Goal: Feedback & Contribution: Contribute content

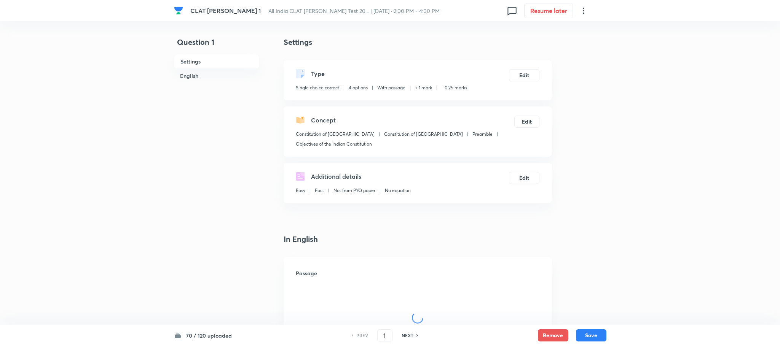
checkbox input "true"
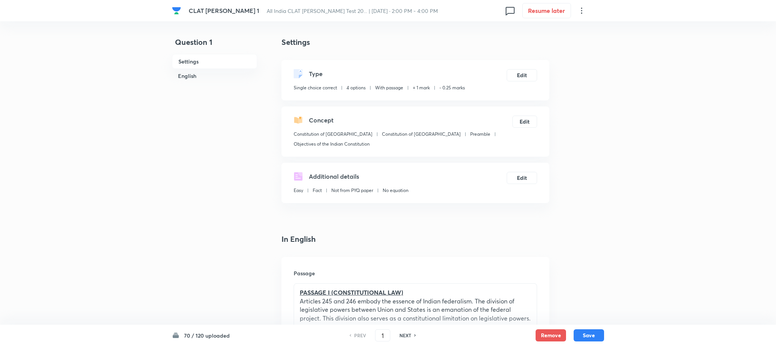
click at [386, 342] on div "70 / 120 uploaded PREV 1 ​ NEXT Remove Save" at bounding box center [388, 335] width 432 height 21
click at [386, 336] on input "1" at bounding box center [383, 335] width 14 height 13
type input "59"
checkbox input "false"
checkbox input "true"
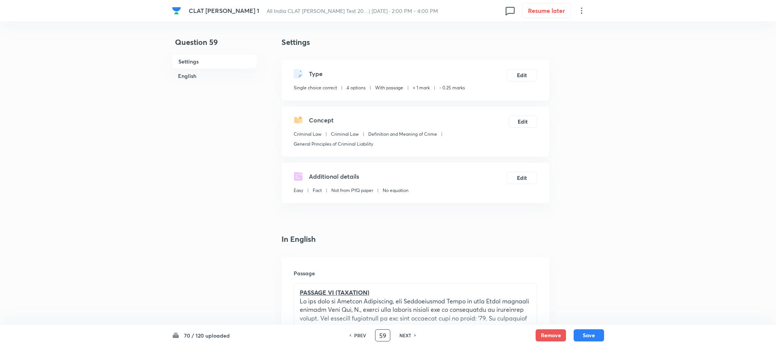
click at [403, 336] on h6 "NEXT" at bounding box center [405, 335] width 12 height 7
type input "60"
checkbox input "true"
click at [403, 336] on h6 "NEXT" at bounding box center [405, 335] width 12 height 7
type input "61"
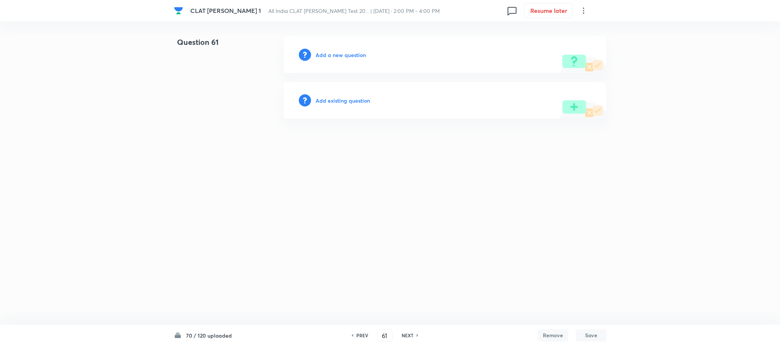
click at [348, 51] on h6 "Add a new question" at bounding box center [340, 55] width 50 height 8
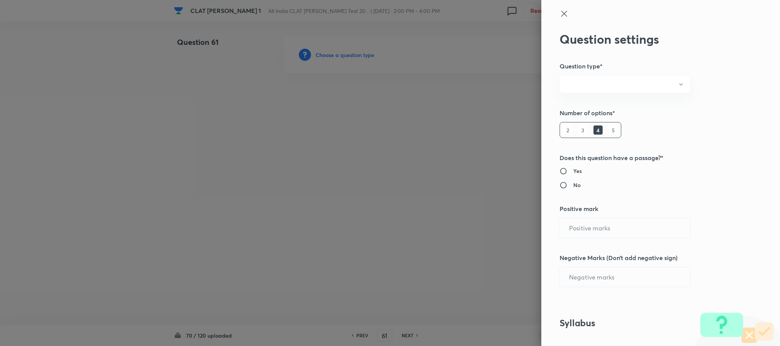
radio input "true"
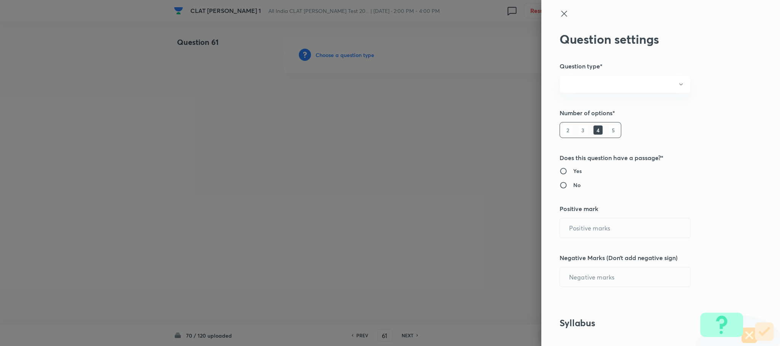
radio input "true"
type input "1"
type input "0.25"
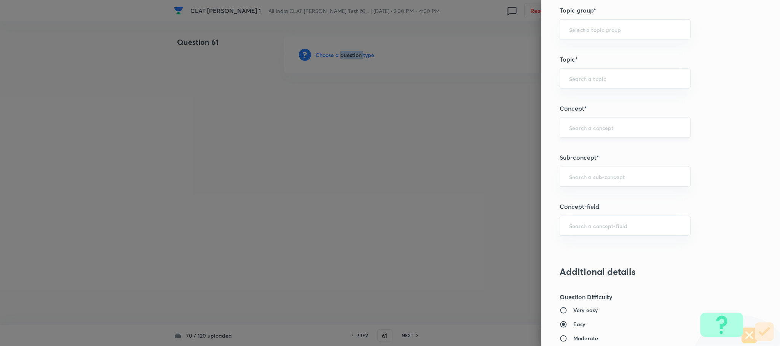
scroll to position [342, 0]
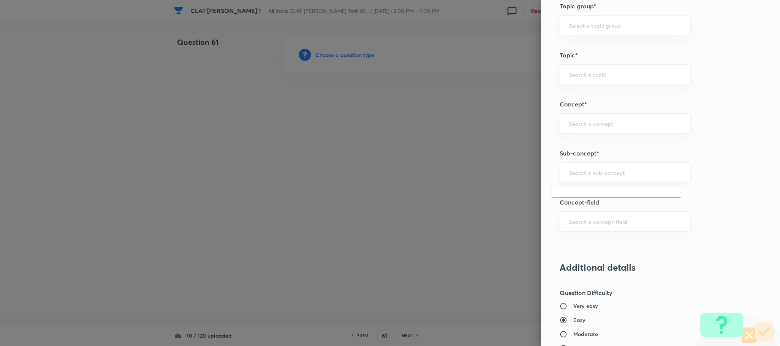
click at [581, 174] on input "text" at bounding box center [625, 172] width 112 height 7
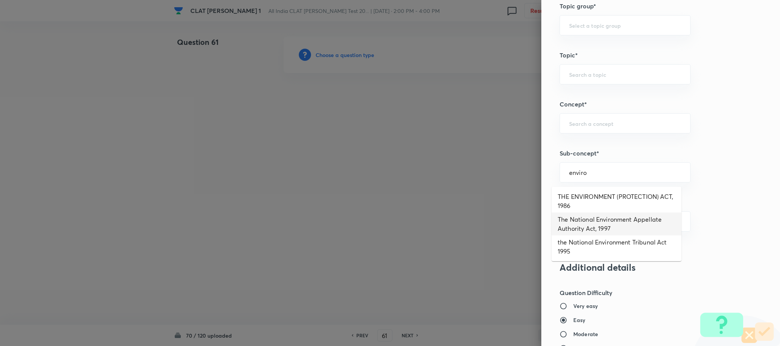
click at [583, 220] on li "The National Environment Appellate Authority Act, 1997" at bounding box center [616, 224] width 130 height 23
type input "The National Environment Appellate Authority Act, 1997"
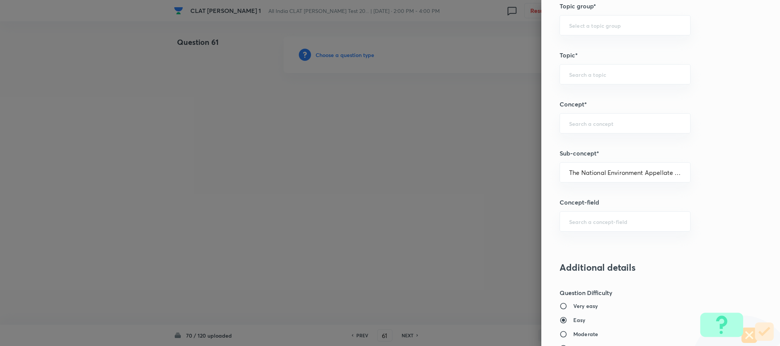
type input "Environmental Law"
type input "Acts"
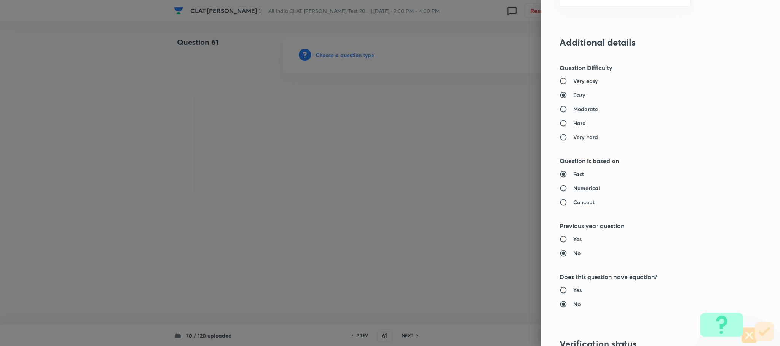
scroll to position [693, 0]
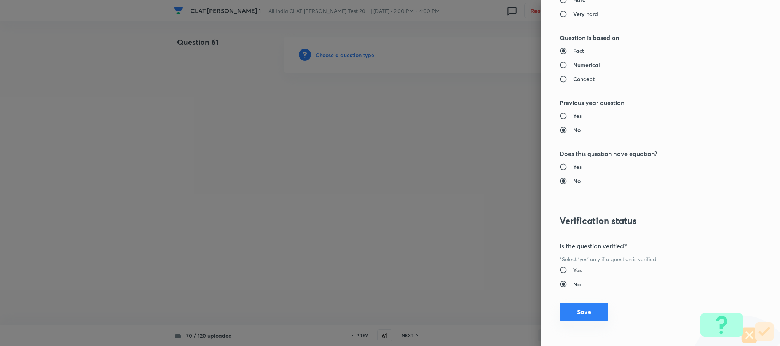
click at [580, 310] on button "Save" at bounding box center [583, 312] width 49 height 18
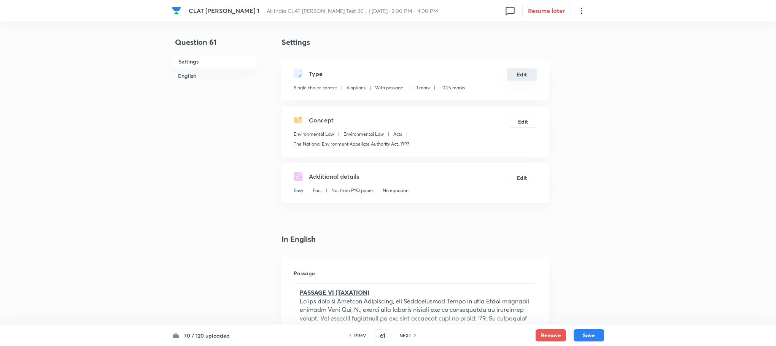
click at [530, 73] on button "Edit" at bounding box center [522, 74] width 30 height 12
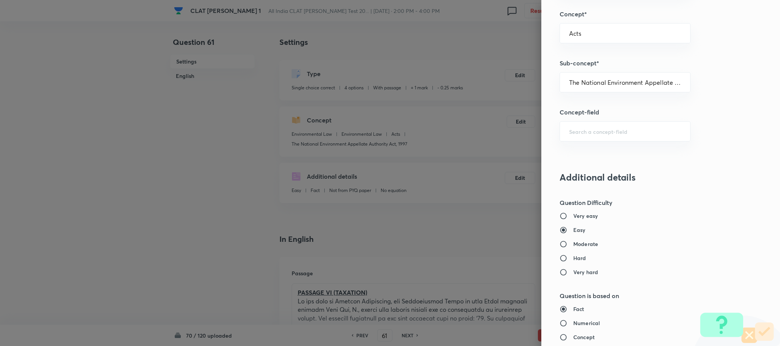
scroll to position [628, 0]
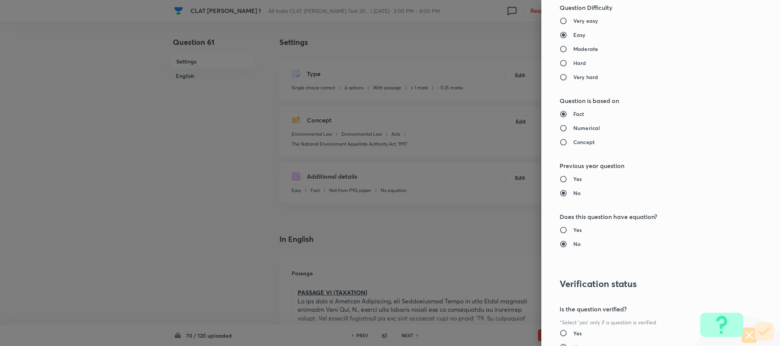
click at [562, 333] on input "Yes" at bounding box center [566, 333] width 14 height 8
radio input "true"
radio input "false"
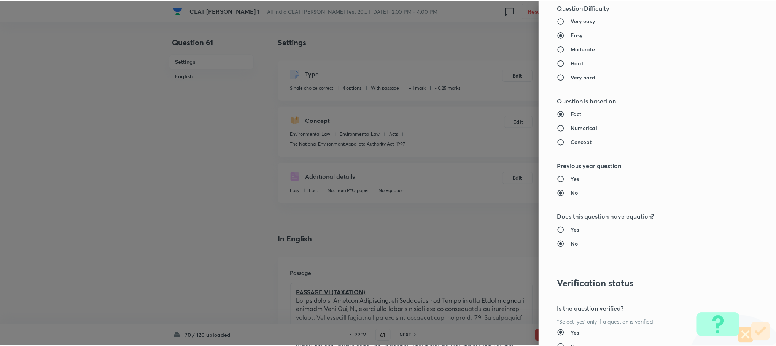
scroll to position [693, 0]
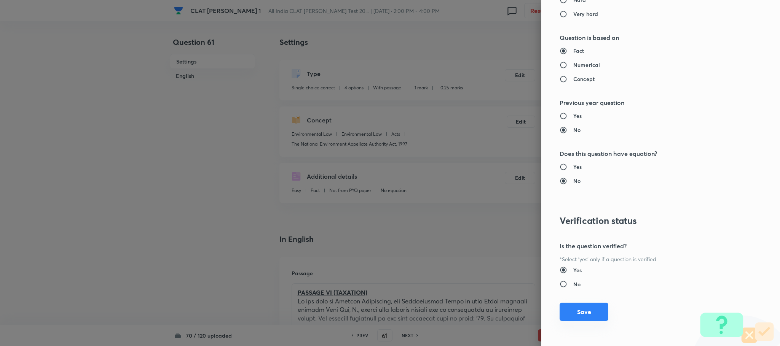
click at [572, 317] on button "Save" at bounding box center [583, 312] width 49 height 18
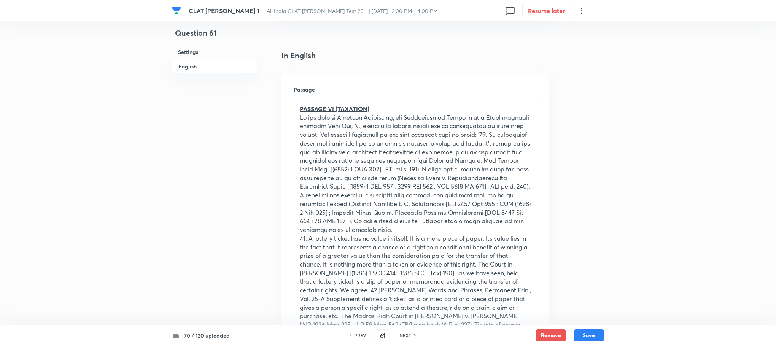
scroll to position [171, 0]
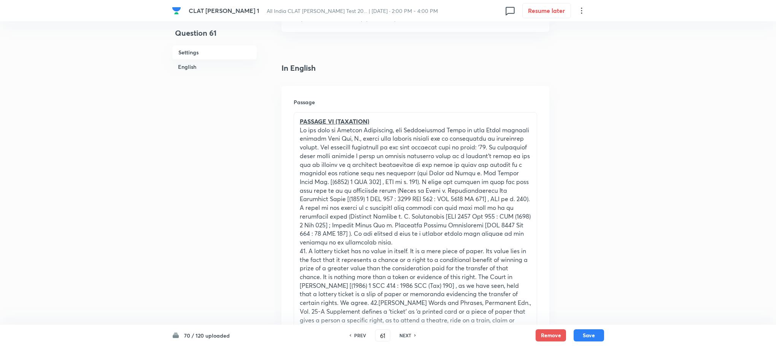
click at [318, 193] on p at bounding box center [415, 186] width 231 height 121
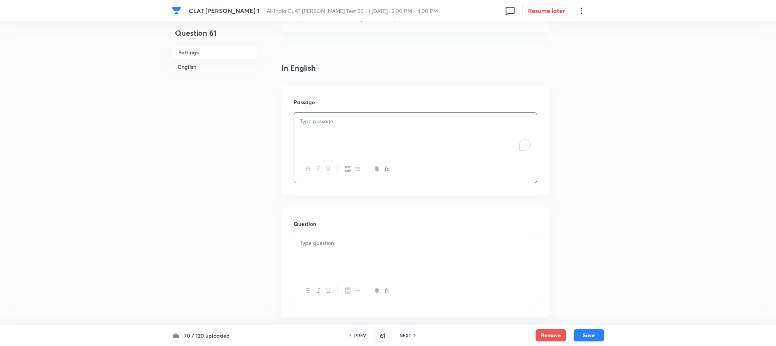
click at [313, 132] on div "To enrich screen reader interactions, please activate Accessibility in Grammarl…" at bounding box center [415, 134] width 243 height 43
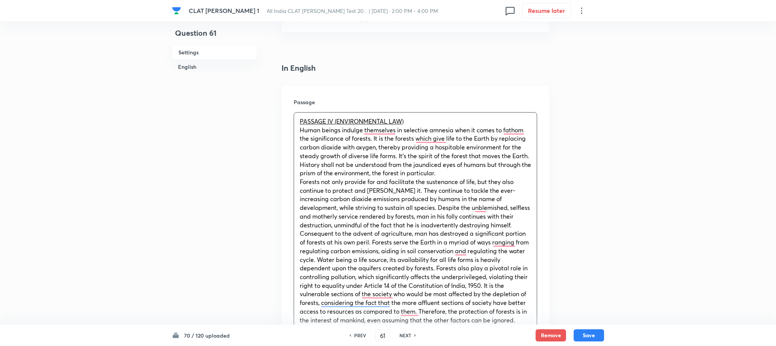
click at [415, 124] on p "PASSAGE IV (ENVIRONMENTAL LAW)" at bounding box center [415, 121] width 231 height 9
drag, startPoint x: 412, startPoint y: 123, endPoint x: 293, endPoint y: 115, distance: 119.7
click at [293, 115] on div "Passage PASSAGE IV (ENVIRONMENTAL LAW) Human beings indulge themselves in selec…" at bounding box center [416, 288] width 268 height 405
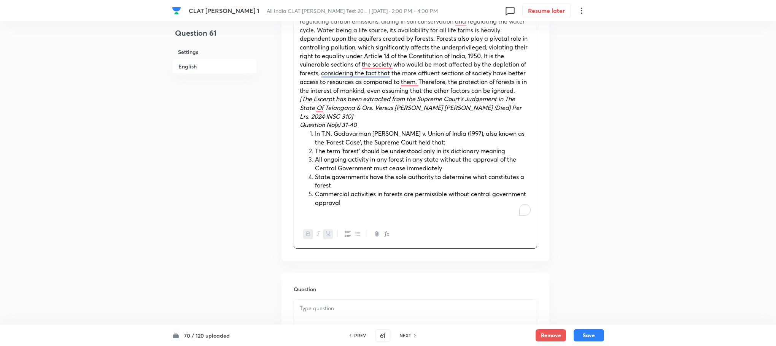
scroll to position [399, 0]
drag, startPoint x: 300, startPoint y: 128, endPoint x: 359, endPoint y: 123, distance: 58.8
click at [359, 123] on p "Question No(s) 31-40" at bounding box center [415, 126] width 231 height 9
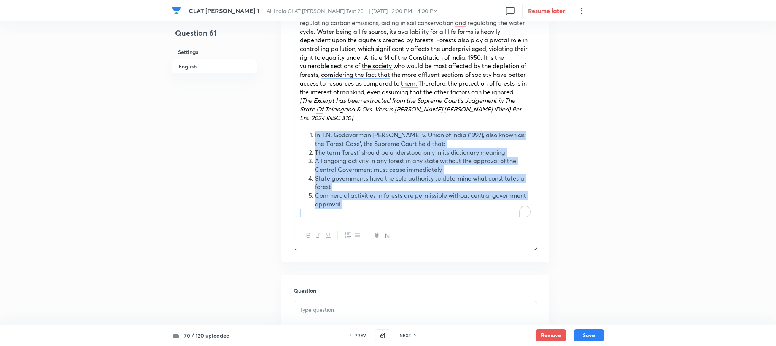
drag, startPoint x: 312, startPoint y: 137, endPoint x: 362, endPoint y: 210, distance: 88.9
click at [362, 210] on div "PASSAGE IV (ENVIRONMENTAL LAW) Human beings indulge themselves in selective amn…" at bounding box center [415, 52] width 243 height 337
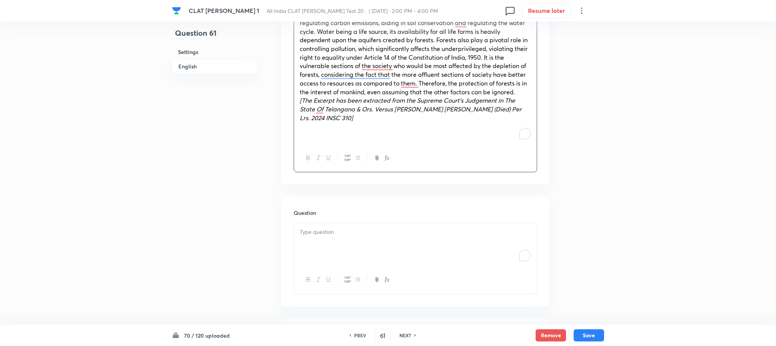
click at [329, 239] on div "To enrich screen reader interactions, please activate Accessibility in Grammarl…" at bounding box center [415, 244] width 243 height 43
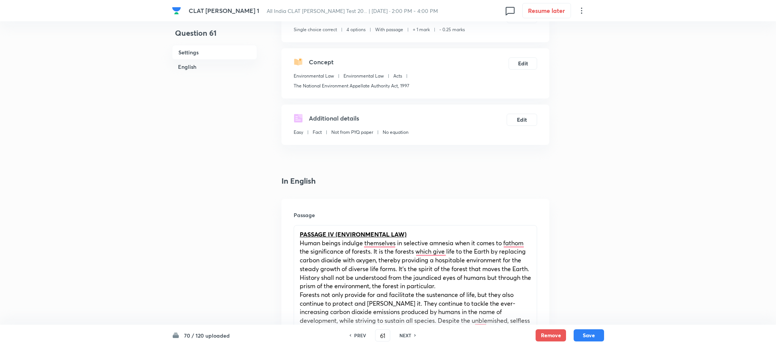
scroll to position [57, 0]
click at [334, 235] on u "PASSAGE IV (ENVIRONMENTAL LAW)" at bounding box center [353, 235] width 107 height 8
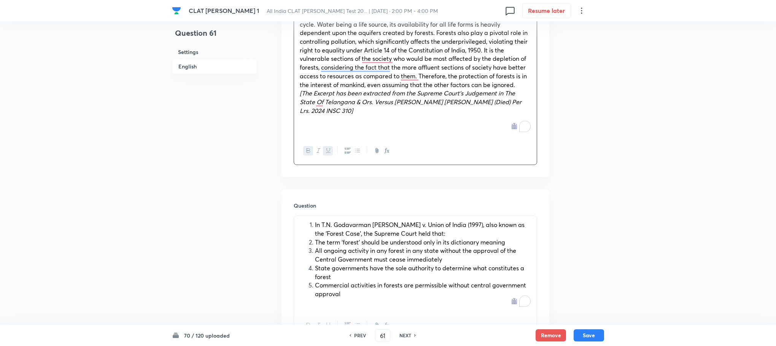
scroll to position [457, 0]
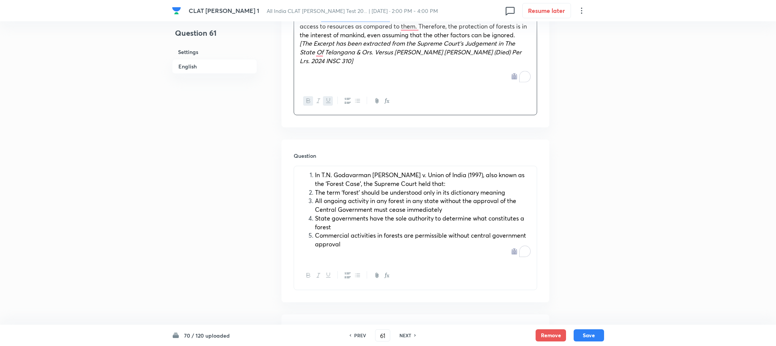
click at [315, 173] on li "In T.N. Godavarman Thirumulpad v. Union of India (1997), also known as the ‘For…" at bounding box center [423, 179] width 216 height 17
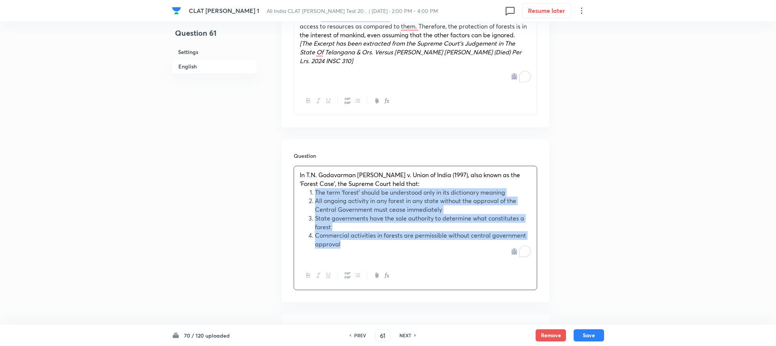
drag, startPoint x: 314, startPoint y: 189, endPoint x: 347, endPoint y: 244, distance: 64.0
click at [347, 244] on ol "The term ‘forest’ should be understood only in its dictionary meaning All ongoi…" at bounding box center [415, 218] width 231 height 60
click at [348, 275] on icon "button" at bounding box center [348, 275] width 6 height 6
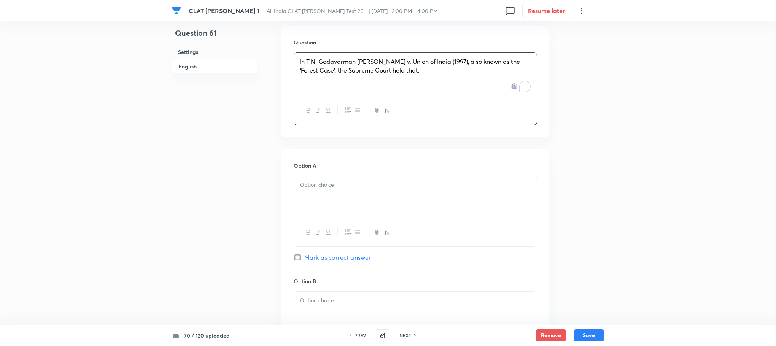
scroll to position [571, 0]
click at [313, 204] on div at bounding box center [415, 196] width 243 height 43
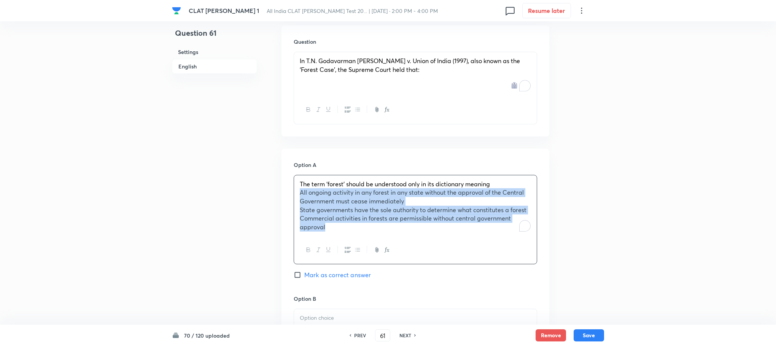
drag, startPoint x: 297, startPoint y: 194, endPoint x: 334, endPoint y: 227, distance: 49.9
click at [334, 227] on div "The term ‘forest’ should be understood only in its dictionary meaning All ongoi…" at bounding box center [415, 205] width 243 height 61
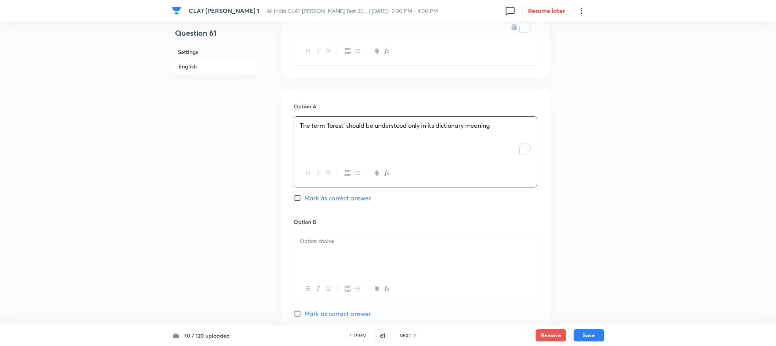
scroll to position [685, 0]
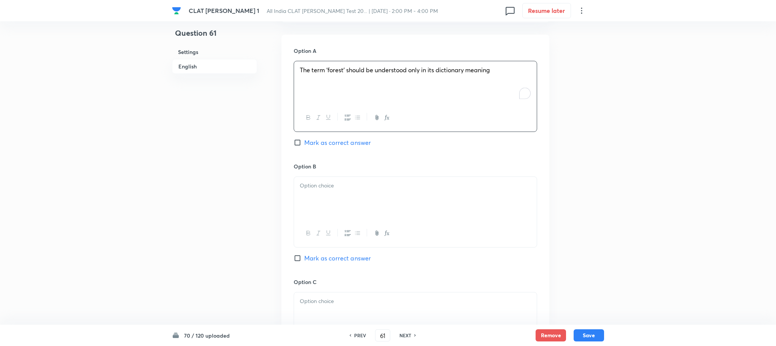
click at [321, 200] on div at bounding box center [415, 198] width 243 height 43
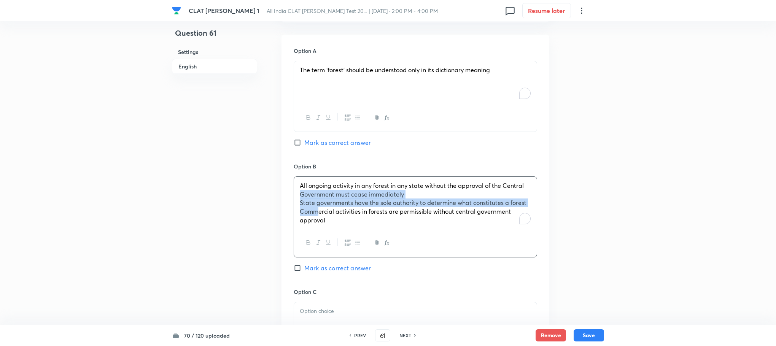
drag, startPoint x: 297, startPoint y: 198, endPoint x: 317, endPoint y: 212, distance: 24.4
click at [317, 212] on div "All ongoing activity in any forest in any state without the approval of the Cen…" at bounding box center [415, 203] width 243 height 53
click at [295, 204] on div "All ongoing activity in any forest in any state without the approval of the Cen…" at bounding box center [415, 203] width 243 height 53
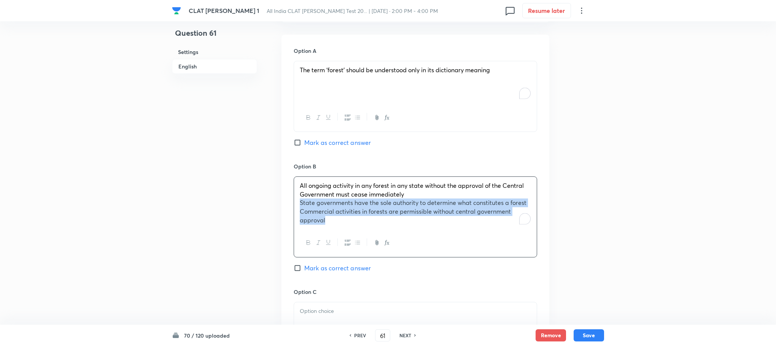
drag, startPoint x: 295, startPoint y: 204, endPoint x: 347, endPoint y: 229, distance: 57.5
click at [347, 229] on div "All ongoing activity in any forest in any state without the approval of the Cen…" at bounding box center [415, 203] width 243 height 53
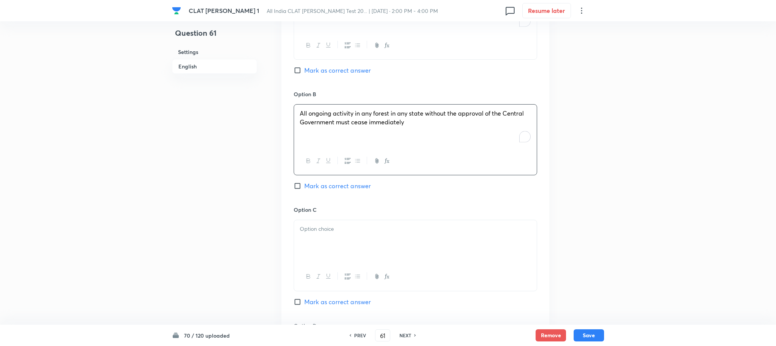
scroll to position [799, 0]
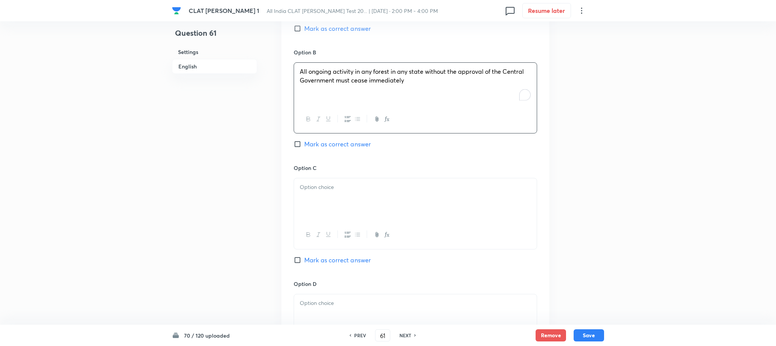
click at [308, 194] on div at bounding box center [415, 199] width 243 height 43
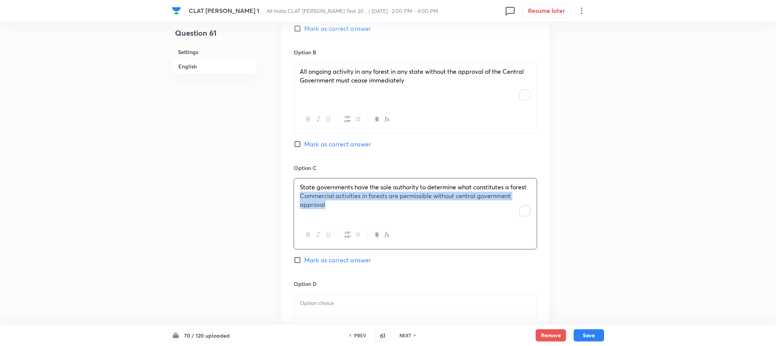
drag, startPoint x: 297, startPoint y: 200, endPoint x: 355, endPoint y: 218, distance: 61.0
click at [355, 218] on div "State governments have the sole authority to determine what constitutes a fores…" at bounding box center [415, 199] width 243 height 43
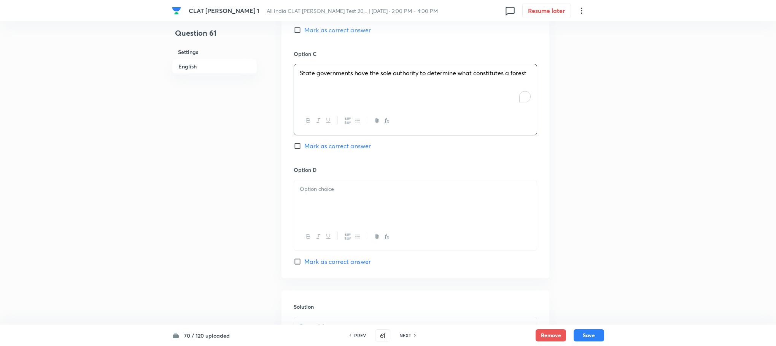
click at [318, 211] on div at bounding box center [415, 201] width 243 height 43
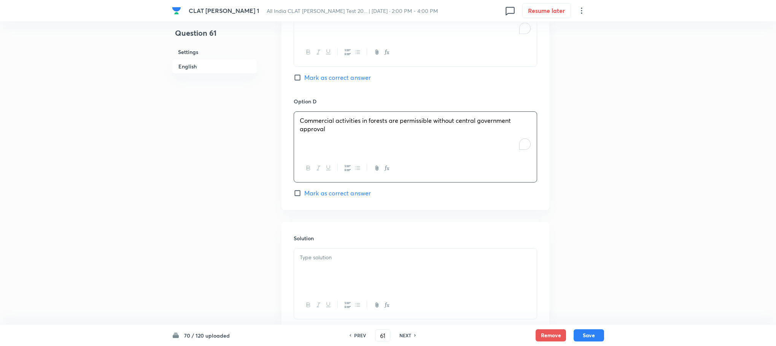
scroll to position [1027, 0]
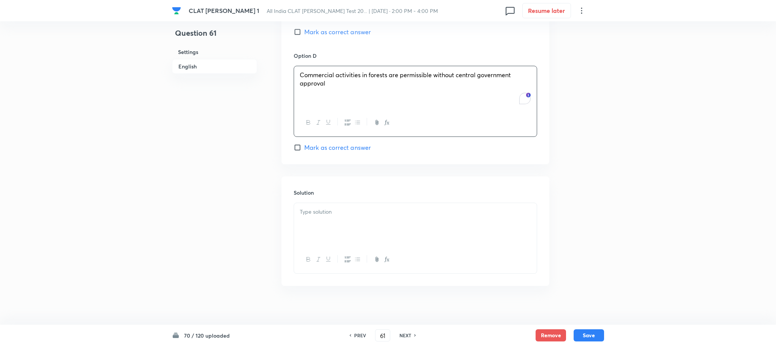
click at [323, 229] on div at bounding box center [415, 224] width 243 height 43
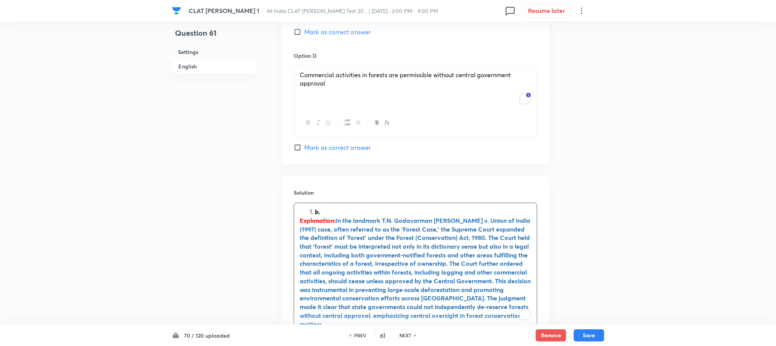
click at [311, 208] on div "b. Explanation: In the landmark T.N. Godavarman Thirumulpad v. Union of India (…" at bounding box center [415, 268] width 243 height 130
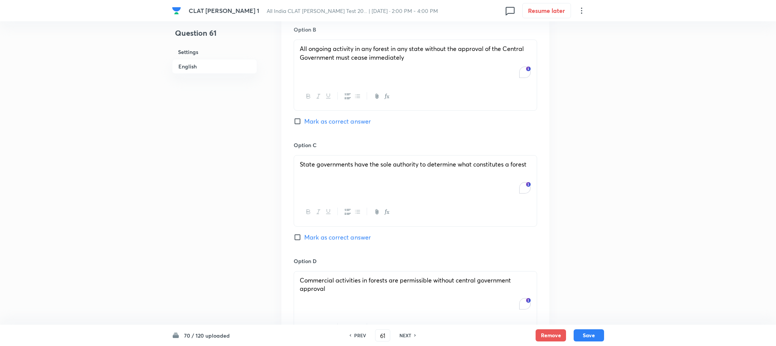
scroll to position [799, 0]
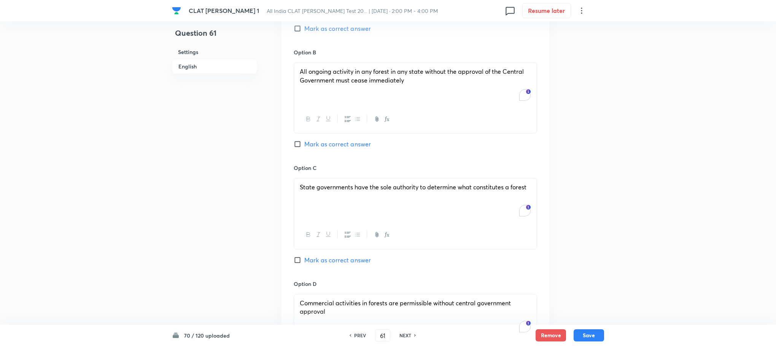
click at [327, 145] on span "Mark as correct answer" at bounding box center [337, 144] width 67 height 9
click at [304, 145] on input "Mark as correct answer" at bounding box center [299, 144] width 11 height 8
checkbox input "true"
click at [582, 331] on button "Save" at bounding box center [589, 335] width 30 height 12
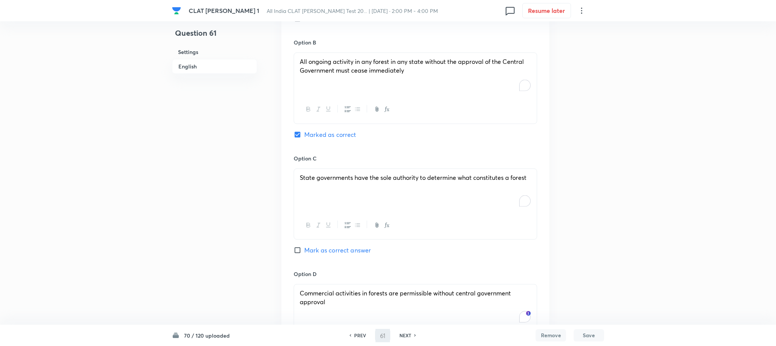
type input "62"
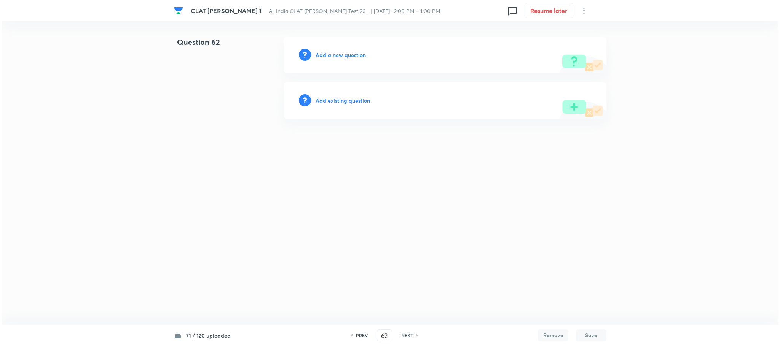
scroll to position [0, 0]
click at [356, 57] on h6 "Add a new question" at bounding box center [340, 55] width 50 height 8
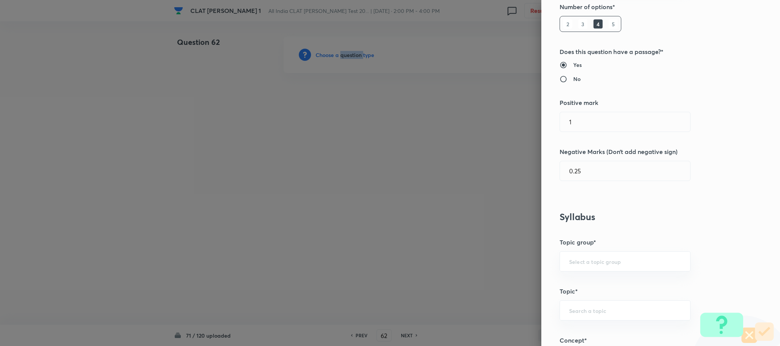
scroll to position [285, 0]
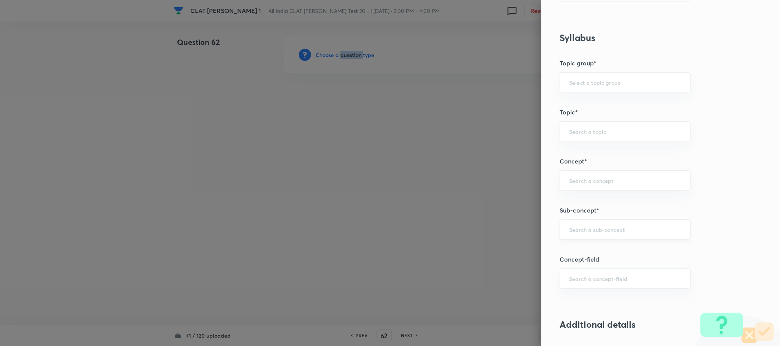
click at [576, 226] on div "​" at bounding box center [624, 230] width 131 height 20
click at [581, 237] on div "​" at bounding box center [624, 230] width 131 height 20
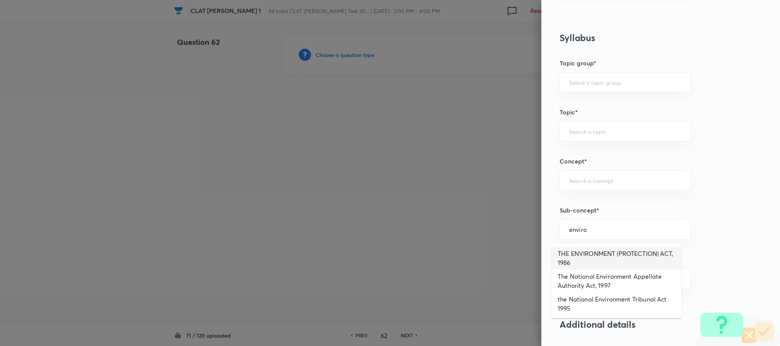
click at [580, 253] on li "THE ENVIRONMENT (PROTECTION) ACT, 1986" at bounding box center [616, 258] width 130 height 23
type input "THE ENVIRONMENT (PROTECTION) ACT, 1986"
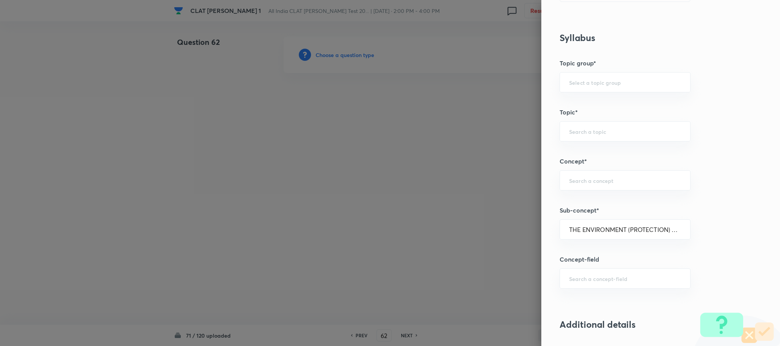
type input "Environmental Law"
type input "Acts"
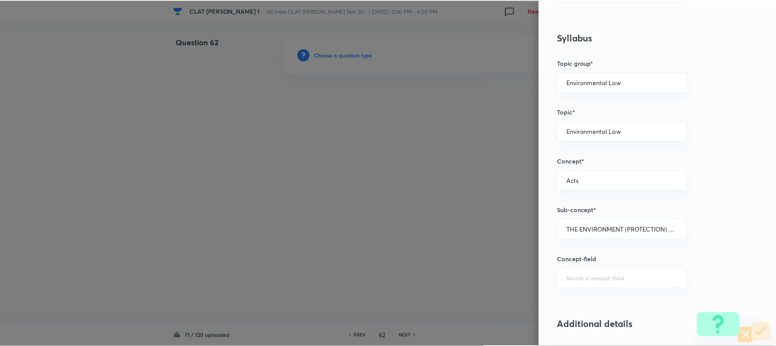
scroll to position [685, 0]
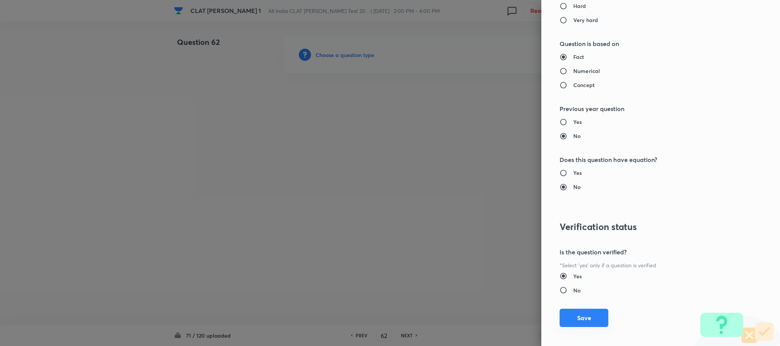
click at [574, 325] on button "Save" at bounding box center [583, 318] width 49 height 18
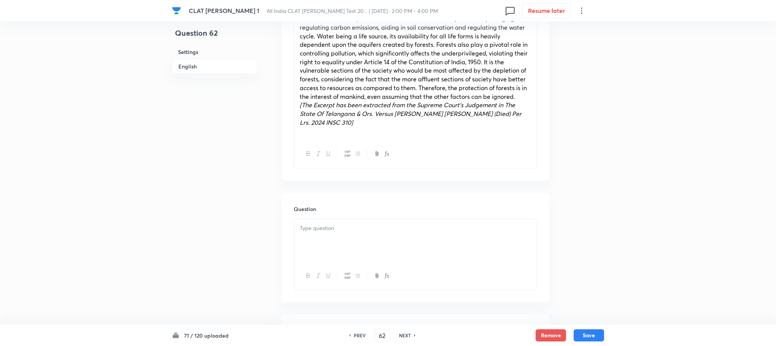
scroll to position [399, 0]
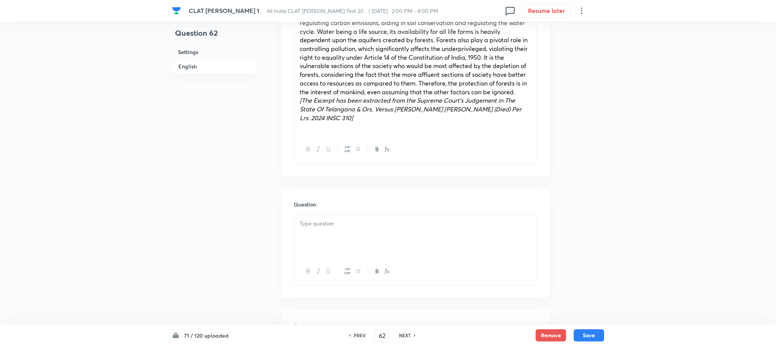
click at [333, 238] on div at bounding box center [415, 236] width 243 height 43
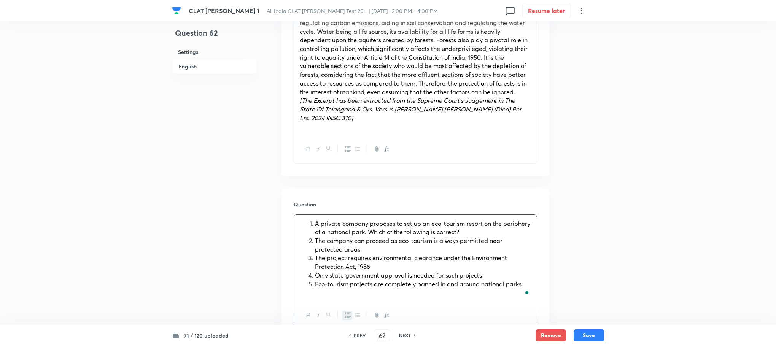
click at [315, 220] on li "A private company proposes to set up an eco-tourism resort on the periphery of …" at bounding box center [423, 228] width 216 height 17
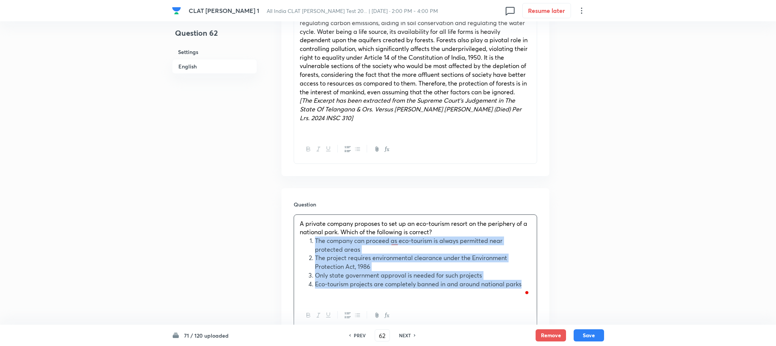
drag, startPoint x: 315, startPoint y: 242, endPoint x: 532, endPoint y: 286, distance: 220.9
click at [532, 286] on div "A private company proposes to set up an eco-tourism resort on the periphery of …" at bounding box center [415, 258] width 243 height 87
click at [346, 315] on icon "button" at bounding box center [348, 315] width 6 height 6
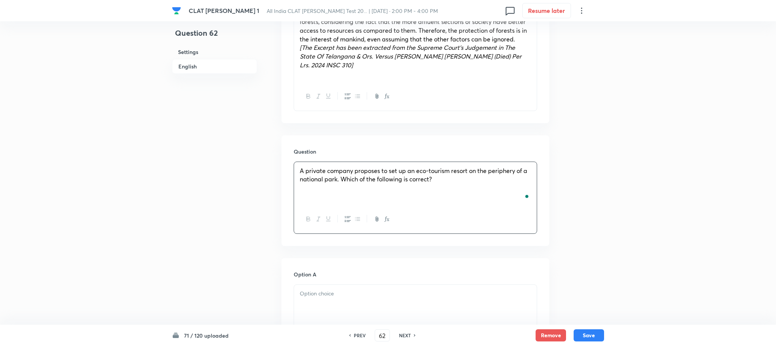
scroll to position [514, 0]
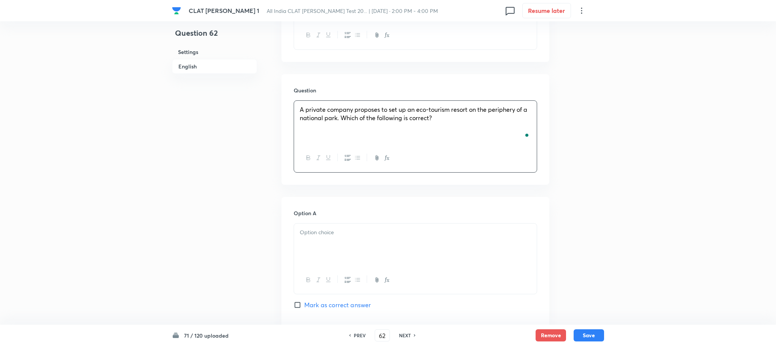
click at [311, 264] on div at bounding box center [415, 245] width 243 height 43
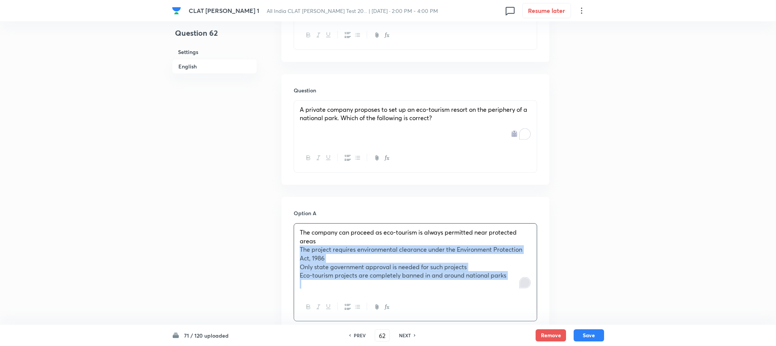
drag, startPoint x: 298, startPoint y: 247, endPoint x: 525, endPoint y: 286, distance: 230.1
click at [525, 286] on div "The company can proceed as eco-tourism is always permitted near protected areas…" at bounding box center [415, 259] width 243 height 70
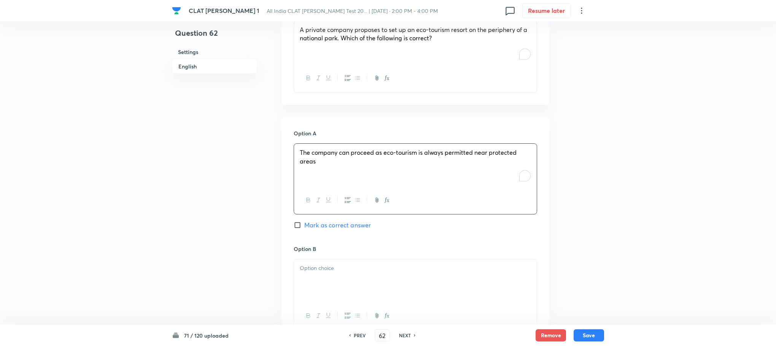
scroll to position [685, 0]
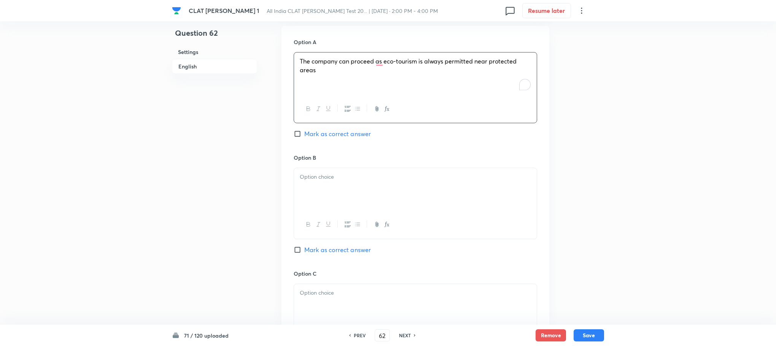
click at [333, 189] on div at bounding box center [415, 189] width 243 height 43
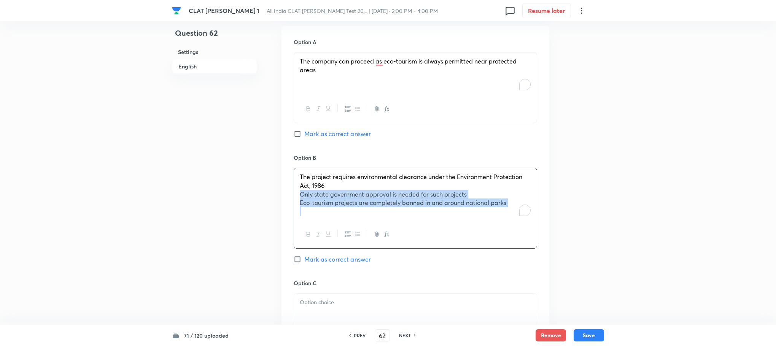
drag, startPoint x: 298, startPoint y: 197, endPoint x: 551, endPoint y: 216, distance: 254.1
click at [551, 216] on div "Question 62 Settings English Settings Type Single choice correct 4 options With…" at bounding box center [388, 6] width 432 height 1308
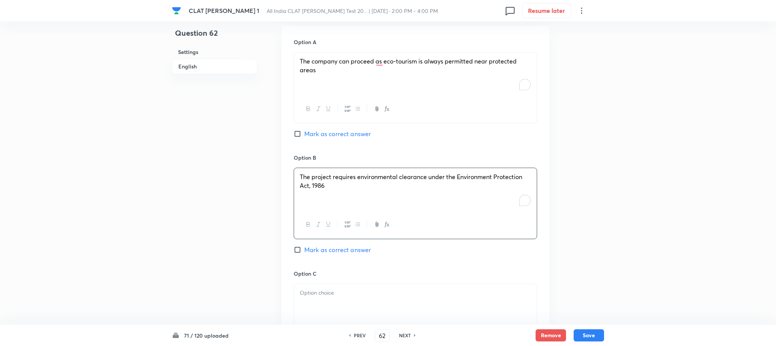
scroll to position [856, 0]
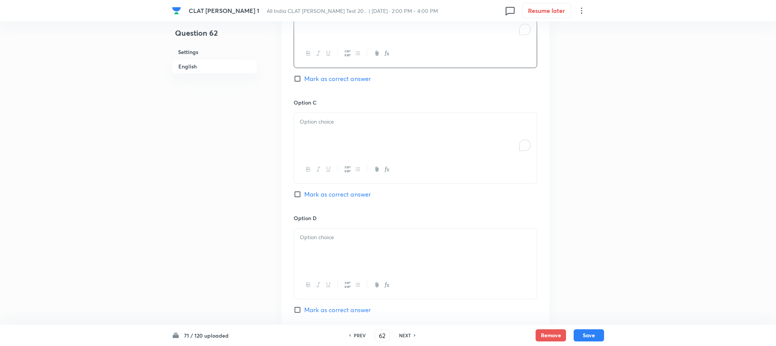
click at [326, 128] on div "To enrich screen reader interactions, please activate Accessibility in Grammarl…" at bounding box center [415, 134] width 243 height 43
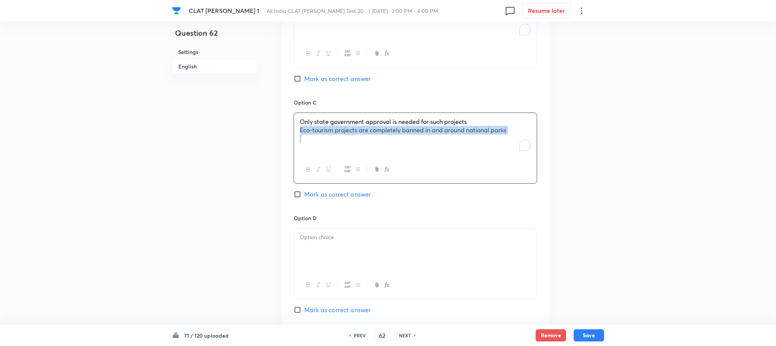
drag, startPoint x: 295, startPoint y: 130, endPoint x: 517, endPoint y: 155, distance: 223.9
click at [517, 155] on div "Only state government approval is needed for such projects Eco-tourism projects…" at bounding box center [415, 134] width 243 height 43
click at [337, 257] on div "To enrich screen reader interactions, please activate Accessibility in Grammarl…" at bounding box center [415, 250] width 243 height 43
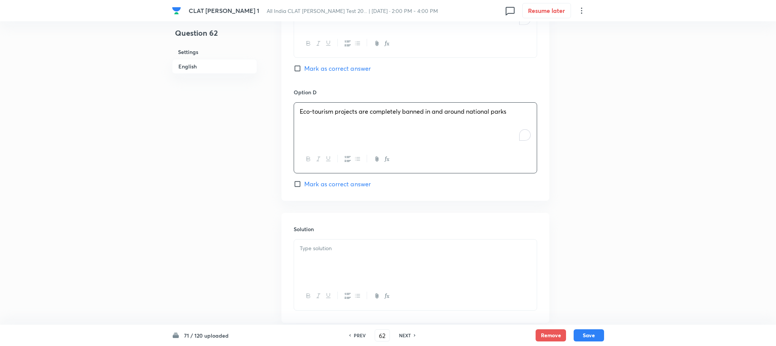
scroll to position [1028, 0]
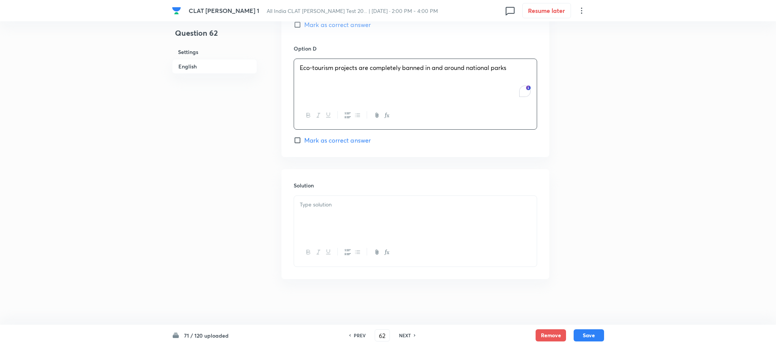
click at [297, 205] on div at bounding box center [415, 217] width 243 height 43
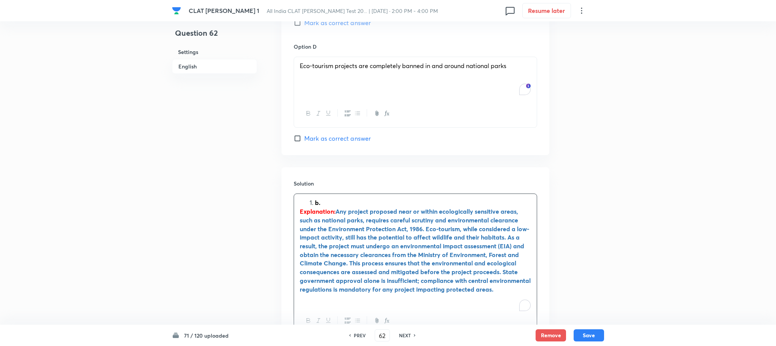
click at [308, 205] on ol "b." at bounding box center [415, 203] width 231 height 9
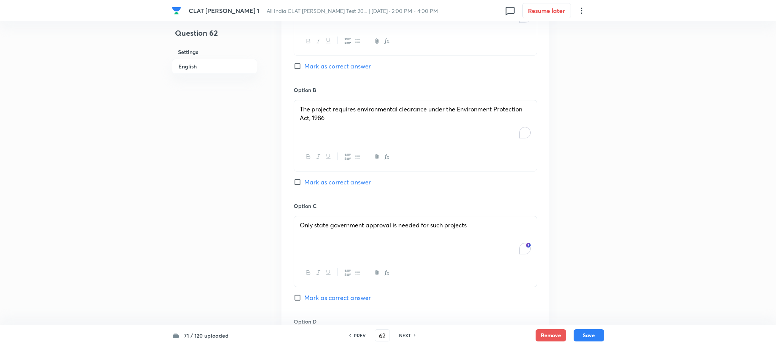
scroll to position [742, 0]
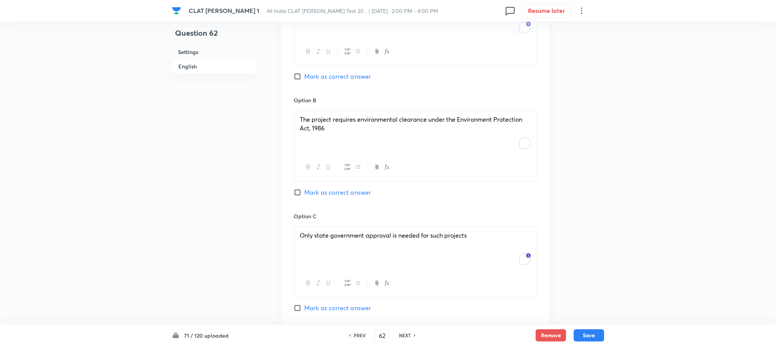
click at [320, 198] on div "Option B The project requires environmental clearance under the Environment Pro…" at bounding box center [415, 154] width 243 height 116
click at [341, 194] on span "Mark as correct answer" at bounding box center [337, 192] width 67 height 9
click at [304, 194] on input "Mark as correct answer" at bounding box center [299, 193] width 11 height 8
checkbox input "true"
click at [594, 334] on button "Save" at bounding box center [589, 335] width 30 height 12
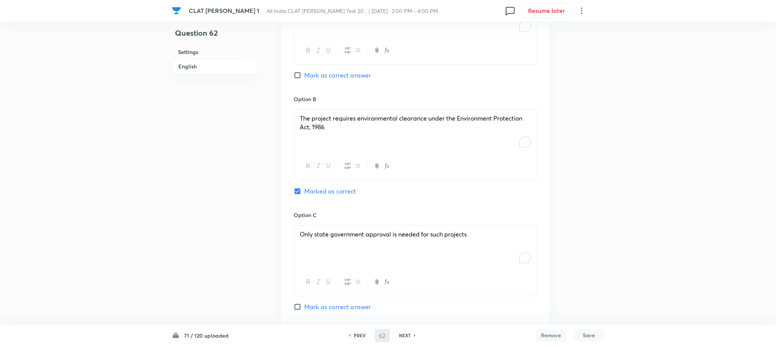
type input "63"
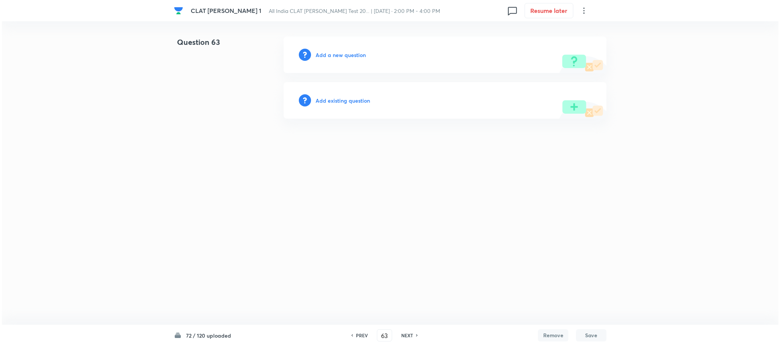
scroll to position [0, 0]
click at [349, 56] on h6 "Add a new question" at bounding box center [340, 55] width 50 height 8
click at [349, 56] on h6 "Choose a question type" at bounding box center [344, 55] width 59 height 8
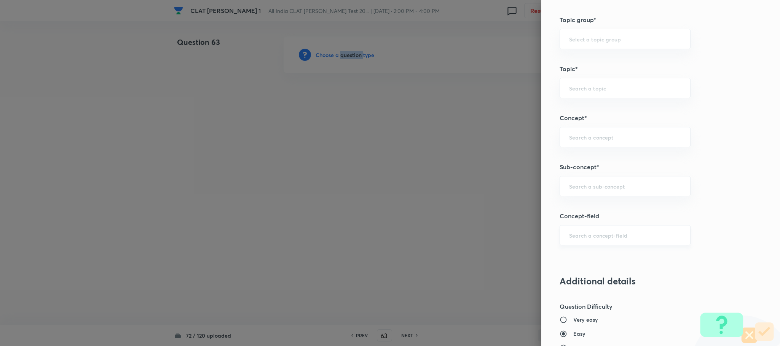
scroll to position [342, 0]
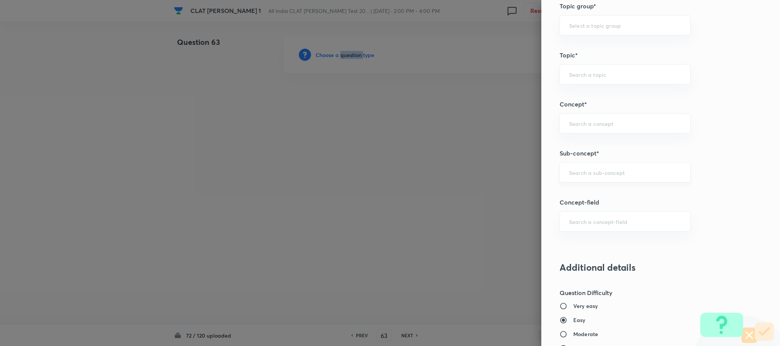
click at [602, 179] on div "​" at bounding box center [624, 172] width 131 height 20
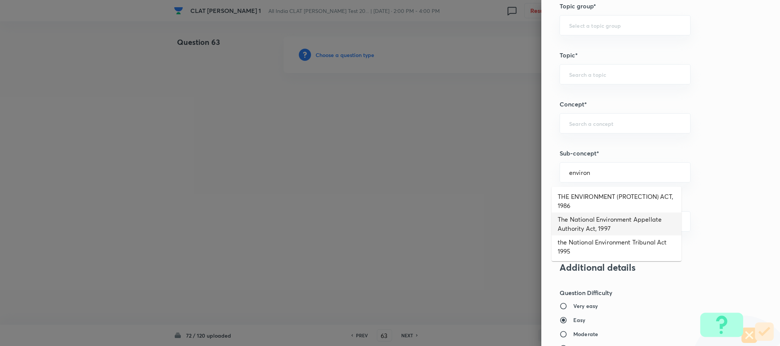
click at [601, 218] on li "The National Environment Appellate Authority Act, 1997" at bounding box center [616, 224] width 130 height 23
type input "The National Environment Appellate Authority Act, 1997"
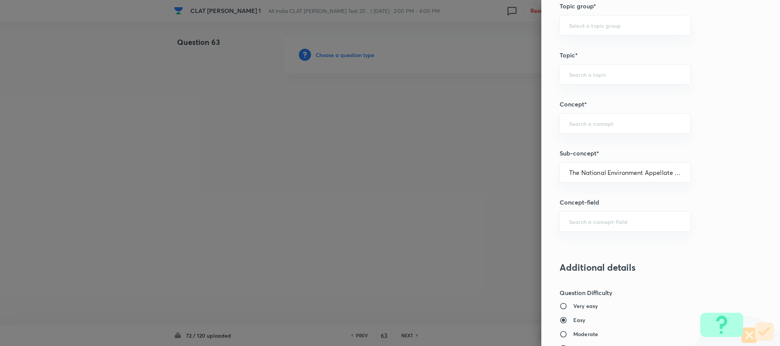
type input "Environmental Law"
type input "Acts"
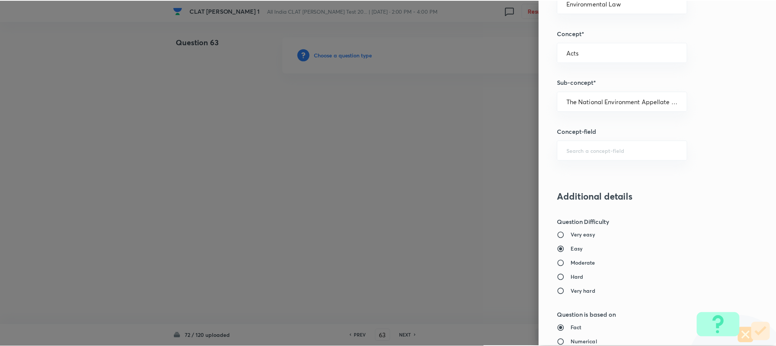
scroll to position [685, 0]
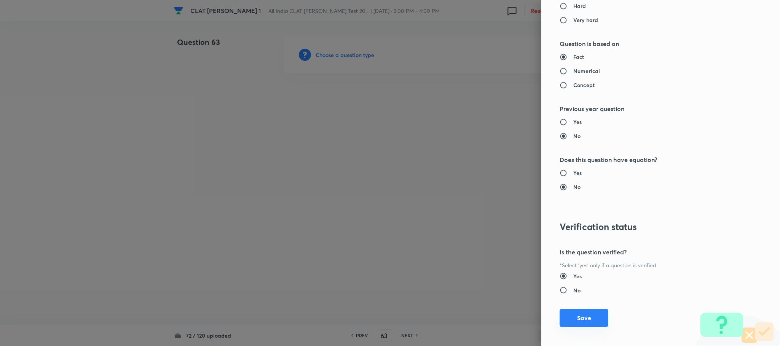
click at [574, 314] on button "Save" at bounding box center [583, 318] width 49 height 18
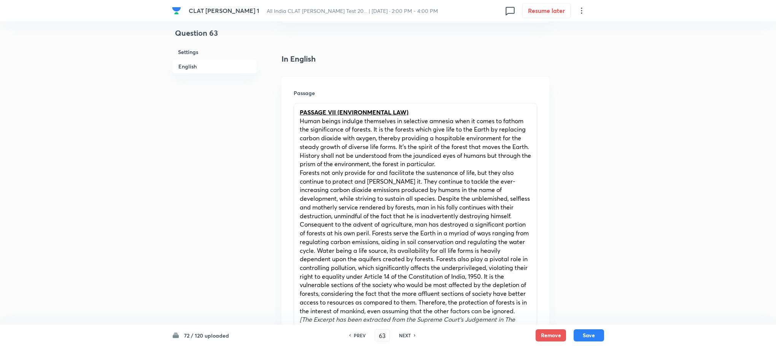
scroll to position [399, 0]
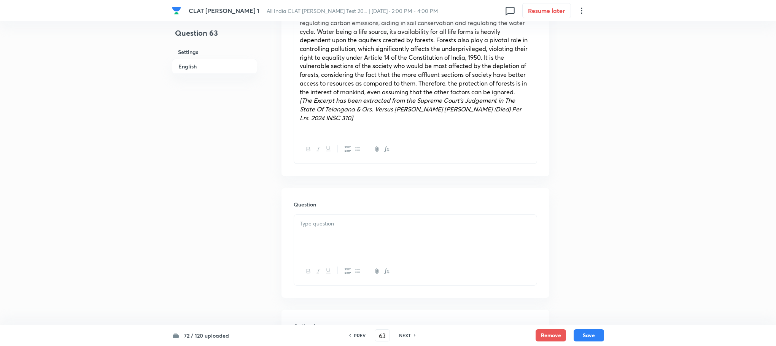
click at [342, 252] on div at bounding box center [415, 236] width 243 height 43
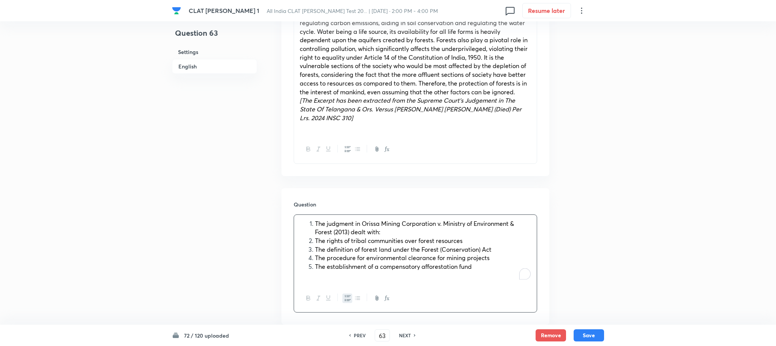
click at [317, 219] on div "The judgment in Orissa Mining Corporation v. Ministry of Environment & Forest (…" at bounding box center [415, 250] width 243 height 70
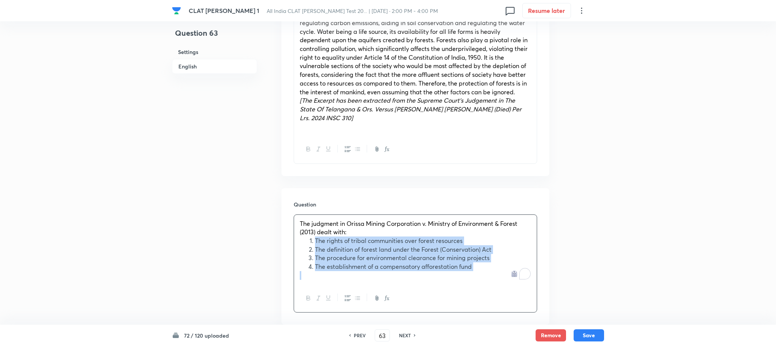
drag, startPoint x: 315, startPoint y: 242, endPoint x: 511, endPoint y: 286, distance: 201.2
click at [511, 286] on div "The judgment in Orissa Mining Corporation v. Ministry of Environment & Forest (…" at bounding box center [415, 264] width 243 height 98
click at [344, 299] on button "button" at bounding box center [347, 299] width 10 height 10
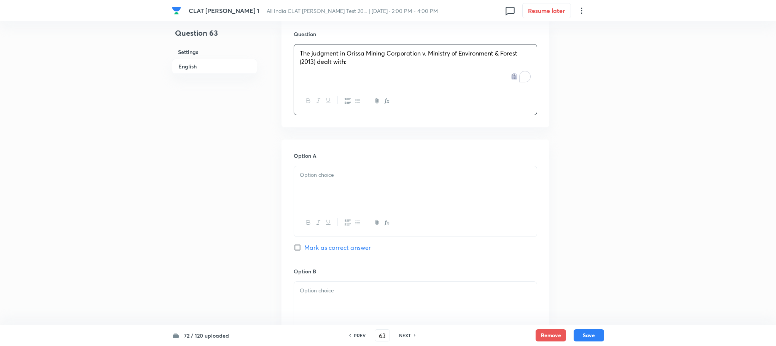
scroll to position [571, 0]
click at [323, 173] on p at bounding box center [415, 174] width 231 height 9
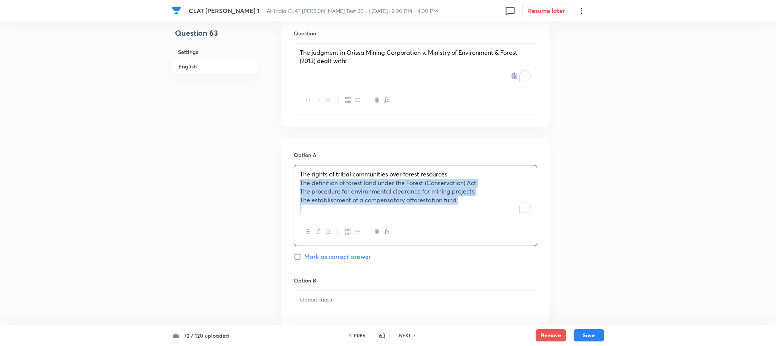
drag, startPoint x: 297, startPoint y: 184, endPoint x: 572, endPoint y: 230, distance: 279.2
click at [572, 230] on div "Question 63 Settings English Settings Type Single choice correct 4 options With…" at bounding box center [388, 119] width 432 height 1307
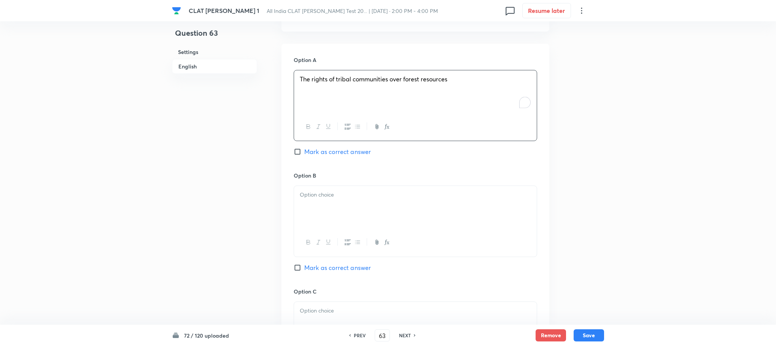
scroll to position [685, 0]
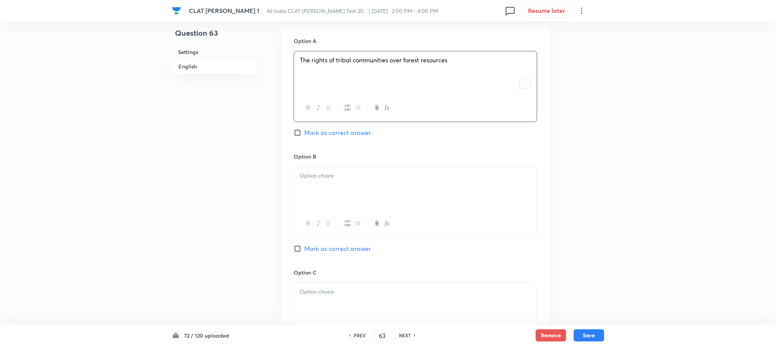
click at [328, 185] on div at bounding box center [415, 188] width 243 height 43
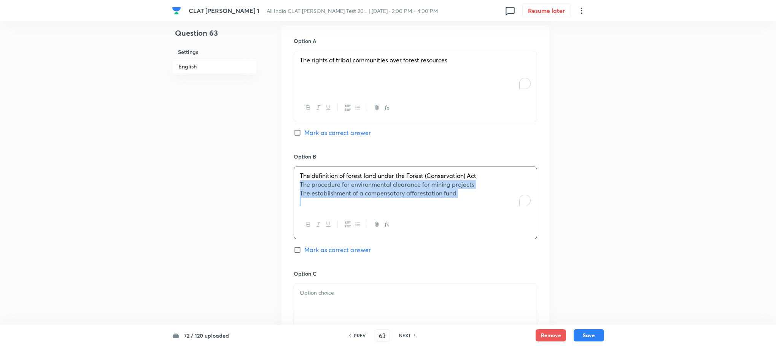
drag, startPoint x: 297, startPoint y: 188, endPoint x: 603, endPoint y: 201, distance: 305.8
click at [603, 201] on div "Question 63 Settings English Settings Type Single choice correct 4 options With…" at bounding box center [388, 1] width 432 height 1299
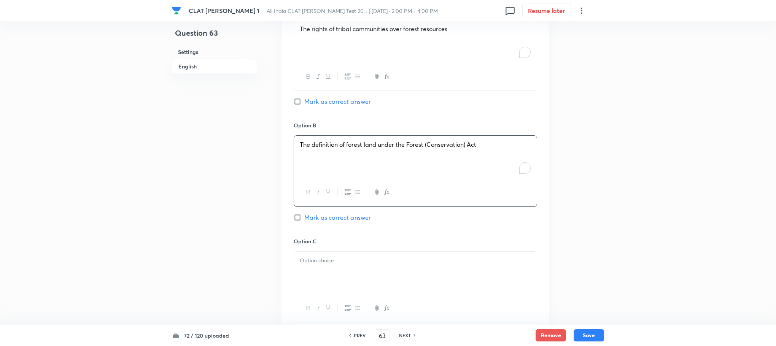
scroll to position [799, 0]
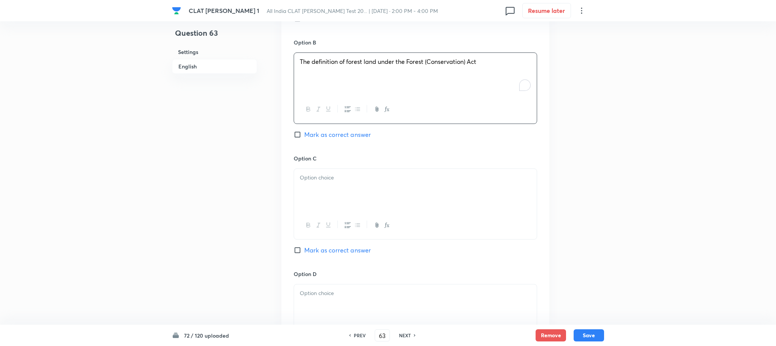
click at [324, 194] on div at bounding box center [415, 190] width 243 height 43
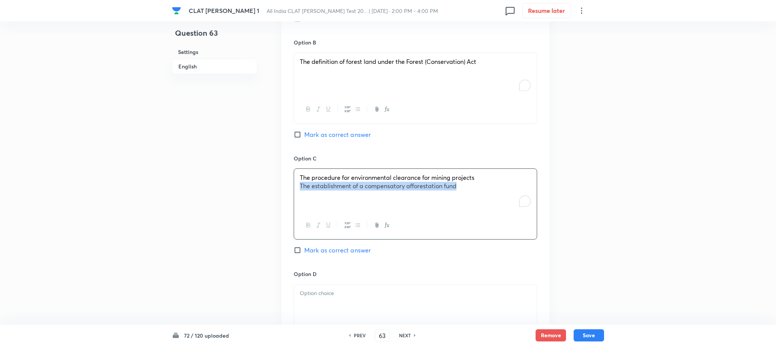
drag, startPoint x: 301, startPoint y: 188, endPoint x: 523, endPoint y: 188, distance: 221.4
click at [523, 188] on p "The establishment of a compensatory afforestation fund" at bounding box center [415, 186] width 231 height 9
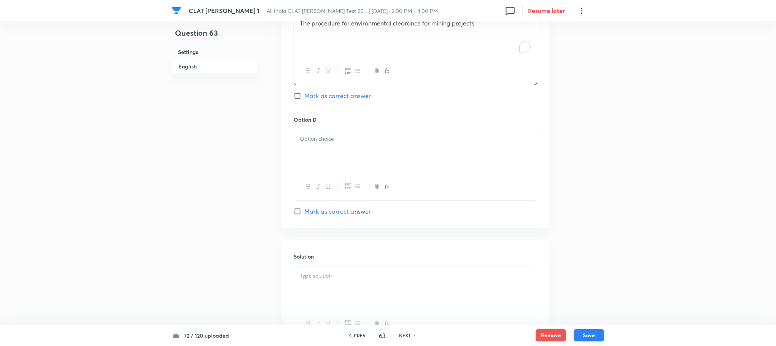
scroll to position [970, 0]
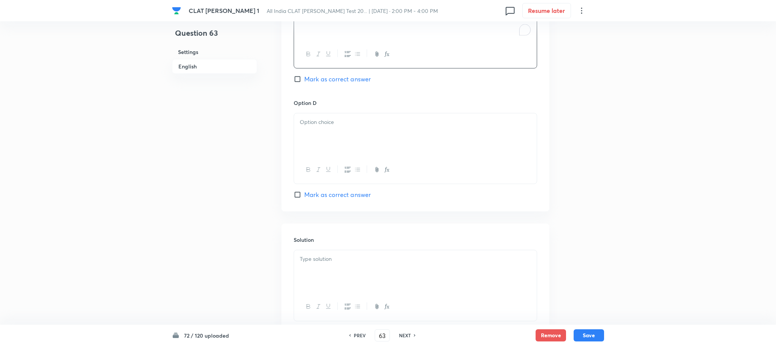
click at [324, 170] on button "button" at bounding box center [328, 170] width 10 height 10
click at [315, 133] on div "﻿" at bounding box center [415, 134] width 243 height 43
click at [321, 244] on h6 "Solution" at bounding box center [415, 240] width 243 height 8
click at [313, 272] on div at bounding box center [415, 271] width 243 height 43
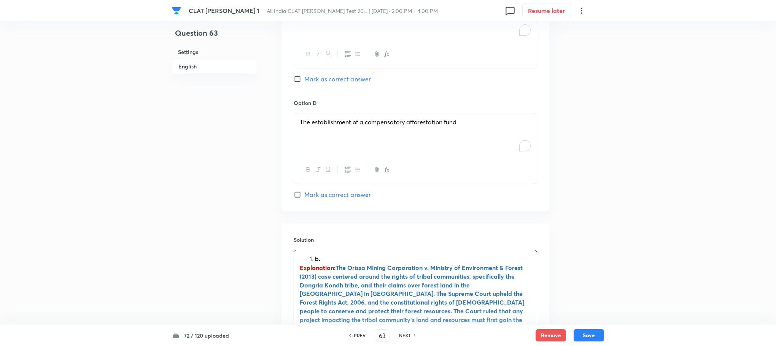
click at [315, 263] on li "b." at bounding box center [423, 259] width 216 height 9
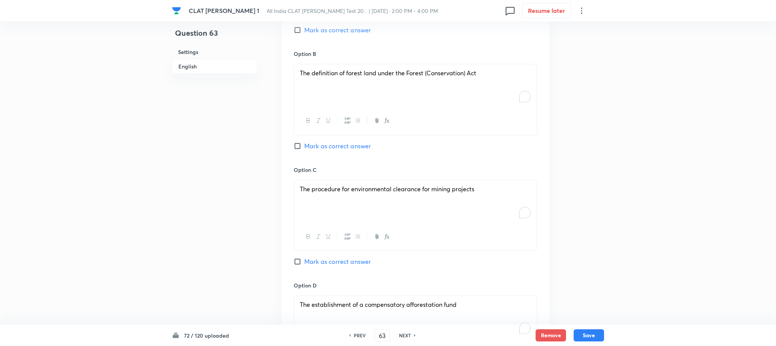
scroll to position [742, 0]
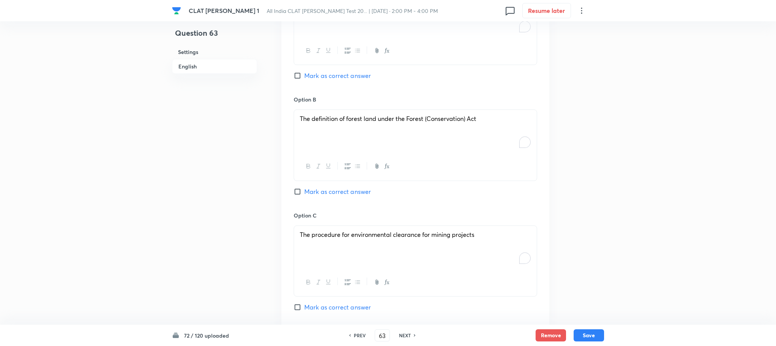
click at [325, 185] on div "Option B The definition of forest land under the Forest (Conservation) Act Mark…" at bounding box center [415, 153] width 243 height 116
click at [325, 194] on span "Mark as correct answer" at bounding box center [337, 191] width 67 height 9
click at [304, 194] on input "Mark as correct answer" at bounding box center [299, 192] width 11 height 8
checkbox input "true"
click at [587, 331] on button "Save" at bounding box center [589, 335] width 30 height 12
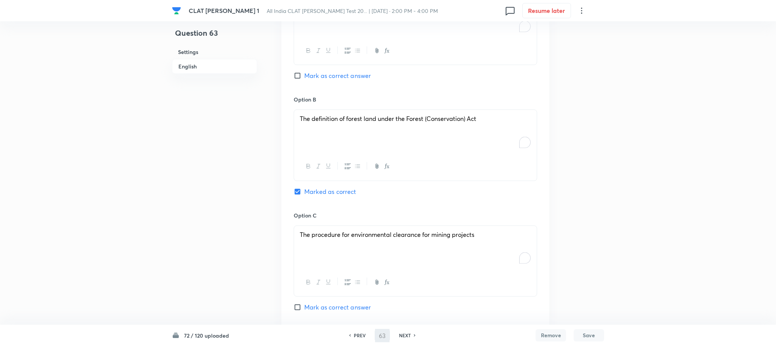
type input "64"
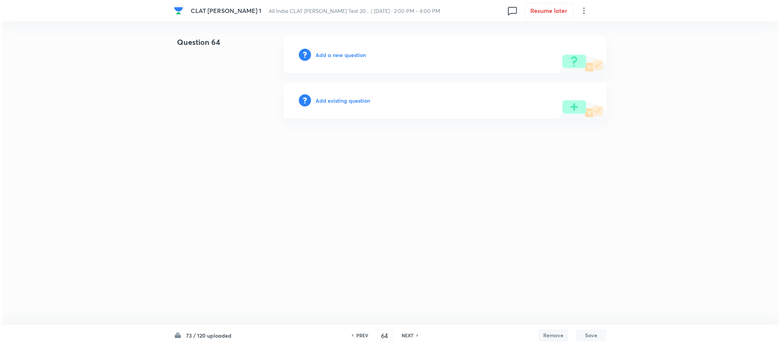
scroll to position [0, 0]
click at [337, 51] on h6 "Add a new question" at bounding box center [340, 55] width 50 height 8
click at [337, 51] on h6 "Choose a question type" at bounding box center [344, 55] width 59 height 8
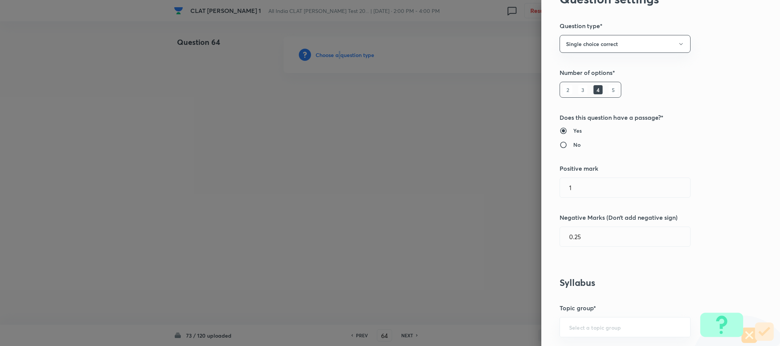
scroll to position [228, 0]
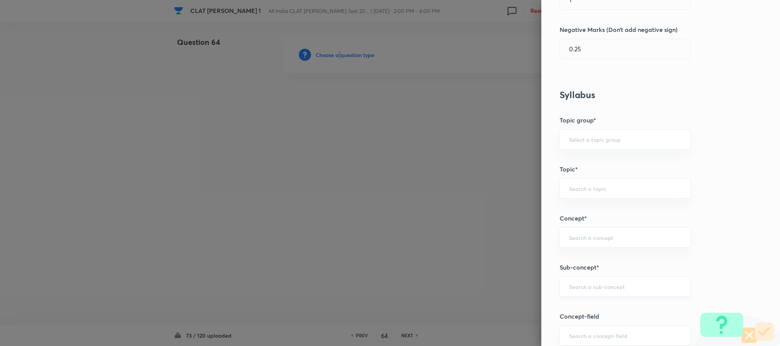
click at [570, 296] on div "​" at bounding box center [624, 287] width 131 height 20
type input "t"
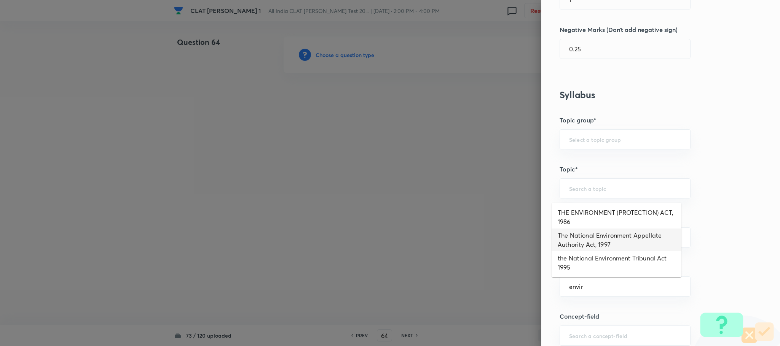
click at [588, 242] on li "The National Environment Appellate Authority Act, 1997" at bounding box center [616, 240] width 130 height 23
type input "The National Environment Appellate Authority Act, 1997"
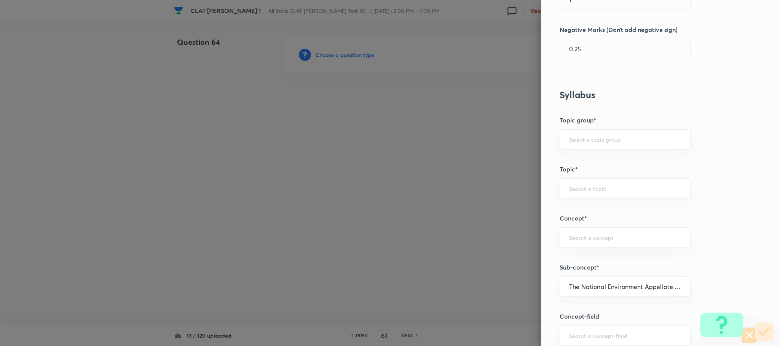
type input "Environmental Law"
type input "Acts"
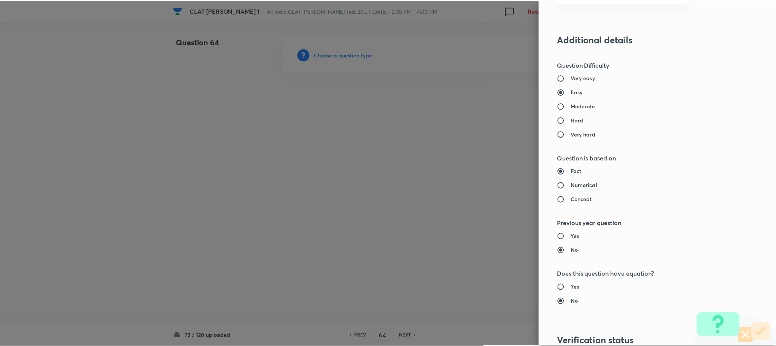
scroll to position [693, 0]
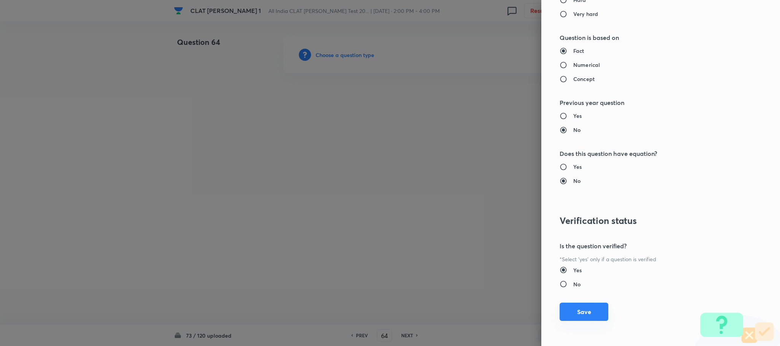
click at [576, 312] on button "Save" at bounding box center [583, 312] width 49 height 18
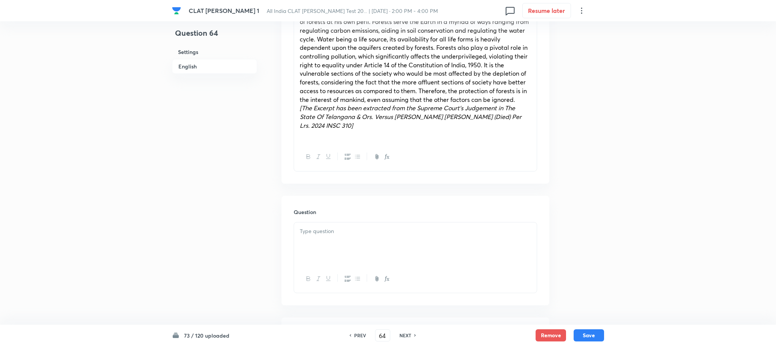
scroll to position [399, 0]
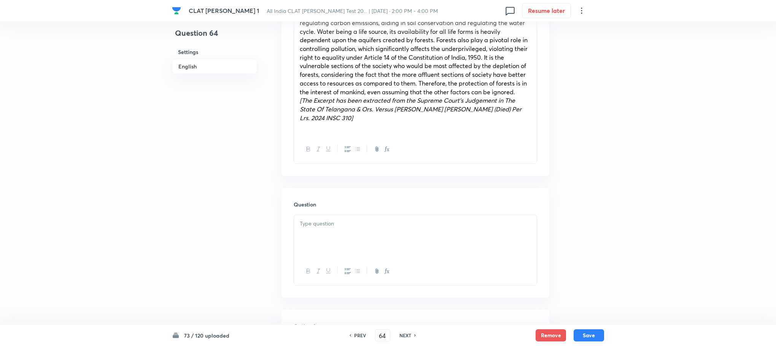
click at [334, 219] on div at bounding box center [415, 236] width 243 height 43
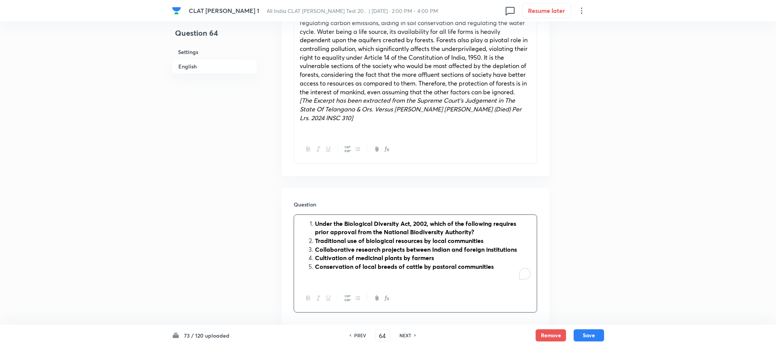
scroll to position [457, 0]
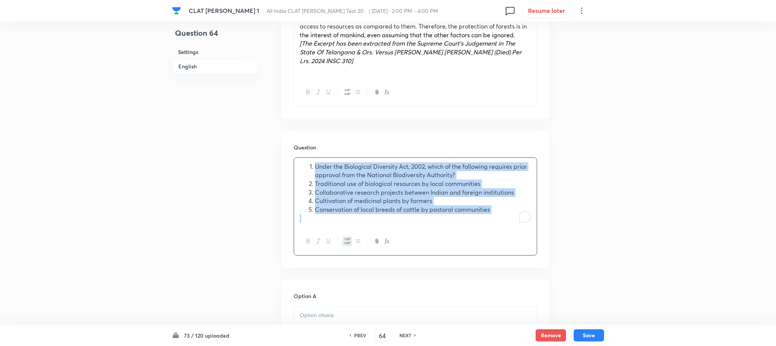
drag, startPoint x: 348, startPoint y: 243, endPoint x: 346, endPoint y: 239, distance: 5.1
click at [348, 243] on icon "button" at bounding box center [348, 241] width 6 height 6
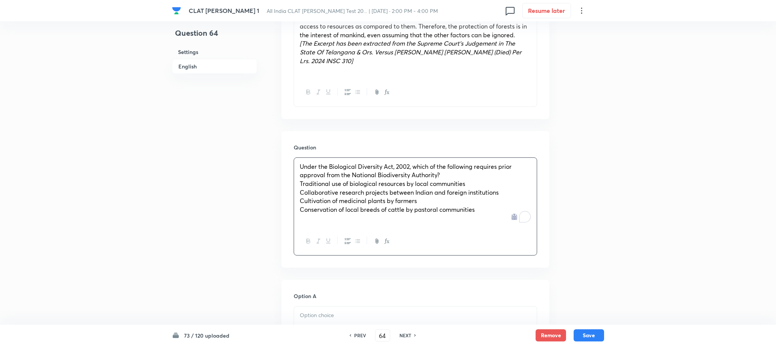
drag, startPoint x: 297, startPoint y: 185, endPoint x: 477, endPoint y: 214, distance: 182.6
click at [477, 214] on div "Under the Biological Diversity Act, 2002, which of the following requires prior…" at bounding box center [415, 193] width 243 height 70
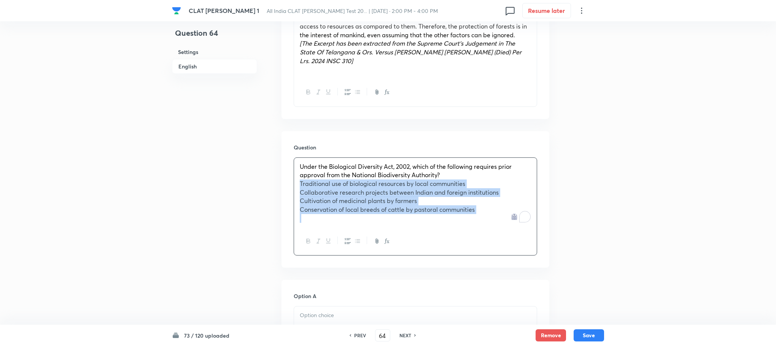
drag, startPoint x: 301, startPoint y: 183, endPoint x: 540, endPoint y: 227, distance: 243.0
click at [540, 227] on div "Question Under the Biological Diversity Act, 2002, which of the following requi…" at bounding box center [416, 199] width 268 height 137
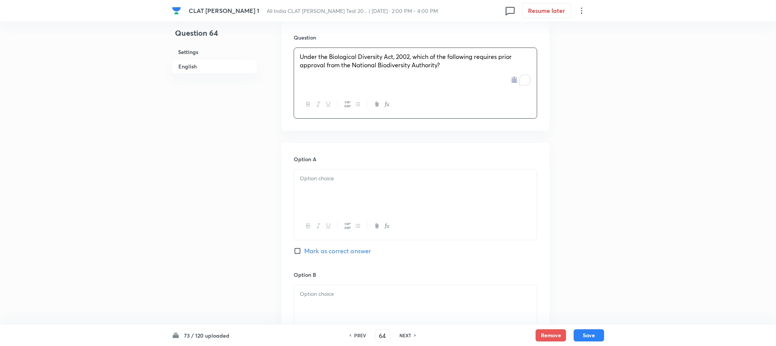
scroll to position [571, 0]
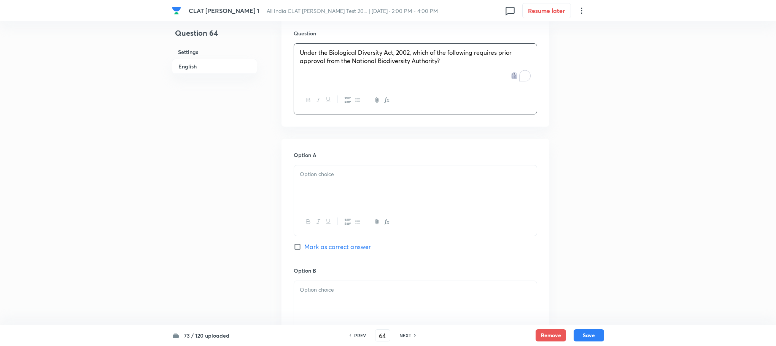
click at [309, 177] on p at bounding box center [415, 174] width 231 height 9
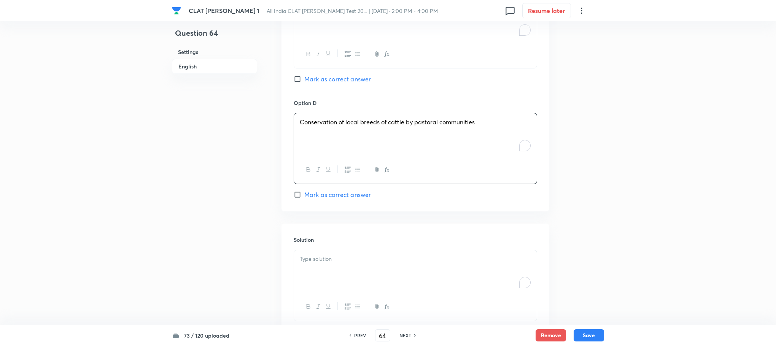
click at [309, 261] on p "To enrich screen reader interactions, please activate Accessibility in Grammarl…" at bounding box center [415, 259] width 231 height 9
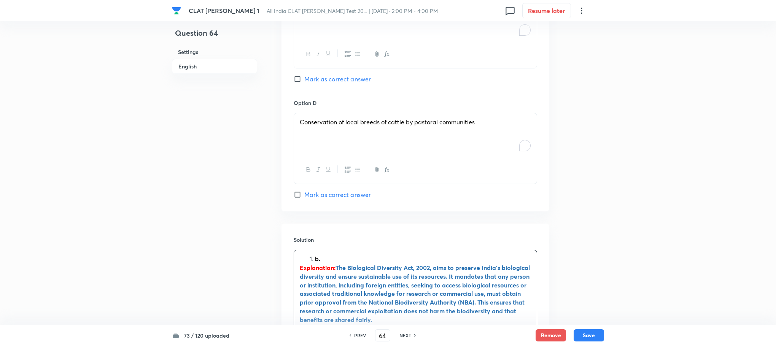
click at [315, 261] on li "b." at bounding box center [423, 259] width 216 height 9
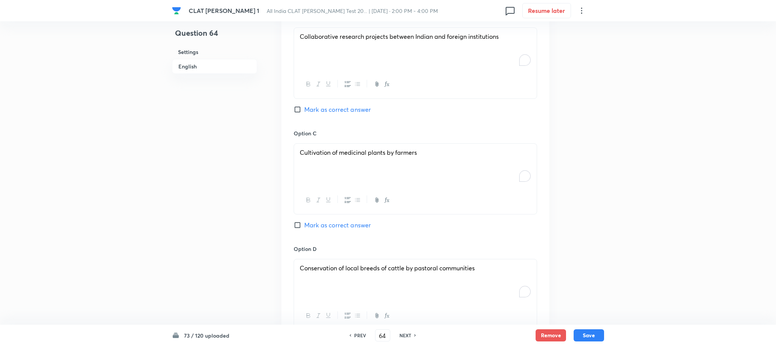
scroll to position [799, 0]
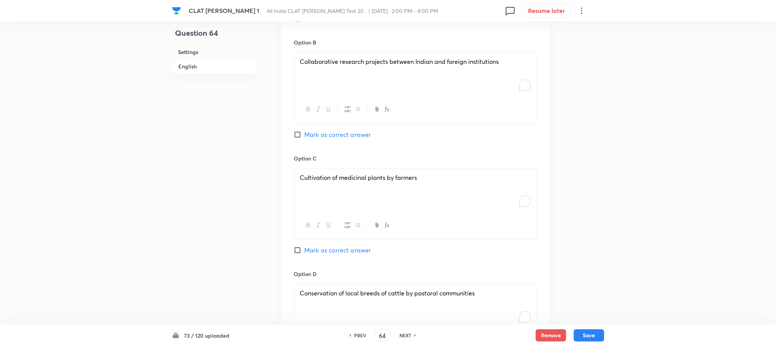
click at [336, 139] on span "Mark as correct answer" at bounding box center [337, 134] width 67 height 9
click at [304, 138] on input "Mark as correct answer" at bounding box center [299, 135] width 11 height 8
checkbox input "true"
click at [589, 334] on button "Save" at bounding box center [589, 335] width 30 height 12
type input "65"
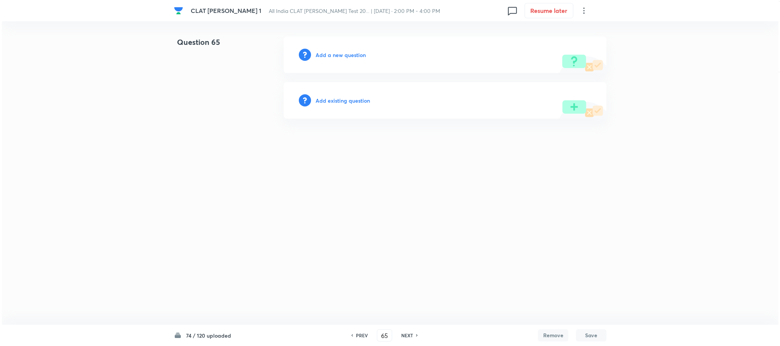
scroll to position [0, 0]
click at [336, 57] on h6 "Add a new question" at bounding box center [340, 55] width 50 height 8
click at [336, 57] on h6 "Choose a question type" at bounding box center [344, 55] width 59 height 8
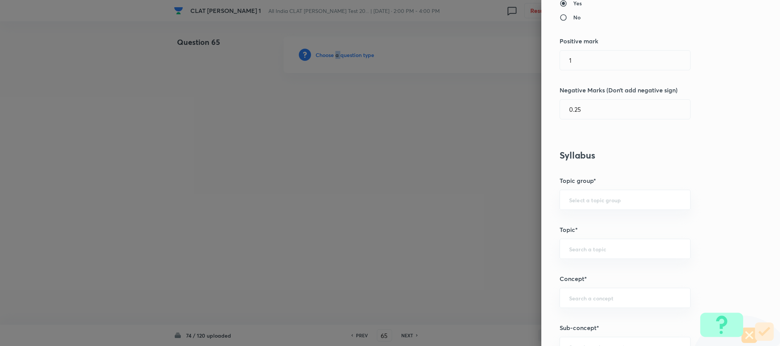
scroll to position [342, 0]
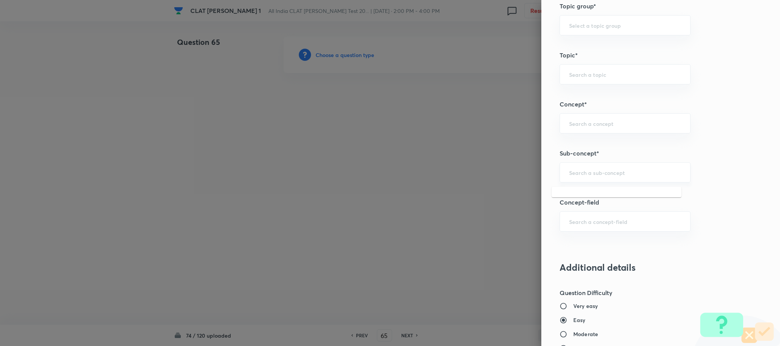
click at [586, 176] on input "text" at bounding box center [625, 172] width 112 height 7
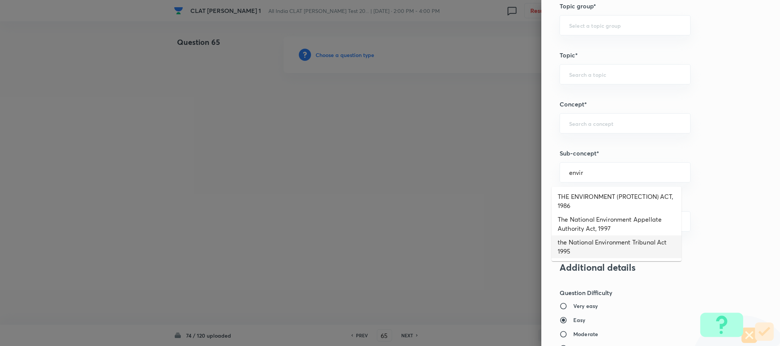
click at [596, 245] on li "the National Environment Tribunal Act 1995" at bounding box center [616, 246] width 130 height 23
type input "the National Environment Tribunal Act 1995"
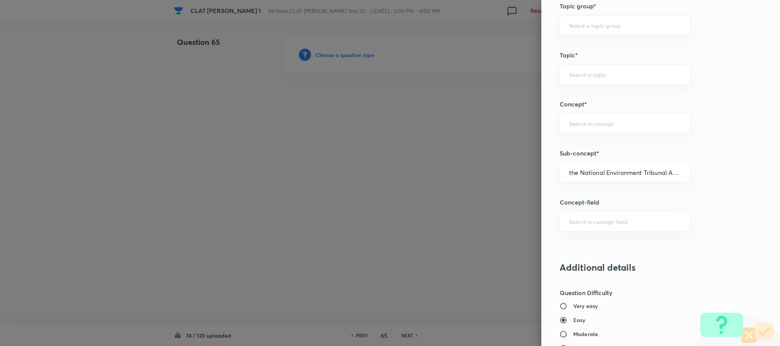
type input "Environmental Law"
type input "Acts"
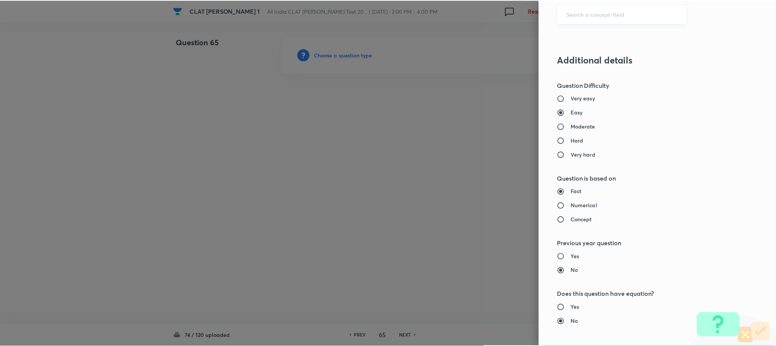
scroll to position [693, 0]
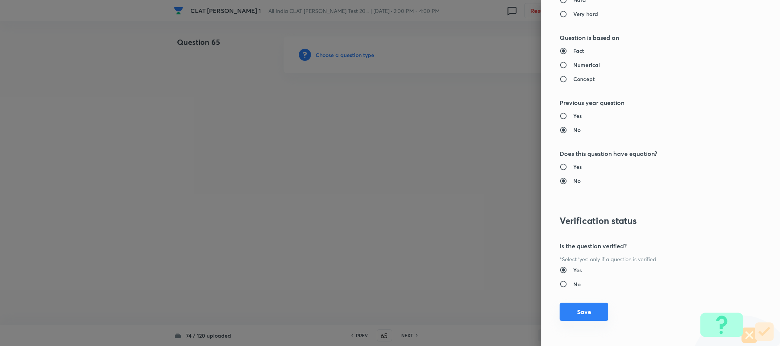
click at [579, 306] on button "Save" at bounding box center [583, 312] width 49 height 18
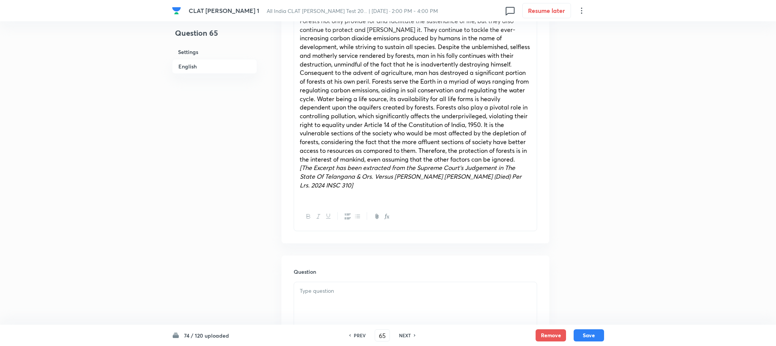
scroll to position [342, 0]
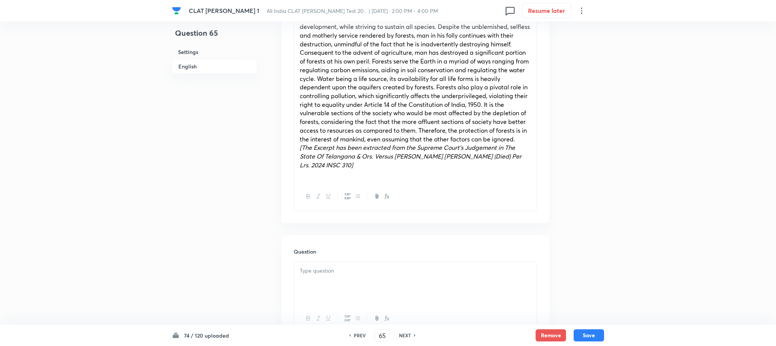
click at [321, 283] on div at bounding box center [415, 283] width 243 height 43
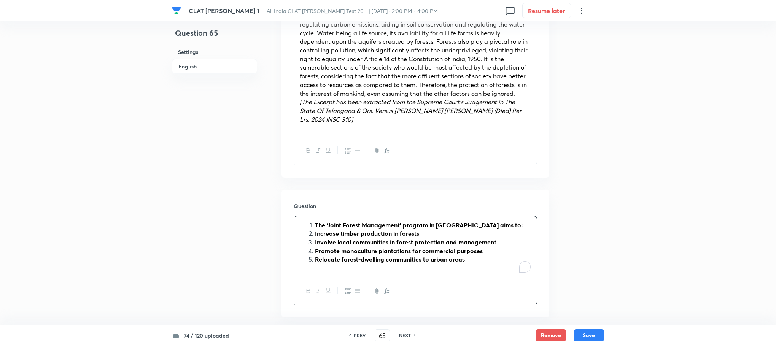
scroll to position [457, 0]
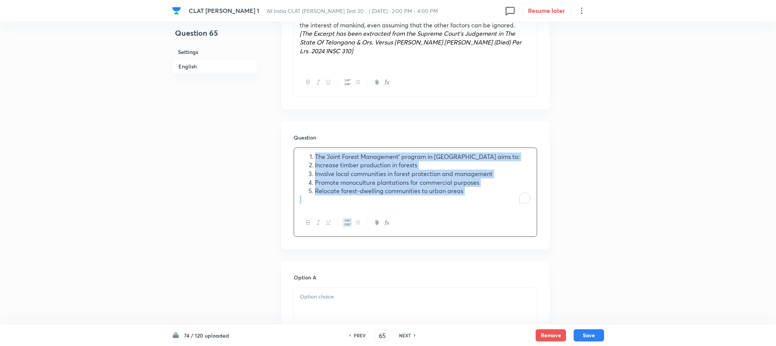
click at [343, 224] on button "button" at bounding box center [347, 223] width 10 height 10
click at [298, 168] on div "The ‘Joint Forest Management’ program in India aims to: Increase timber product…" at bounding box center [415, 178] width 243 height 61
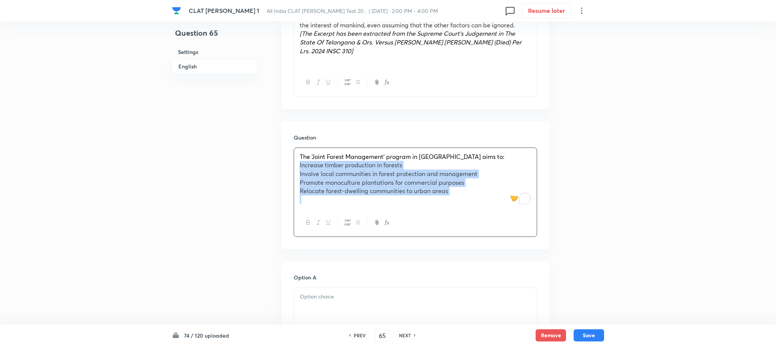
drag, startPoint x: 298, startPoint y: 168, endPoint x: 519, endPoint y: 217, distance: 226.8
click at [519, 217] on div "The ‘Joint Forest Management’ program in India aims to: Increase timber product…" at bounding box center [415, 193] width 243 height 90
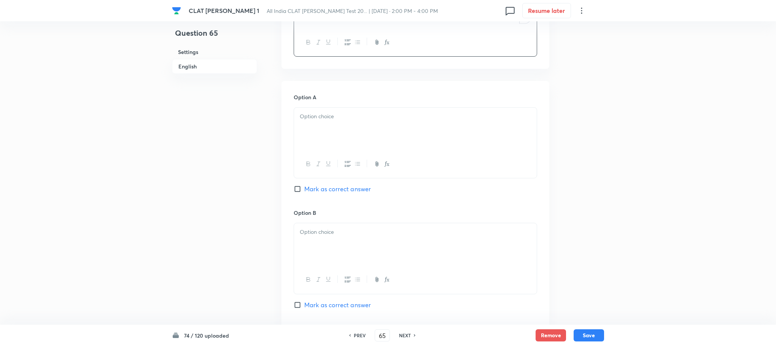
scroll to position [628, 0]
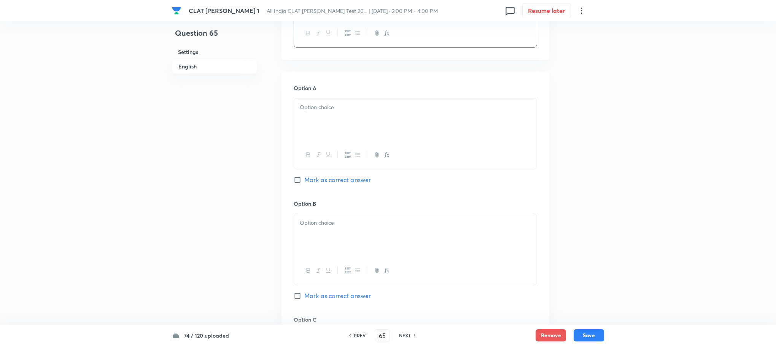
click at [314, 115] on div at bounding box center [415, 120] width 243 height 43
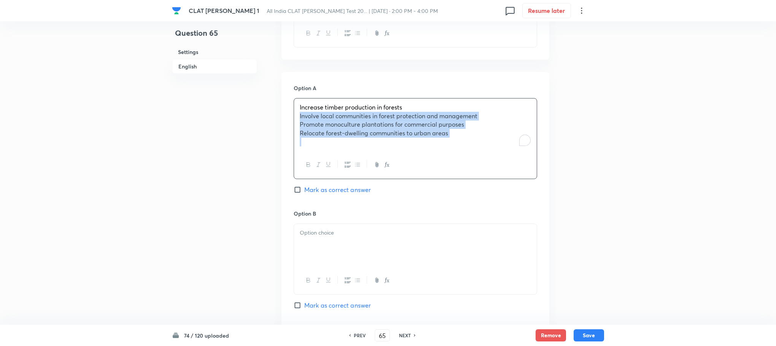
drag, startPoint x: 296, startPoint y: 113, endPoint x: 522, endPoint y: 165, distance: 231.6
click at [522, 165] on div "Increase timber production in forests Involve local communities in forest prote…" at bounding box center [415, 138] width 243 height 81
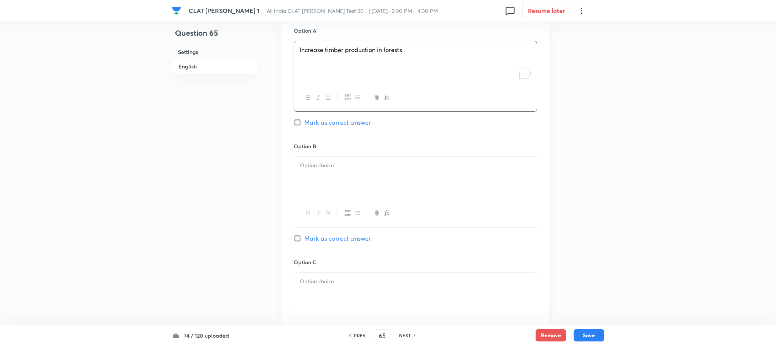
scroll to position [742, 0]
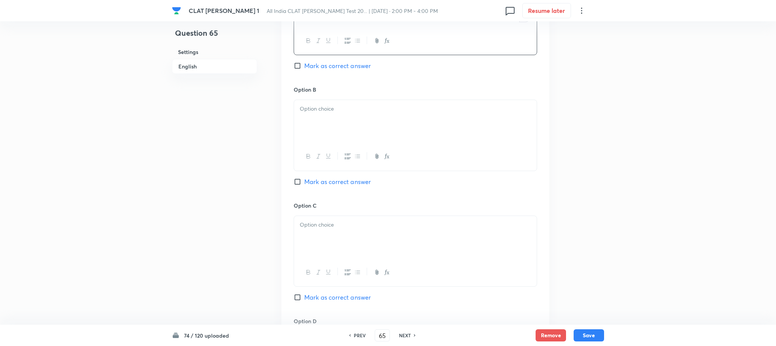
click at [333, 143] on div at bounding box center [415, 121] width 243 height 43
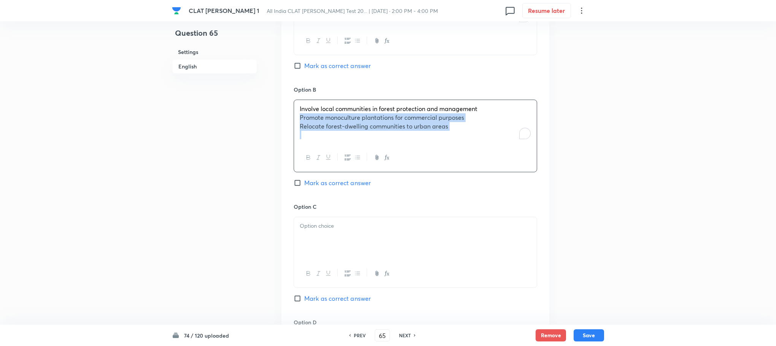
drag, startPoint x: 297, startPoint y: 119, endPoint x: 499, endPoint y: 142, distance: 203.3
click at [499, 142] on div "Involve local communities in forest protection and management Promote monocultu…" at bounding box center [415, 122] width 243 height 44
click at [344, 237] on div "To enrich screen reader interactions, please activate Accessibility in Grammarl…" at bounding box center [415, 237] width 243 height 43
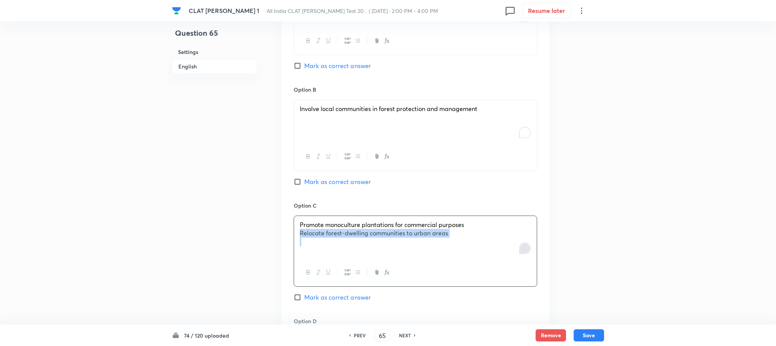
drag, startPoint x: 294, startPoint y: 234, endPoint x: 522, endPoint y: 249, distance: 227.6
click at [522, 249] on div "Promote monoculture plantations for commercial purposes Relocate forest-dwellin…" at bounding box center [415, 237] width 243 height 43
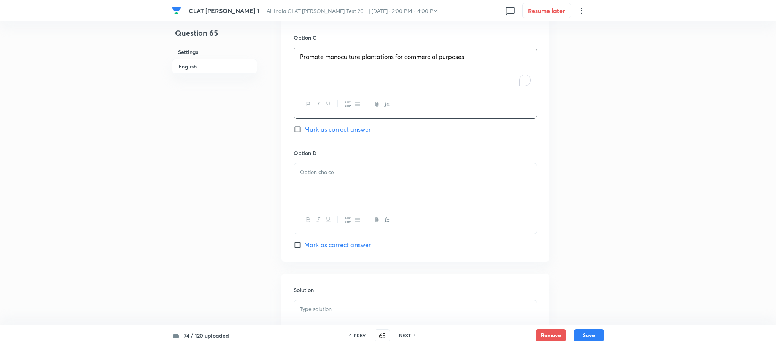
scroll to position [913, 0]
click at [324, 202] on div at bounding box center [415, 182] width 243 height 43
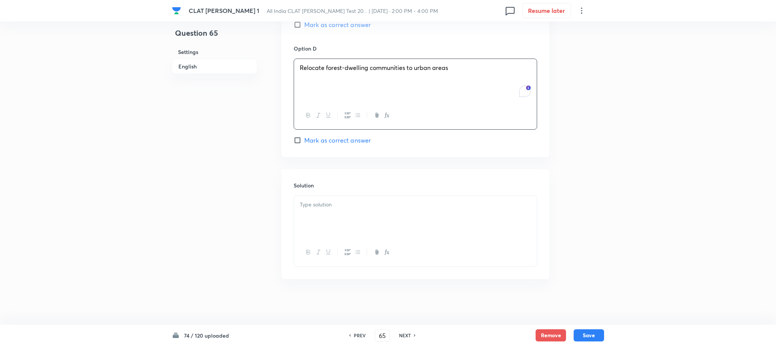
scroll to position [1017, 0]
click at [320, 225] on div at bounding box center [415, 217] width 243 height 43
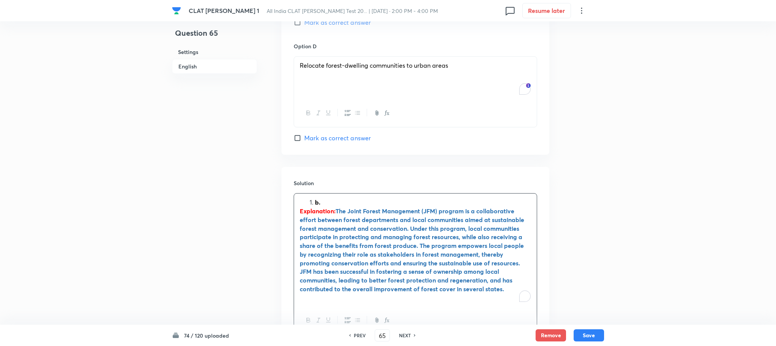
click at [315, 206] on strong "b." at bounding box center [317, 202] width 5 height 8
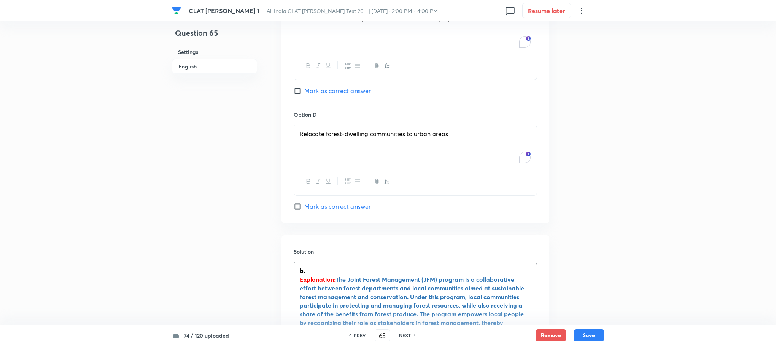
scroll to position [789, 0]
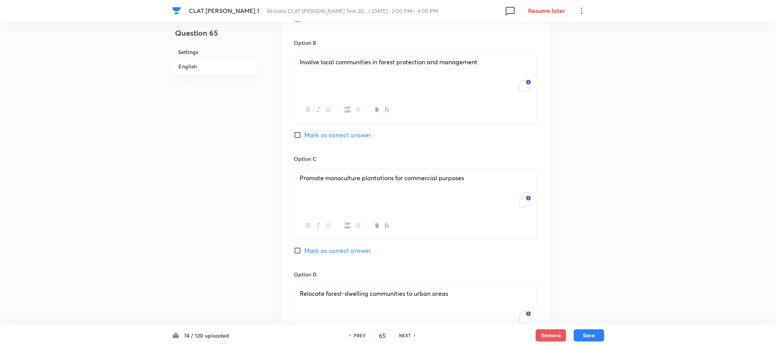
click at [333, 138] on span "Mark as correct answer" at bounding box center [337, 134] width 67 height 9
click at [304, 138] on input "Mark as correct answer" at bounding box center [299, 135] width 11 height 8
checkbox input "true"
click at [588, 334] on button "Save" at bounding box center [589, 335] width 30 height 12
type input "66"
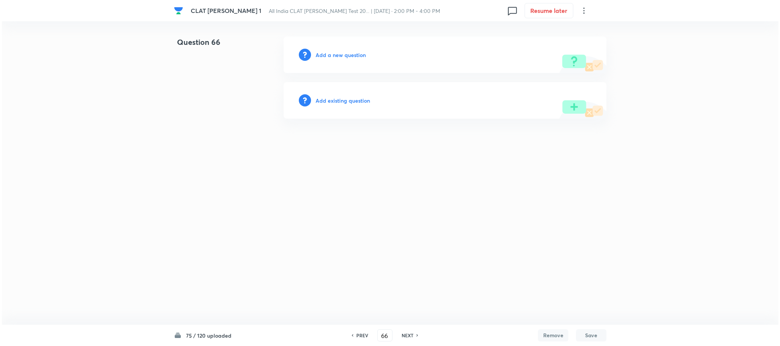
scroll to position [0, 0]
click at [343, 54] on h6 "Add a new question" at bounding box center [340, 55] width 50 height 8
click at [343, 54] on h6 "Choose a question type" at bounding box center [344, 55] width 59 height 8
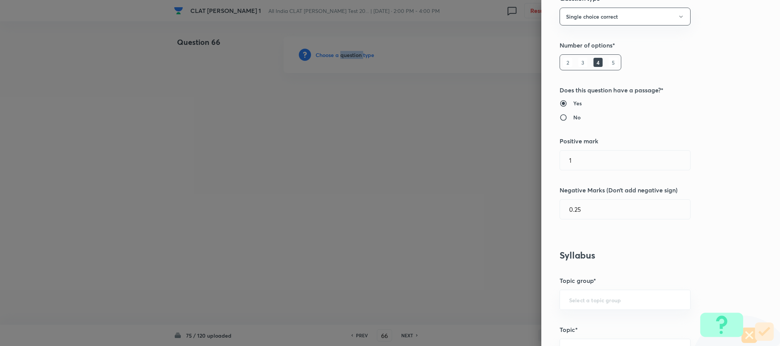
scroll to position [342, 0]
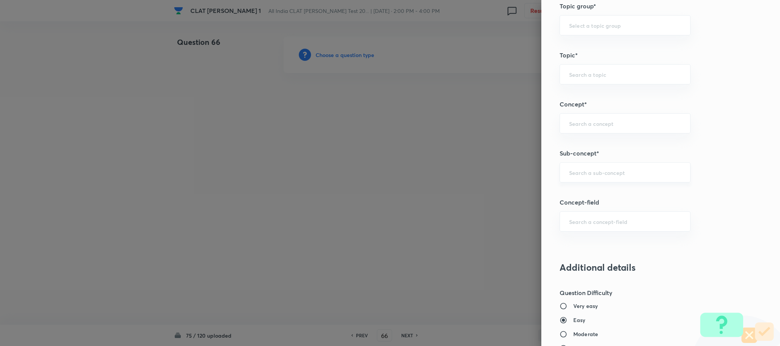
click at [573, 176] on input "text" at bounding box center [625, 172] width 112 height 7
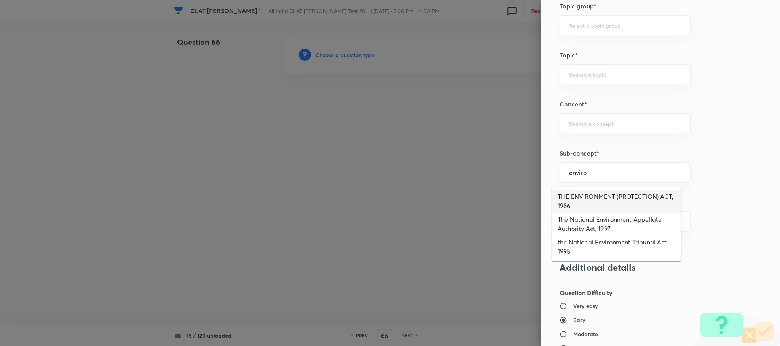
click at [576, 205] on li "THE ENVIRONMENT (PROTECTION) ACT, 1986" at bounding box center [616, 201] width 130 height 23
type input "THE ENVIRONMENT (PROTECTION) ACT, 1986"
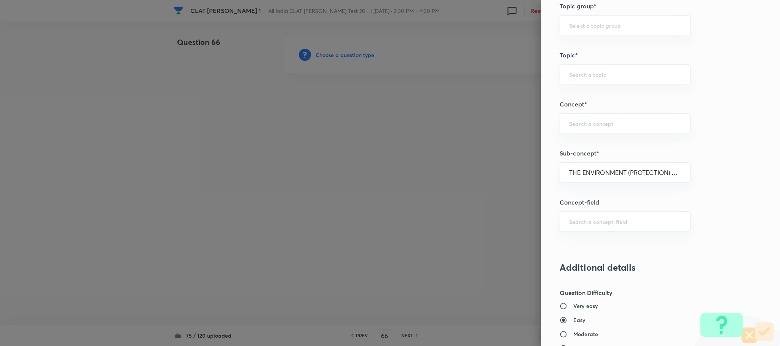
type input "Environmental Law"
type input "Acts"
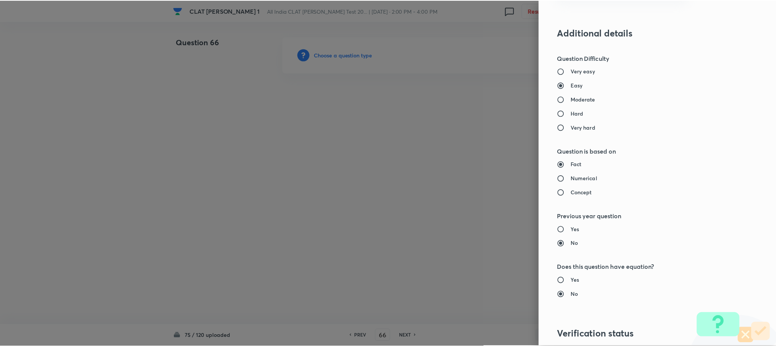
scroll to position [693, 0]
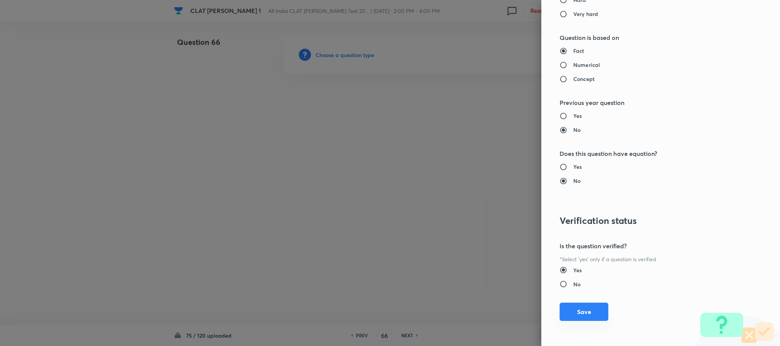
click at [571, 312] on button "Save" at bounding box center [583, 312] width 49 height 18
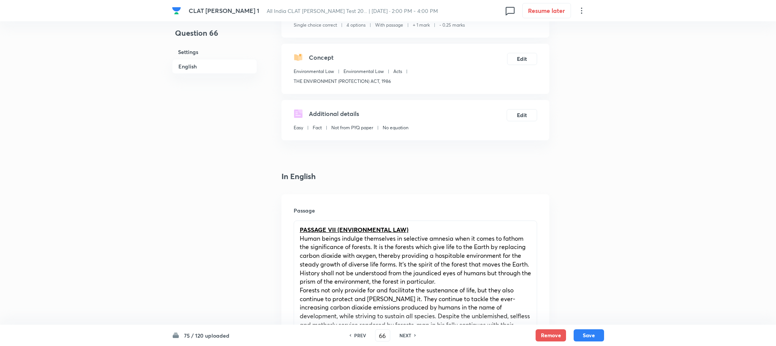
scroll to position [342, 0]
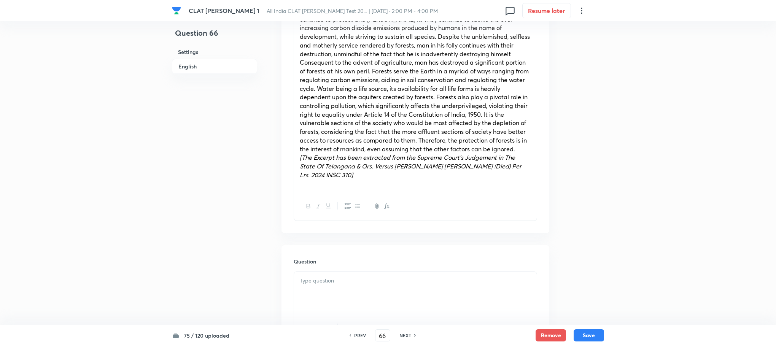
click at [325, 281] on p at bounding box center [415, 281] width 231 height 9
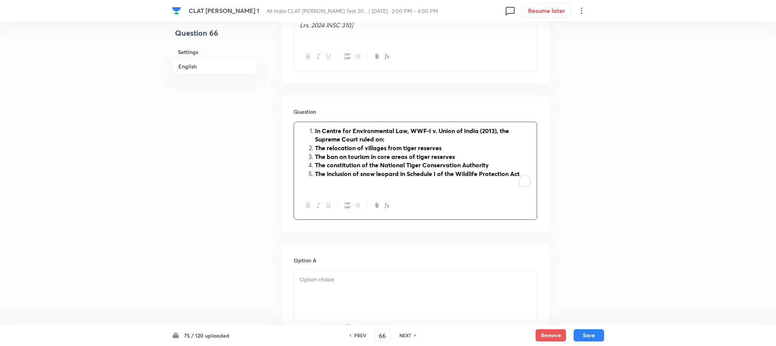
scroll to position [514, 0]
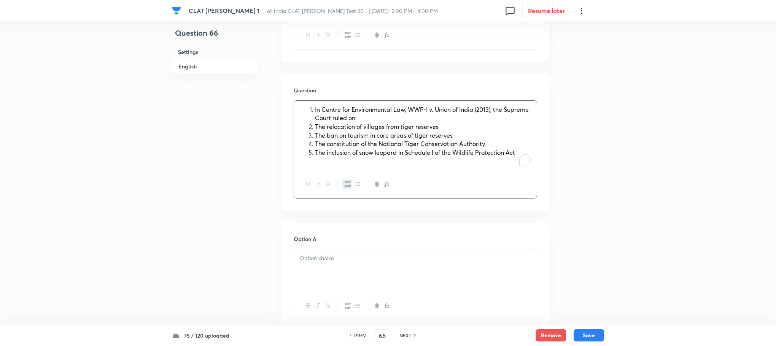
click at [349, 182] on icon "button" at bounding box center [348, 184] width 6 height 6
click at [299, 127] on div "In Centre for Environmental Law, WWF-I v. Union of India (2013), the Supreme Co…" at bounding box center [415, 136] width 243 height 70
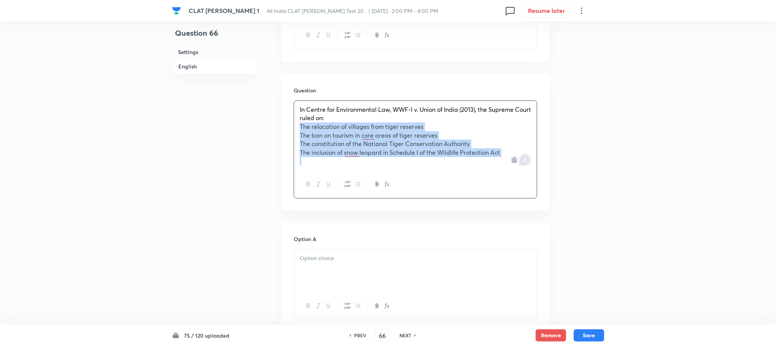
drag, startPoint x: 299, startPoint y: 127, endPoint x: 528, endPoint y: 156, distance: 230.6
click at [528, 156] on div "In Centre for Environmental Law, WWF-I v. Union of India (2013), the Supreme Co…" at bounding box center [415, 136] width 243 height 70
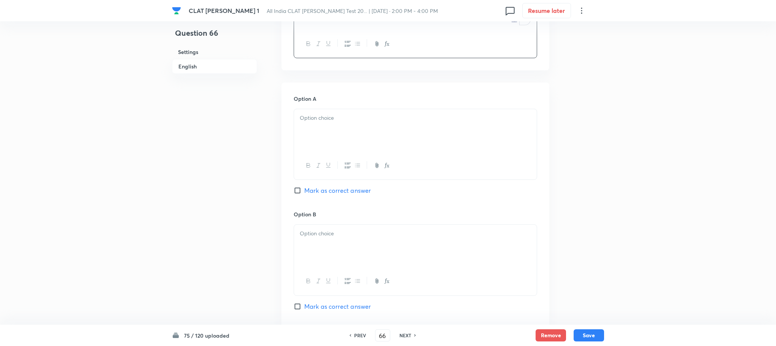
scroll to position [628, 0]
click at [310, 118] on p at bounding box center [415, 117] width 231 height 9
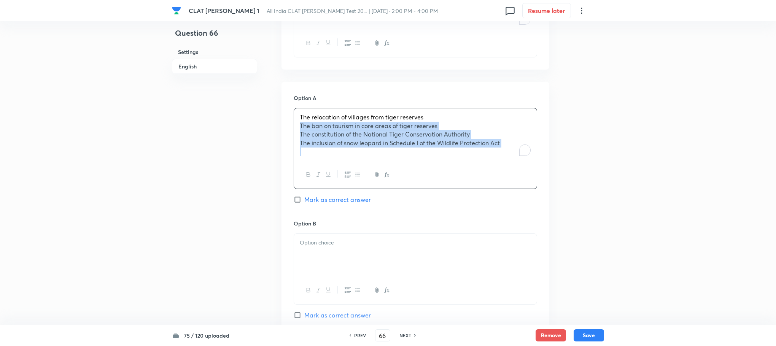
drag, startPoint x: 298, startPoint y: 126, endPoint x: 509, endPoint y: 164, distance: 214.1
click at [509, 164] on div "The relocation of villages from tiger reserves The ban on tourism in core areas…" at bounding box center [415, 148] width 243 height 81
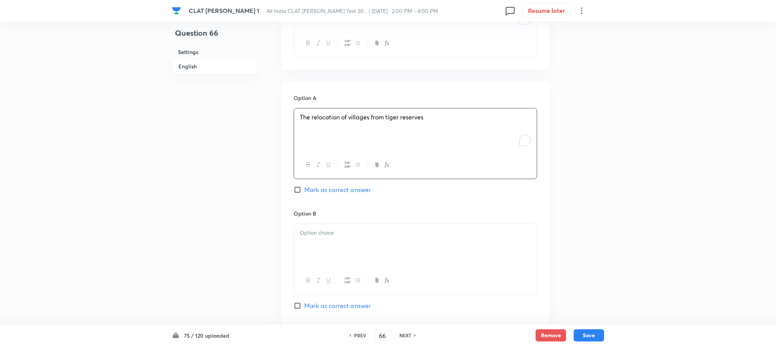
scroll to position [742, 0]
click at [309, 127] on div at bounding box center [415, 131] width 243 height 43
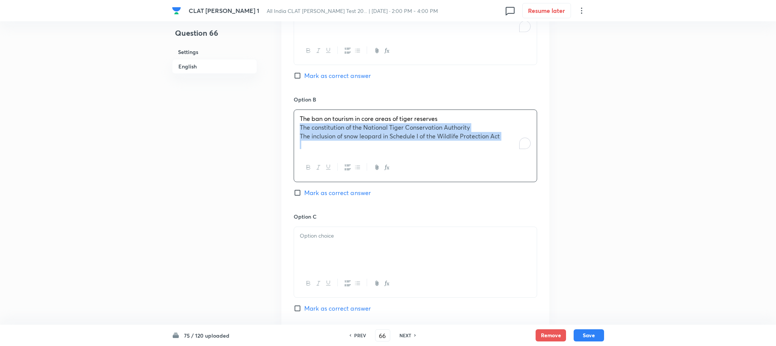
drag, startPoint x: 297, startPoint y: 127, endPoint x: 558, endPoint y: 160, distance: 263.5
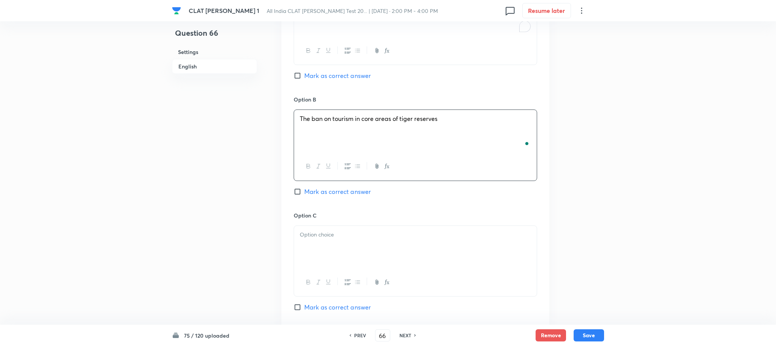
scroll to position [856, 0]
click at [320, 152] on div at bounding box center [415, 133] width 243 height 43
drag, startPoint x: 299, startPoint y: 130, endPoint x: 517, endPoint y: 152, distance: 219.1
click at [517, 152] on div "The constitution of the National Tiger Conservation Authority The inclusion of …" at bounding box center [415, 133] width 243 height 43
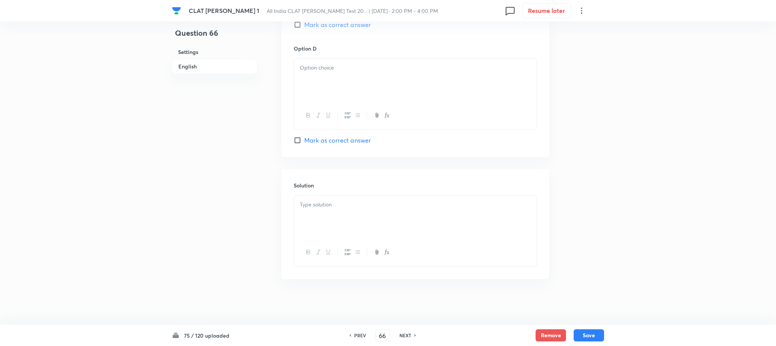
click at [325, 81] on div at bounding box center [415, 80] width 243 height 43
click at [318, 230] on div at bounding box center [415, 217] width 243 height 43
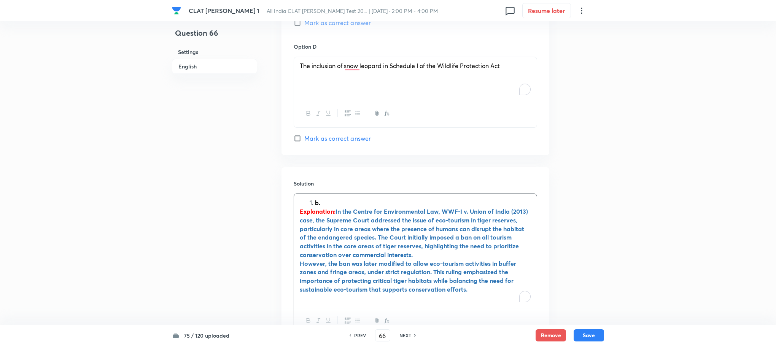
click at [315, 205] on li "b." at bounding box center [423, 203] width 216 height 9
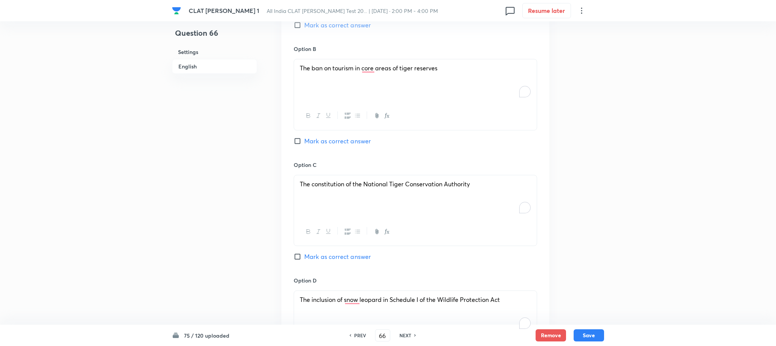
scroll to position [741, 0]
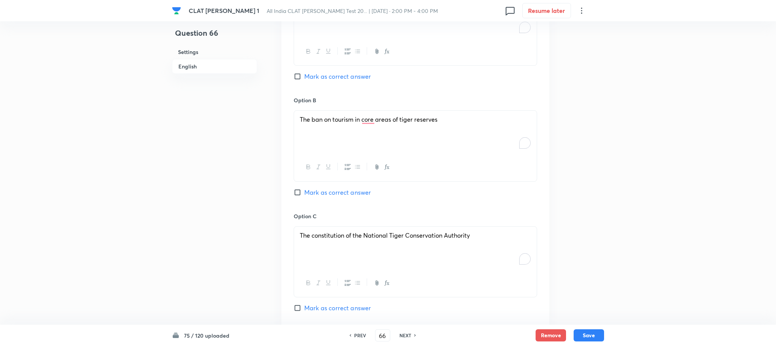
click at [328, 193] on span "Mark as correct answer" at bounding box center [337, 192] width 67 height 9
click at [304, 193] on input "Mark as correct answer" at bounding box center [299, 193] width 11 height 8
checkbox input "true"
click at [590, 334] on button "Save" at bounding box center [589, 335] width 30 height 12
type input "67"
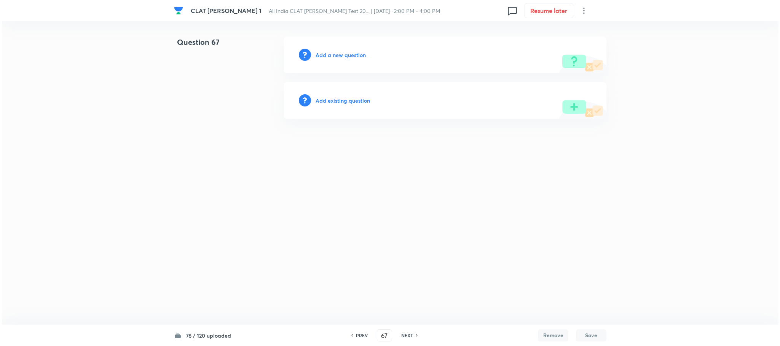
scroll to position [0, 0]
click at [346, 49] on div "Add a new question" at bounding box center [444, 55] width 323 height 37
click at [344, 54] on h6 "Add a new question" at bounding box center [340, 55] width 50 height 8
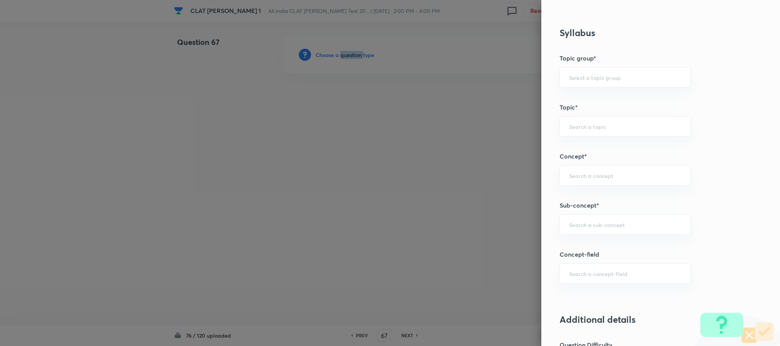
scroll to position [342, 0]
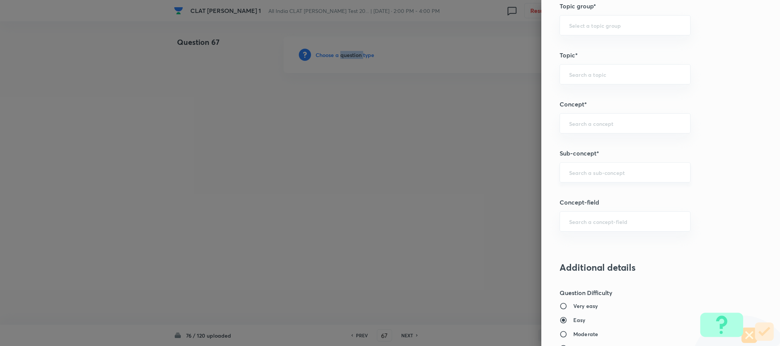
click at [574, 180] on div "​" at bounding box center [624, 172] width 131 height 20
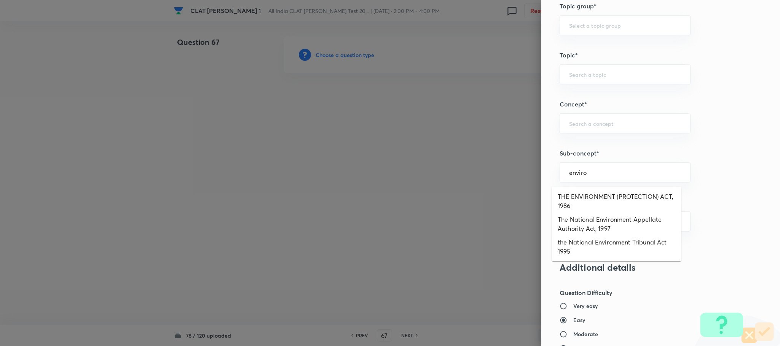
type input "enviro"
click at [561, 168] on div "​" at bounding box center [624, 172] width 131 height 20
click at [576, 218] on li "The National Environment Appellate Authority Act, 1997" at bounding box center [616, 224] width 130 height 23
type input "The National Environment Appellate Authority Act, 1997"
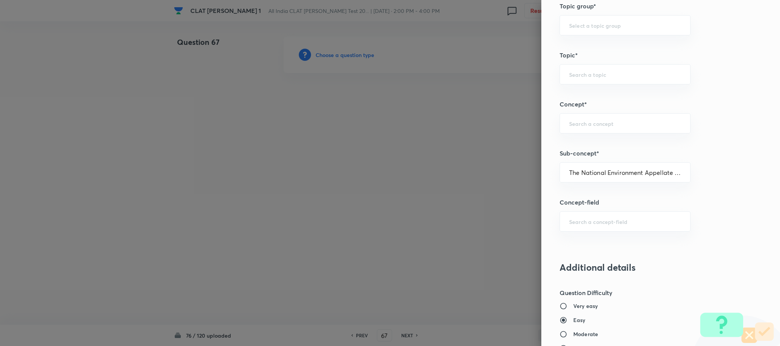
type input "Environmental Law"
type input "Acts"
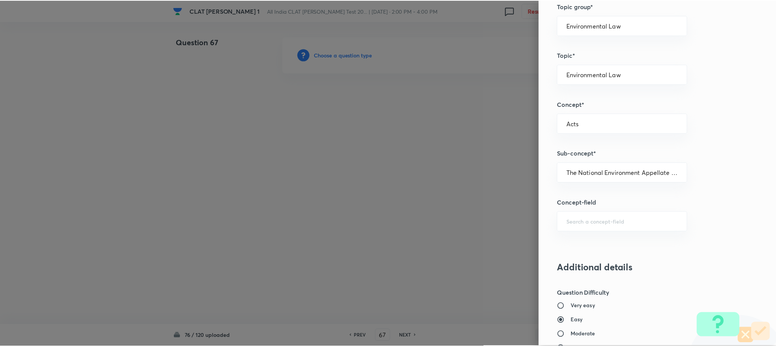
scroll to position [693, 0]
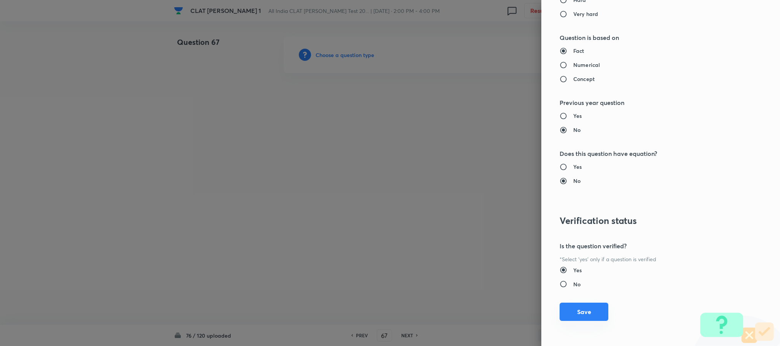
click at [570, 313] on button "Save" at bounding box center [583, 312] width 49 height 18
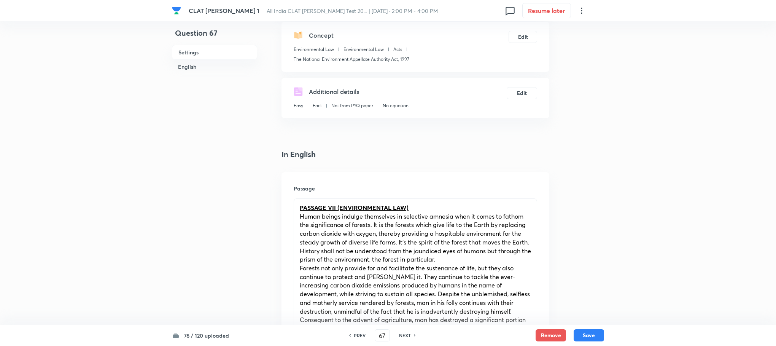
scroll to position [342, 0]
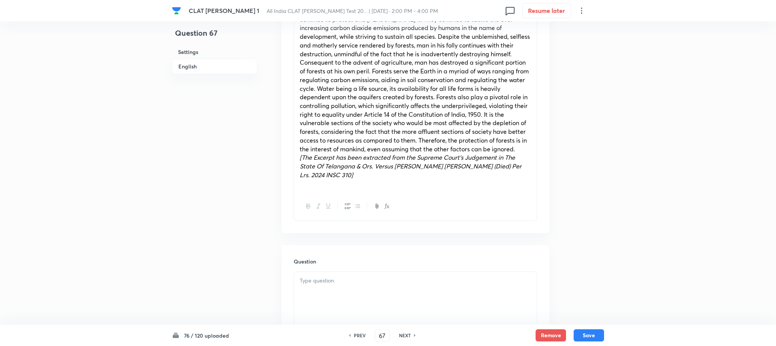
click at [331, 310] on div at bounding box center [415, 293] width 243 height 43
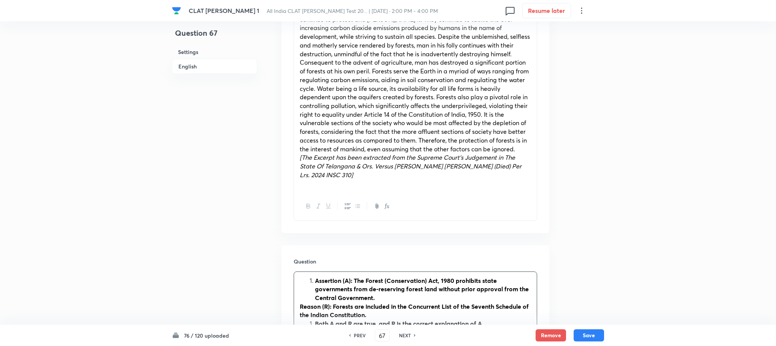
click at [315, 278] on li "Assertion (A): The Forest (Conservation) Act, 1980 prohibits state governments …" at bounding box center [423, 290] width 216 height 26
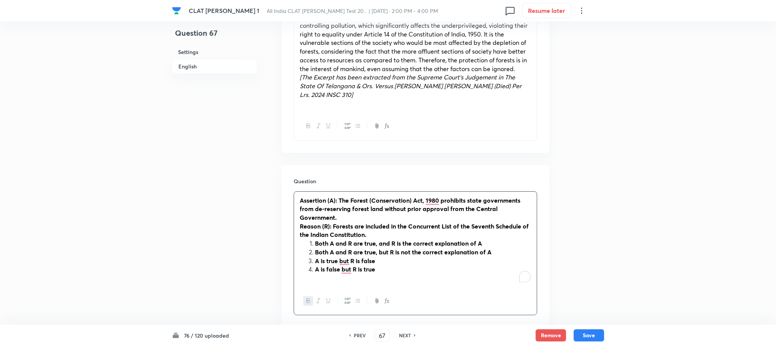
scroll to position [514, 0]
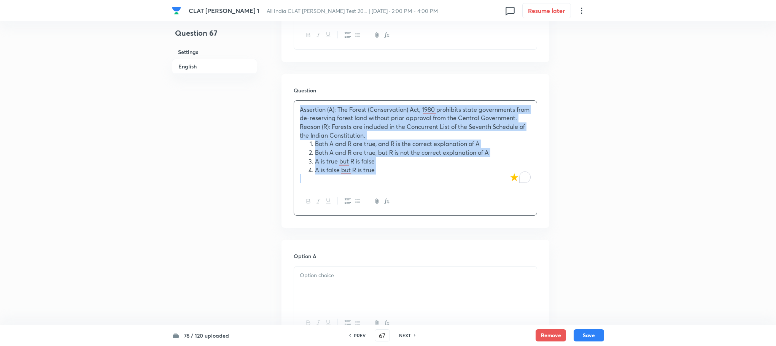
click at [315, 146] on li "Both A and R are true, and R is the correct explanation of A" at bounding box center [423, 144] width 216 height 9
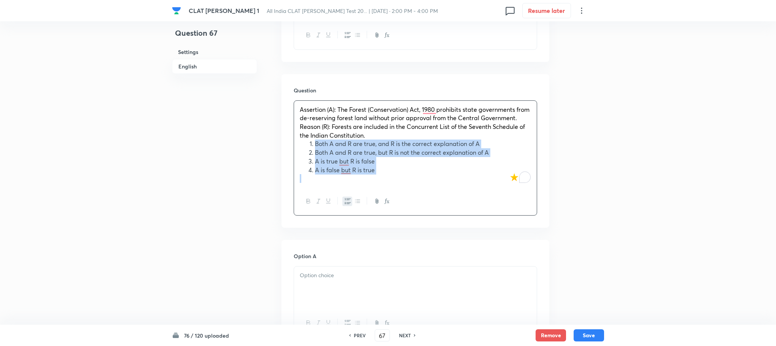
drag, startPoint x: 313, startPoint y: 146, endPoint x: 391, endPoint y: 179, distance: 84.9
click at [391, 179] on div "Assertion (A): The Forest (Conservation) Act, 1980 prohibits state governments …" at bounding box center [415, 144] width 243 height 87
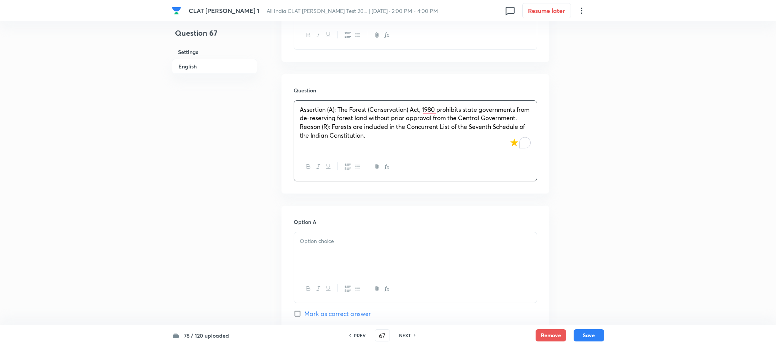
click at [338, 256] on div at bounding box center [415, 253] width 243 height 43
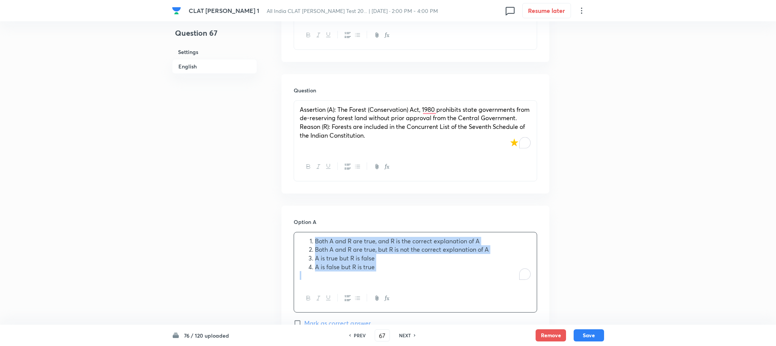
drag, startPoint x: 311, startPoint y: 239, endPoint x: 392, endPoint y: 275, distance: 88.7
click at [392, 275] on div "Both A and R are true, and R is the correct explanation of A Both A and R are t…" at bounding box center [415, 258] width 243 height 53
click at [350, 297] on icon "button" at bounding box center [348, 298] width 6 height 6
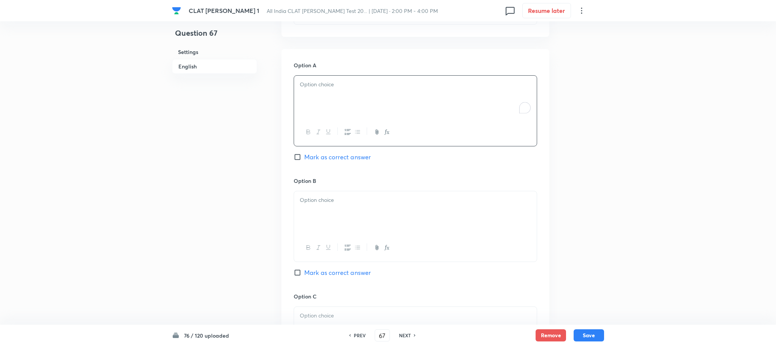
scroll to position [685, 0]
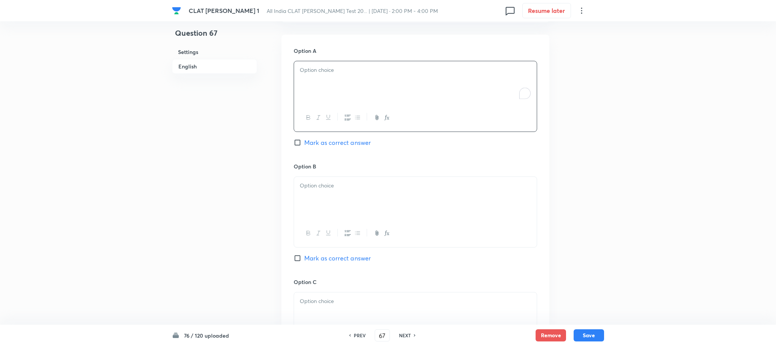
click at [312, 200] on div at bounding box center [415, 198] width 243 height 43
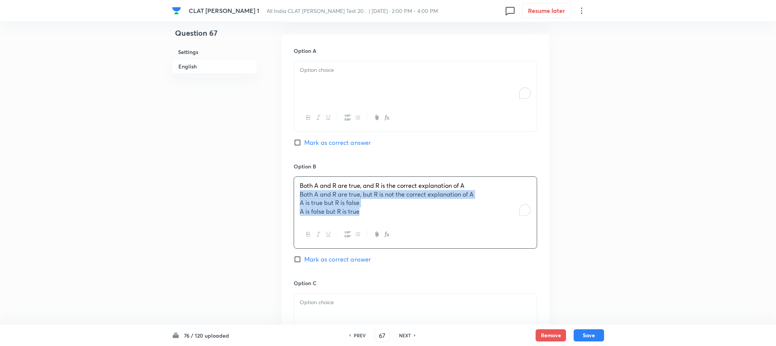
drag, startPoint x: 298, startPoint y: 191, endPoint x: 378, endPoint y: 234, distance: 90.7
click at [378, 234] on div "Both A and R are true, and R is the correct explanation of A Both A and R are t…" at bounding box center [415, 213] width 243 height 72
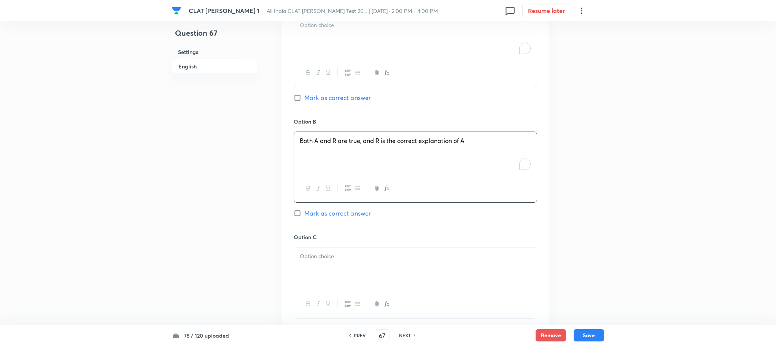
scroll to position [799, 0]
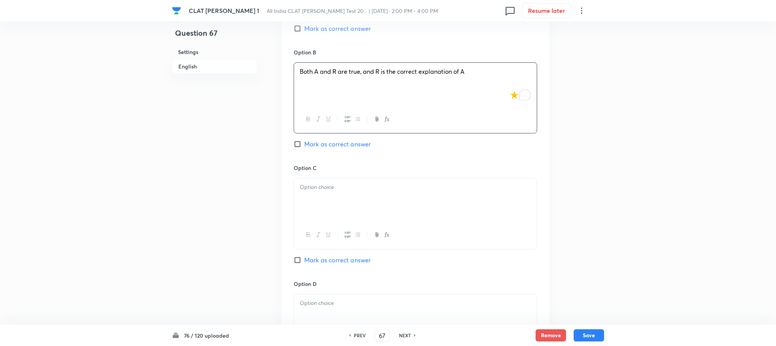
click at [308, 189] on p at bounding box center [415, 187] width 231 height 9
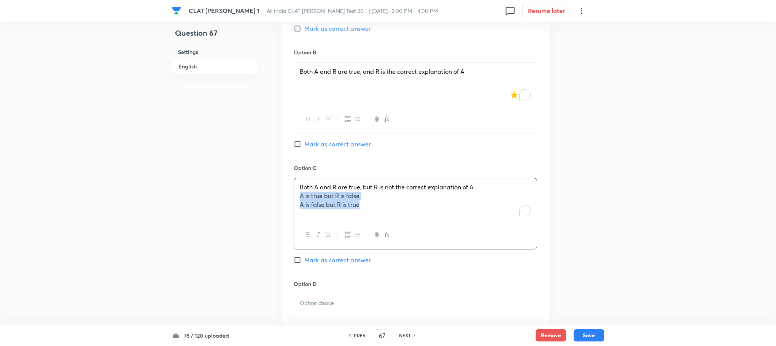
drag, startPoint x: 297, startPoint y: 197, endPoint x: 370, endPoint y: 216, distance: 75.1
click at [370, 216] on div "Both A and R are true, but R is not the correct explanation of A A is true but …" at bounding box center [415, 199] width 243 height 43
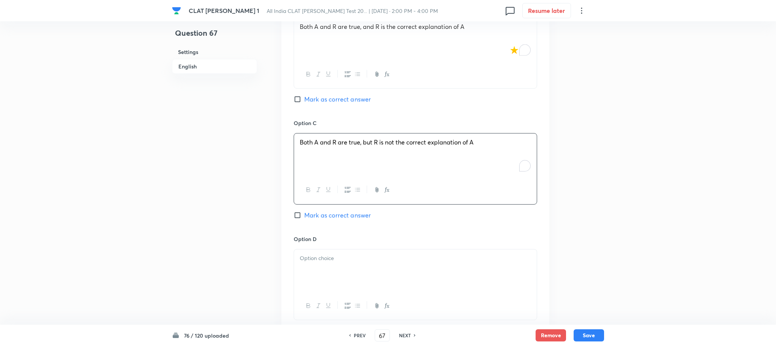
scroll to position [913, 0]
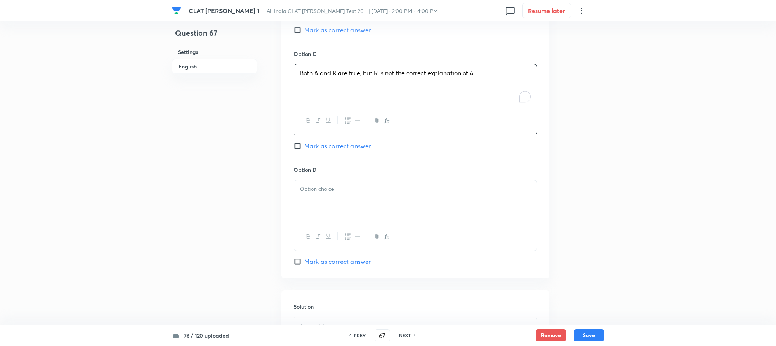
click at [318, 183] on div at bounding box center [415, 201] width 243 height 43
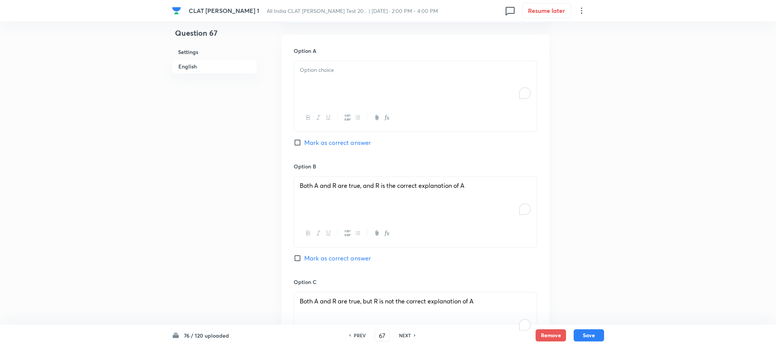
scroll to position [628, 0]
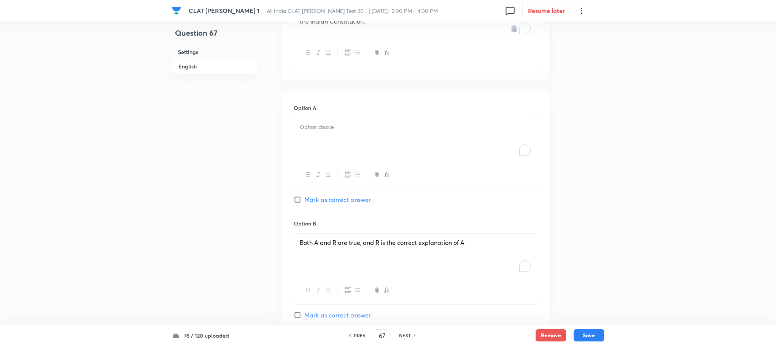
click at [385, 246] on span "Both A and R are true, and R is the correct explanation of A" at bounding box center [382, 243] width 165 height 8
click at [371, 149] on div "To enrich screen reader interactions, please activate Accessibility in Grammarl…" at bounding box center [415, 139] width 243 height 43
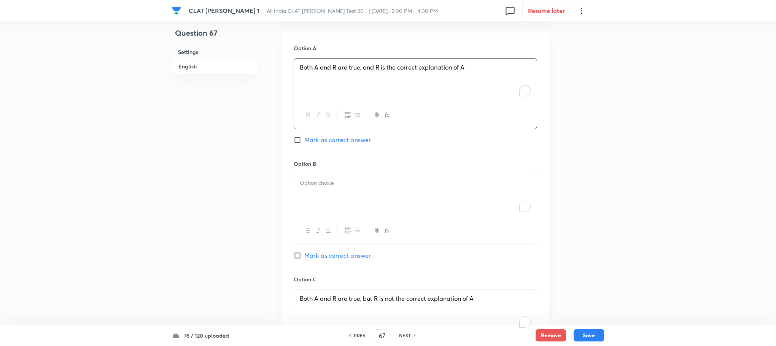
scroll to position [799, 0]
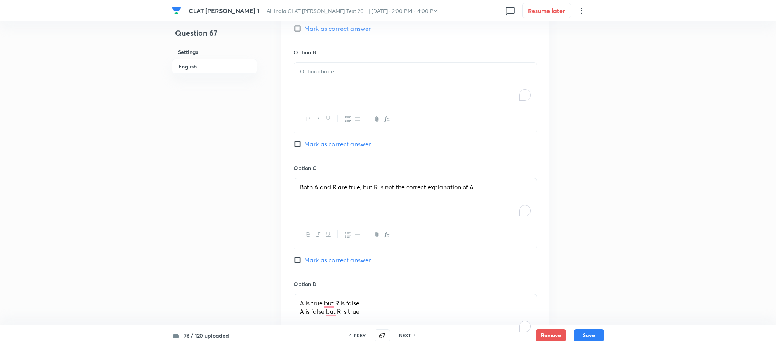
click at [342, 208] on div "Both A and R are true, but R is not the correct explanation of A" at bounding box center [415, 199] width 243 height 43
click at [356, 88] on div "To enrich screen reader interactions, please activate Accessibility in Grammarl…" at bounding box center [415, 84] width 243 height 43
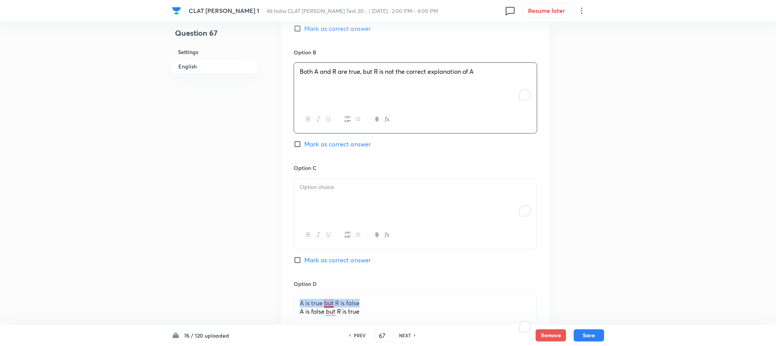
drag, startPoint x: 368, startPoint y: 304, endPoint x: 273, endPoint y: 302, distance: 94.8
click at [309, 180] on div "To enrich screen reader interactions, please activate Accessibility in Grammarl…" at bounding box center [415, 199] width 243 height 43
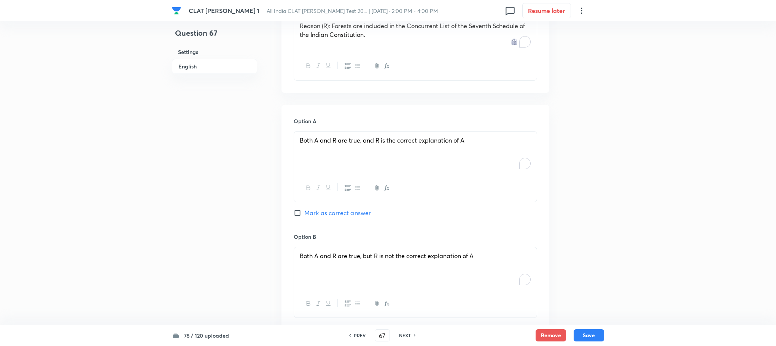
scroll to position [628, 0]
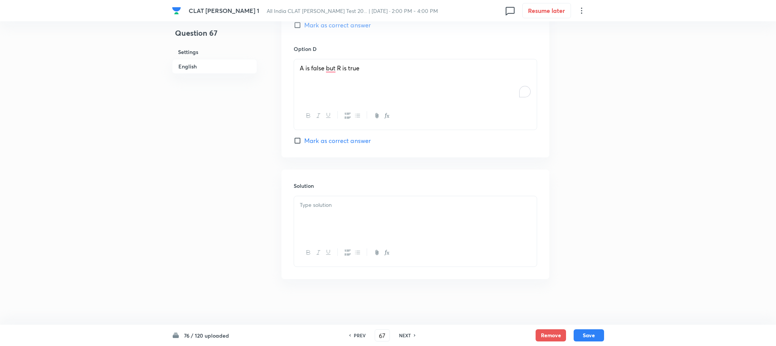
click at [311, 213] on div at bounding box center [415, 217] width 243 height 43
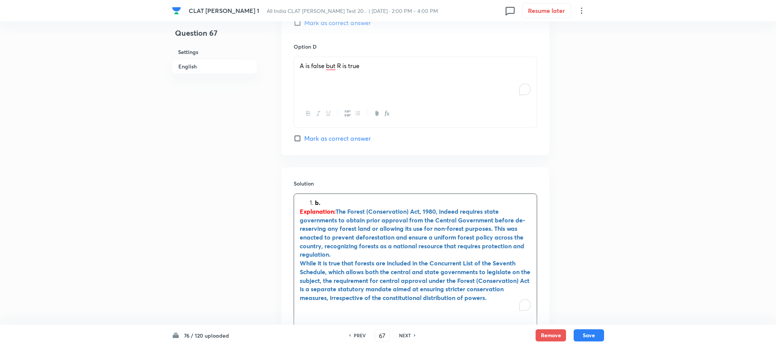
click at [315, 205] on li "b." at bounding box center [423, 203] width 216 height 9
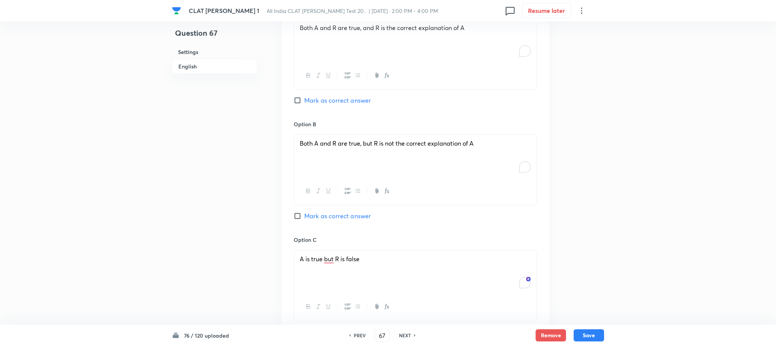
scroll to position [694, 0]
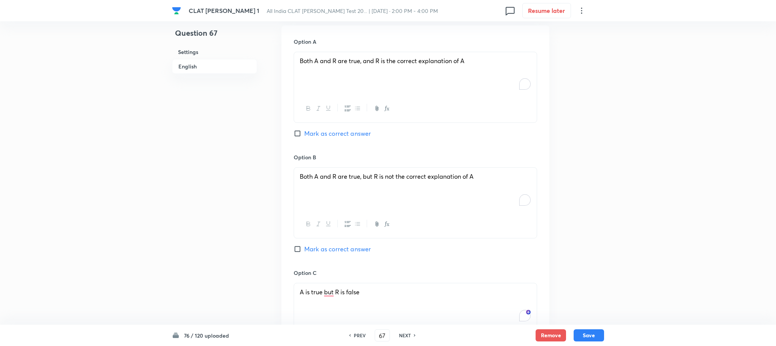
click at [325, 262] on div "Option B Both A and R are true, but R is not the correct explanation of A Mark …" at bounding box center [415, 211] width 243 height 116
click at [325, 247] on span "Mark as correct answer" at bounding box center [337, 249] width 67 height 9
click at [304, 247] on input "Mark as correct answer" at bounding box center [299, 249] width 11 height 8
checkbox input "true"
click at [587, 333] on button "Save" at bounding box center [589, 335] width 30 height 12
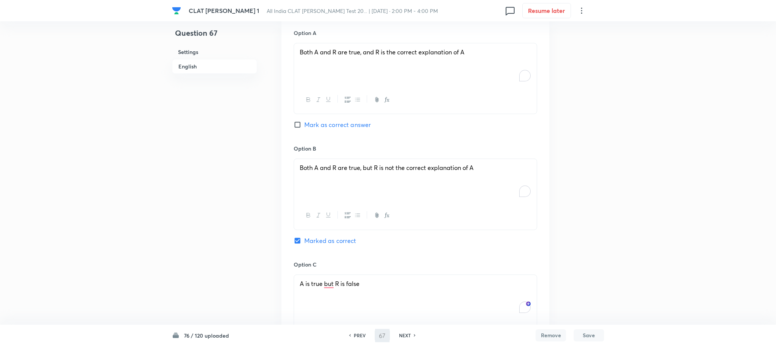
type input "68"
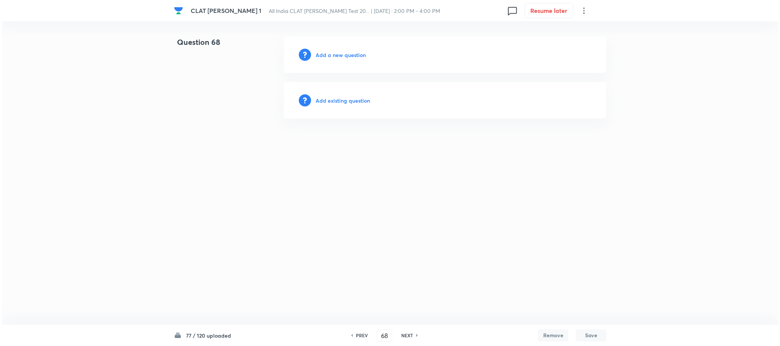
scroll to position [0, 0]
click at [331, 55] on h6 "Add a new question" at bounding box center [340, 55] width 50 height 8
click at [331, 55] on h6 "Choose a question type" at bounding box center [344, 55] width 59 height 8
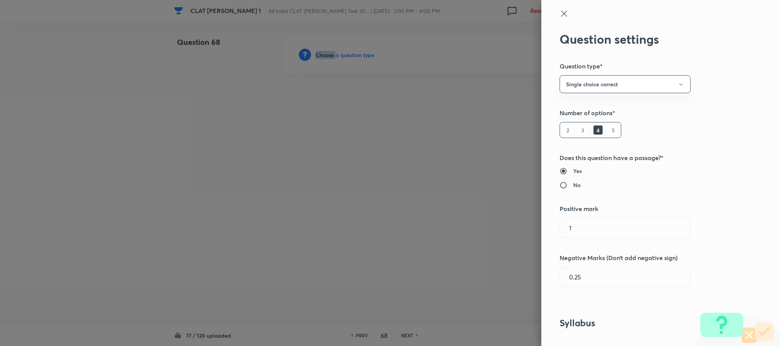
scroll to position [342, 0]
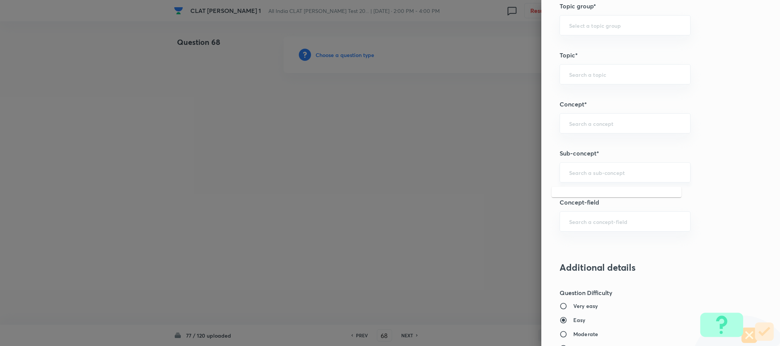
click at [578, 175] on input "text" at bounding box center [625, 172] width 112 height 7
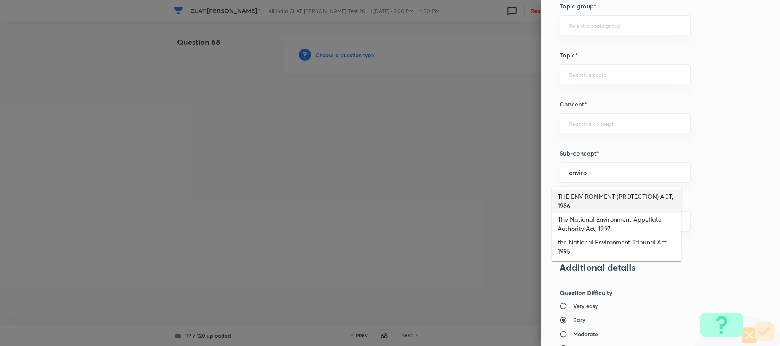
click at [582, 197] on li "THE ENVIRONMENT (PROTECTION) ACT, 1986" at bounding box center [616, 201] width 130 height 23
type input "THE ENVIRONMENT (PROTECTION) ACT, 1986"
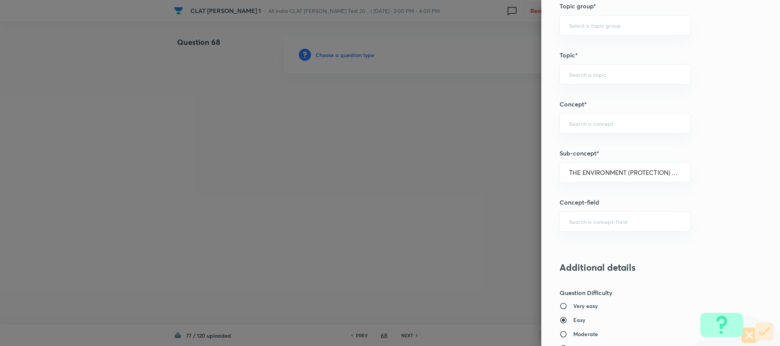
type input "Environmental Law"
type input "Acts"
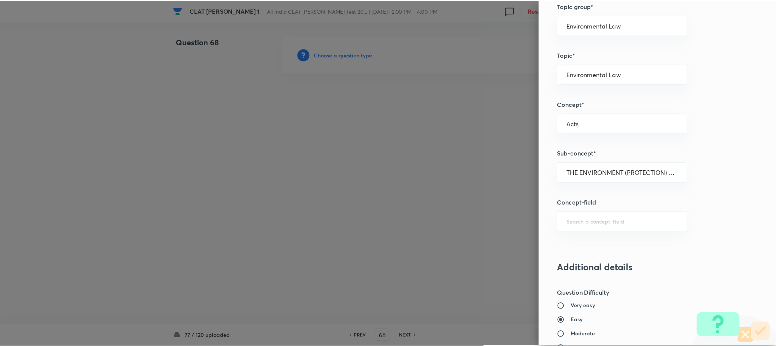
scroll to position [685, 0]
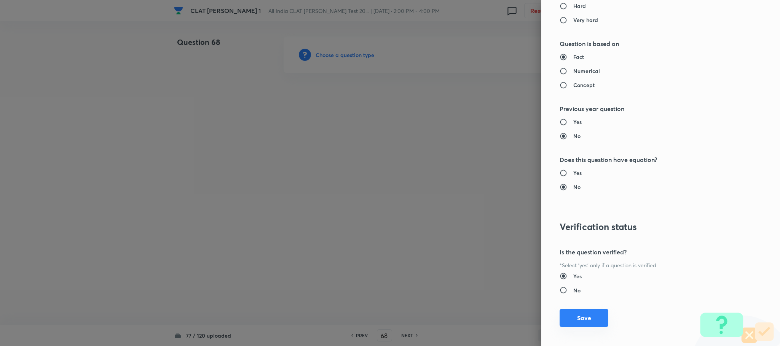
click at [565, 322] on button "Save" at bounding box center [583, 318] width 49 height 18
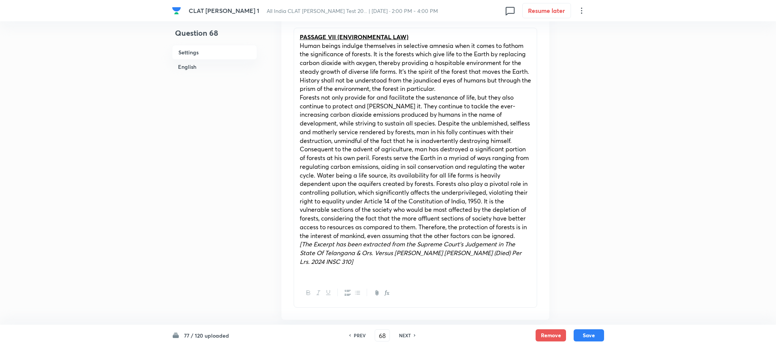
scroll to position [342, 0]
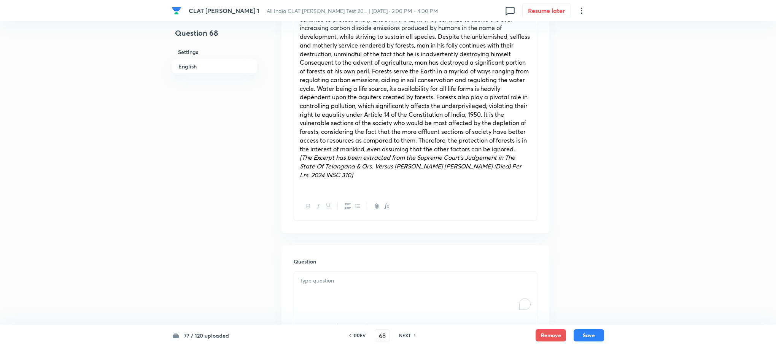
click at [325, 288] on div "To enrich screen reader interactions, please activate Accessibility in Grammarl…" at bounding box center [415, 293] width 243 height 43
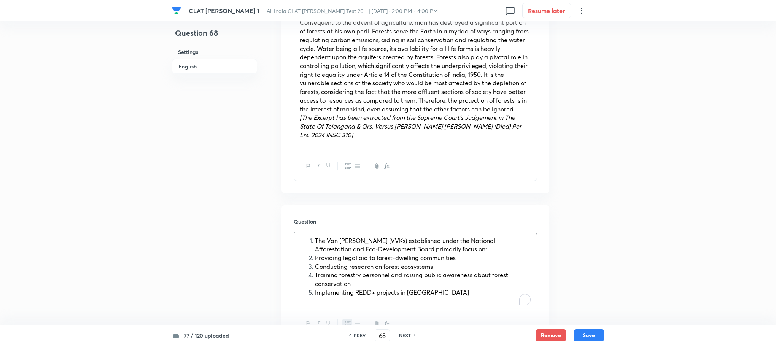
scroll to position [457, 0]
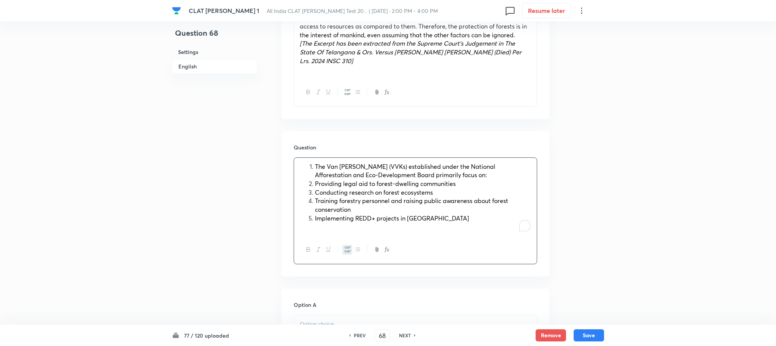
click at [314, 161] on div "The Van Vigyan Kendras (VVKs) established under the National Afforestation and …" at bounding box center [415, 197] width 243 height 78
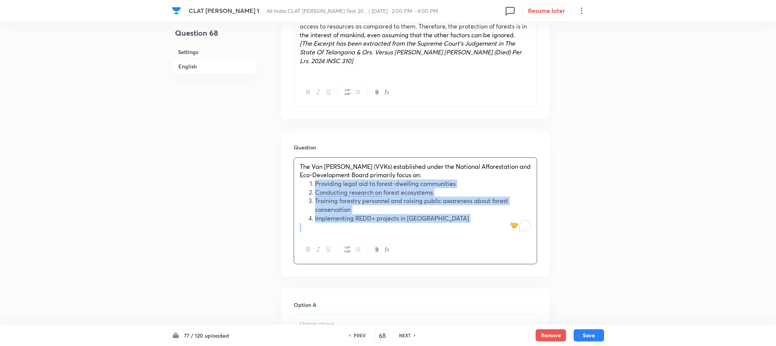
drag, startPoint x: 314, startPoint y: 184, endPoint x: 434, endPoint y: 232, distance: 128.7
click at [434, 232] on div "The Van Vigyan Kendras (VVKs) established under the National Afforestation and …" at bounding box center [415, 197] width 243 height 78
click at [347, 249] on icon "button" at bounding box center [348, 250] width 6 height 6
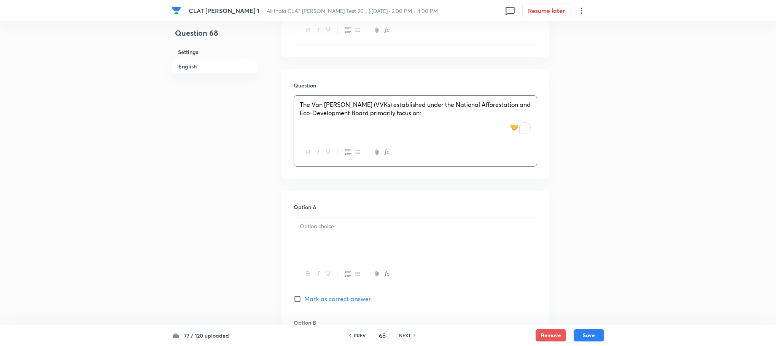
scroll to position [571, 0]
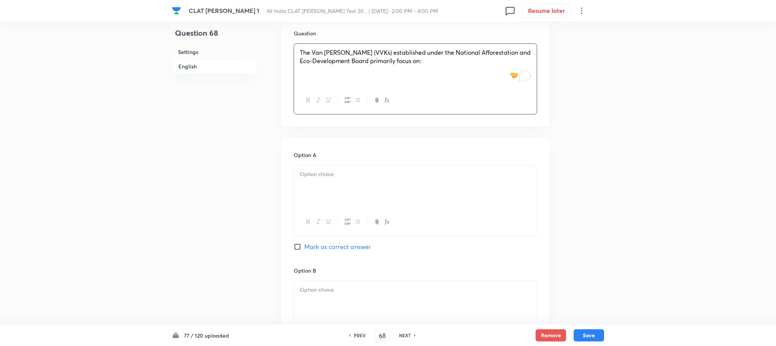
click at [308, 176] on p at bounding box center [415, 174] width 231 height 9
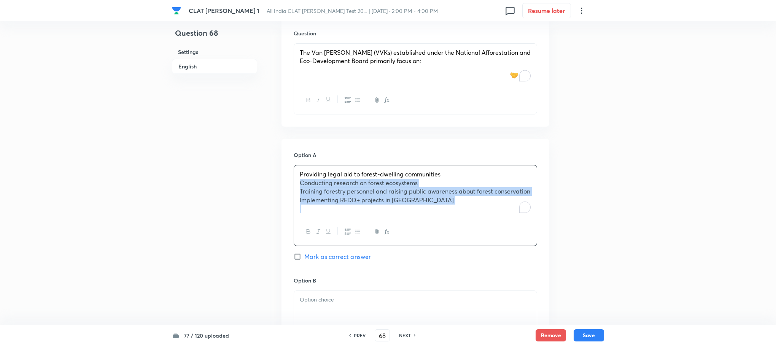
drag, startPoint x: 301, startPoint y: 181, endPoint x: 453, endPoint y: 230, distance: 160.6
click at [453, 230] on div "Providing legal aid to forest-dwelling communities Conducting research on fores…" at bounding box center [415, 205] width 243 height 81
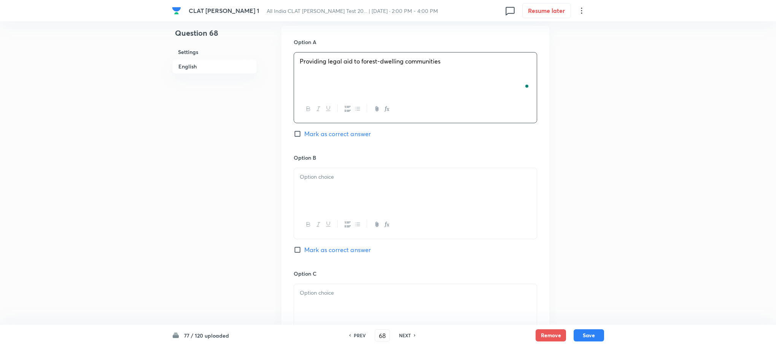
scroll to position [685, 0]
click at [336, 189] on div at bounding box center [415, 188] width 243 height 43
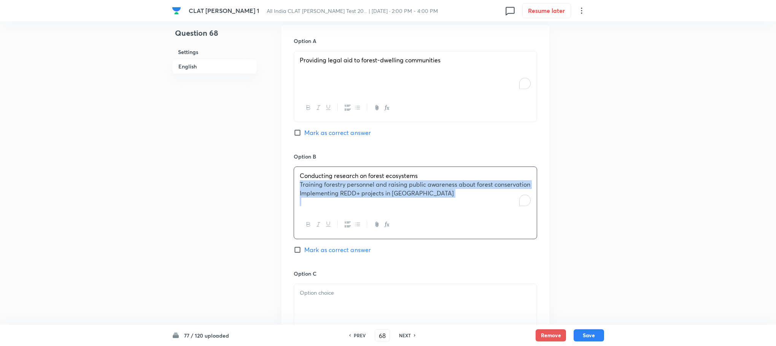
drag, startPoint x: 297, startPoint y: 188, endPoint x: 415, endPoint y: 211, distance: 121.0
click at [415, 211] on div "Conducting research on forest ecosystems Training forestry personnel and raisin…" at bounding box center [415, 189] width 243 height 44
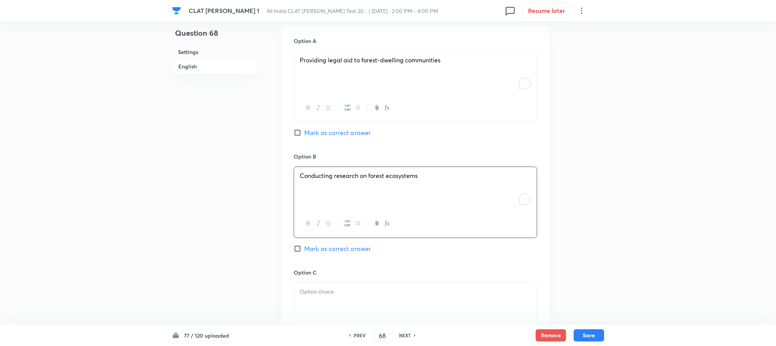
scroll to position [799, 0]
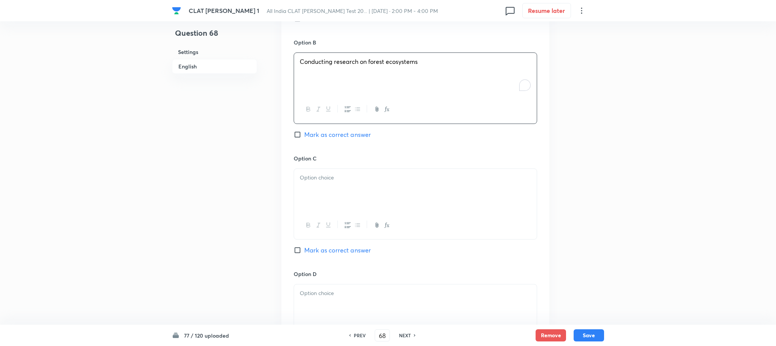
click at [314, 180] on p at bounding box center [415, 177] width 231 height 9
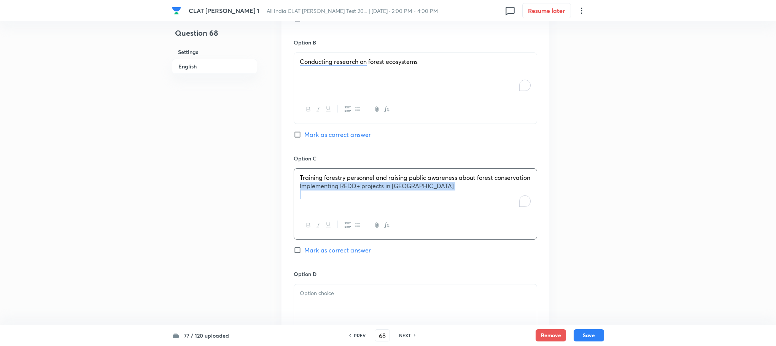
drag, startPoint x: 297, startPoint y: 189, endPoint x: 422, endPoint y: 214, distance: 126.9
click at [422, 214] on div "Training forestry personnel and raising public awareness about forest conservat…" at bounding box center [415, 204] width 243 height 71
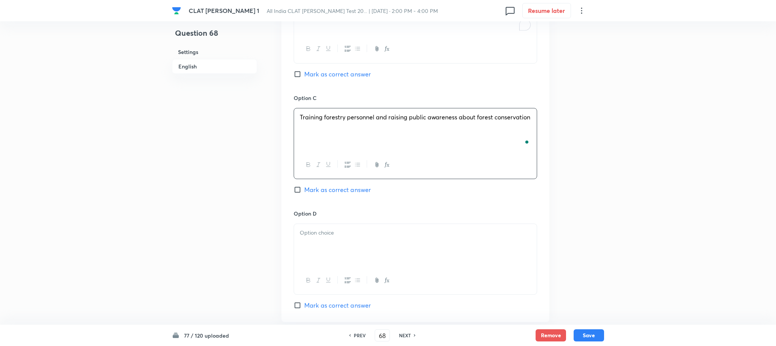
scroll to position [913, 0]
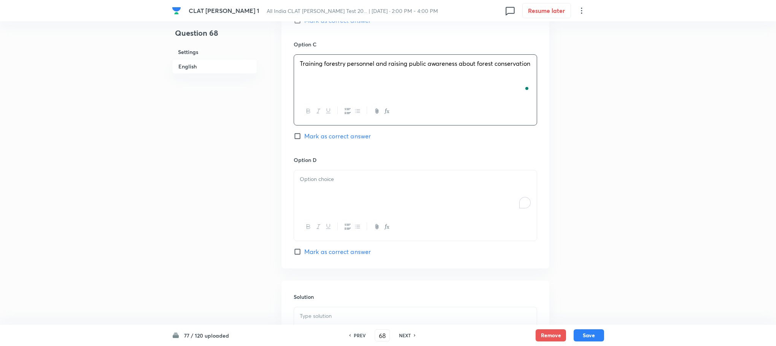
click at [313, 178] on p "To enrich screen reader interactions, please activate Accessibility in Grammarl…" at bounding box center [415, 179] width 231 height 9
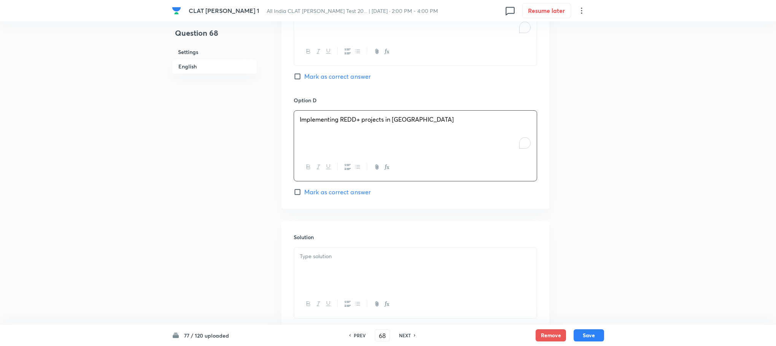
scroll to position [1026, 0]
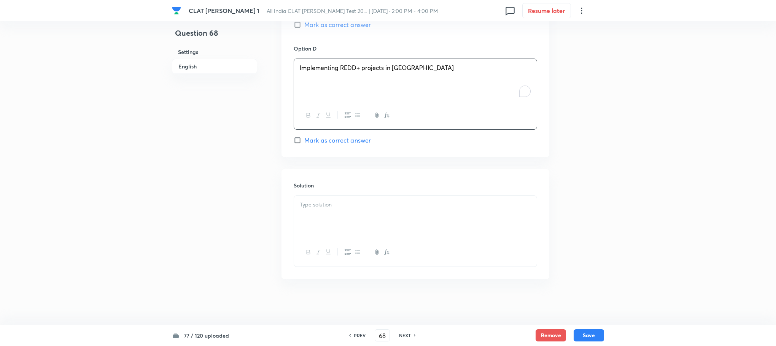
click at [321, 215] on div at bounding box center [415, 217] width 243 height 43
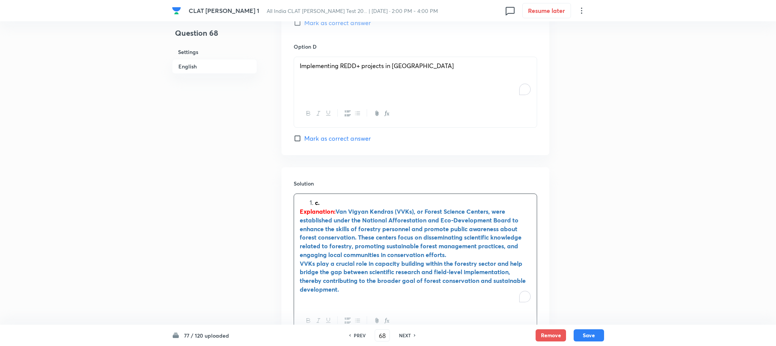
click at [315, 207] on li "c." at bounding box center [423, 203] width 216 height 9
click at [329, 22] on span "Mark as correct answer" at bounding box center [337, 22] width 67 height 9
click at [304, 22] on input "Mark as correct answer" at bounding box center [299, 23] width 11 height 8
checkbox input "true"
click at [576, 335] on button "Save" at bounding box center [589, 335] width 30 height 12
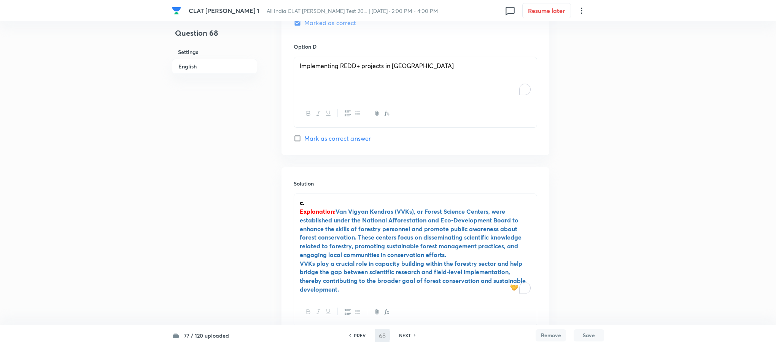
type input "69"
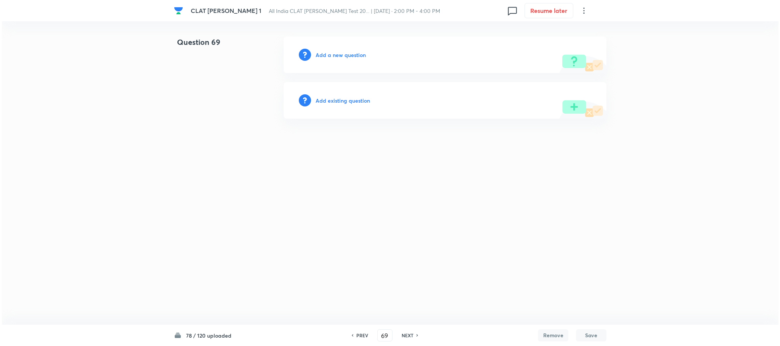
scroll to position [0, 0]
click at [340, 55] on h6 "Add a new question" at bounding box center [340, 55] width 50 height 8
click at [340, 55] on h6 "Choose a question type" at bounding box center [344, 55] width 59 height 8
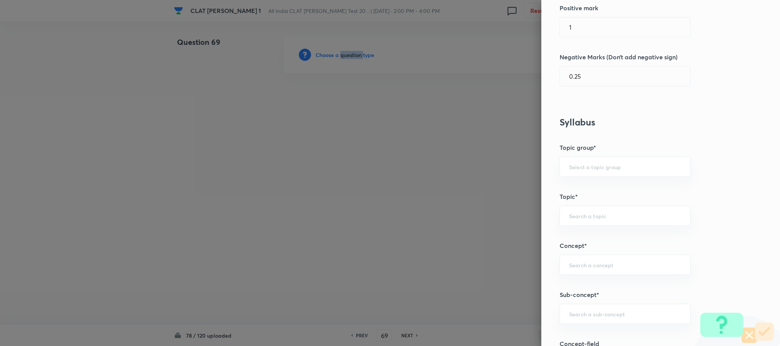
scroll to position [342, 0]
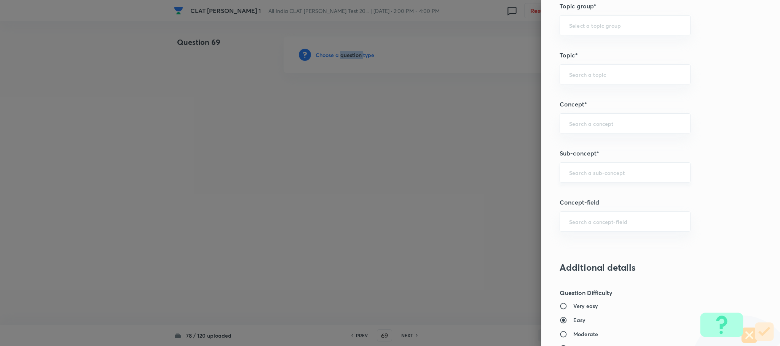
click at [586, 183] on div "​" at bounding box center [624, 172] width 131 height 20
click at [579, 176] on input "text" at bounding box center [625, 172] width 112 height 7
type input "a"
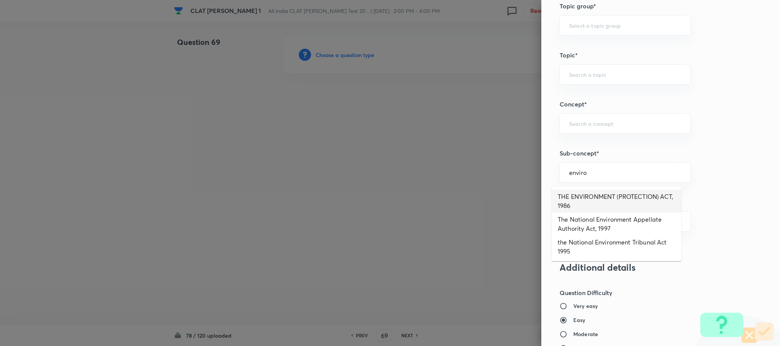
click at [578, 200] on li "THE ENVIRONMENT (PROTECTION) ACT, 1986" at bounding box center [616, 201] width 130 height 23
type input "THE ENVIRONMENT (PROTECTION) ACT, 1986"
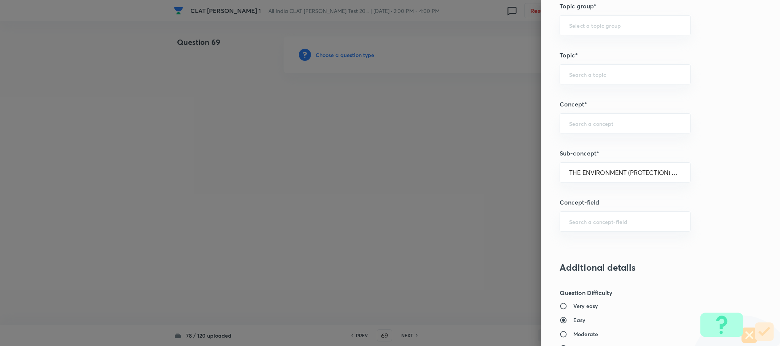
type input "Environmental Law"
type input "Acts"
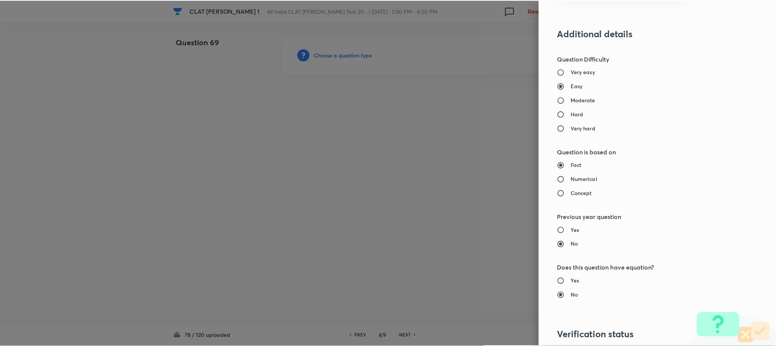
scroll to position [693, 0]
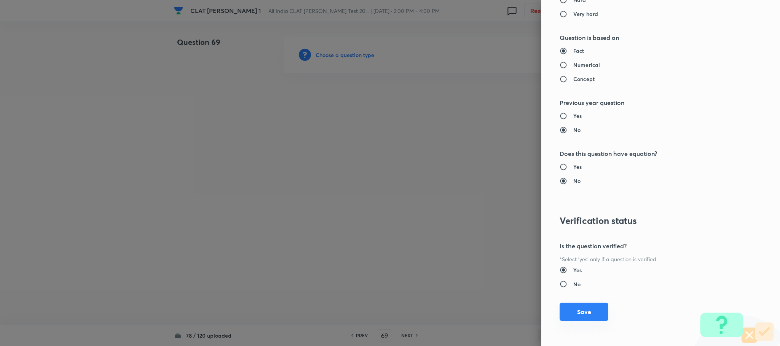
click at [563, 315] on button "Save" at bounding box center [583, 312] width 49 height 18
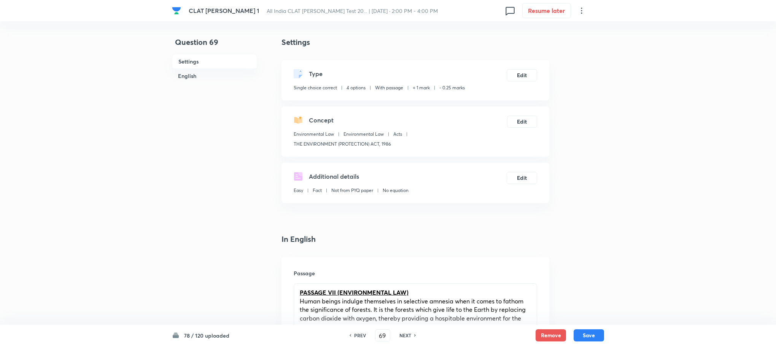
scroll to position [399, 0]
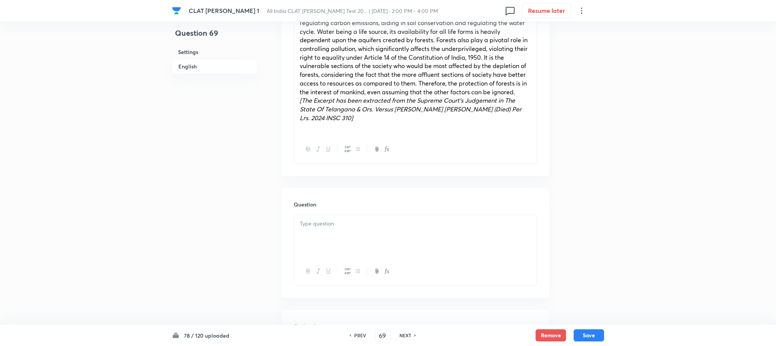
click at [323, 245] on div at bounding box center [415, 236] width 243 height 43
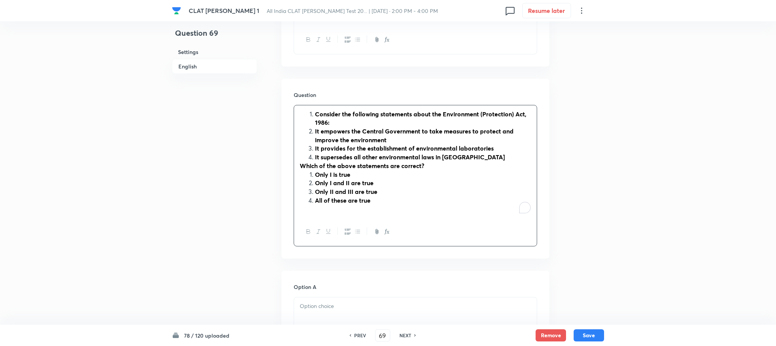
scroll to position [514, 0]
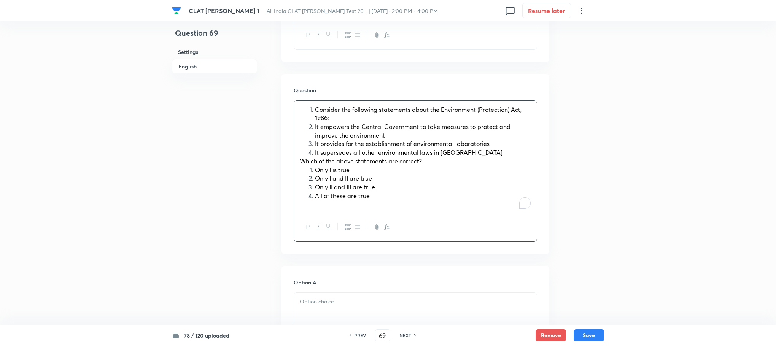
click at [315, 110] on li "Consider the following statements about the Environment (Protection) Act, 1986:" at bounding box center [423, 113] width 216 height 17
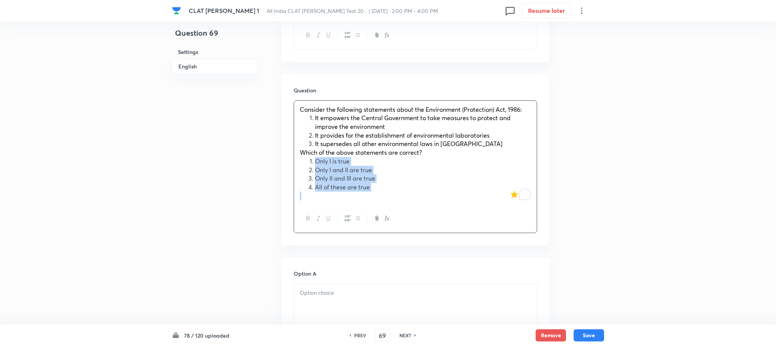
drag, startPoint x: 313, startPoint y: 160, endPoint x: 390, endPoint y: 194, distance: 85.0
click at [390, 194] on div "Consider the following statements about the Environment (Protection) Act, 1986:…" at bounding box center [415, 153] width 243 height 104
click at [347, 222] on button "button" at bounding box center [347, 219] width 10 height 10
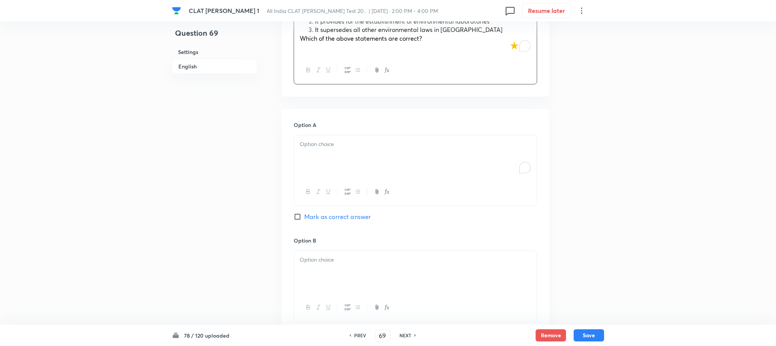
click at [312, 172] on div "To enrich screen reader interactions, please activate Accessibility in Grammarl…" at bounding box center [415, 156] width 243 height 43
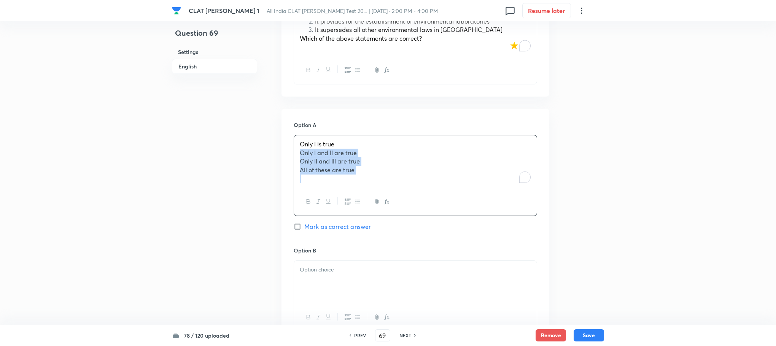
drag, startPoint x: 294, startPoint y: 150, endPoint x: 367, endPoint y: 181, distance: 78.7
click at [367, 181] on div "Only I is true Only I and II are true Only II and III are true All of these are…" at bounding box center [415, 161] width 243 height 53
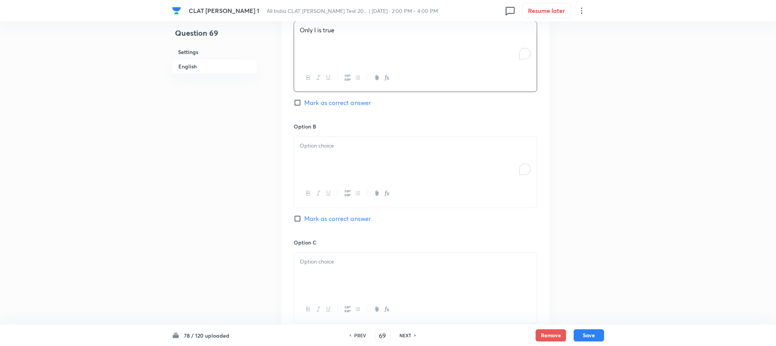
click at [314, 144] on p "To enrich screen reader interactions, please activate Accessibility in Grammarl…" at bounding box center [415, 146] width 231 height 9
drag, startPoint x: 297, startPoint y: 156, endPoint x: 378, endPoint y: 181, distance: 85.1
click at [378, 181] on div "Only I and II are true Only II and III are true All of these are true" at bounding box center [415, 159] width 243 height 44
click at [314, 269] on div at bounding box center [415, 274] width 243 height 43
drag, startPoint x: 299, startPoint y: 272, endPoint x: 354, endPoint y: 282, distance: 55.4
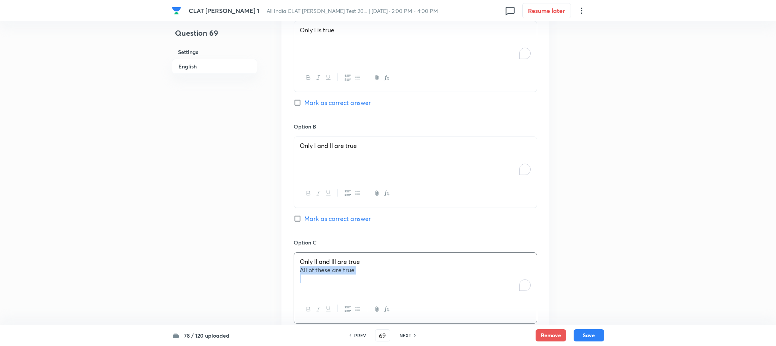
click at [354, 282] on div "Only II and III are true All of these are true" at bounding box center [415, 274] width 243 height 43
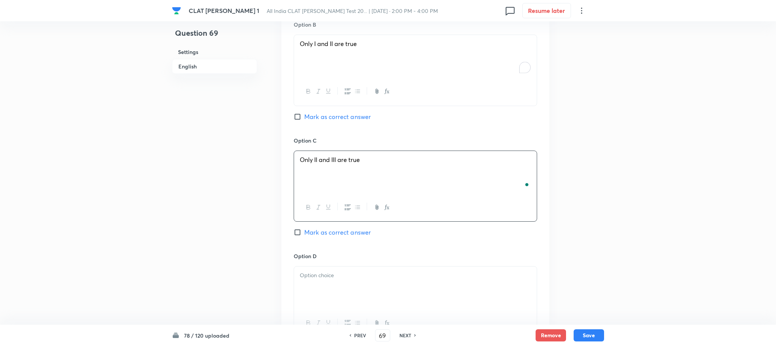
scroll to position [856, 0]
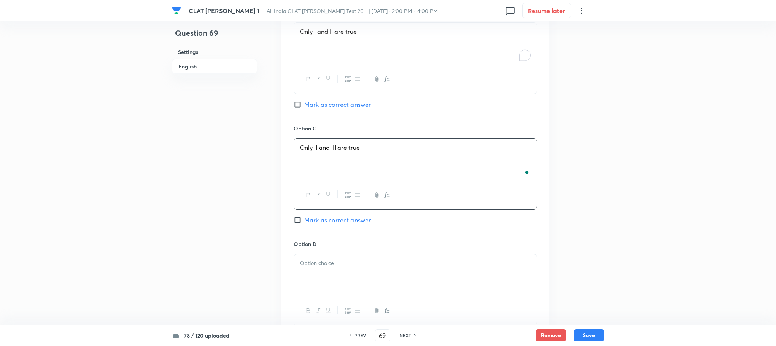
click at [326, 235] on div "Option C Only II and III are true Mark as correct answer" at bounding box center [415, 182] width 243 height 116
click at [317, 278] on div at bounding box center [415, 276] width 243 height 43
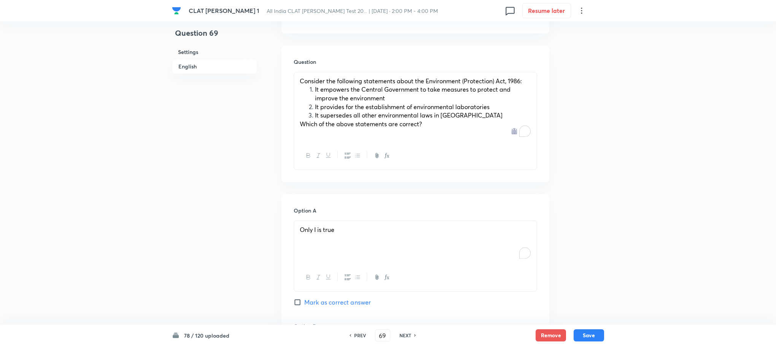
scroll to position [514, 0]
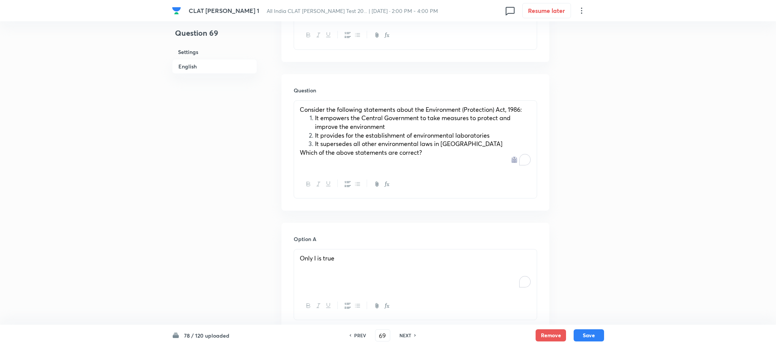
click at [315, 119] on li "It empowers the Central Government to take measures to protect and improve the …" at bounding box center [423, 122] width 216 height 17
click at [315, 139] on li "It provides for the establishment of environmental laboratories" at bounding box center [423, 135] width 216 height 9
click at [315, 141] on li "It supersedes all other environmental laws in India" at bounding box center [423, 144] width 216 height 9
click at [298, 153] on div "Consider the following statements about the Environment (Protection) Act, 1986:…" at bounding box center [415, 136] width 243 height 70
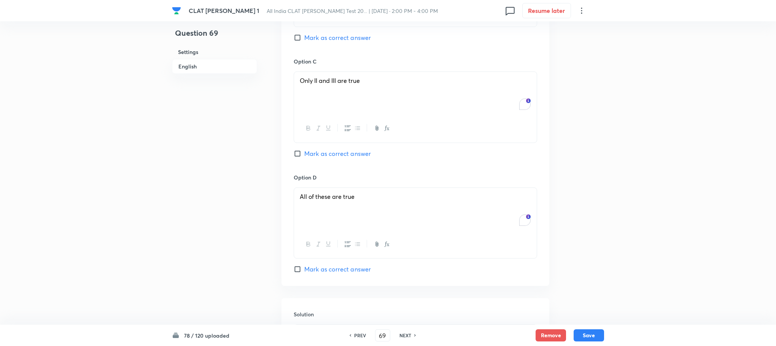
scroll to position [1062, 0]
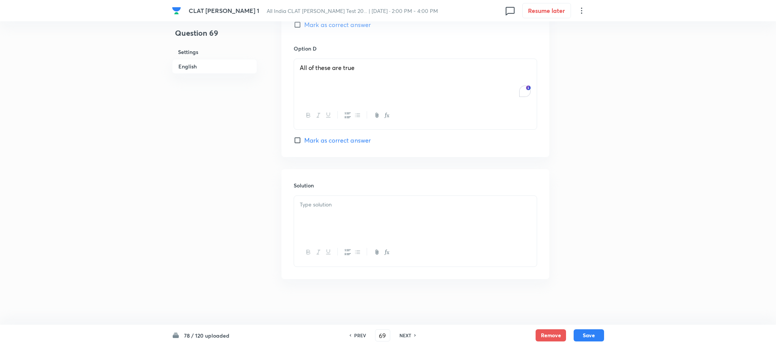
click at [304, 218] on div at bounding box center [415, 217] width 243 height 43
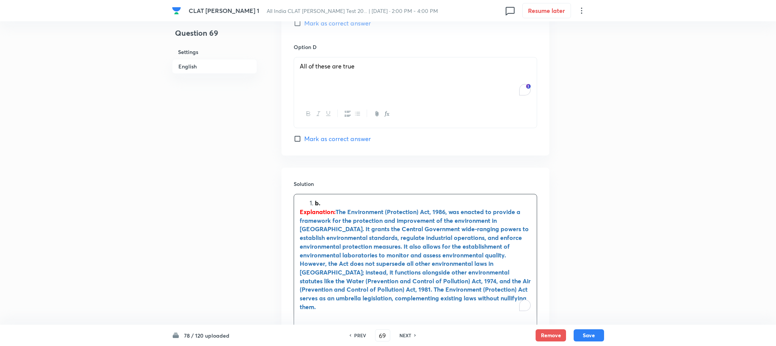
click at [315, 204] on li "b." at bounding box center [423, 203] width 216 height 9
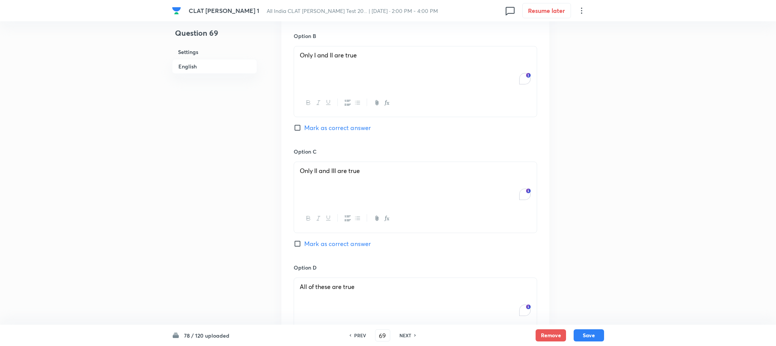
scroll to position [834, 0]
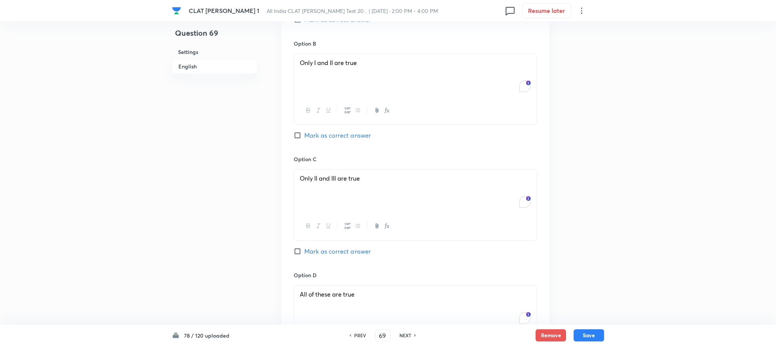
click at [329, 138] on span "Mark as correct answer" at bounding box center [337, 135] width 67 height 9
click at [304, 138] on input "Mark as correct answer" at bounding box center [299, 136] width 11 height 8
checkbox input "true"
click at [584, 331] on button "Save" at bounding box center [589, 335] width 30 height 12
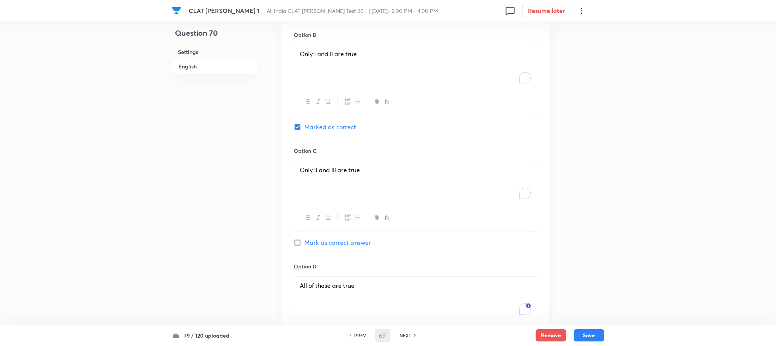
type input "70"
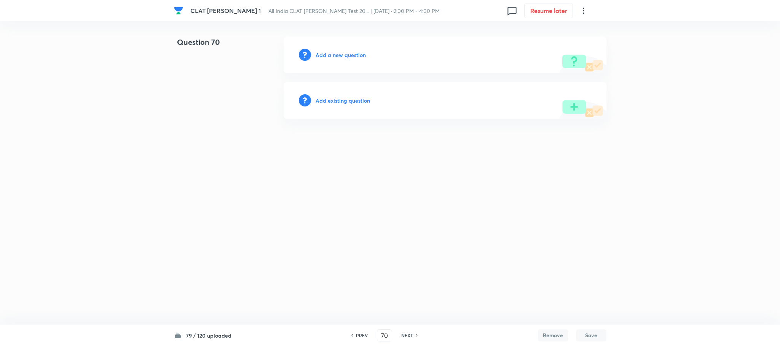
click at [339, 56] on h6 "Add a new question" at bounding box center [340, 55] width 50 height 8
click at [339, 56] on h6 "Choose a question type" at bounding box center [344, 55] width 59 height 8
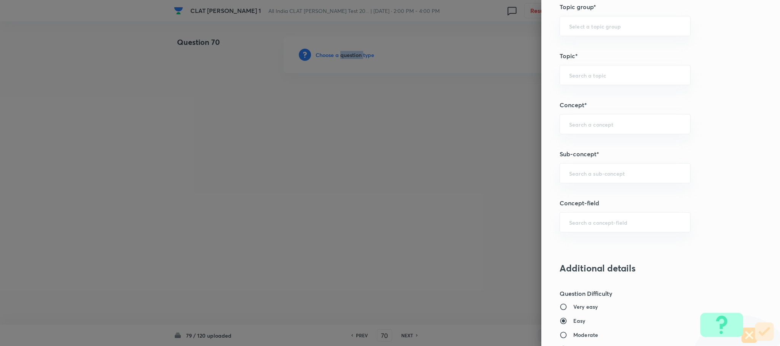
scroll to position [342, 0]
click at [580, 180] on div "​" at bounding box center [624, 172] width 131 height 20
click at [592, 180] on div "​" at bounding box center [624, 172] width 131 height 20
type input "i"
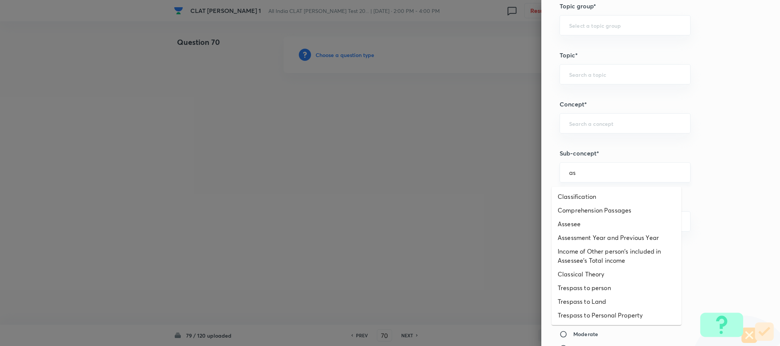
type input "a"
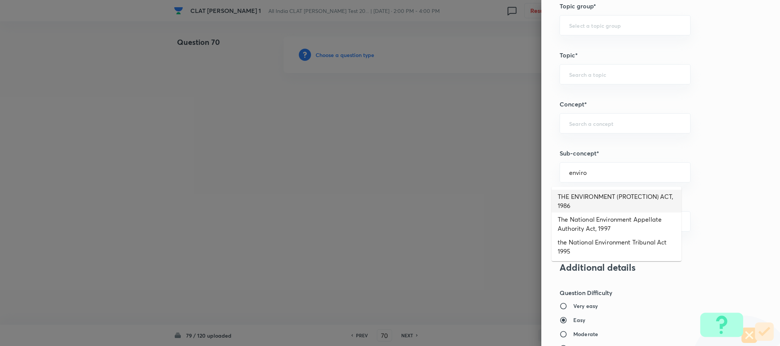
click at [619, 203] on li "THE ENVIRONMENT (PROTECTION) ACT, 1986" at bounding box center [616, 201] width 130 height 23
type input "THE ENVIRONMENT (PROTECTION) ACT, 1986"
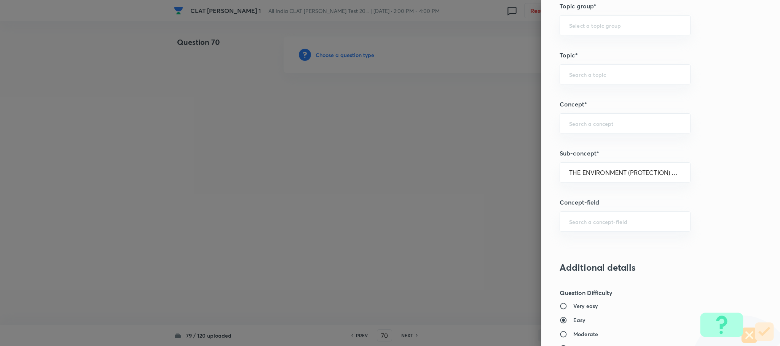
type input "Environmental Law"
type input "Acts"
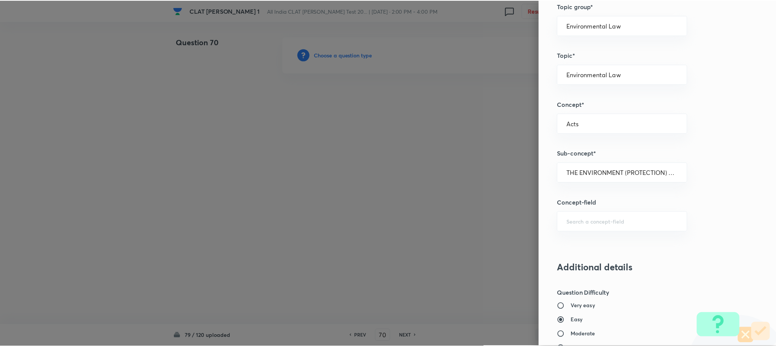
scroll to position [693, 0]
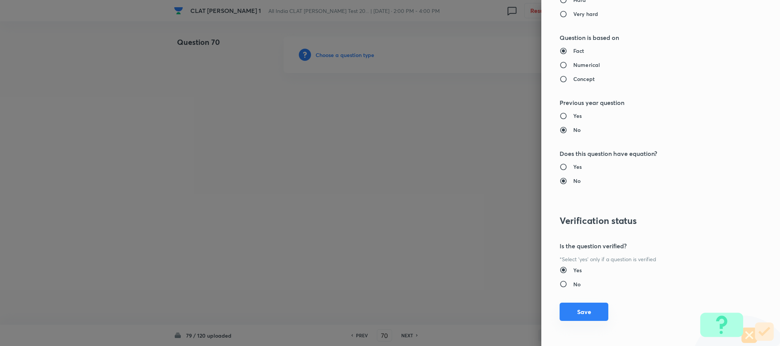
click at [569, 313] on button "Save" at bounding box center [583, 312] width 49 height 18
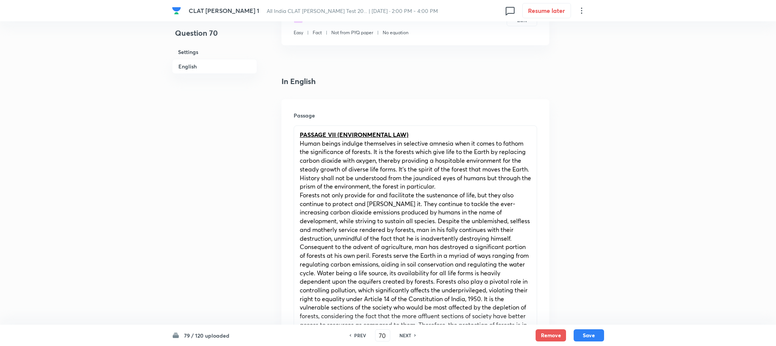
scroll to position [342, 0]
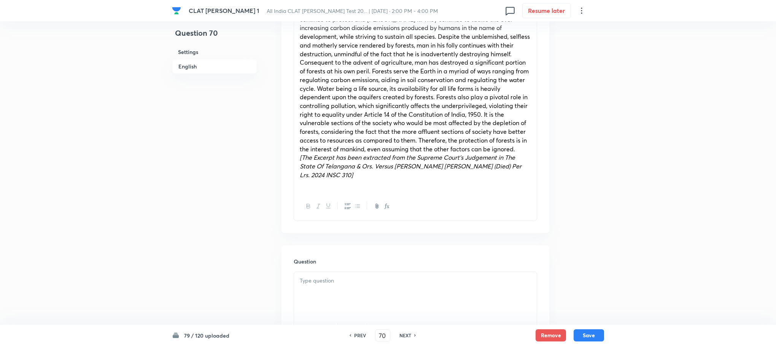
click at [326, 279] on p at bounding box center [415, 281] width 231 height 9
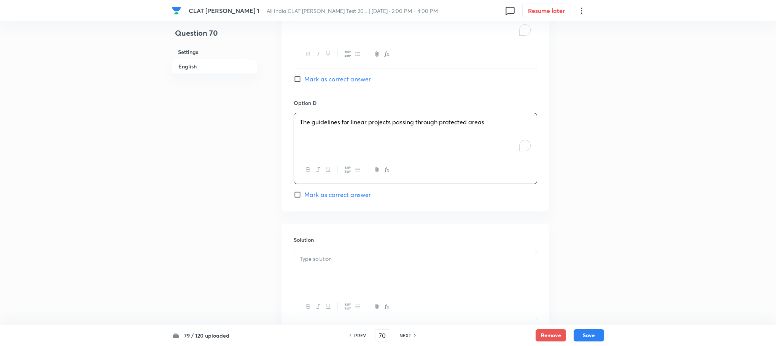
scroll to position [970, 0]
click at [307, 259] on p at bounding box center [415, 259] width 231 height 9
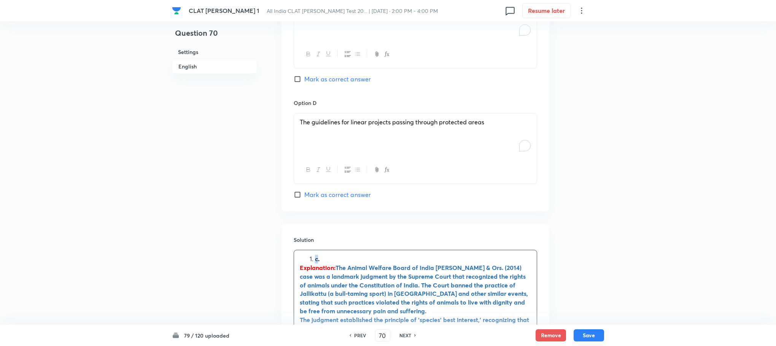
click at [307, 259] on ol "c." at bounding box center [415, 259] width 231 height 9
click at [338, 81] on span "Mark as correct answer" at bounding box center [337, 79] width 67 height 9
click at [304, 81] on input "Mark as correct answer" at bounding box center [299, 79] width 11 height 8
checkbox input "true"
click at [589, 333] on button "Save" at bounding box center [589, 335] width 30 height 12
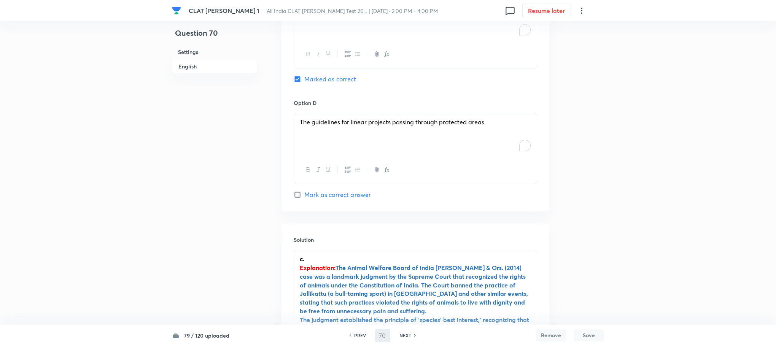
type input "71"
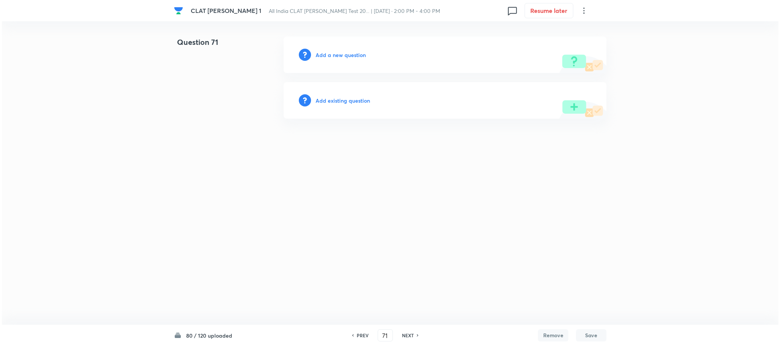
scroll to position [0, 0]
click at [349, 51] on h6 "Add a new question" at bounding box center [340, 55] width 50 height 8
click at [349, 51] on h6 "Choose a question type" at bounding box center [344, 55] width 59 height 8
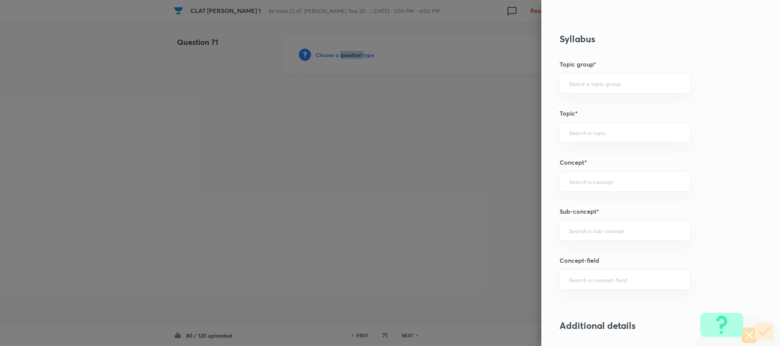
scroll to position [285, 0]
click at [582, 237] on div "​" at bounding box center [624, 230] width 131 height 20
click at [587, 282] on li "General Principles of Criminal Liability" at bounding box center [616, 281] width 130 height 14
type input "General Principles of Criminal Liability"
type input "Criminal Law"
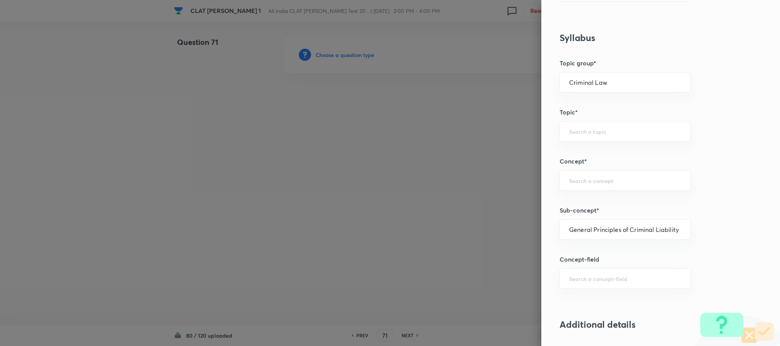
type input "Criminal Law"
type input "Definition and Meaning of Crime"
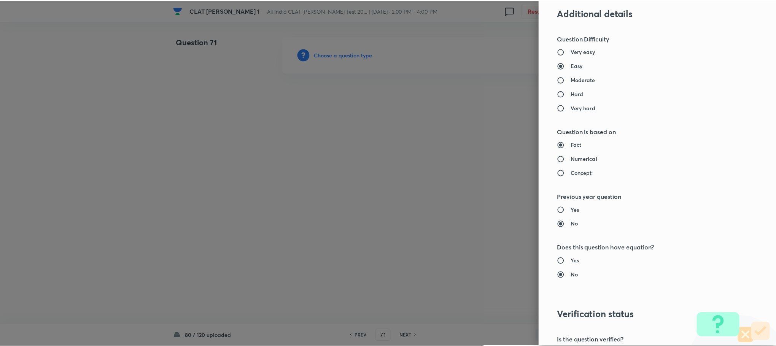
scroll to position [685, 0]
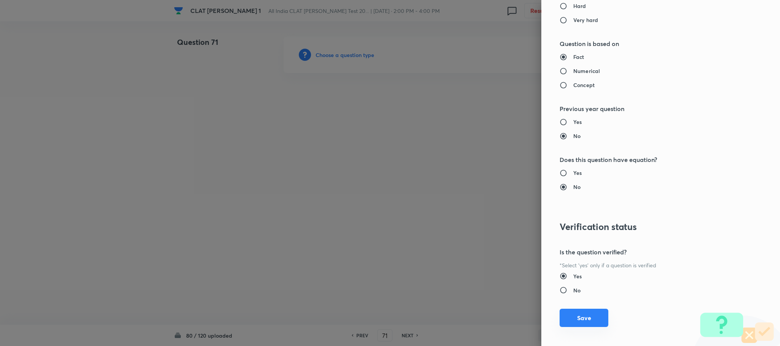
click at [568, 324] on button "Save" at bounding box center [583, 318] width 49 height 18
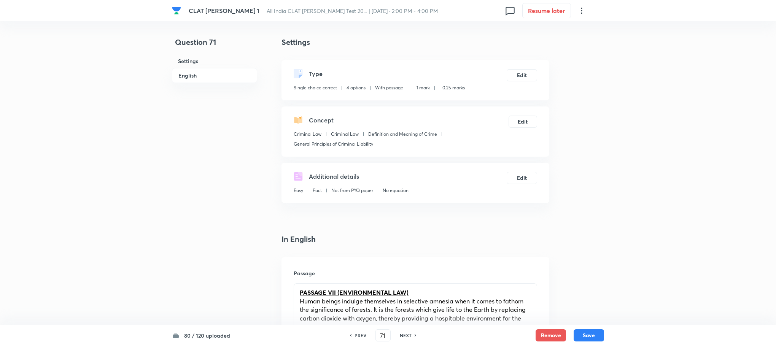
click at [394, 298] on span "Human beings indulge themselves in selective amnesia when it comes to fathom th…" at bounding box center [415, 322] width 231 height 51
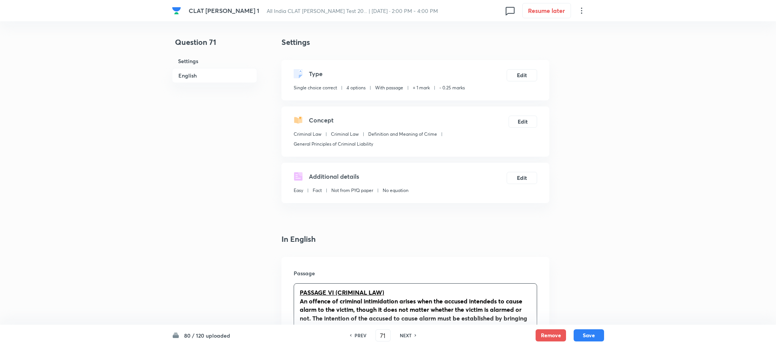
click at [336, 293] on u "PASSAGE VI (CRIMINAL LAW)" at bounding box center [342, 292] width 84 height 8
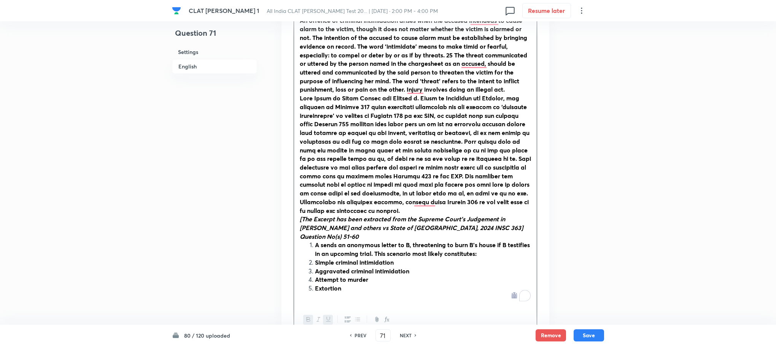
scroll to position [285, 0]
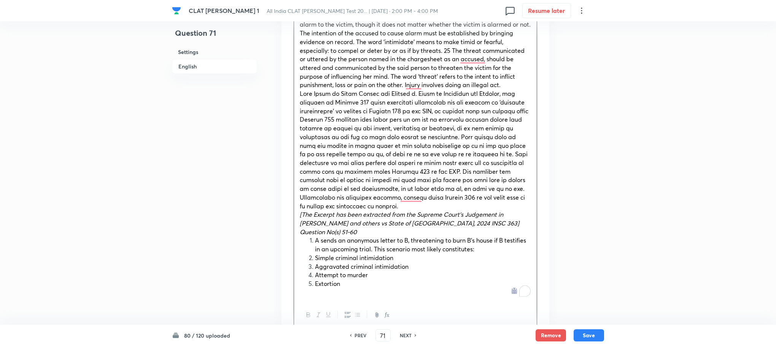
click at [300, 230] on em "Question No(s) 51-60" at bounding box center [328, 232] width 57 height 8
drag, startPoint x: 300, startPoint y: 230, endPoint x: 374, endPoint y: 232, distance: 73.5
click at [374, 232] on p "Question No(s) 51-60" at bounding box center [415, 232] width 231 height 9
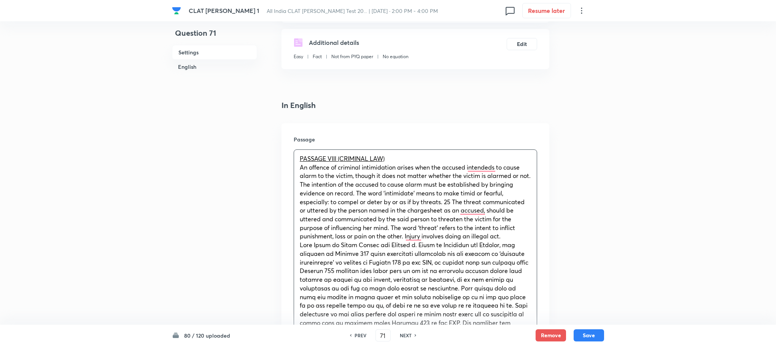
scroll to position [0, 0]
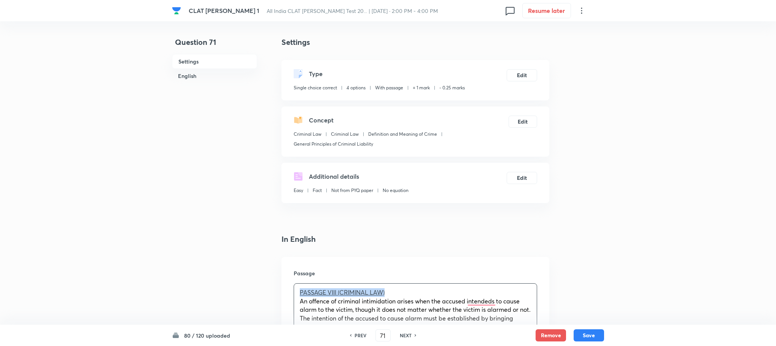
drag, startPoint x: 391, startPoint y: 294, endPoint x: 285, endPoint y: 294, distance: 106.9
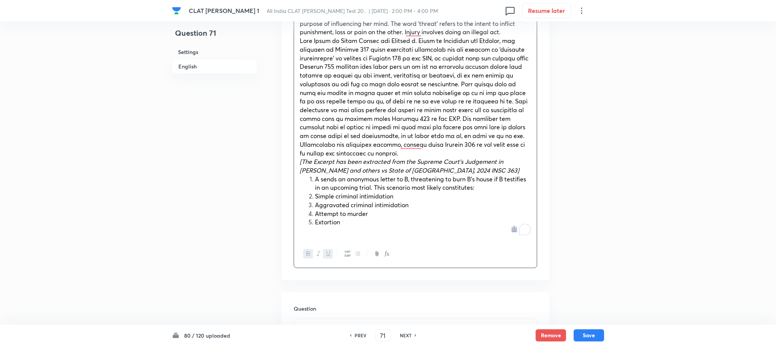
scroll to position [399, 0]
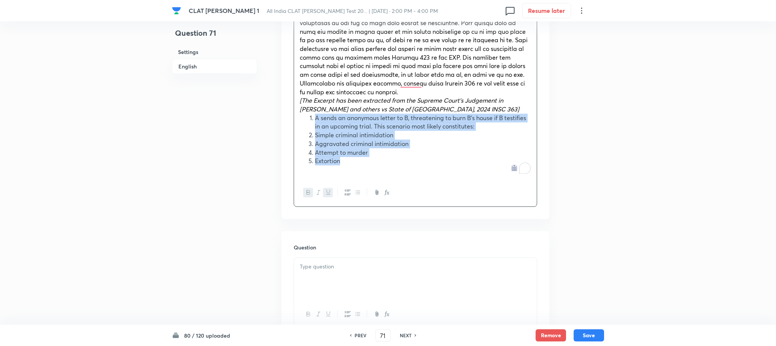
drag, startPoint x: 314, startPoint y: 120, endPoint x: 347, endPoint y: 165, distance: 55.2
click at [347, 165] on ol "A sends an anonymous letter to B, threatening to burn B’s house if B testifies …" at bounding box center [415, 140] width 231 height 52
click at [348, 189] on icon "button" at bounding box center [348, 192] width 6 height 6
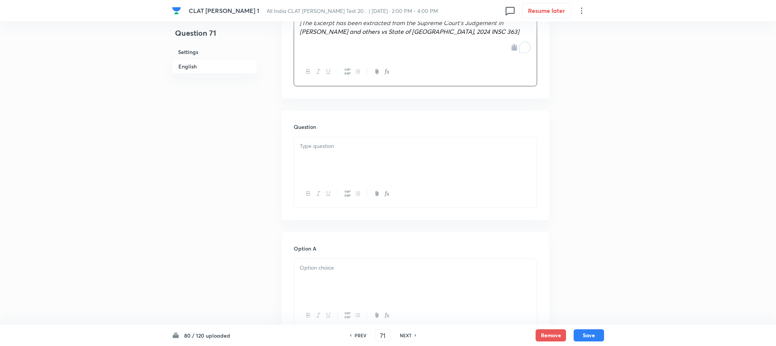
scroll to position [514, 0]
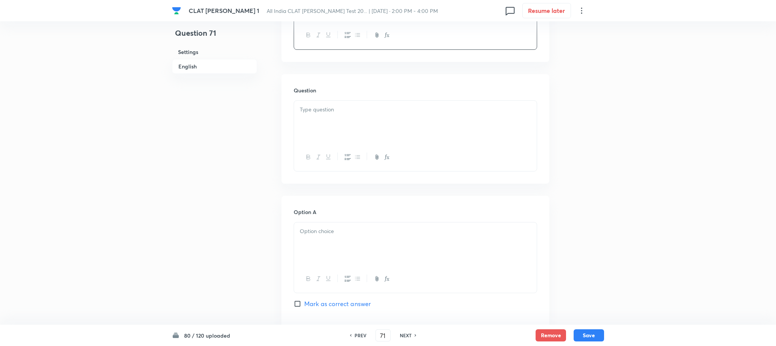
click at [307, 130] on div at bounding box center [415, 122] width 243 height 43
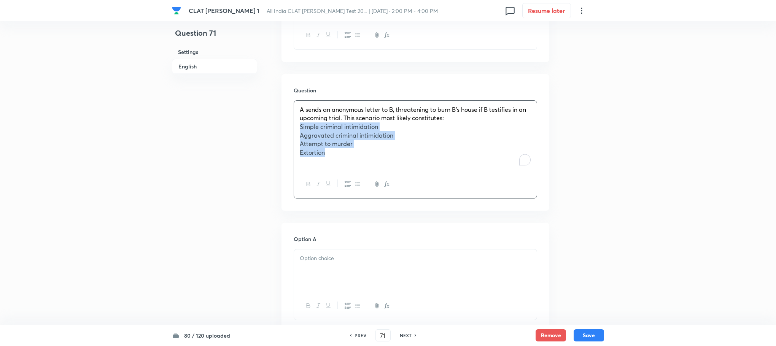
drag, startPoint x: 301, startPoint y: 126, endPoint x: 333, endPoint y: 156, distance: 44.1
click at [333, 156] on div "A sends an anonymous letter to B, threatening to burn B’s house if B testifies …" at bounding box center [415, 136] width 243 height 70
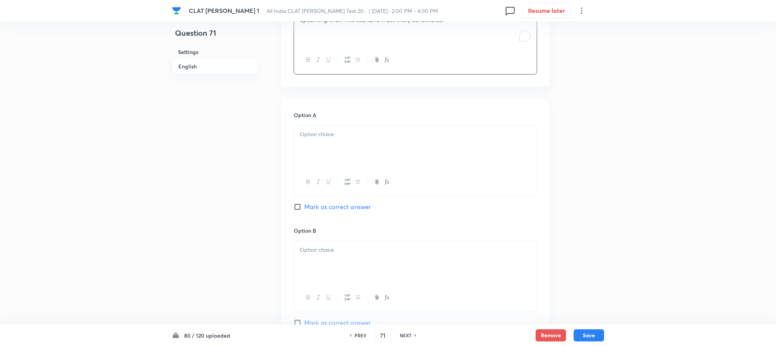
scroll to position [628, 0]
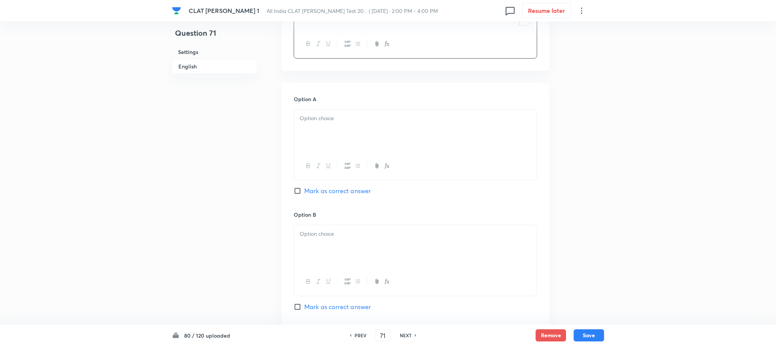
click at [294, 133] on div at bounding box center [415, 131] width 243 height 43
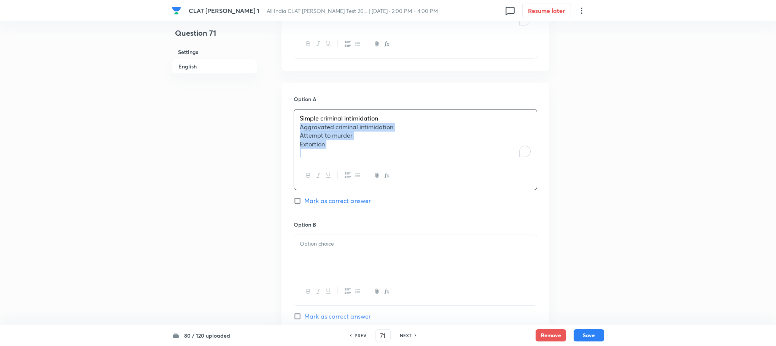
drag, startPoint x: 295, startPoint y: 129, endPoint x: 334, endPoint y: 152, distance: 45.5
click at [334, 152] on div "Simple criminal intimidation Aggravated criminal intimidation Attempt to murder…" at bounding box center [415, 136] width 243 height 53
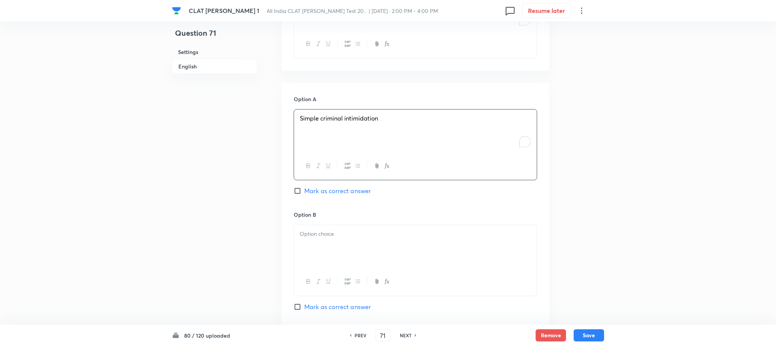
scroll to position [742, 0]
click at [326, 151] on div at bounding box center [415, 132] width 243 height 43
drag, startPoint x: 299, startPoint y: 131, endPoint x: 319, endPoint y: 136, distance: 19.9
click at [319, 136] on div "Aggravated criminal intimidation Attempt to murder Extortion" at bounding box center [415, 133] width 243 height 44
click at [329, 138] on p "Extortion" at bounding box center [415, 137] width 231 height 9
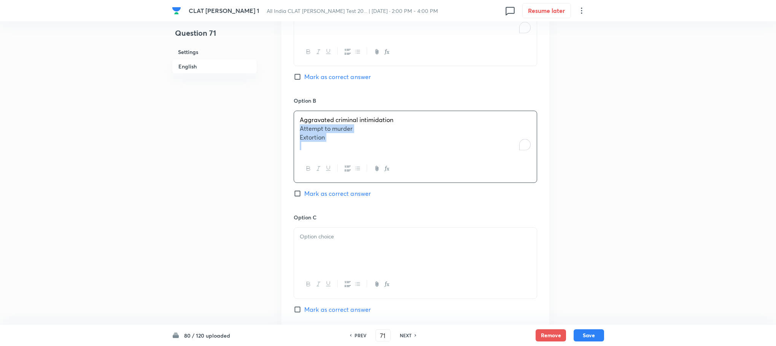
drag, startPoint x: 329, startPoint y: 138, endPoint x: 294, endPoint y: 127, distance: 36.0
click at [294, 127] on div "Aggravated criminal intimidation Attempt to murder Extortion" at bounding box center [415, 133] width 243 height 44
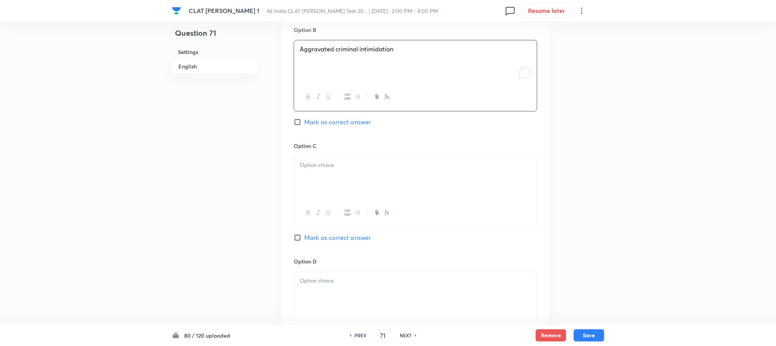
scroll to position [856, 0]
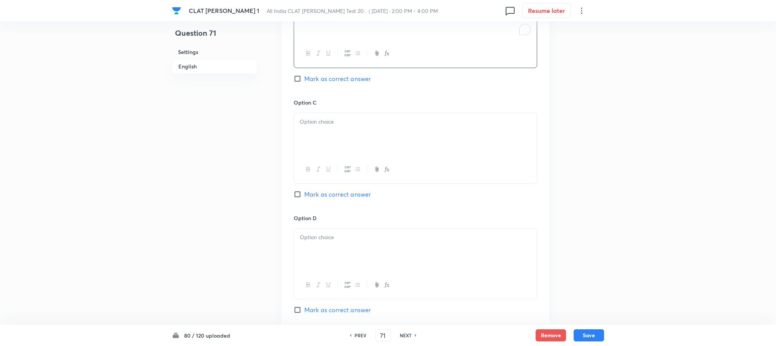
click at [325, 130] on div at bounding box center [415, 134] width 243 height 43
drag, startPoint x: 301, startPoint y: 129, endPoint x: 329, endPoint y: 132, distance: 28.7
click at [329, 132] on p "Extortion" at bounding box center [415, 130] width 231 height 9
click at [323, 233] on div at bounding box center [415, 250] width 243 height 43
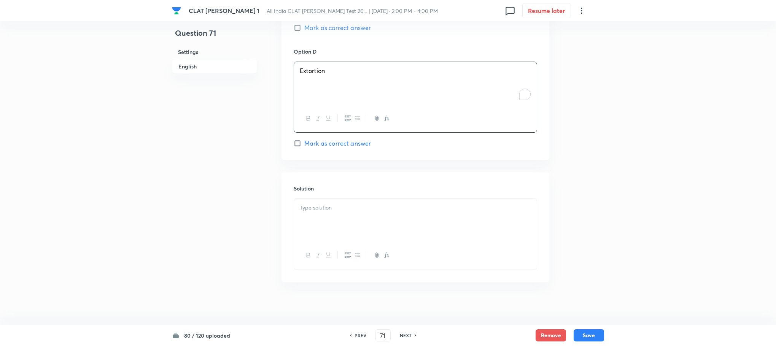
scroll to position [1027, 0]
click at [331, 208] on p at bounding box center [415, 204] width 231 height 9
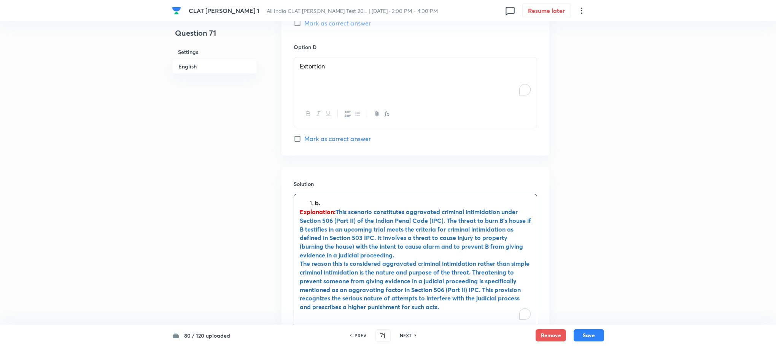
click at [316, 203] on strong "b." at bounding box center [317, 203] width 5 height 8
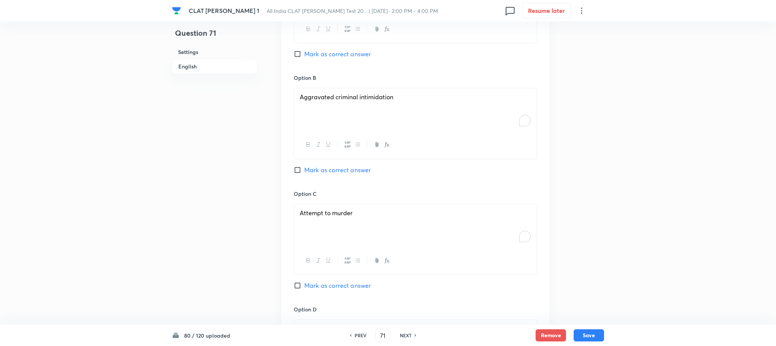
scroll to position [742, 0]
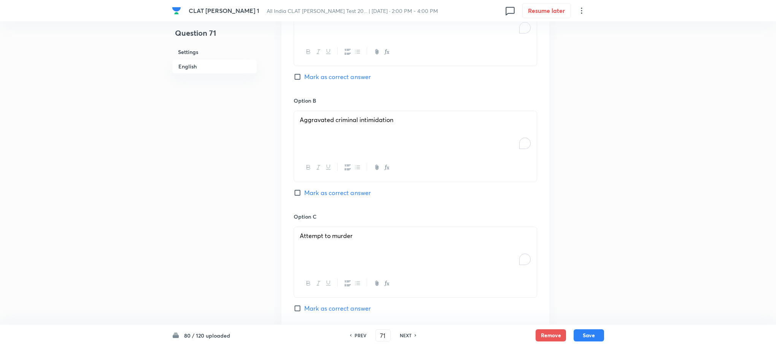
click at [351, 193] on span "Mark as correct answer" at bounding box center [337, 192] width 67 height 9
click at [304, 193] on input "Mark as correct answer" at bounding box center [299, 193] width 11 height 8
checkbox input "true"
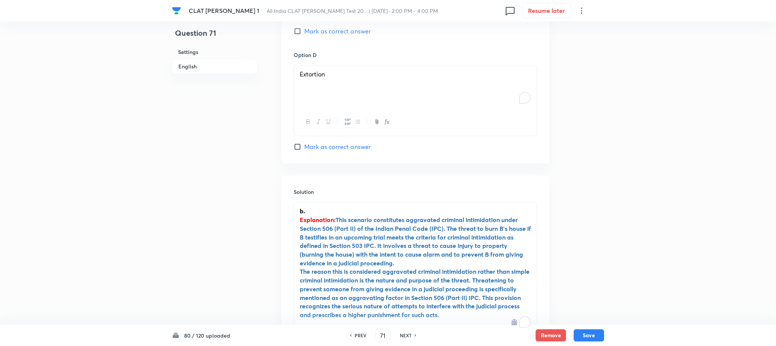
scroll to position [1115, 0]
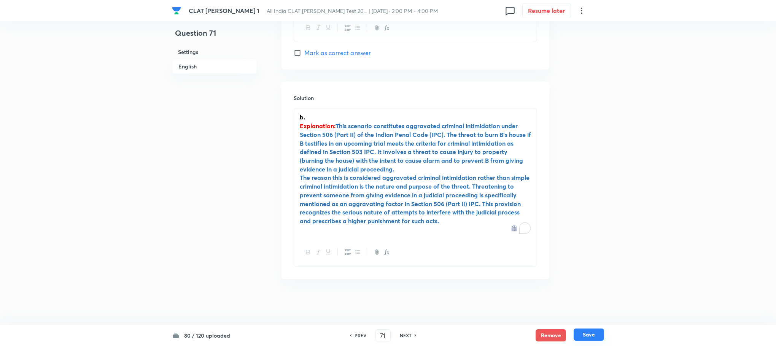
click at [587, 332] on button "Save" at bounding box center [589, 335] width 30 height 12
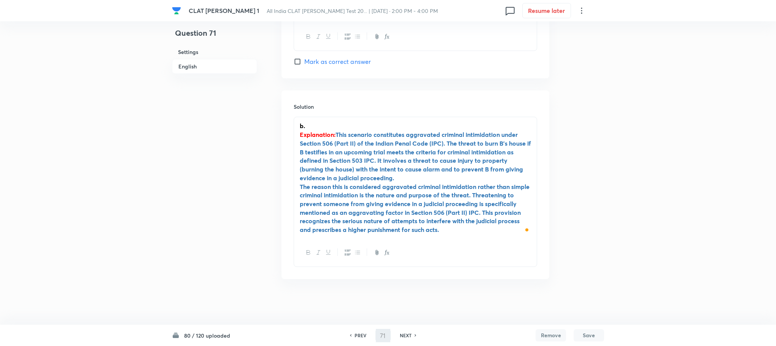
type input "72"
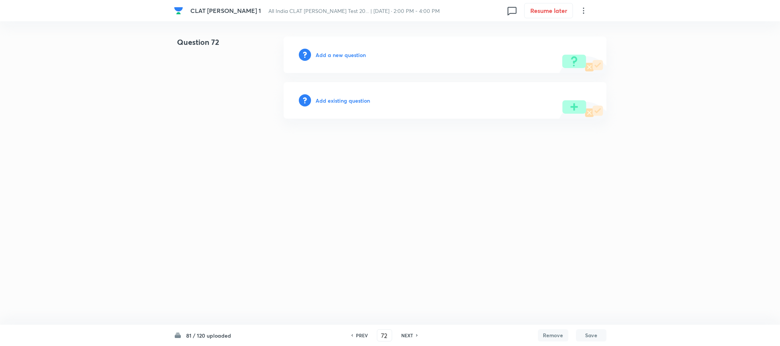
click at [347, 54] on h6 "Add a new question" at bounding box center [340, 55] width 50 height 8
click at [347, 54] on h6 "Choose a question type" at bounding box center [344, 55] width 59 height 8
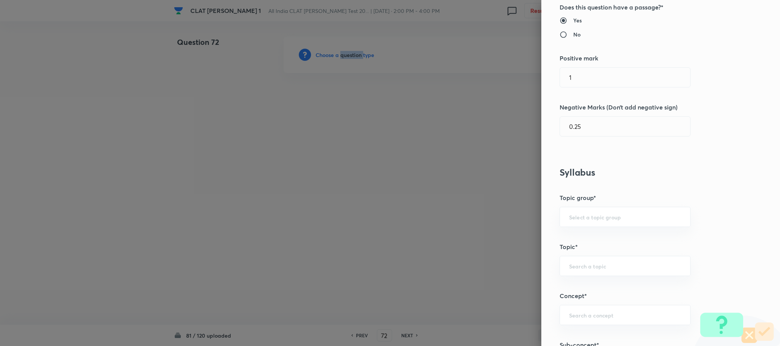
scroll to position [342, 0]
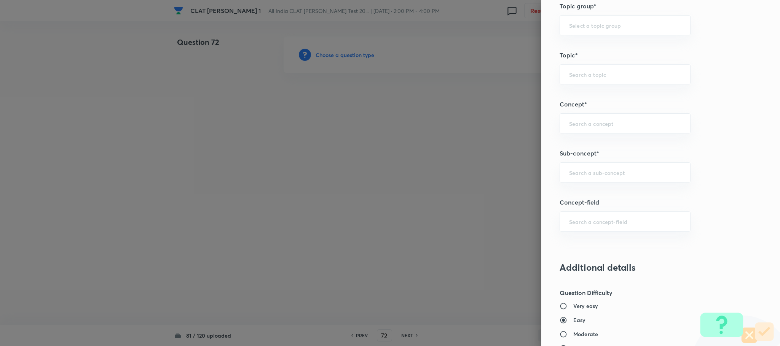
click at [583, 187] on div "Question settings Question type* Single choice correct Number of options* 2 3 4…" at bounding box center [660, 173] width 239 height 346
click at [574, 163] on div "Question settings Question type* Single choice correct Number of options* 2 3 4…" at bounding box center [660, 173] width 239 height 346
click at [587, 182] on div "​" at bounding box center [624, 172] width 131 height 20
click at [559, 175] on div "​" at bounding box center [624, 172] width 131 height 20
click at [582, 219] on li "General Principles of Criminal Liability" at bounding box center [616, 224] width 130 height 14
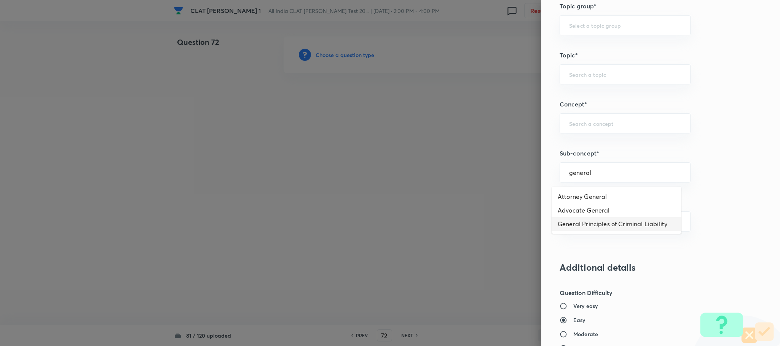
type input "General Principles of Criminal Liability"
type input "Criminal Law"
type input "Definition and Meaning of Crime"
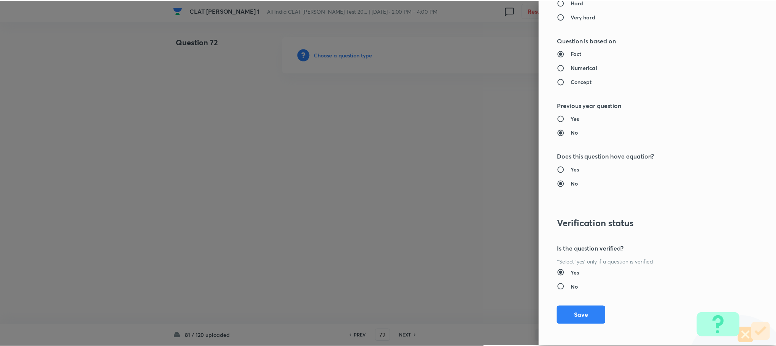
scroll to position [693, 0]
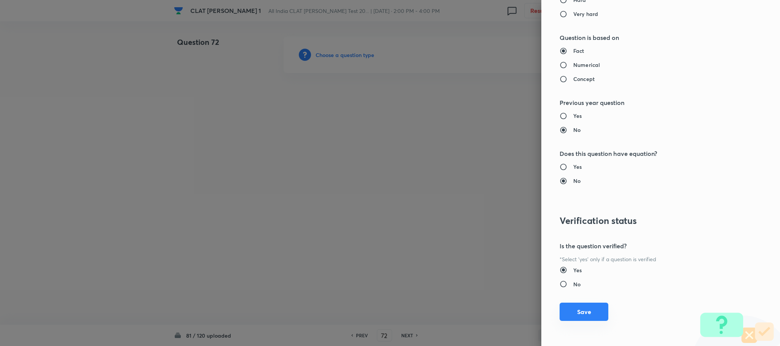
click at [571, 318] on button "Save" at bounding box center [583, 312] width 49 height 18
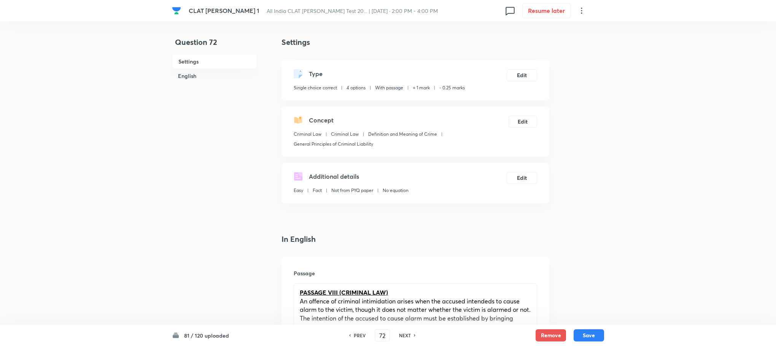
scroll to position [342, 0]
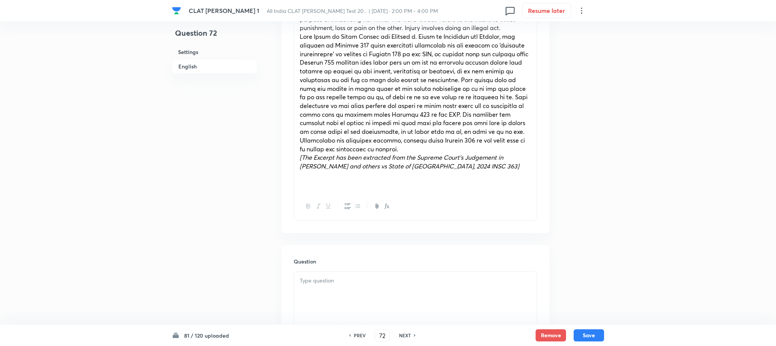
click at [307, 292] on div at bounding box center [415, 293] width 243 height 43
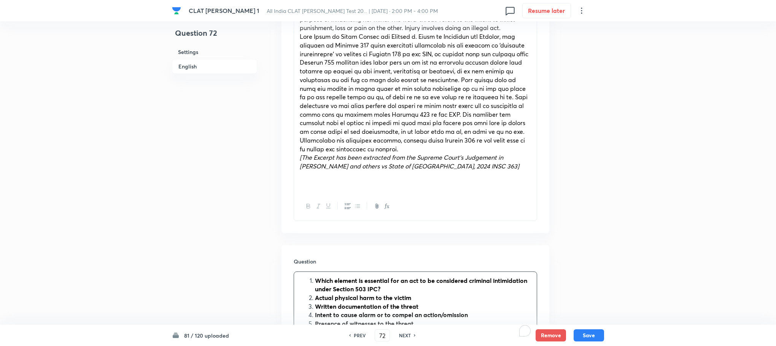
scroll to position [457, 0]
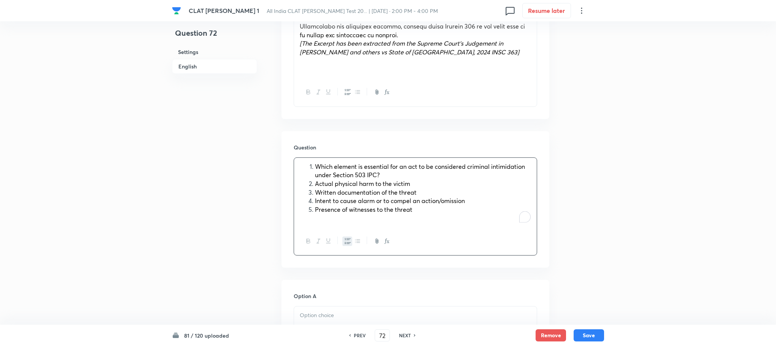
click at [315, 164] on span "Which element is essential for an act to be considered criminal intimidation un…" at bounding box center [420, 170] width 210 height 17
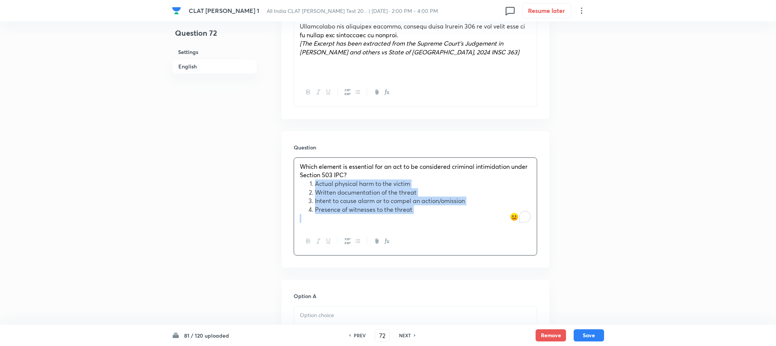
drag, startPoint x: 315, startPoint y: 181, endPoint x: 431, endPoint y: 224, distance: 124.1
click at [431, 224] on div "Which element is essential for an act to be considered criminal intimidation un…" at bounding box center [415, 193] width 243 height 70
click at [347, 240] on icon "button" at bounding box center [348, 241] width 6 height 6
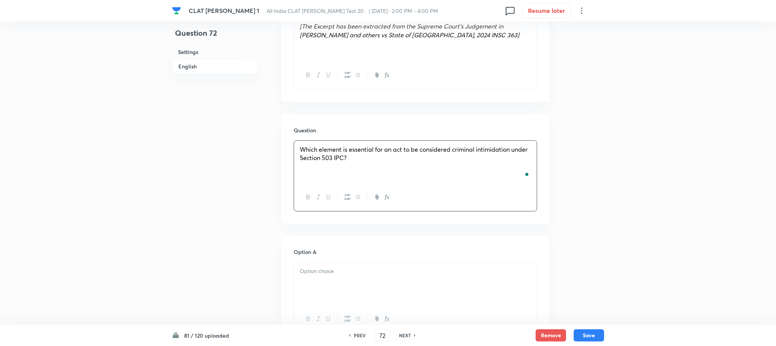
scroll to position [571, 0]
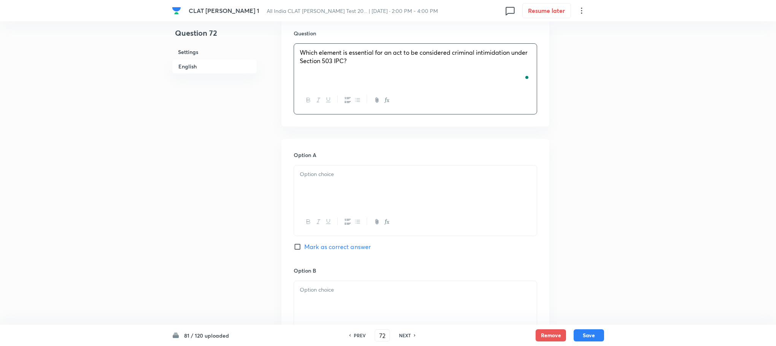
click at [305, 181] on div at bounding box center [415, 186] width 243 height 43
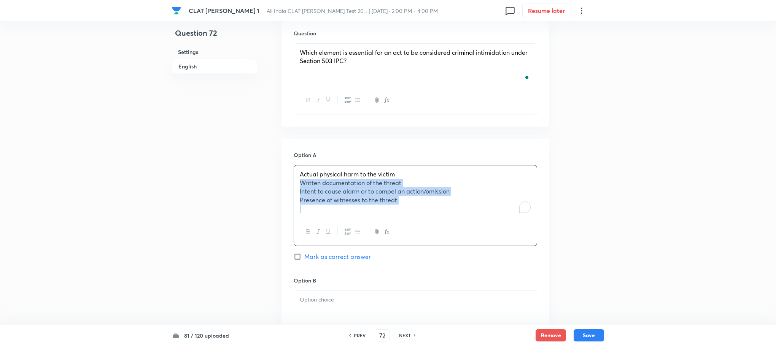
drag, startPoint x: 299, startPoint y: 181, endPoint x: 417, endPoint y: 220, distance: 123.6
click at [417, 220] on div "Actual physical harm to the victim Written documentation of the threat Intent t…" at bounding box center [415, 205] width 243 height 81
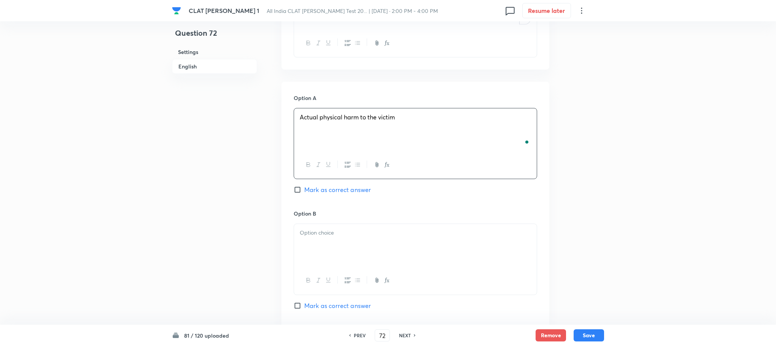
scroll to position [685, 0]
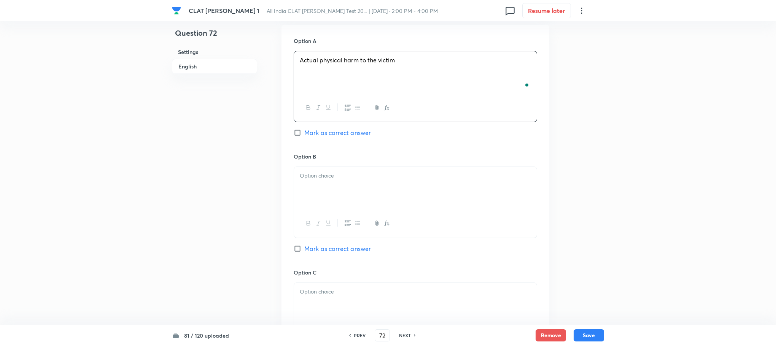
click at [320, 202] on div at bounding box center [415, 188] width 243 height 43
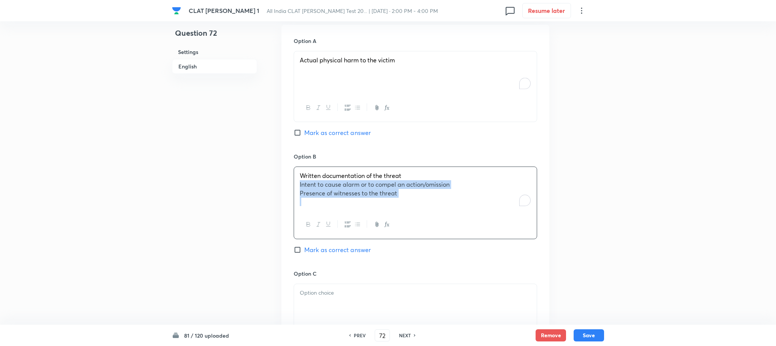
drag, startPoint x: 297, startPoint y: 185, endPoint x: 443, endPoint y: 212, distance: 148.6
click at [443, 212] on div "Written documentation of the threat Intent to cause alarm or to compel an actio…" at bounding box center [415, 203] width 243 height 72
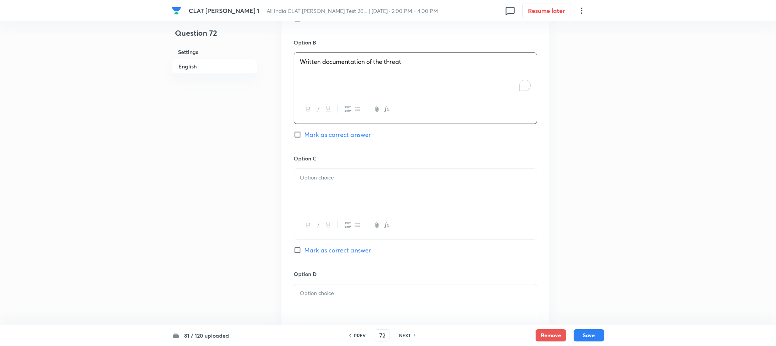
click at [303, 173] on div at bounding box center [415, 190] width 243 height 43
drag, startPoint x: 299, startPoint y: 189, endPoint x: 427, endPoint y: 208, distance: 129.3
click at [427, 208] on div "Intent to cause alarm or to compel an action/omission Presence of witnesses to …" at bounding box center [415, 190] width 243 height 43
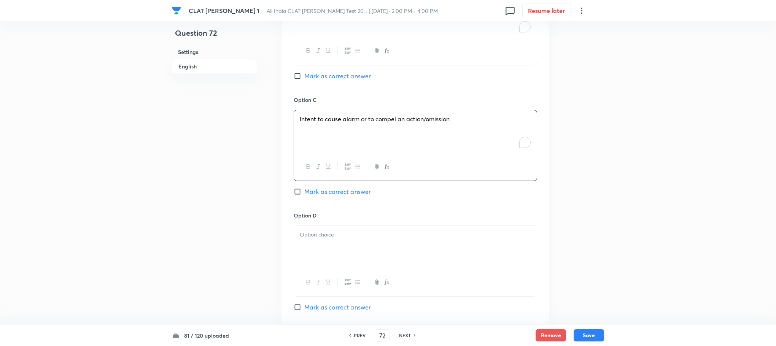
scroll to position [913, 0]
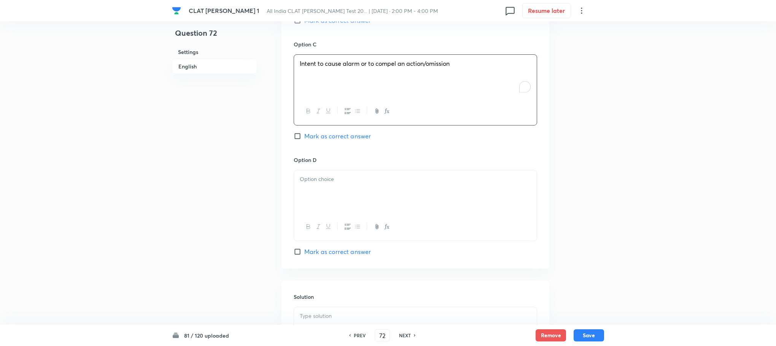
click at [331, 184] on p at bounding box center [415, 179] width 231 height 9
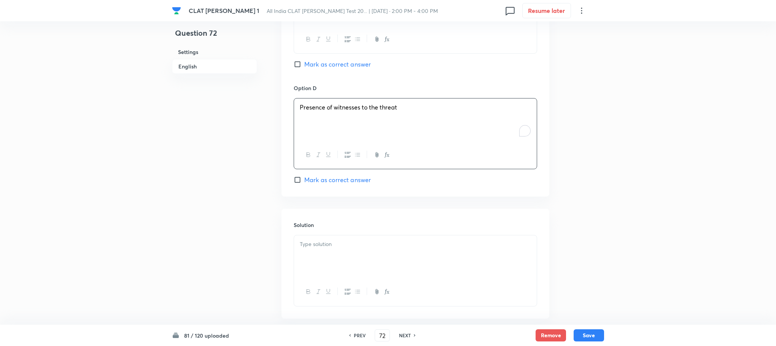
scroll to position [1026, 0]
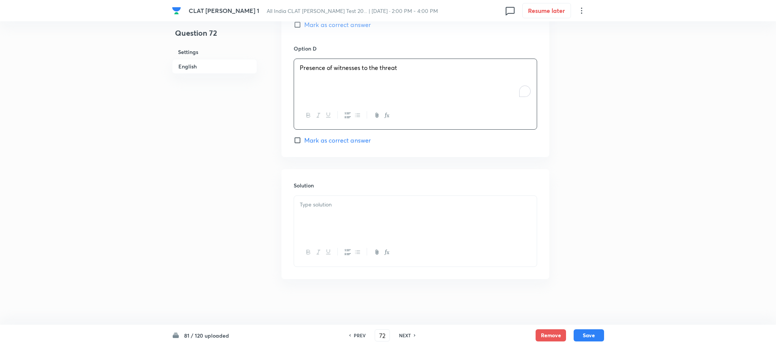
click at [316, 205] on p at bounding box center [415, 204] width 231 height 9
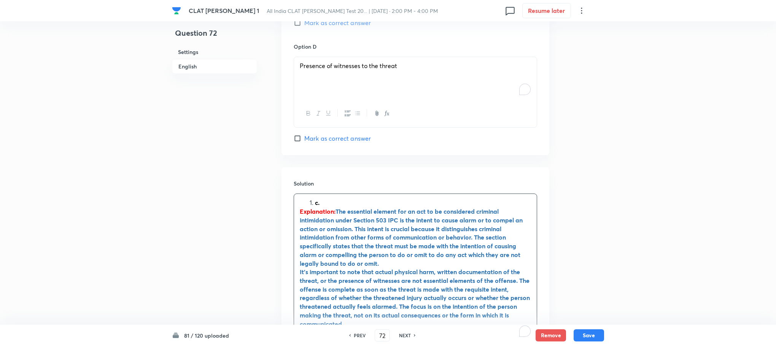
click at [316, 205] on strong "c." at bounding box center [317, 203] width 5 height 8
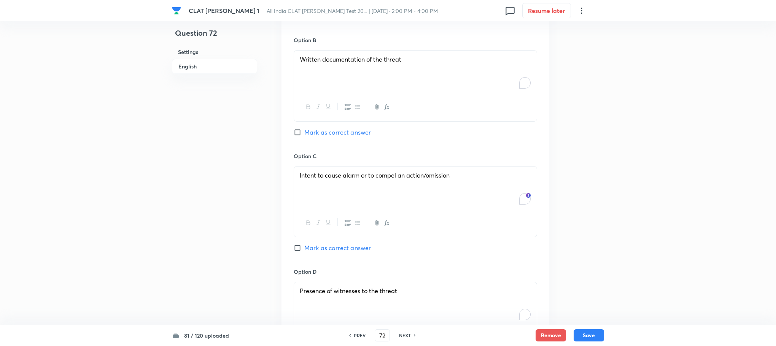
scroll to position [798, 0]
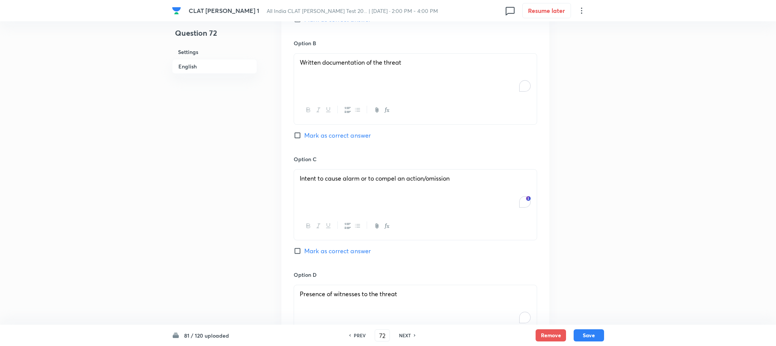
click at [326, 251] on span "Mark as correct answer" at bounding box center [337, 251] width 67 height 9
click at [304, 251] on input "Mark as correct answer" at bounding box center [299, 251] width 11 height 8
checkbox input "true"
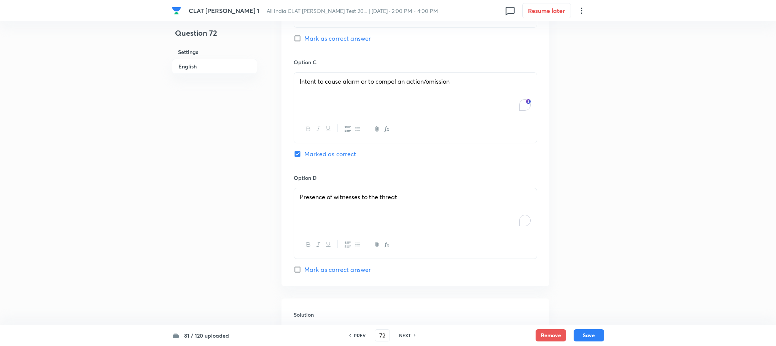
scroll to position [1084, 0]
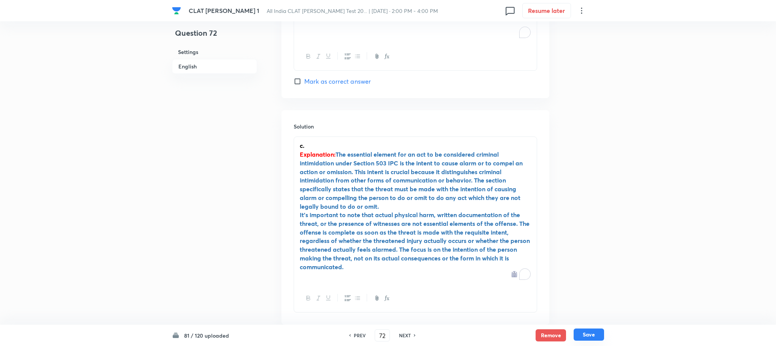
click at [584, 340] on button "Save" at bounding box center [589, 335] width 30 height 12
type input "73"
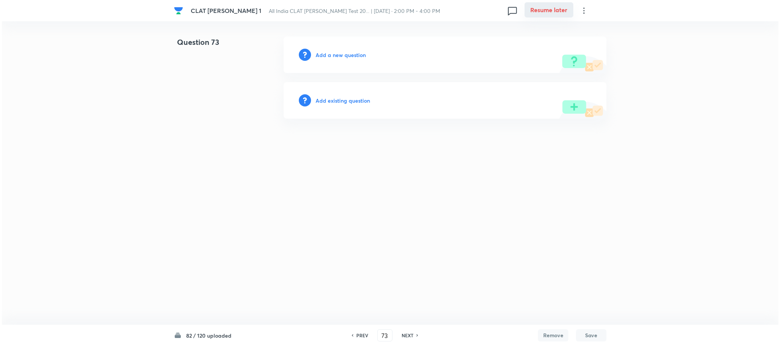
scroll to position [0, 0]
click at [342, 51] on h6 "Add a new question" at bounding box center [340, 55] width 50 height 8
click at [342, 51] on h6 "Choose a question type" at bounding box center [344, 55] width 59 height 8
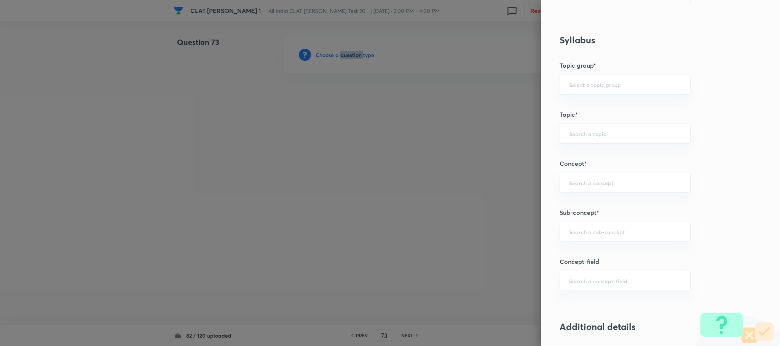
scroll to position [285, 0]
click at [595, 231] on input "text" at bounding box center [625, 229] width 112 height 7
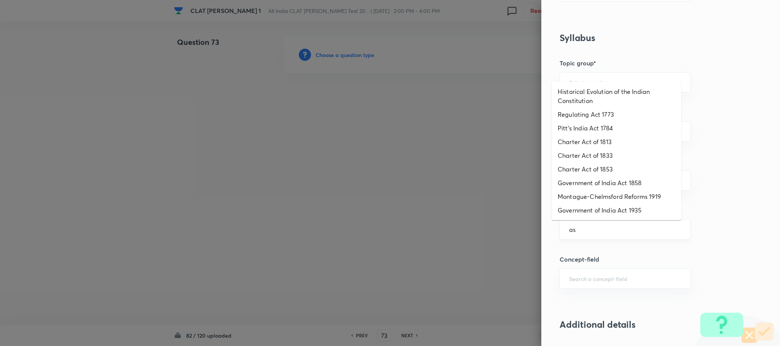
type input "a"
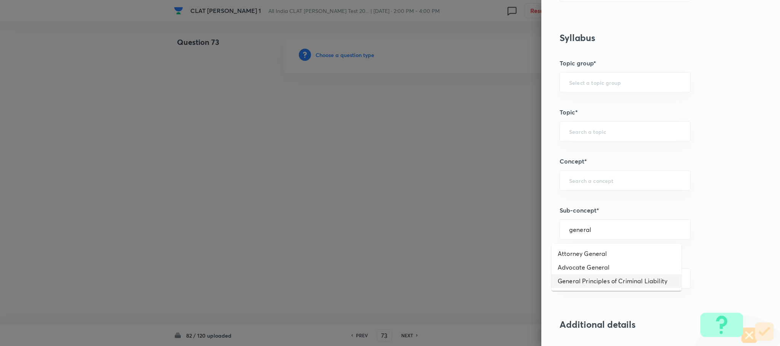
click at [588, 277] on li "General Principles of Criminal Liability" at bounding box center [616, 281] width 130 height 14
type input "General Principles of Criminal Liability"
type input "Criminal Law"
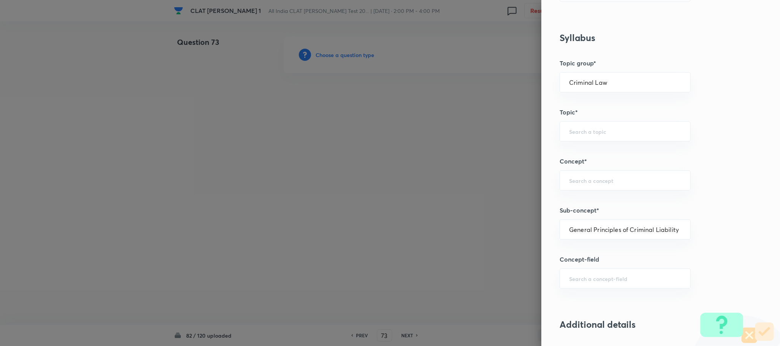
type input "Criminal Law"
type input "Definition and Meaning of Crime"
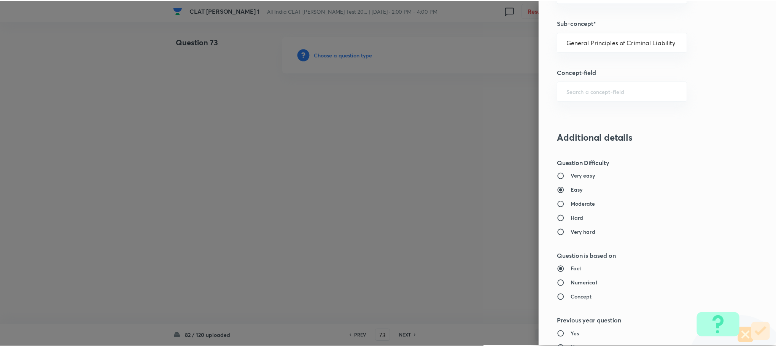
scroll to position [685, 0]
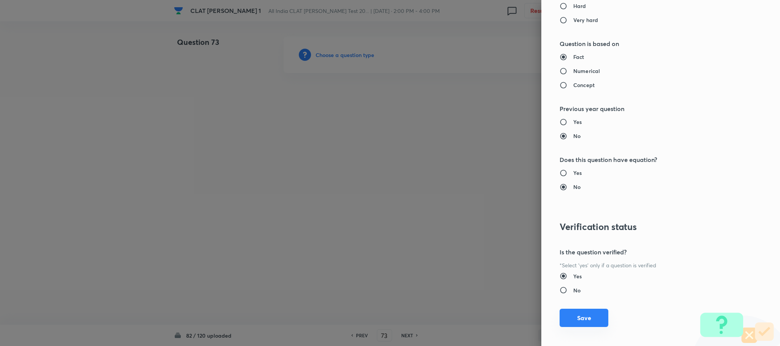
click at [574, 316] on button "Save" at bounding box center [583, 318] width 49 height 18
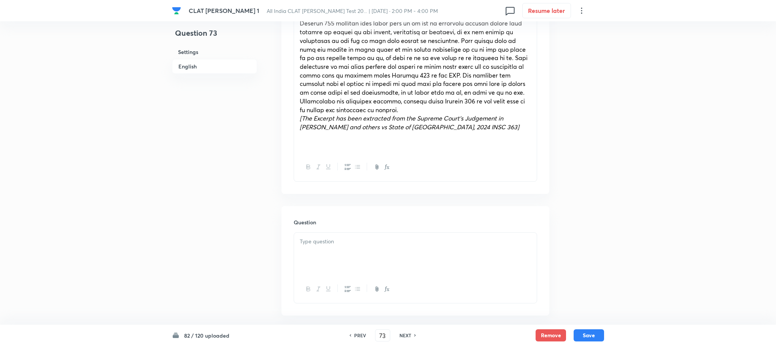
scroll to position [399, 0]
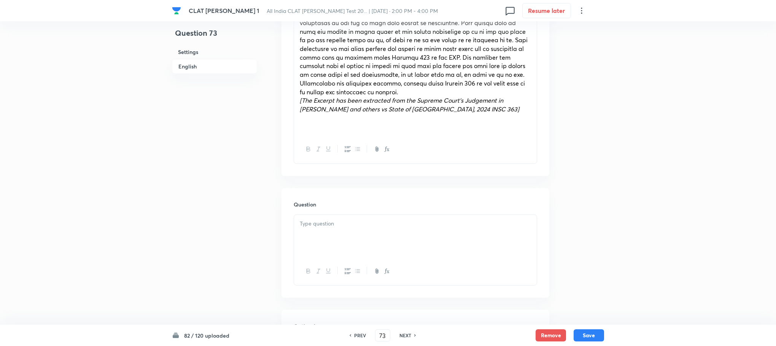
click at [313, 226] on p at bounding box center [415, 224] width 231 height 9
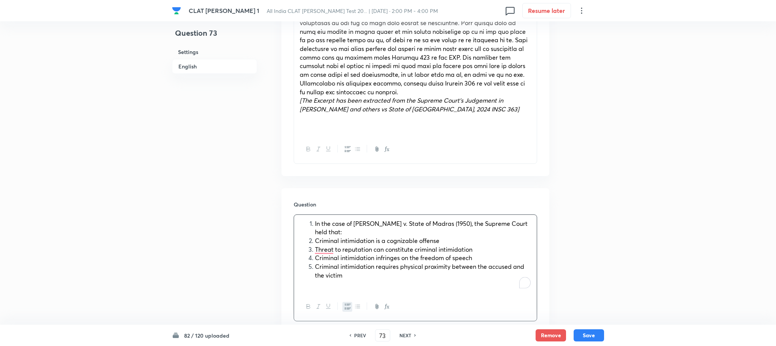
click at [315, 227] on li "In the case of [PERSON_NAME] v. State of Madras (1950), the Supreme Court held …" at bounding box center [423, 228] width 216 height 17
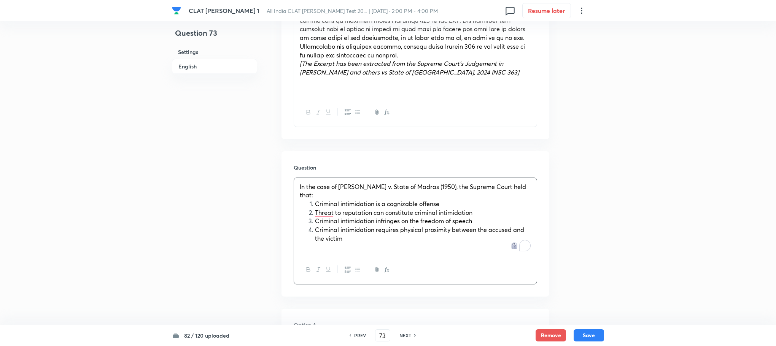
scroll to position [457, 0]
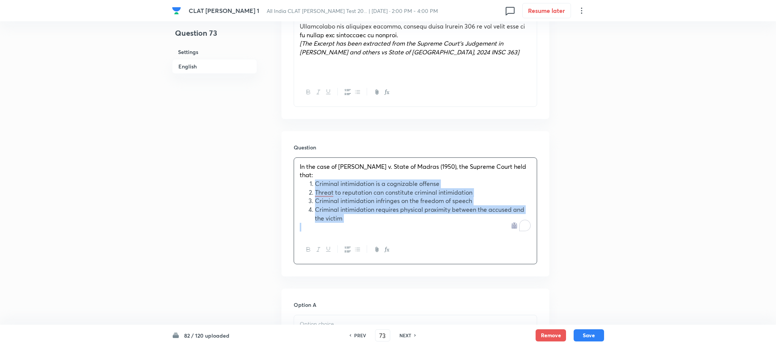
drag, startPoint x: 314, startPoint y: 185, endPoint x: 356, endPoint y: 229, distance: 60.5
click at [356, 229] on div "In the case of Romesh Thappar v. State of Madras (1950), the Supreme Court held…" at bounding box center [415, 197] width 243 height 78
click at [348, 254] on button "button" at bounding box center [347, 250] width 10 height 10
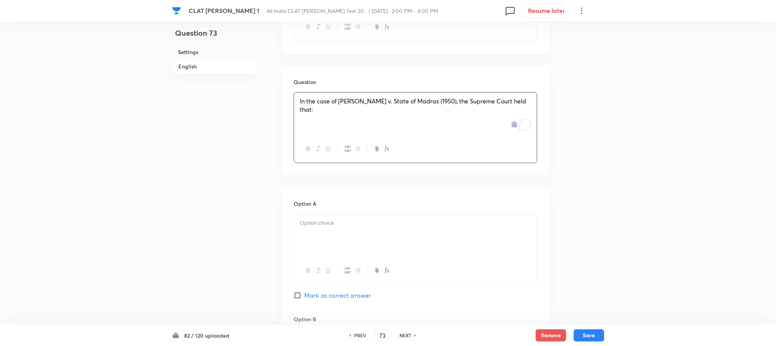
scroll to position [571, 0]
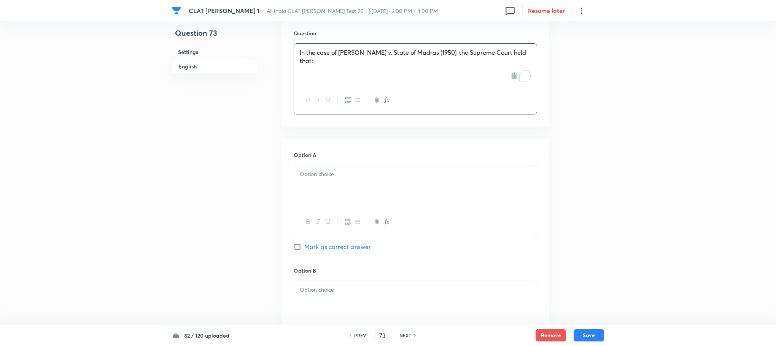
click at [325, 182] on div at bounding box center [415, 186] width 243 height 43
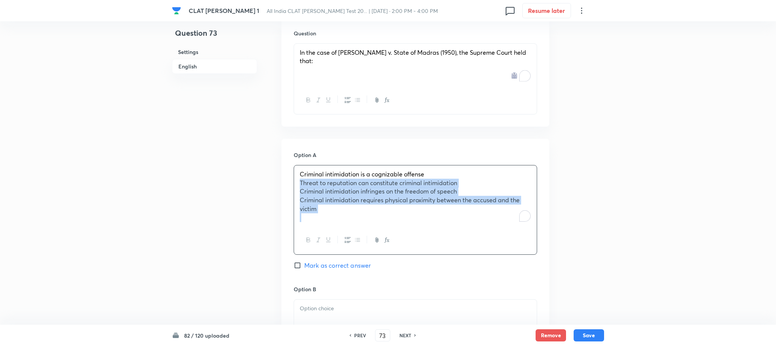
drag, startPoint x: 301, startPoint y: 182, endPoint x: 336, endPoint y: 217, distance: 50.0
click at [336, 217] on div "Criminal intimidation is a cognizable offense Threat to reputation can constitu…" at bounding box center [415, 195] width 243 height 61
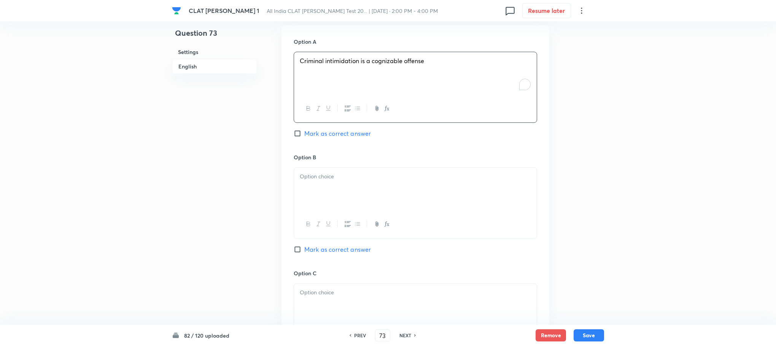
scroll to position [685, 0]
click at [305, 186] on div at bounding box center [415, 188] width 243 height 43
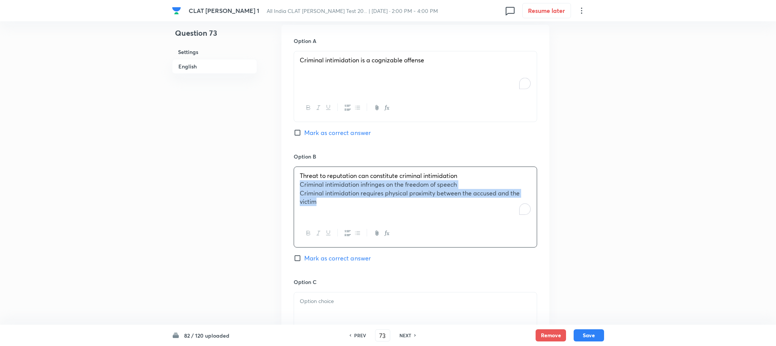
drag, startPoint x: 297, startPoint y: 186, endPoint x: 336, endPoint y: 203, distance: 42.3
click at [336, 203] on div "Threat to reputation can constitute criminal intimidation Criminal intimidation…" at bounding box center [415, 193] width 243 height 53
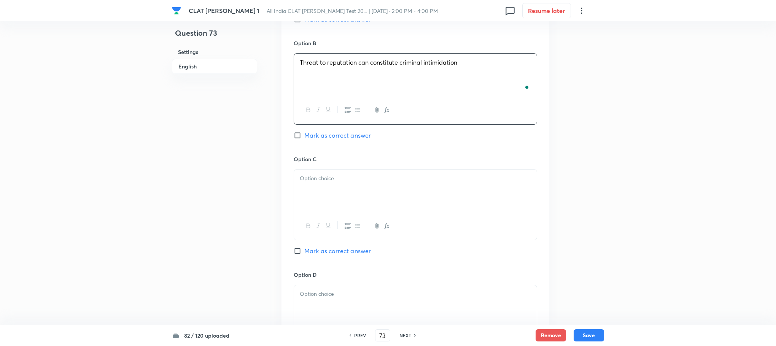
scroll to position [799, 0]
click at [331, 200] on div at bounding box center [415, 190] width 243 height 43
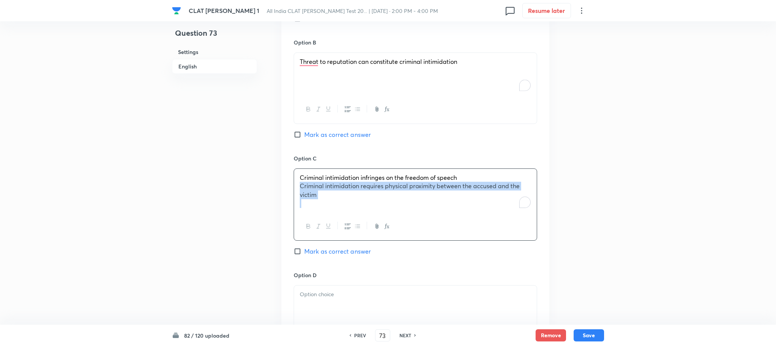
drag, startPoint x: 297, startPoint y: 190, endPoint x: 341, endPoint y: 205, distance: 46.8
click at [341, 205] on div "Criminal intimidation infringes on the freedom of speech Criminal intimidation …" at bounding box center [415, 191] width 243 height 44
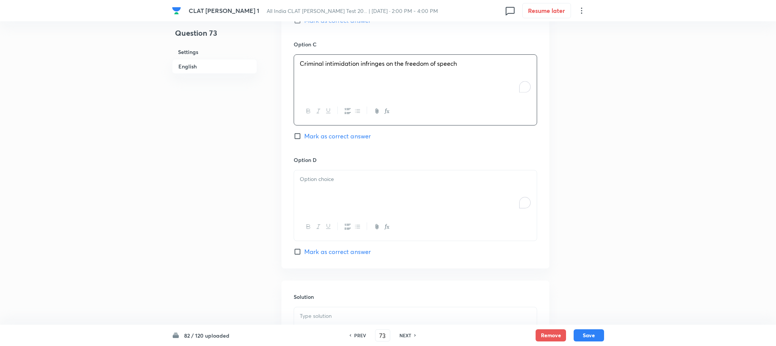
click at [318, 194] on div "To enrich screen reader interactions, please activate Accessibility in Grammarl…" at bounding box center [415, 191] width 243 height 43
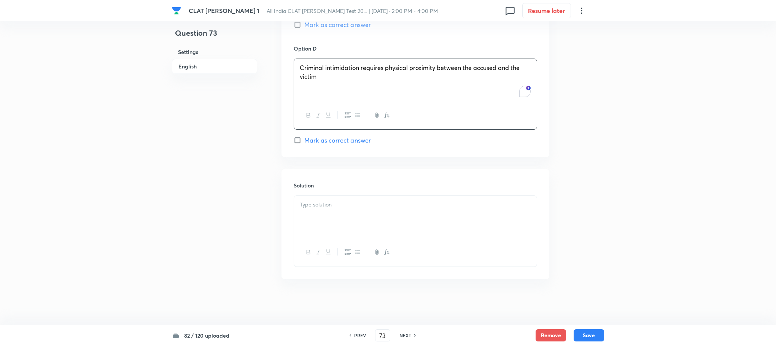
click at [311, 228] on div at bounding box center [415, 217] width 243 height 43
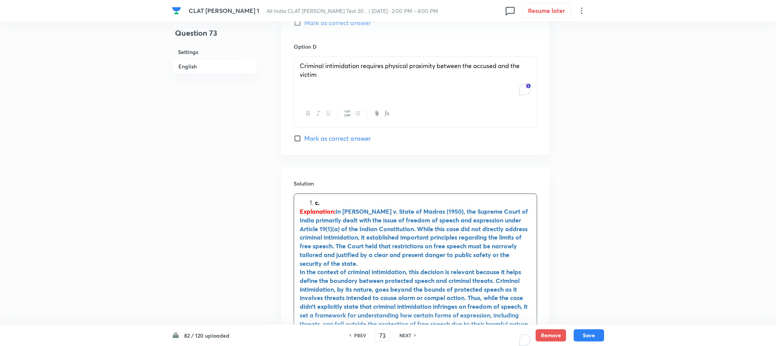
click at [315, 203] on li "c." at bounding box center [423, 203] width 216 height 9
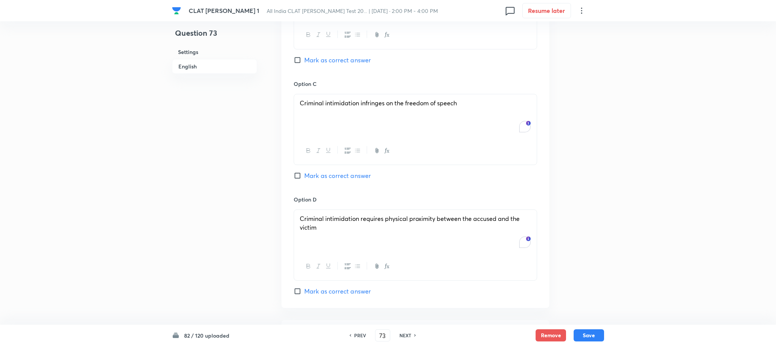
scroll to position [855, 0]
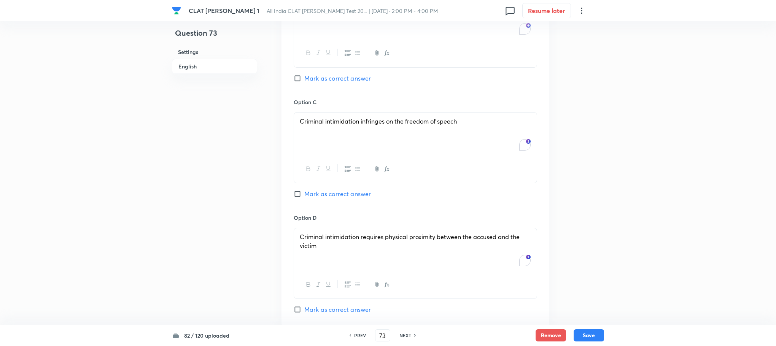
click at [322, 191] on span "Mark as correct answer" at bounding box center [337, 193] width 67 height 9
click at [304, 191] on input "Mark as correct answer" at bounding box center [299, 194] width 11 height 8
checkbox input "true"
click at [592, 335] on button "Save" at bounding box center [589, 335] width 30 height 12
type input "74"
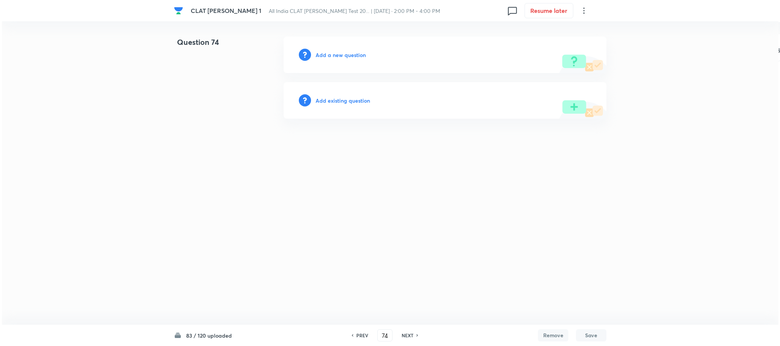
scroll to position [0, 0]
click at [336, 51] on h6 "Add a new question" at bounding box center [340, 55] width 50 height 8
click at [336, 51] on h6 "Choose a question type" at bounding box center [344, 55] width 59 height 8
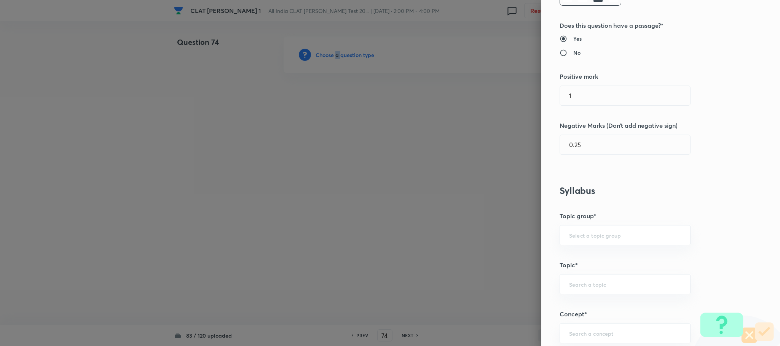
scroll to position [285, 0]
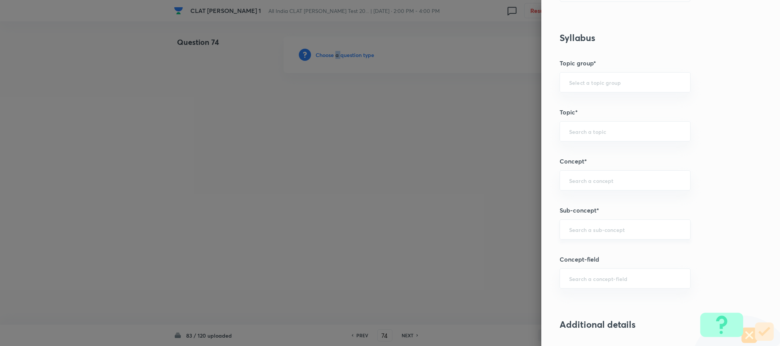
click at [569, 236] on div "​" at bounding box center [624, 230] width 131 height 20
click at [570, 277] on li "General Principles of Criminal Liability" at bounding box center [616, 281] width 130 height 14
type input "General Principles of Criminal Liability"
type input "Criminal Law"
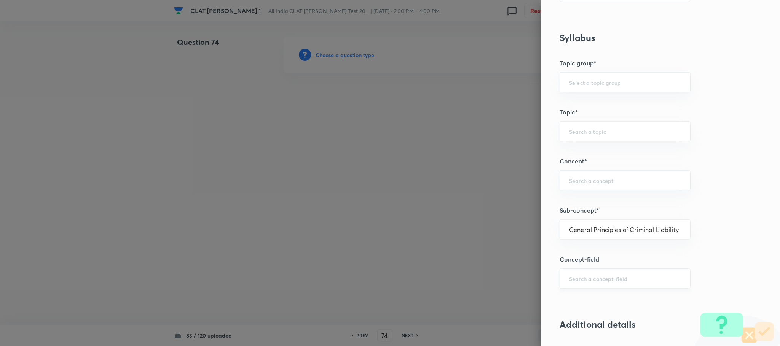
type input "Definition and Meaning of Crime"
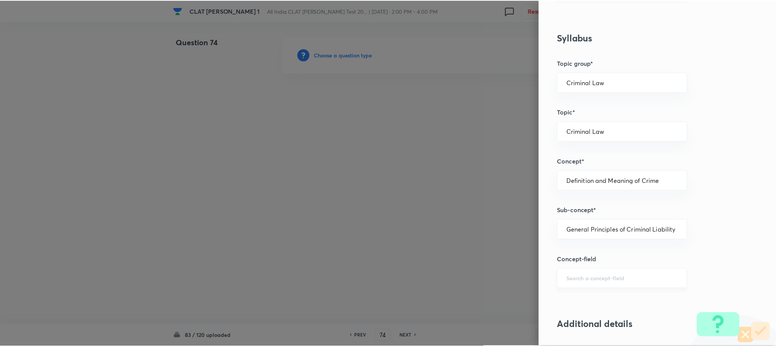
scroll to position [685, 0]
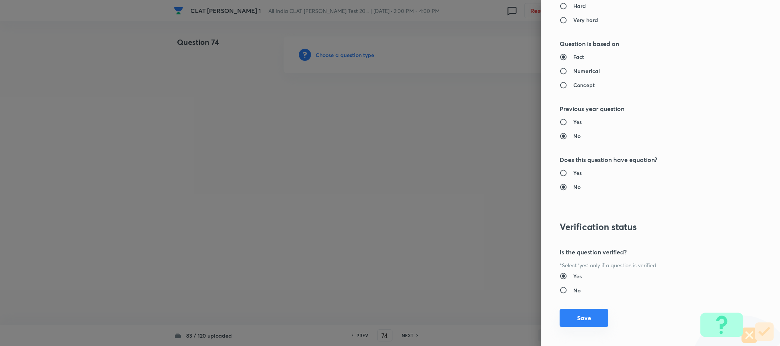
click at [560, 318] on button "Save" at bounding box center [583, 318] width 49 height 18
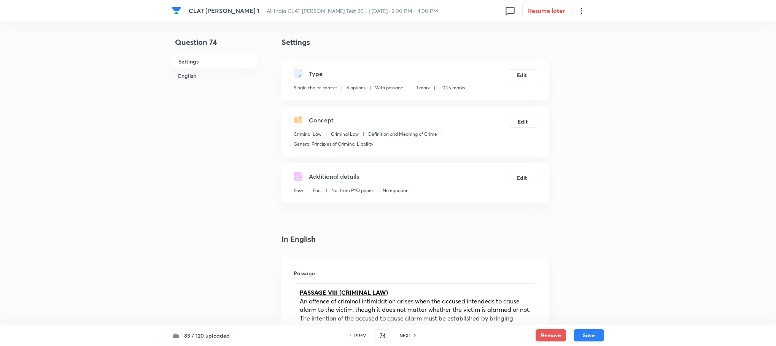
scroll to position [342, 0]
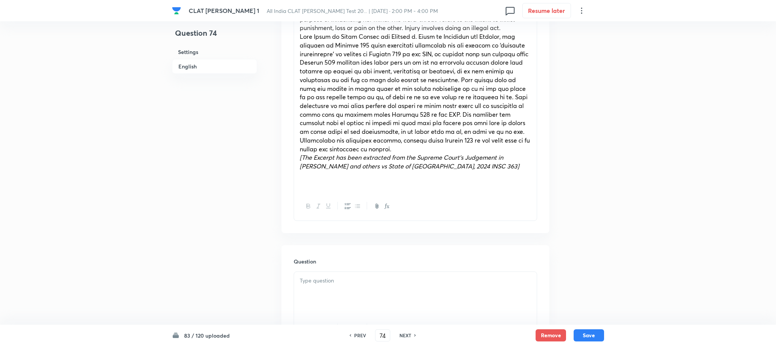
click at [320, 286] on div at bounding box center [415, 293] width 243 height 43
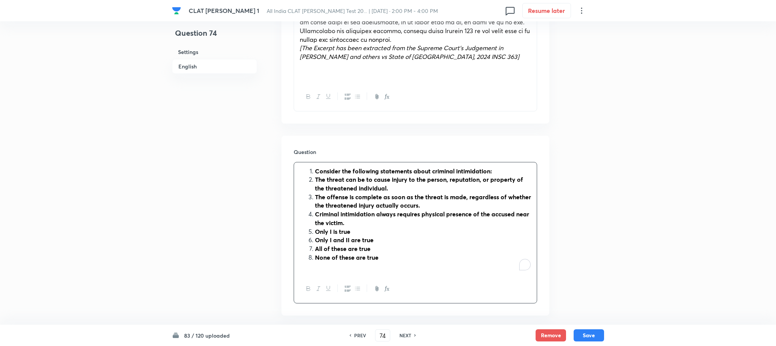
scroll to position [457, 0]
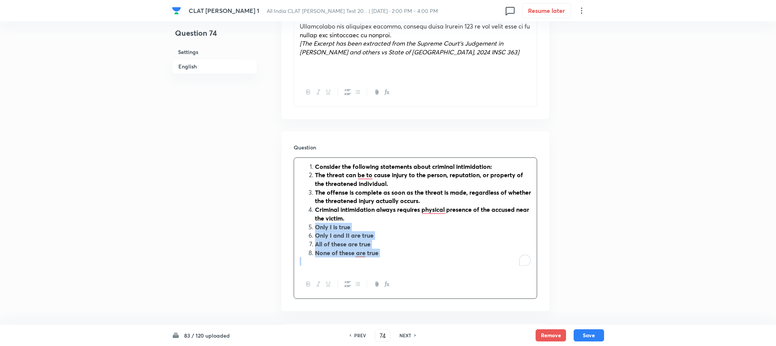
drag, startPoint x: 312, startPoint y: 228, endPoint x: 410, endPoint y: 258, distance: 102.7
click at [410, 258] on div "Consider the following statements about criminal intimidation: The threat can b…" at bounding box center [415, 214] width 243 height 113
click at [348, 284] on icon "button" at bounding box center [348, 284] width 6 height 6
click at [306, 283] on icon "button" at bounding box center [308, 284] width 6 height 6
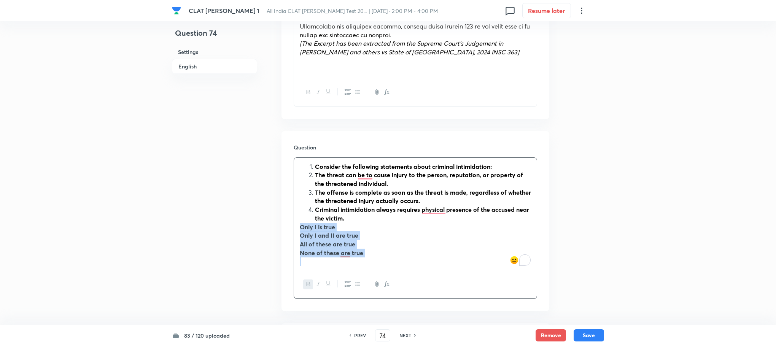
click at [306, 283] on icon "button" at bounding box center [308, 284] width 6 height 6
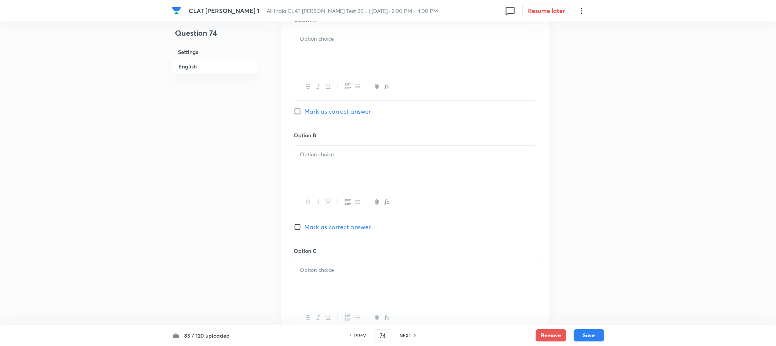
scroll to position [970, 0]
click at [318, 291] on div at bounding box center [415, 307] width 243 height 43
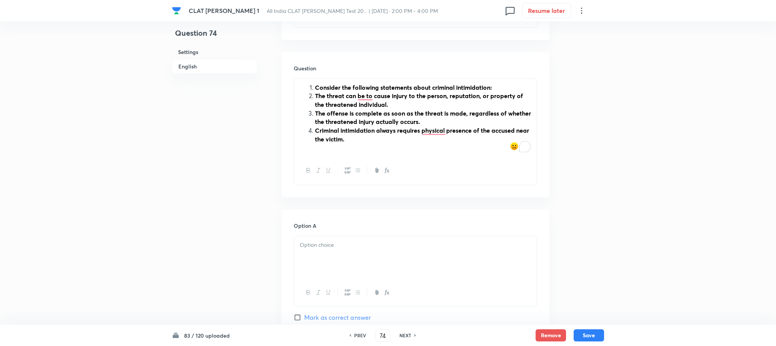
scroll to position [514, 0]
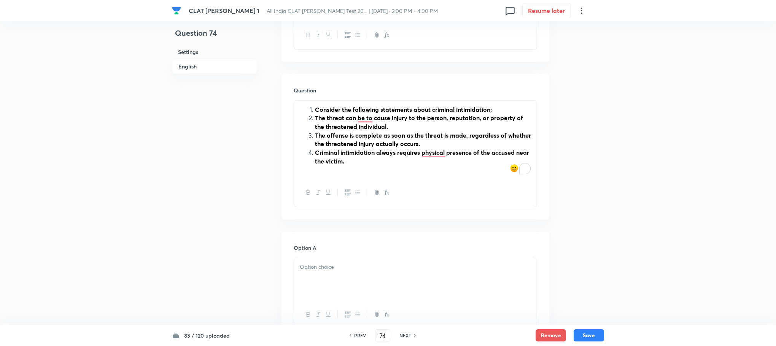
click at [315, 107] on li "Consider the following statements about criminal intimidation:" at bounding box center [423, 109] width 216 height 9
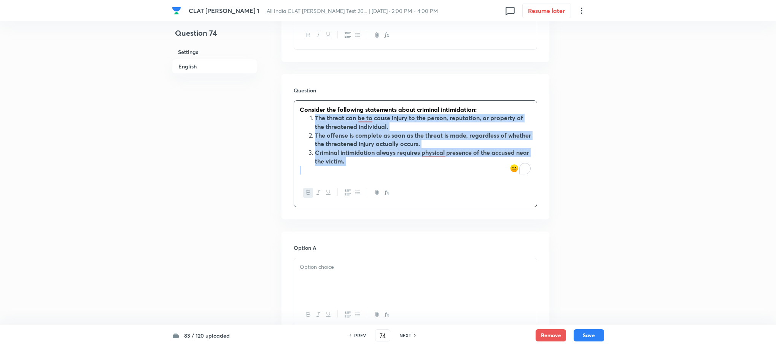
drag, startPoint x: 313, startPoint y: 116, endPoint x: 353, endPoint y: 172, distance: 68.7
click at [353, 172] on div "Consider the following statements about criminal intimidation: The threat can b…" at bounding box center [415, 140] width 243 height 78
click at [307, 192] on icon "button" at bounding box center [308, 192] width 6 height 6
click at [350, 195] on icon "button" at bounding box center [348, 192] width 6 height 6
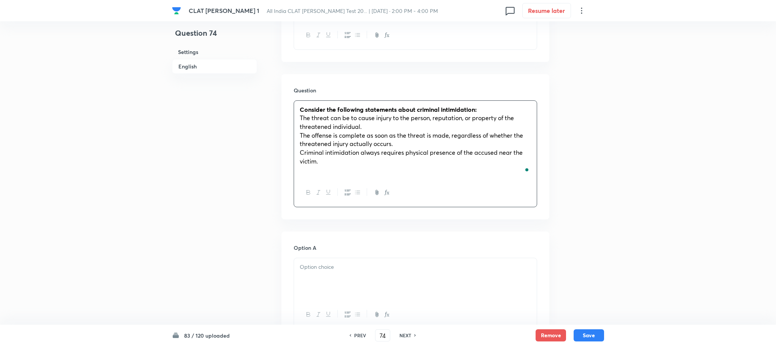
click at [296, 120] on div "Consider the following statements about criminal intimidation: The threat can b…" at bounding box center [415, 140] width 243 height 78
click at [296, 135] on div "Consider the following statements about criminal intimidation: I. The threat ca…" at bounding box center [415, 140] width 243 height 78
click at [296, 156] on div "Consider the following statements about criminal intimidation: I. The threat ca…" at bounding box center [415, 140] width 243 height 78
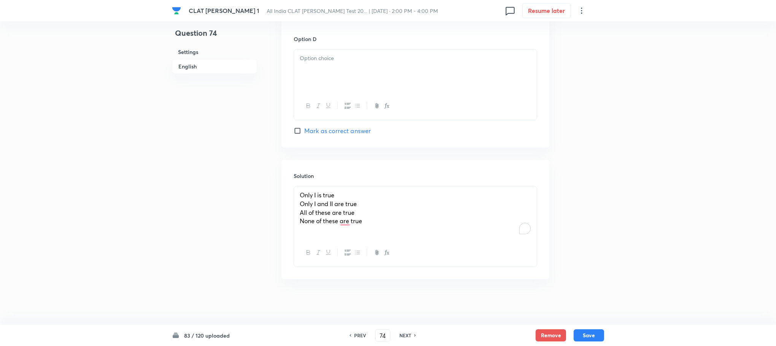
scroll to position [1072, 0]
drag, startPoint x: 365, startPoint y: 220, endPoint x: 270, endPoint y: 191, distance: 99.0
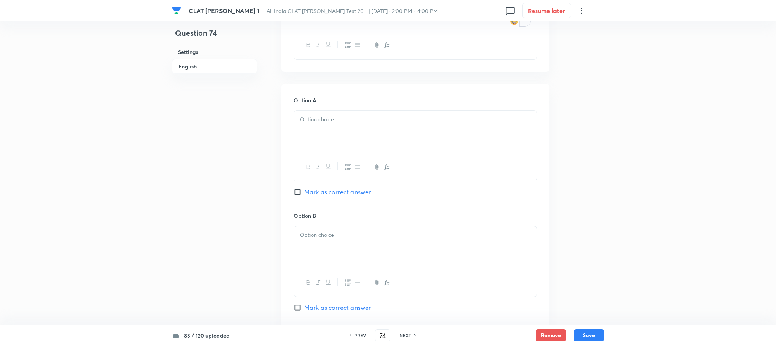
scroll to position [662, 0]
click at [314, 129] on div at bounding box center [415, 131] width 243 height 43
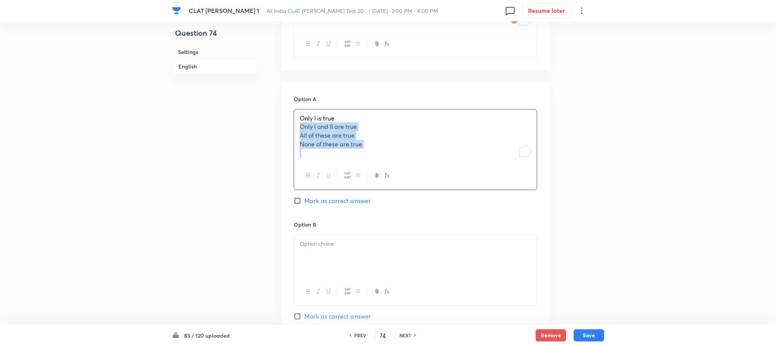
drag, startPoint x: 302, startPoint y: 129, endPoint x: 395, endPoint y: 162, distance: 98.9
click at [395, 162] on div "Only I is true Only I and II are true All of these are true None of these are t…" at bounding box center [415, 149] width 243 height 81
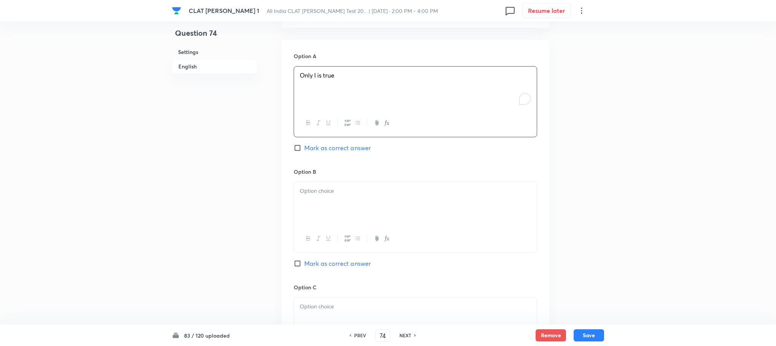
scroll to position [776, 0]
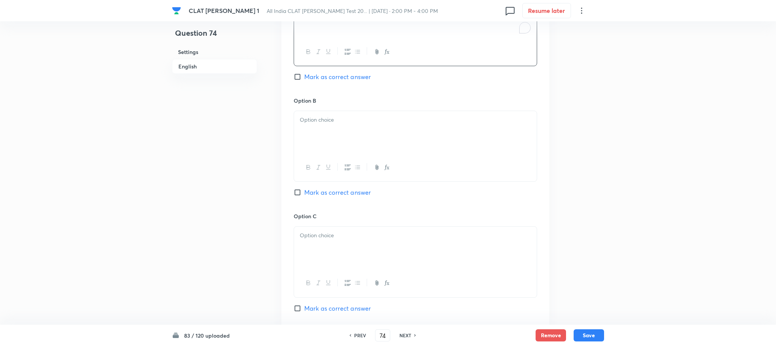
click at [308, 124] on p at bounding box center [415, 120] width 231 height 9
drag, startPoint x: 297, startPoint y: 126, endPoint x: 385, endPoint y: 151, distance: 90.9
click at [385, 151] on div "Only I and II are true All of these are true None of these are true" at bounding box center [415, 133] width 243 height 44
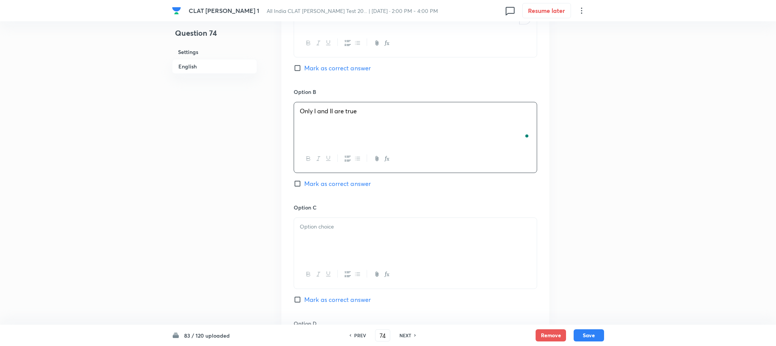
scroll to position [891, 0]
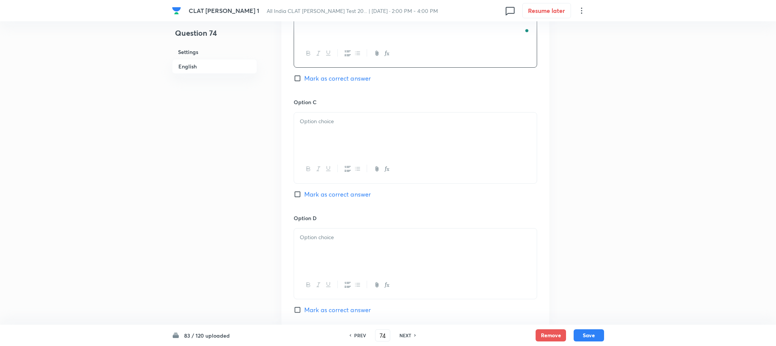
click at [310, 138] on div at bounding box center [415, 134] width 243 height 43
drag, startPoint x: 295, startPoint y: 132, endPoint x: 395, endPoint y: 142, distance: 100.6
click at [395, 142] on div "All of these are true None of these are true" at bounding box center [415, 134] width 243 height 43
click at [325, 239] on p at bounding box center [415, 237] width 231 height 9
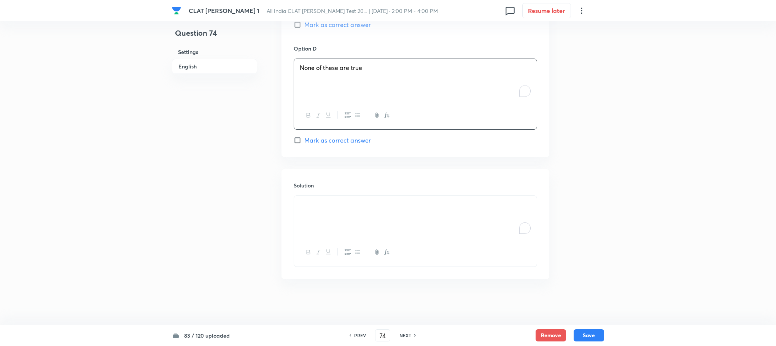
click at [336, 216] on p "To enrich screen reader interactions, please activate Accessibility in Grammarl…" at bounding box center [415, 213] width 231 height 9
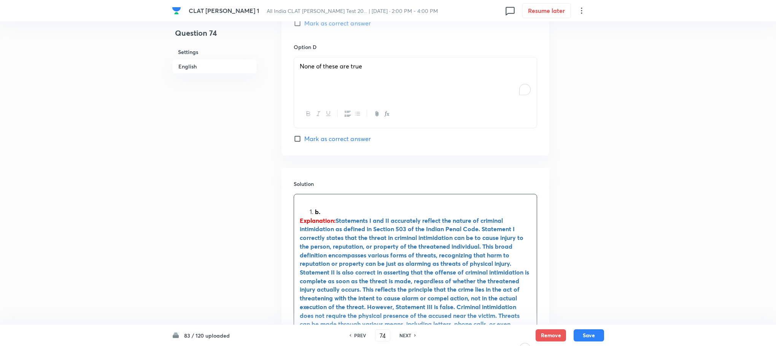
click at [315, 212] on strong "b." at bounding box center [317, 212] width 5 height 8
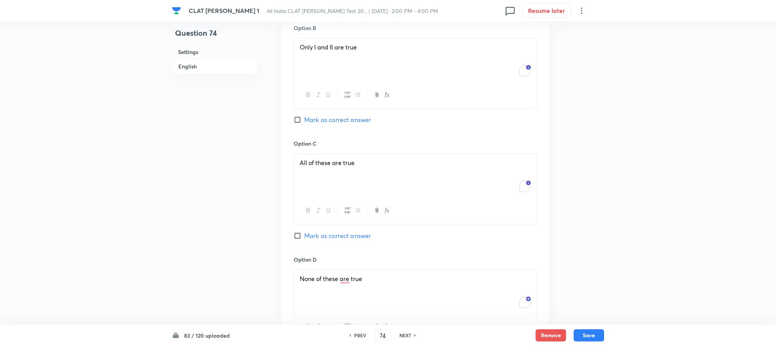
scroll to position [834, 0]
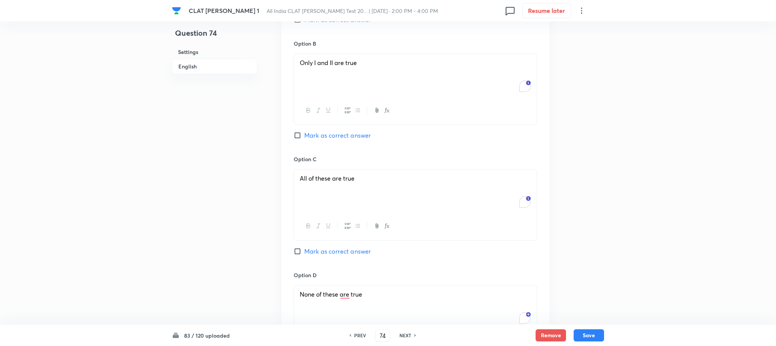
click at [329, 135] on span "Mark as correct answer" at bounding box center [337, 135] width 67 height 9
click at [304, 135] on input "Mark as correct answer" at bounding box center [299, 136] width 11 height 8
checkbox input "true"
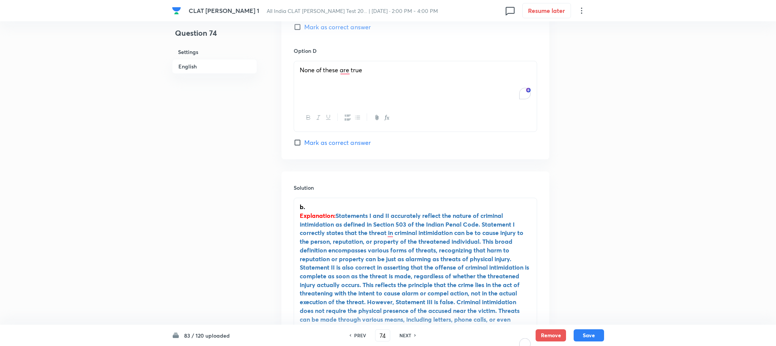
scroll to position [1176, 0]
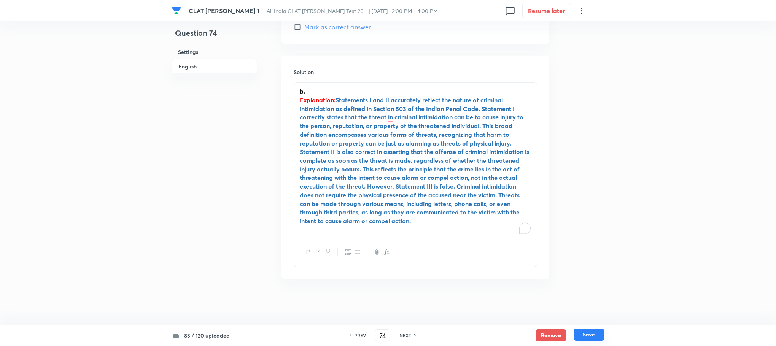
click at [597, 335] on button "Save" at bounding box center [589, 335] width 30 height 12
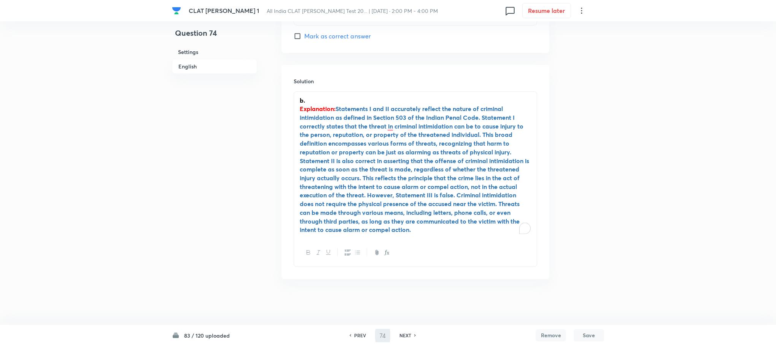
scroll to position [1158, 0]
type input "75"
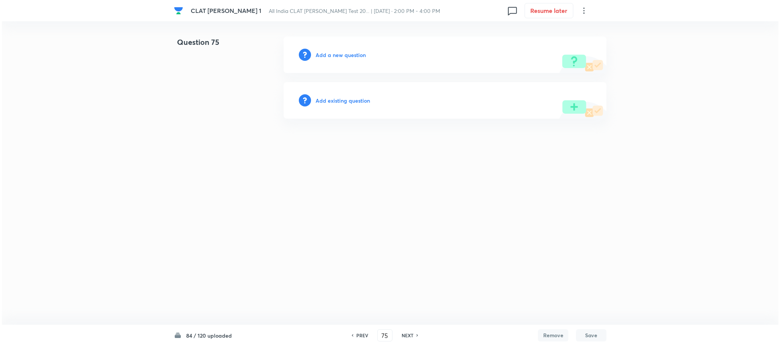
scroll to position [0, 0]
click at [340, 56] on h6 "Add a new question" at bounding box center [340, 55] width 50 height 8
click at [340, 56] on h6 "Choose a question type" at bounding box center [344, 55] width 59 height 8
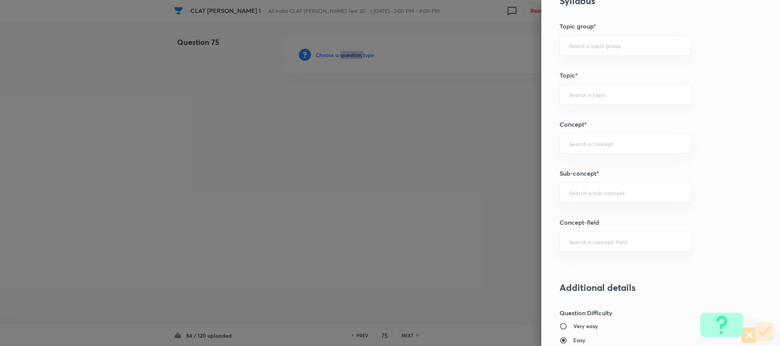
scroll to position [342, 0]
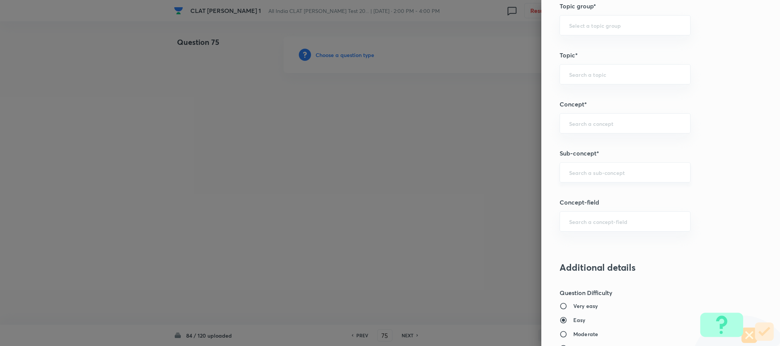
click at [579, 171] on input "text" at bounding box center [625, 172] width 112 height 7
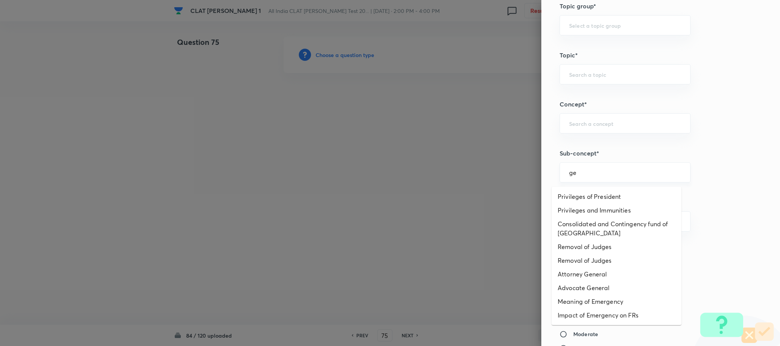
type input "g"
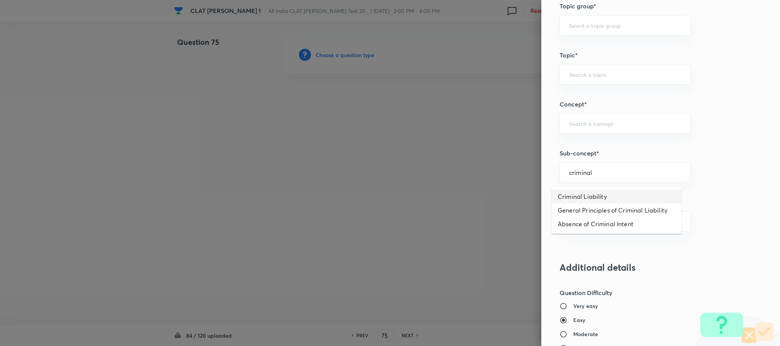
click at [581, 200] on li "Criminal Liability" at bounding box center [616, 197] width 130 height 14
type input "Criminal Liability"
type input "Environmental Law"
type input "Corporate Liability for Environmental Liability"
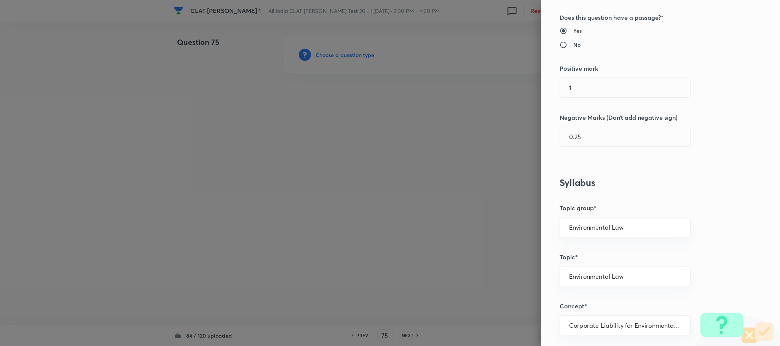
scroll to position [0, 0]
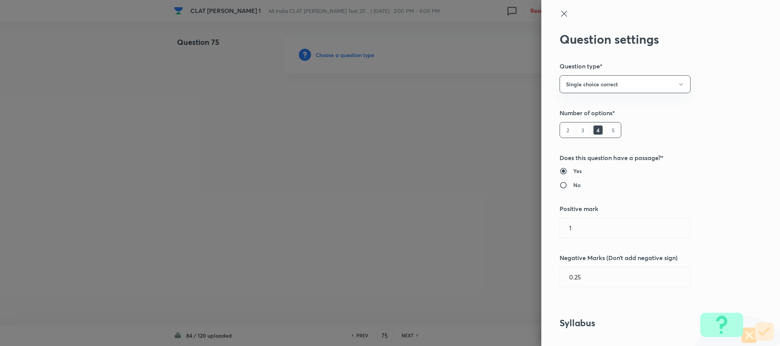
click at [559, 20] on div at bounding box center [647, 20] width 177 height 23
click at [559, 16] on icon at bounding box center [563, 13] width 9 height 9
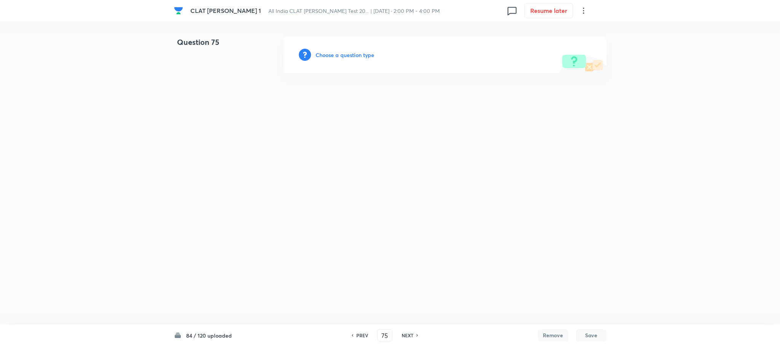
click at [370, 54] on h6 "Choose a question type" at bounding box center [344, 55] width 59 height 8
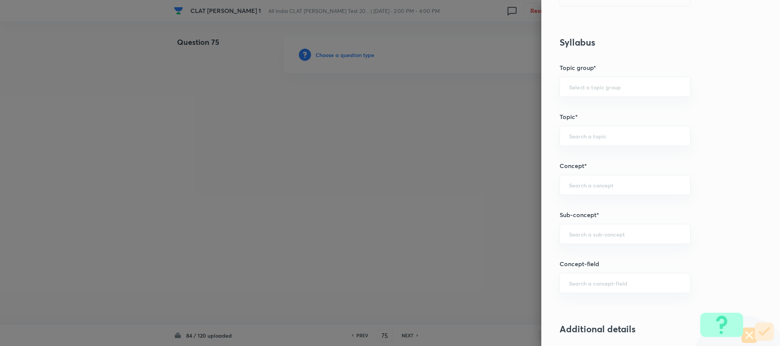
scroll to position [399, 0]
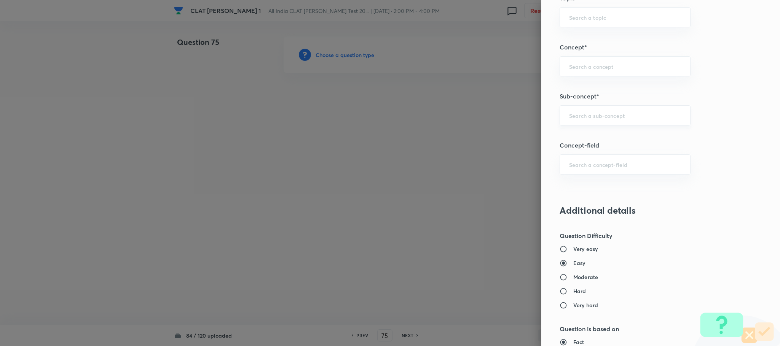
click at [583, 119] on input "text" at bounding box center [625, 115] width 112 height 7
click at [607, 164] on li "General Principles of Criminal Liability" at bounding box center [616, 167] width 130 height 14
type input "General Principles of Criminal Liability"
type input "Criminal Law"
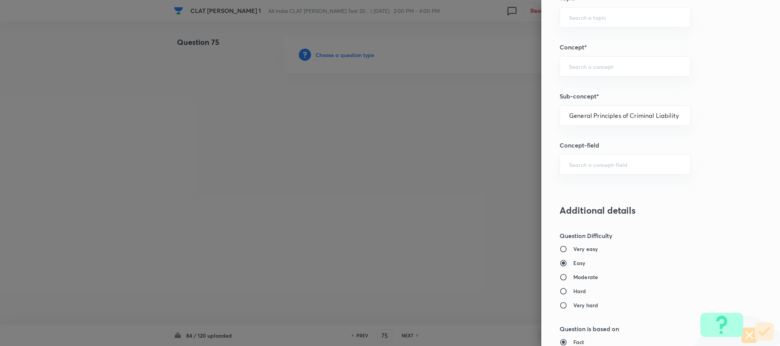
type input "Definition and Meaning of Crime"
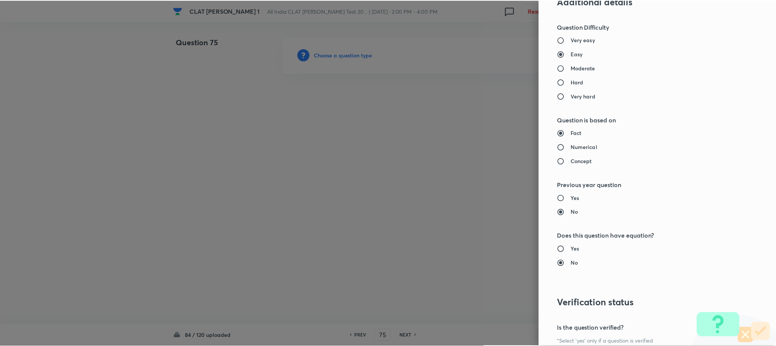
scroll to position [693, 0]
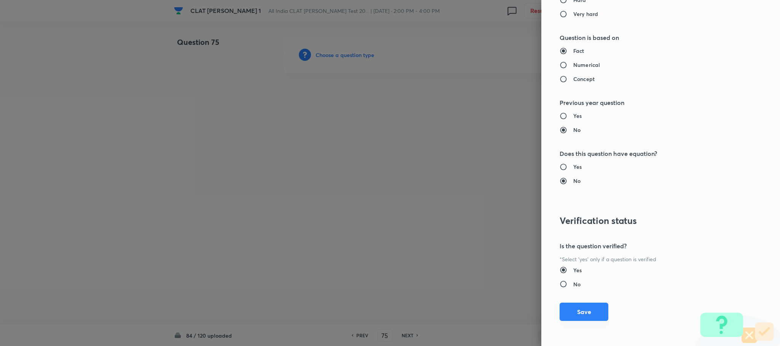
click at [573, 311] on button "Save" at bounding box center [583, 312] width 49 height 18
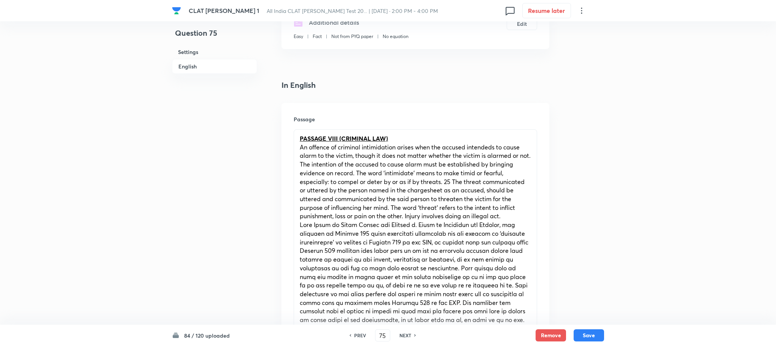
scroll to position [399, 0]
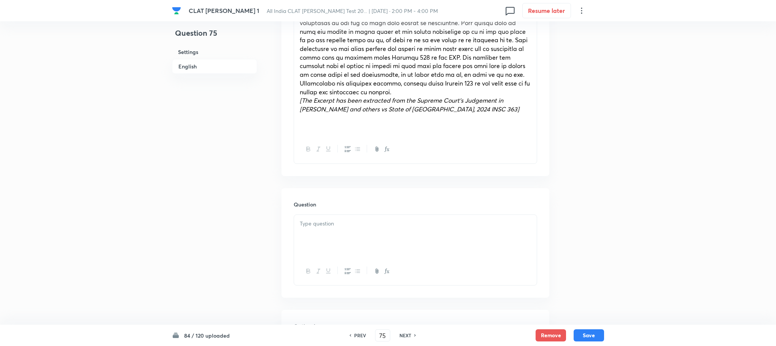
click at [314, 221] on p at bounding box center [415, 224] width 231 height 9
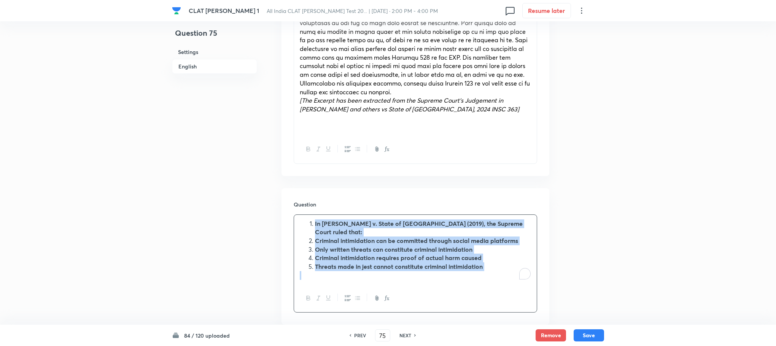
drag, startPoint x: 313, startPoint y: 224, endPoint x: 520, endPoint y: 278, distance: 213.7
click at [520, 278] on div "In Vikram Johar v. State of Uttar Pradesh (2019), the Supreme Court ruled that:…" at bounding box center [415, 250] width 243 height 70
click at [349, 297] on icon "button" at bounding box center [348, 298] width 6 height 6
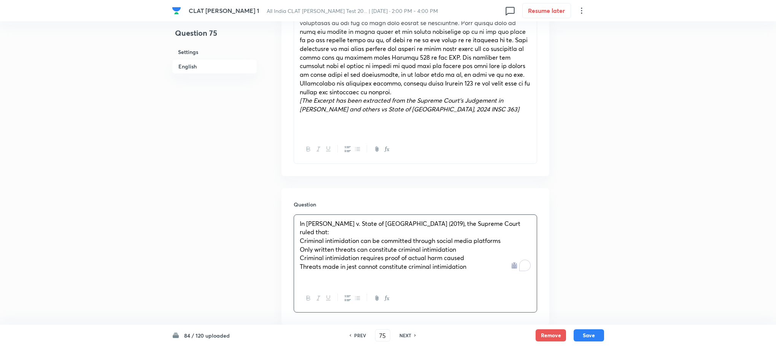
click at [298, 233] on div "In Vikram Johar v. State of Uttar Pradesh (2019), the Supreme Court ruled that:…" at bounding box center [415, 250] width 243 height 70
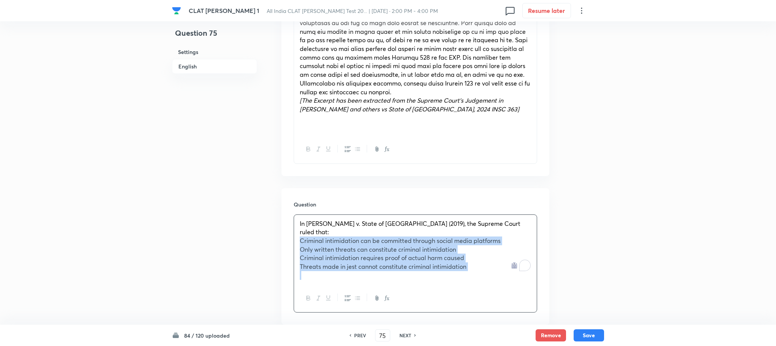
drag, startPoint x: 298, startPoint y: 233, endPoint x: 636, endPoint y: 309, distance: 346.3
click at [636, 309] on div "CLAT PG Mock 1 All India CLAT PG Mock Test 20... | Sep 6, 2025 · 2:00 PM - 4:00…" at bounding box center [388, 299] width 776 height 1325
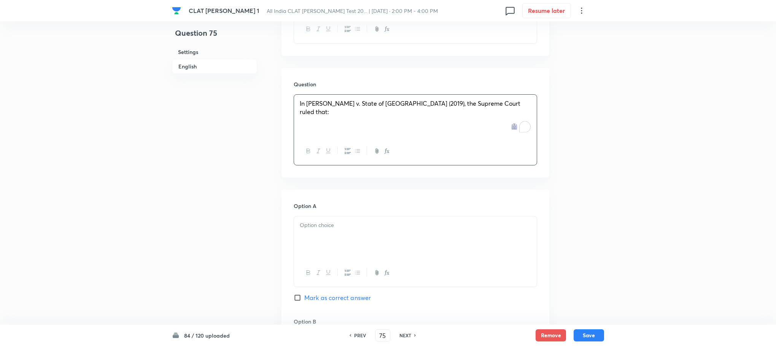
scroll to position [571, 0]
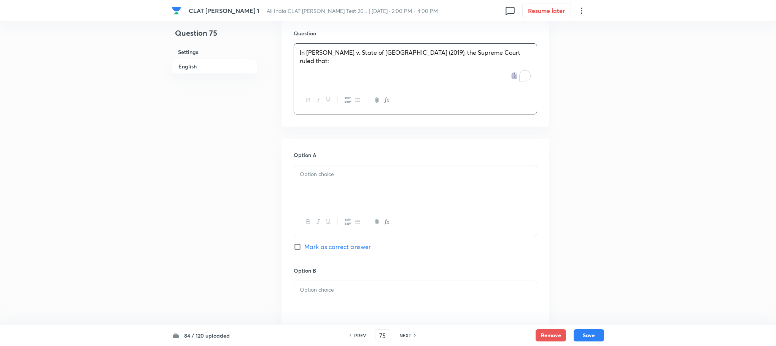
click at [340, 193] on div at bounding box center [415, 186] width 243 height 43
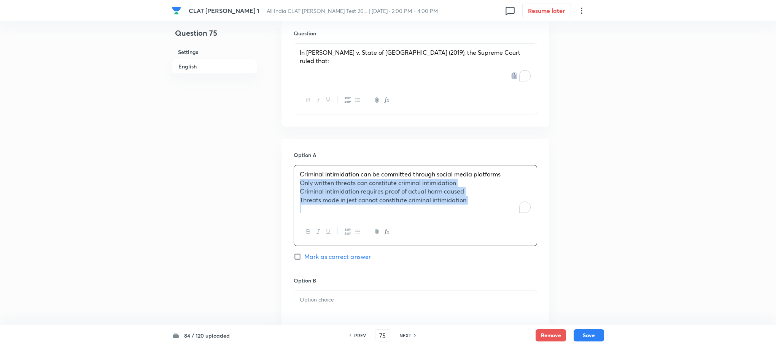
drag, startPoint x: 298, startPoint y: 183, endPoint x: 592, endPoint y: 237, distance: 298.7
click at [592, 237] on div "Question 75 Settings English Settings Type Single choice correct 4 options With…" at bounding box center [388, 119] width 432 height 1307
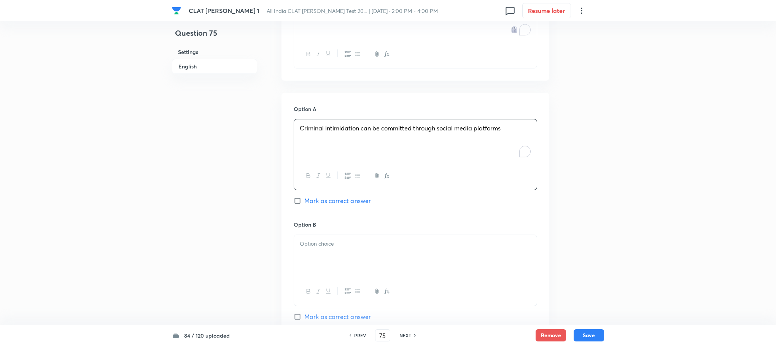
scroll to position [685, 0]
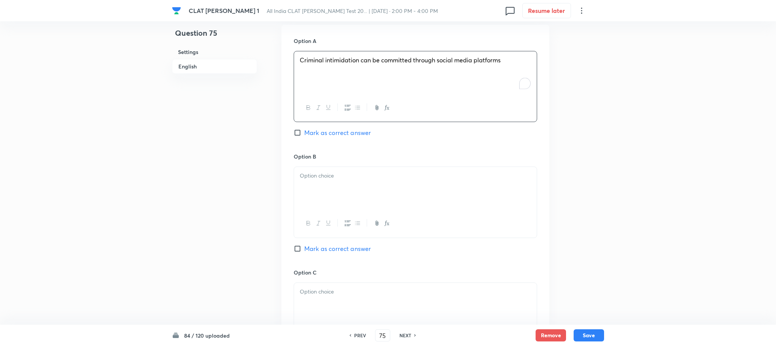
click at [323, 198] on div at bounding box center [415, 188] width 243 height 43
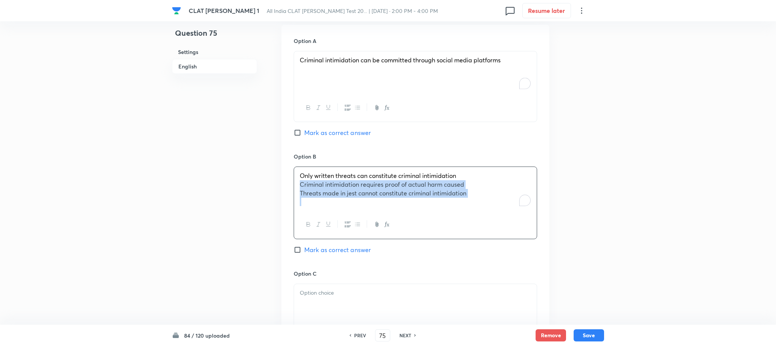
drag, startPoint x: 299, startPoint y: 186, endPoint x: 532, endPoint y: 217, distance: 234.9
click at [532, 217] on div "Only written threats can constitute criminal intimidation Criminal intimidation…" at bounding box center [415, 203] width 243 height 72
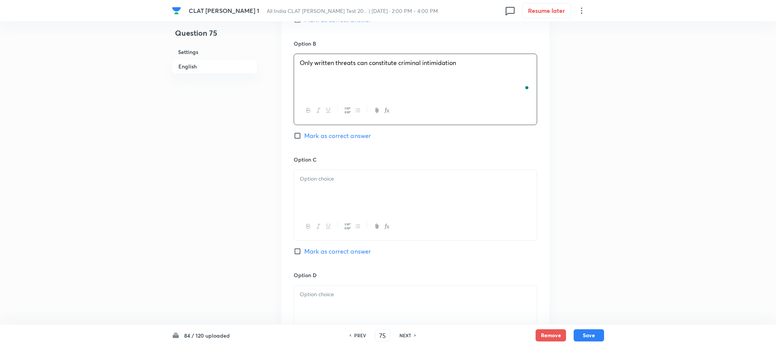
scroll to position [799, 0]
click at [322, 189] on div at bounding box center [415, 190] width 243 height 43
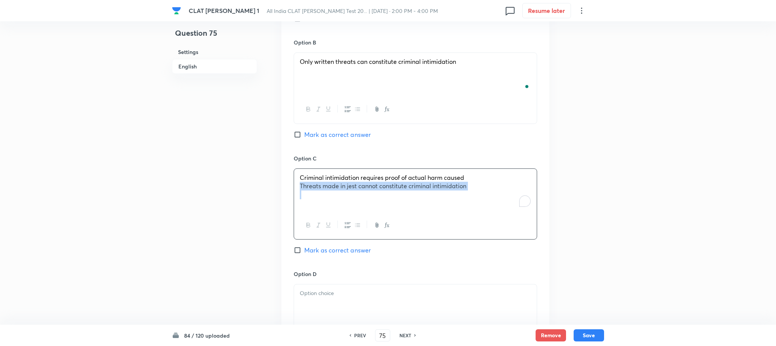
drag, startPoint x: 299, startPoint y: 189, endPoint x: 523, endPoint y: 212, distance: 224.9
click at [526, 212] on div "Criminal intimidation requires proof of actual harm caused Threats made in jest…" at bounding box center [415, 190] width 243 height 43
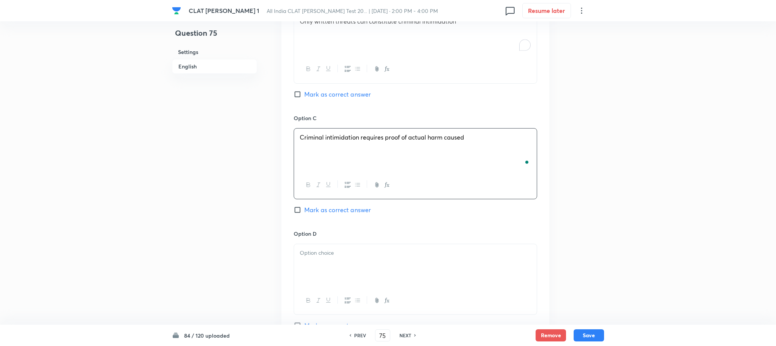
scroll to position [913, 0]
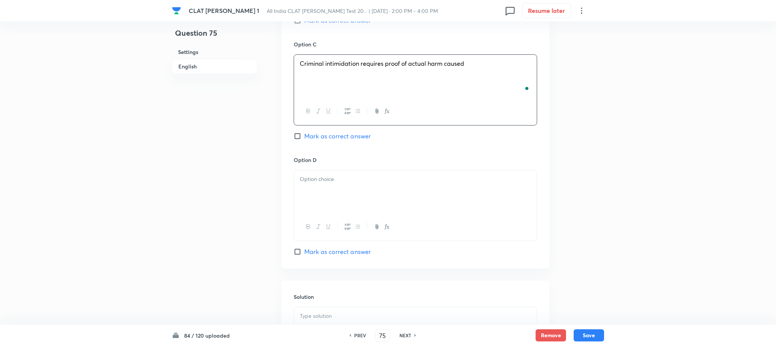
click at [321, 177] on p at bounding box center [415, 179] width 231 height 9
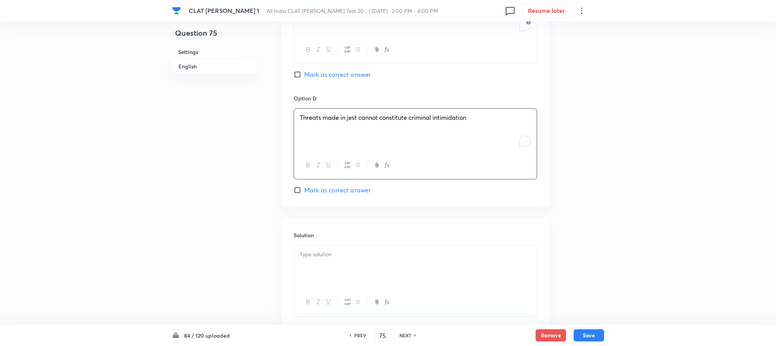
scroll to position [1026, 0]
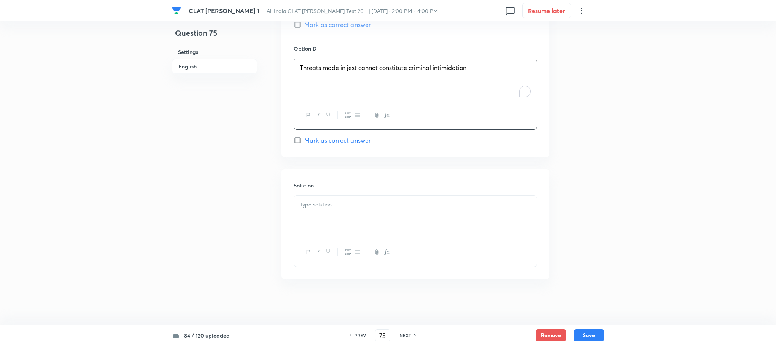
click at [325, 193] on div "Solution" at bounding box center [416, 224] width 268 height 110
click at [317, 217] on div at bounding box center [415, 217] width 243 height 43
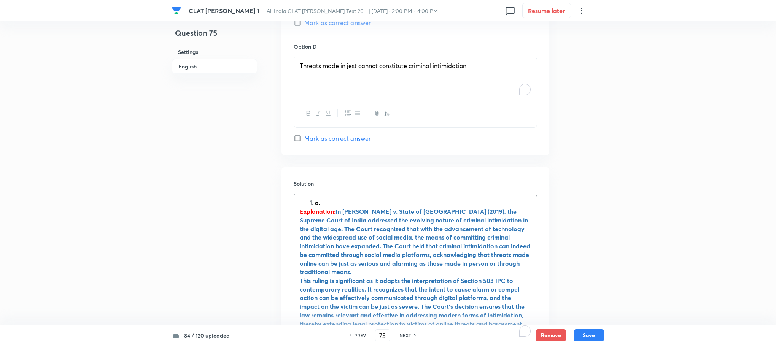
click at [315, 204] on li "a." at bounding box center [423, 203] width 216 height 9
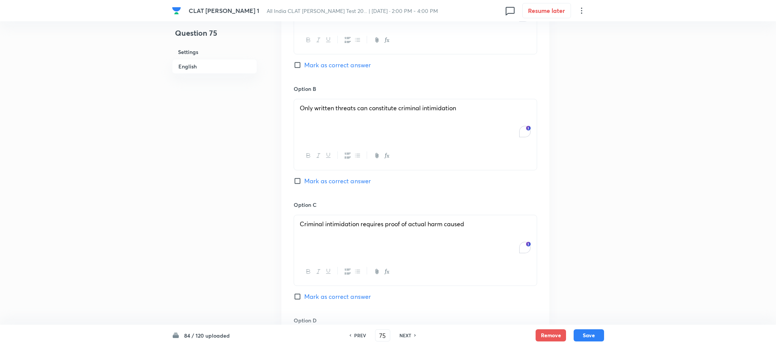
scroll to position [627, 0]
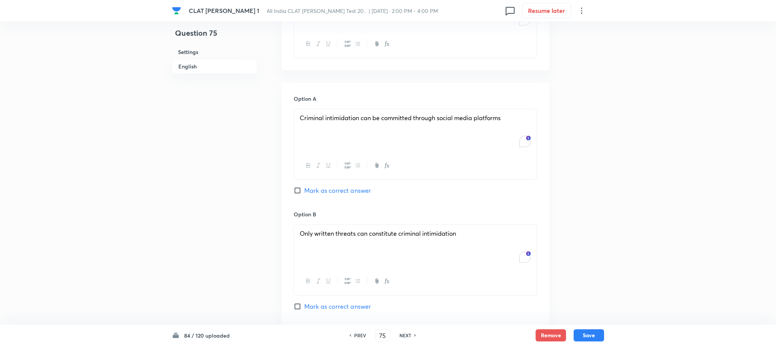
click at [333, 191] on span "Mark as correct answer" at bounding box center [337, 190] width 67 height 9
click at [304, 191] on input "Mark as correct answer" at bounding box center [299, 191] width 11 height 8
checkbox input "true"
click at [589, 341] on div "Remove Save" at bounding box center [570, 335] width 68 height 12
click at [589, 338] on button "Save" at bounding box center [589, 335] width 30 height 12
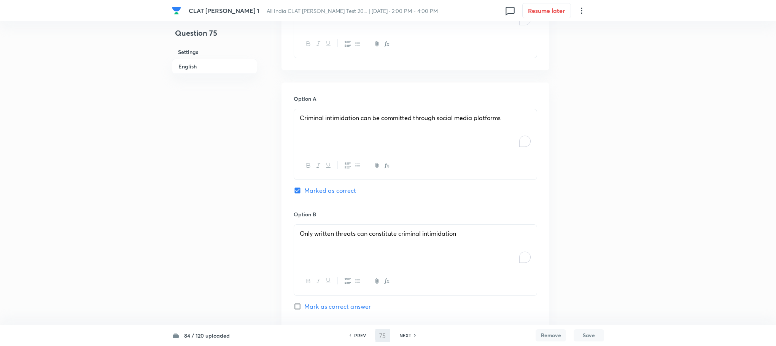
type input "76"
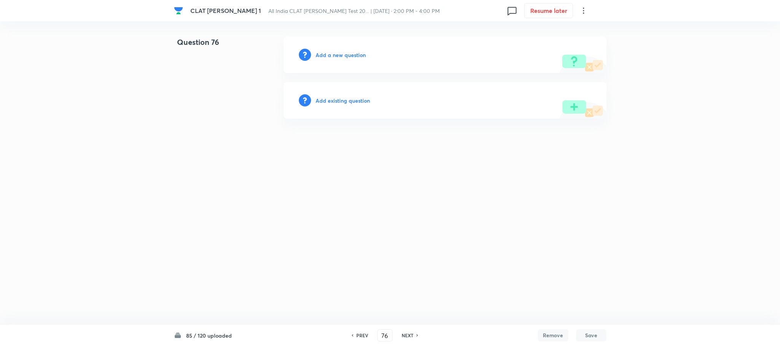
click at [341, 51] on h6 "Add a new question" at bounding box center [340, 55] width 50 height 8
click at [341, 51] on h6 "Choose a question type" at bounding box center [344, 55] width 59 height 8
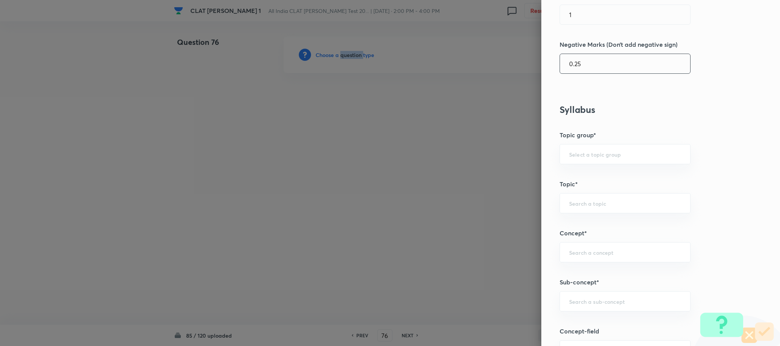
scroll to position [342, 0]
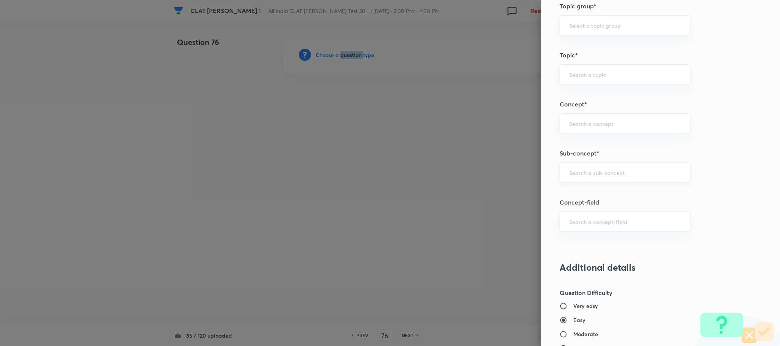
click at [574, 180] on div "​" at bounding box center [624, 172] width 131 height 20
click at [576, 225] on li "General Principles of Criminal Liability" at bounding box center [616, 224] width 130 height 14
type input "General Principles of Criminal Liability"
type input "Criminal Law"
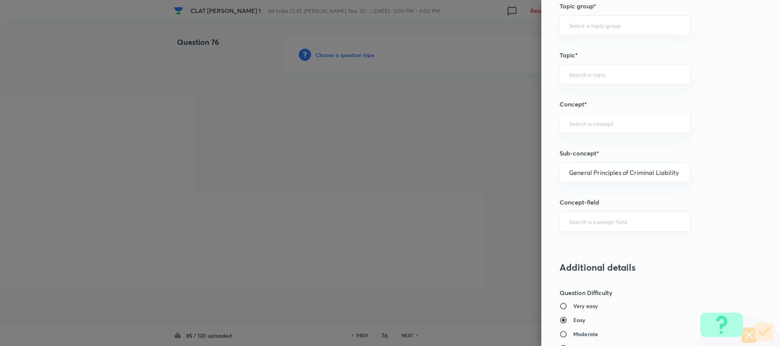
type input "Definition and Meaning of Crime"
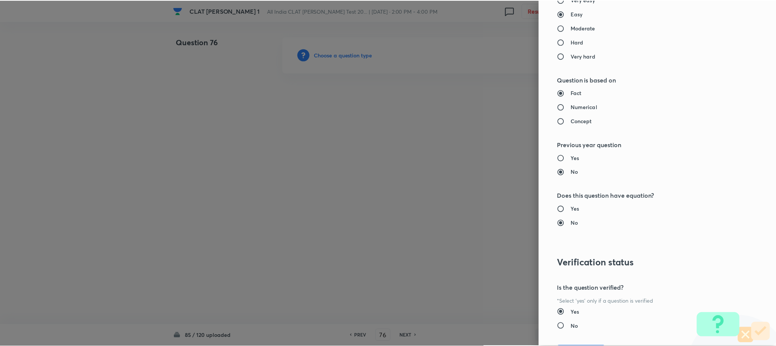
scroll to position [693, 0]
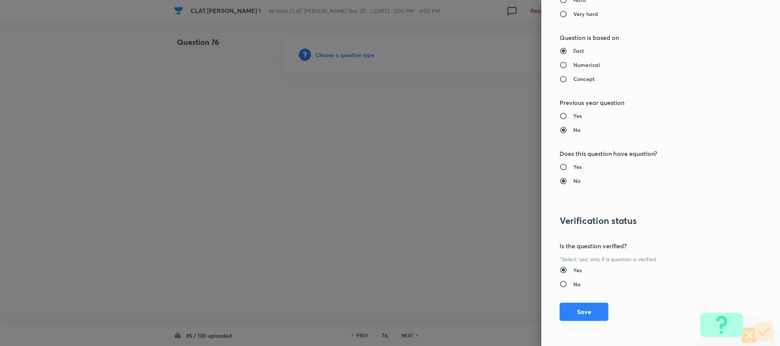
click at [583, 305] on button "Save" at bounding box center [583, 312] width 49 height 18
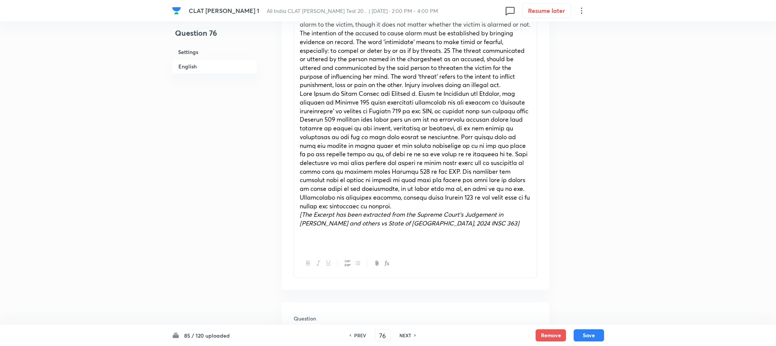
scroll to position [514, 0]
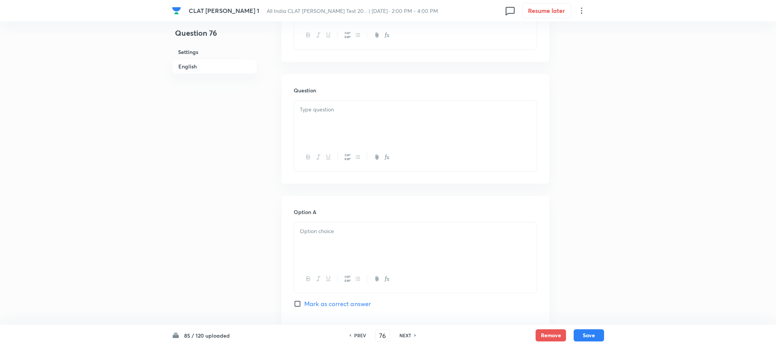
click at [308, 130] on div at bounding box center [415, 122] width 243 height 43
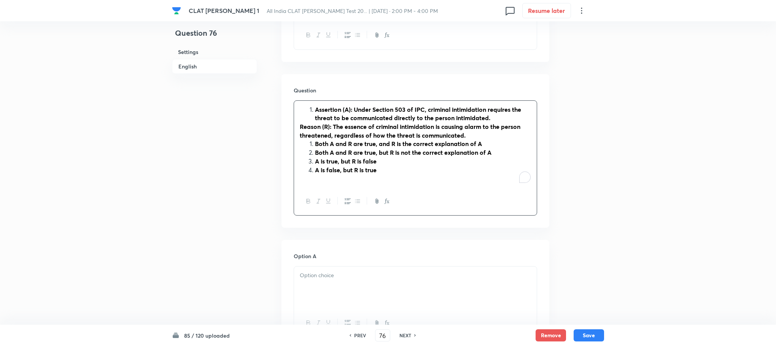
click at [315, 108] on li "Assertion (A): Under Section 503 of IPC, criminal intimidation requires the thr…" at bounding box center [423, 113] width 216 height 17
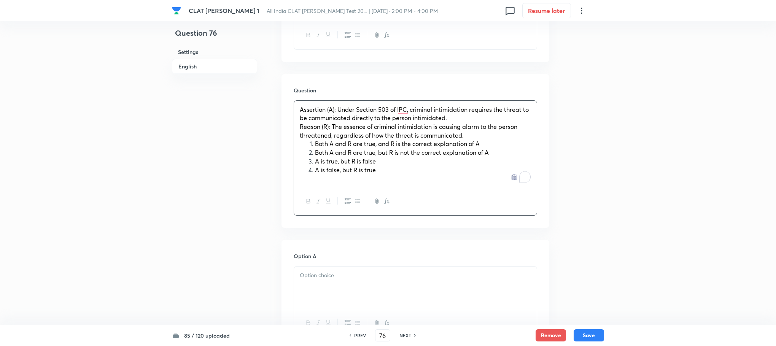
click at [315, 145] on span "Both A and R are true, and R is the correct explanation of A" at bounding box center [397, 144] width 165 height 8
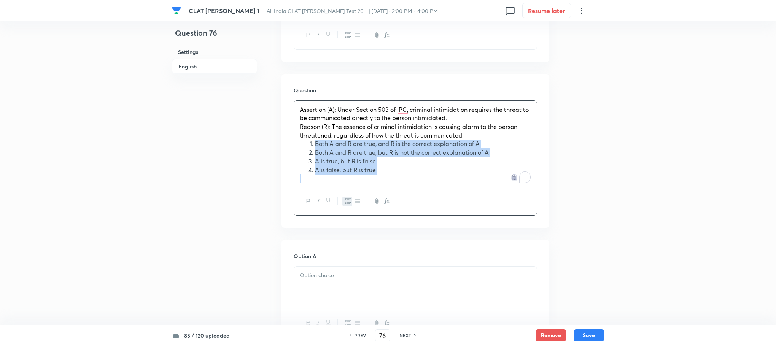
drag, startPoint x: 315, startPoint y: 145, endPoint x: 411, endPoint y: 180, distance: 102.1
click at [411, 180] on div "Assertion (A): Under Section 503 of IPC, criminal intimidation requires the thr…" at bounding box center [415, 144] width 243 height 87
click at [350, 201] on icon "button" at bounding box center [348, 201] width 6 height 6
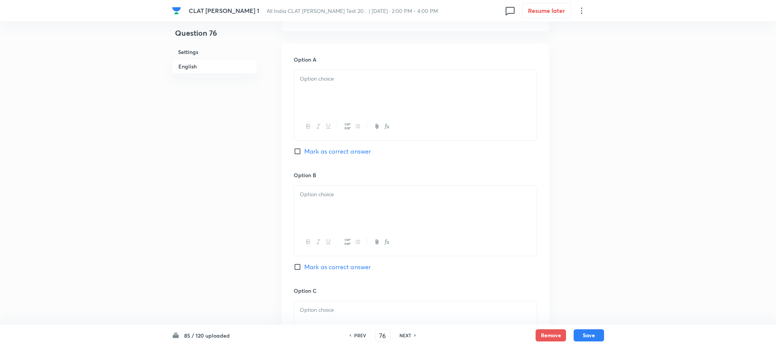
scroll to position [685, 0]
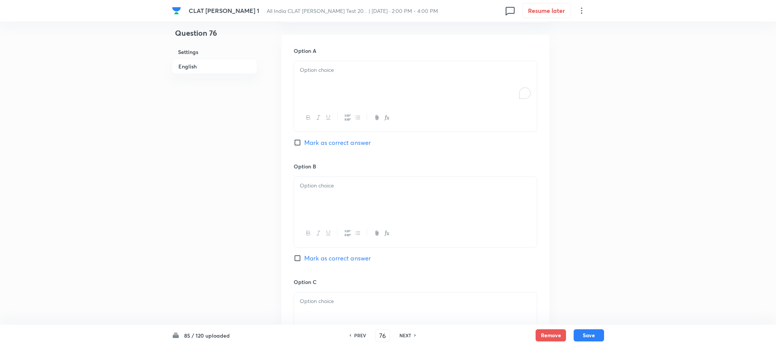
click at [310, 80] on div "To enrich screen reader interactions, please activate Accessibility in Grammarl…" at bounding box center [415, 82] width 243 height 43
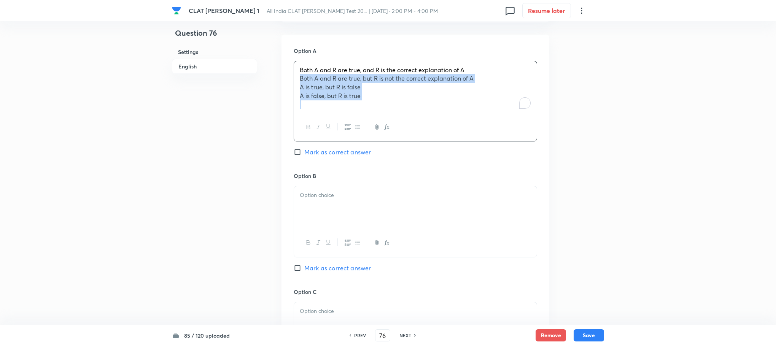
drag, startPoint x: 301, startPoint y: 79, endPoint x: 394, endPoint y: 111, distance: 98.4
click at [394, 111] on div "Both A and R are true, and R is the correct explanation of A Both A and R are t…" at bounding box center [415, 87] width 243 height 53
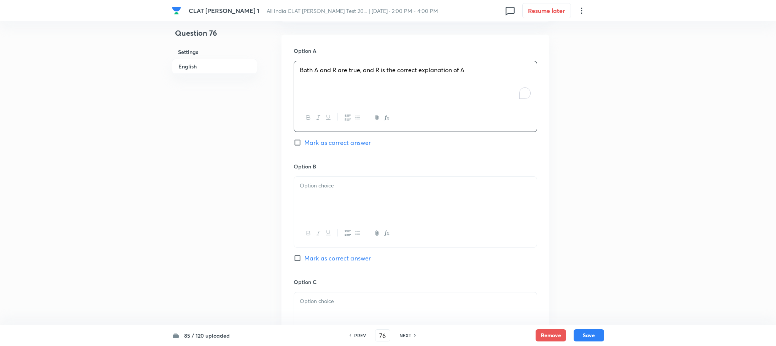
click at [301, 220] on div at bounding box center [415, 198] width 243 height 43
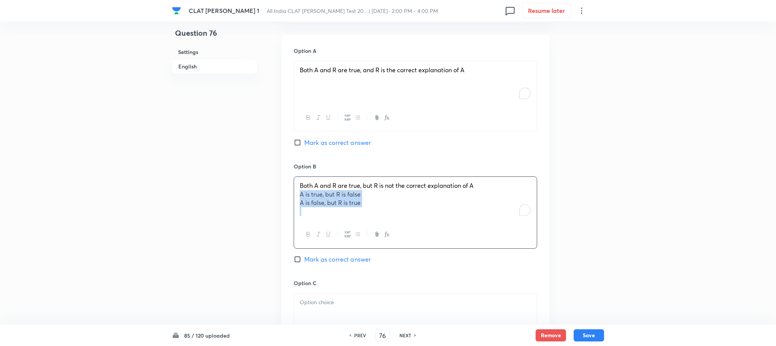
drag, startPoint x: 297, startPoint y: 194, endPoint x: 410, endPoint y: 221, distance: 116.0
click at [410, 221] on div "Both A and R are true, but R is not the correct explanation of A A is true, but…" at bounding box center [415, 199] width 243 height 44
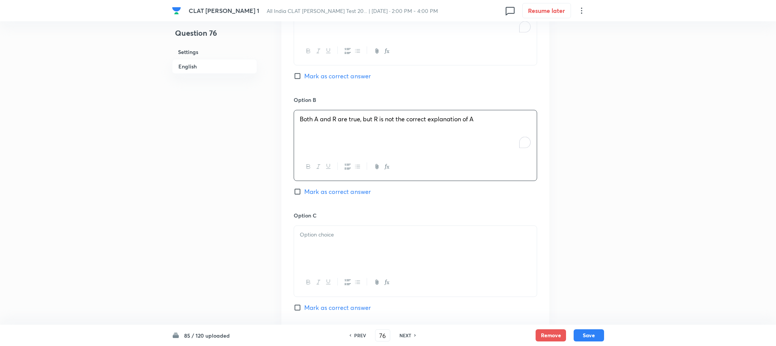
scroll to position [799, 0]
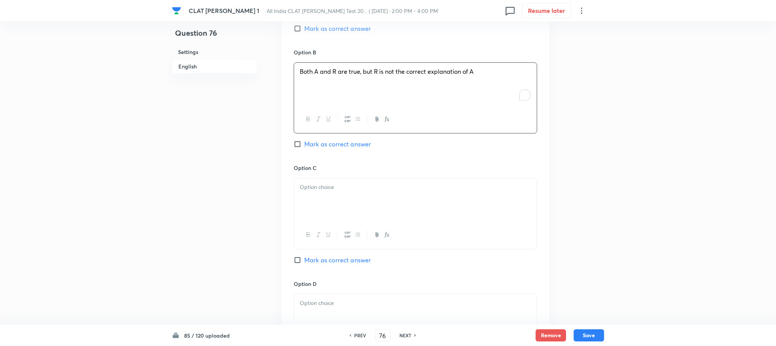
click at [308, 183] on div at bounding box center [415, 199] width 243 height 43
drag, startPoint x: 296, startPoint y: 200, endPoint x: 379, endPoint y: 212, distance: 83.8
click at [379, 212] on div "A is true, but R is false A is false, but R is true" at bounding box center [415, 199] width 243 height 43
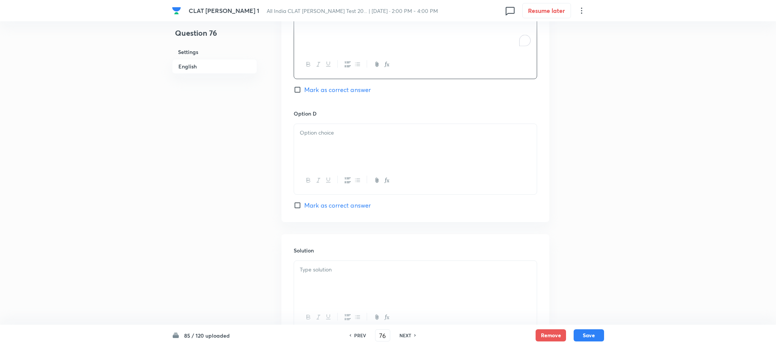
scroll to position [970, 0]
click at [315, 154] on div at bounding box center [415, 144] width 243 height 43
click at [329, 292] on div at bounding box center [415, 281] width 243 height 43
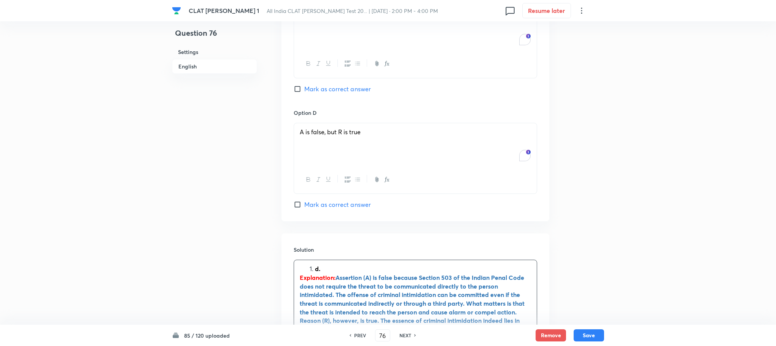
click at [315, 273] on strong "d." at bounding box center [317, 269] width 5 height 8
click at [323, 205] on span "Mark as correct answer" at bounding box center [337, 204] width 67 height 9
click at [304, 205] on input "Mark as correct answer" at bounding box center [299, 205] width 11 height 8
checkbox input "true"
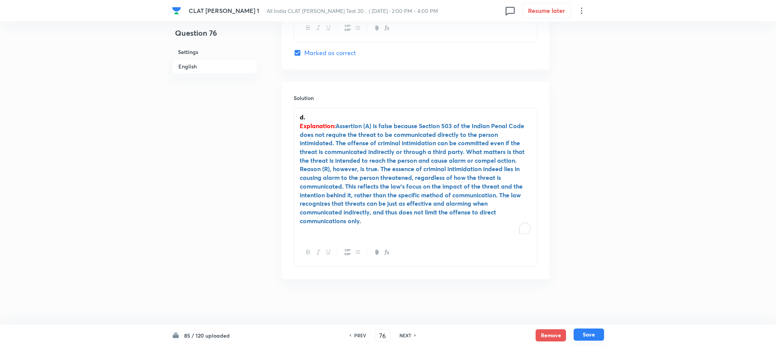
click at [593, 331] on button "Save" at bounding box center [589, 335] width 30 height 12
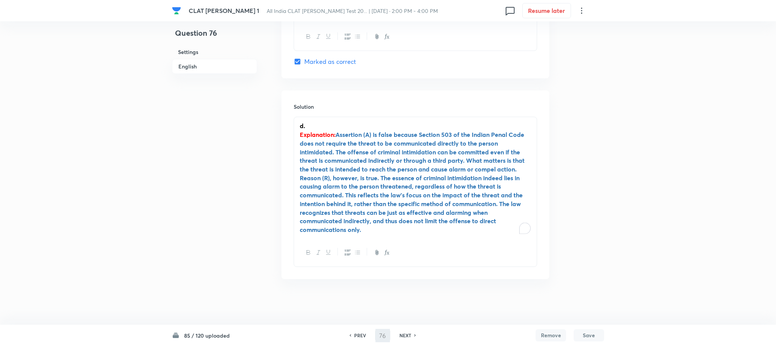
scroll to position [1106, 0]
type input "77"
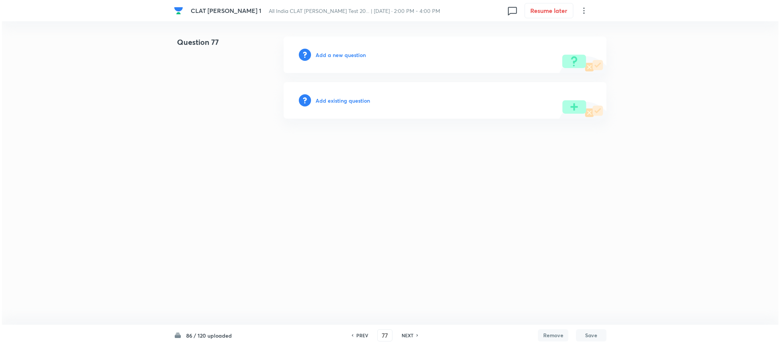
scroll to position [0, 0]
click at [347, 55] on h6 "Add a new question" at bounding box center [340, 55] width 50 height 8
click at [347, 55] on h6 "Choose a question type" at bounding box center [344, 55] width 59 height 8
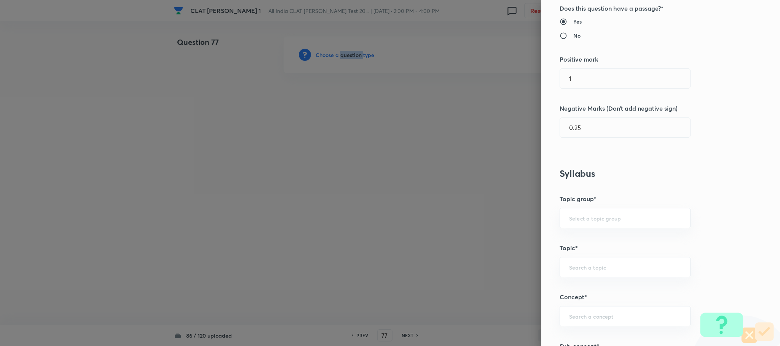
scroll to position [342, 0]
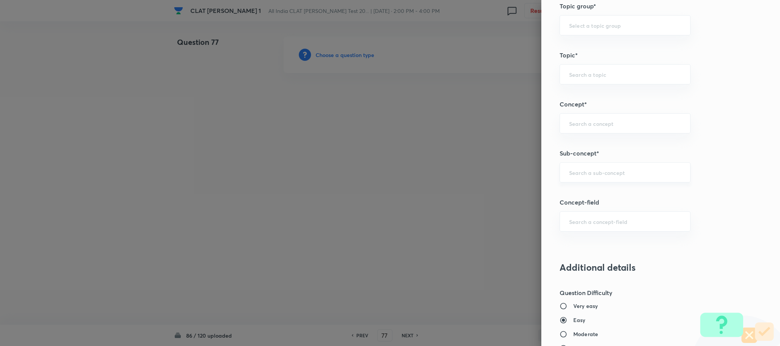
drag, startPoint x: 601, startPoint y: 160, endPoint x: 595, endPoint y: 169, distance: 11.5
click at [601, 161] on div "Question settings Question type* Single choice correct Number of options* 2 3 4…" at bounding box center [660, 173] width 239 height 346
click at [595, 169] on div "​" at bounding box center [624, 172] width 131 height 20
click at [592, 218] on li "General Principles of Criminal Liability" at bounding box center [616, 224] width 130 height 14
type input "General Principles of Criminal Liability"
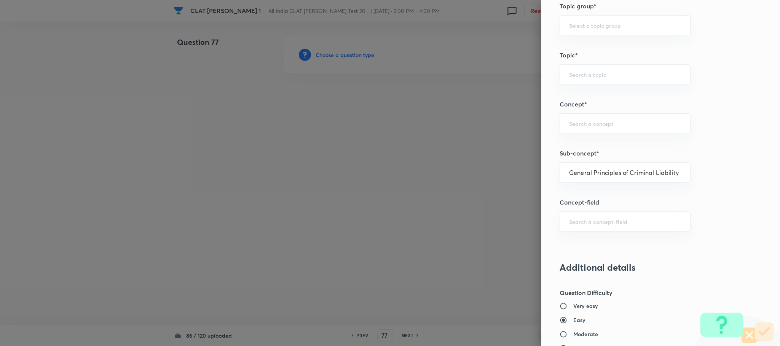
type input "Criminal Law"
type input "Definition and Meaning of Crime"
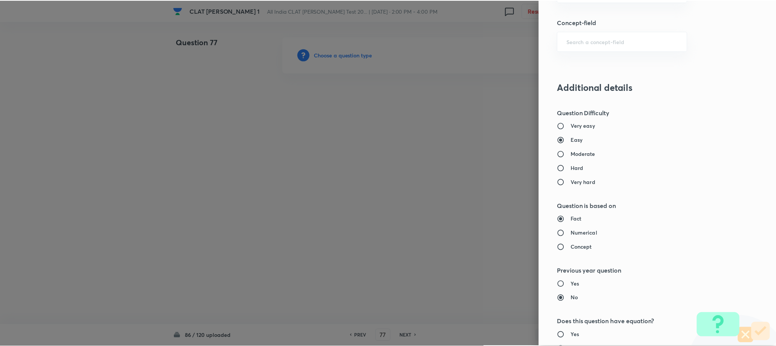
scroll to position [693, 0]
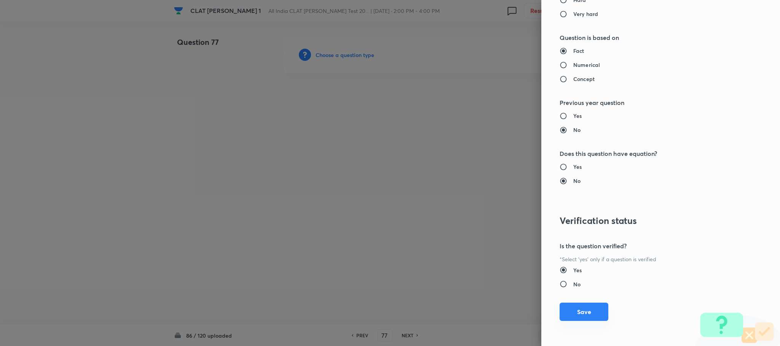
click at [564, 312] on button "Save" at bounding box center [583, 312] width 49 height 18
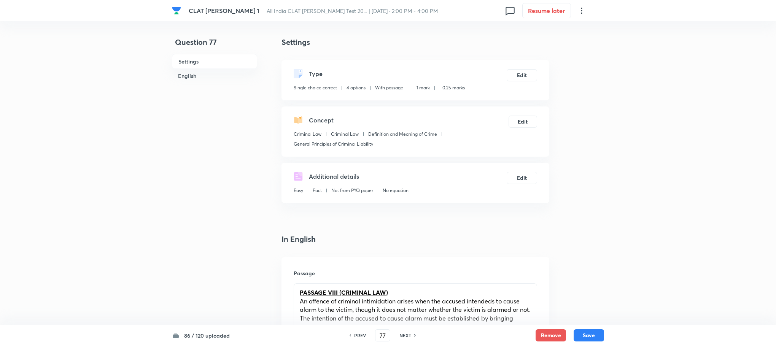
scroll to position [399, 0]
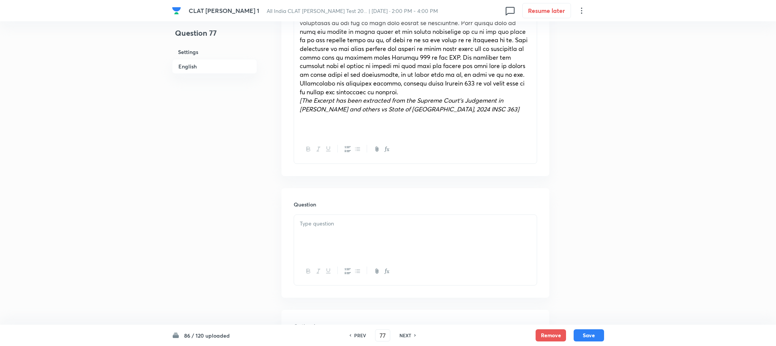
click at [309, 236] on div at bounding box center [415, 236] width 243 height 43
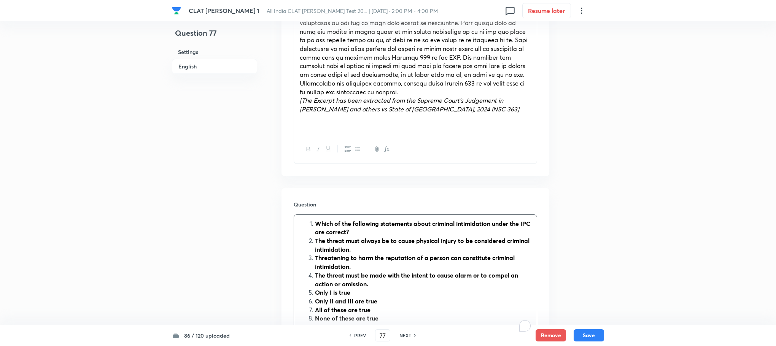
click at [315, 227] on li "Which of the following statements about criminal intimidation under the IPC are…" at bounding box center [423, 228] width 216 height 17
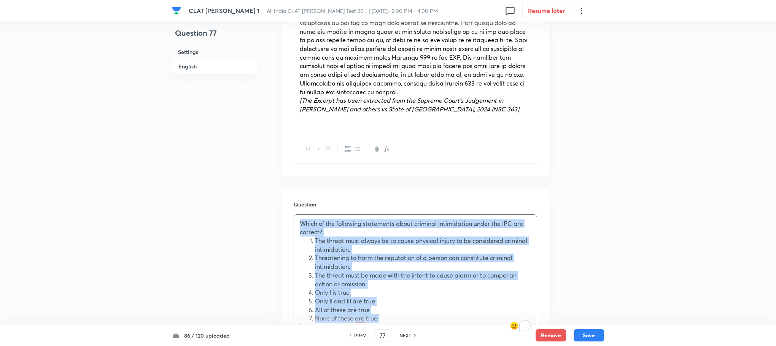
click at [315, 289] on span "Only I is true" at bounding box center [332, 292] width 35 height 8
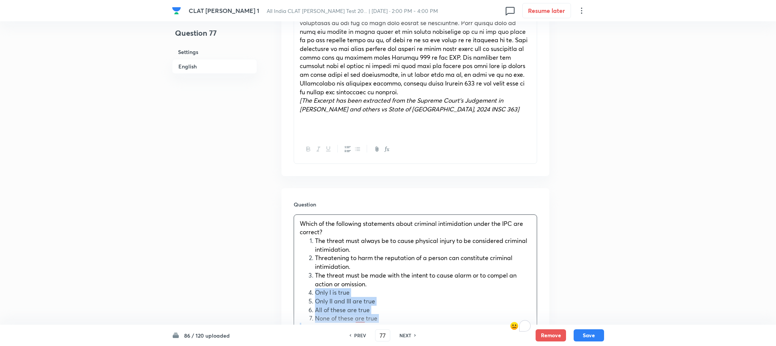
drag, startPoint x: 313, startPoint y: 293, endPoint x: 397, endPoint y: 325, distance: 90.2
click at [397, 325] on div "CLAT [PERSON_NAME] 1 All India CLAT [PERSON_NAME] Test 20... | [DATE] · 2:00 PM…" at bounding box center [388, 325] width 776 height 1376
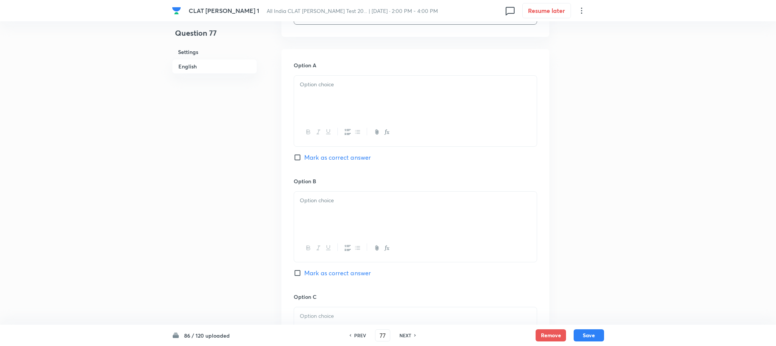
scroll to position [685, 0]
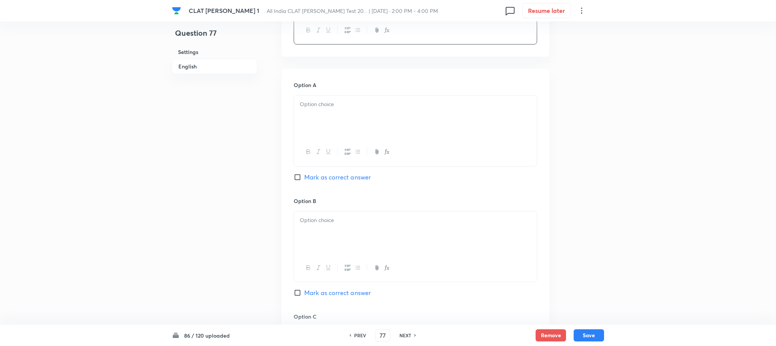
click at [315, 125] on div at bounding box center [415, 116] width 243 height 43
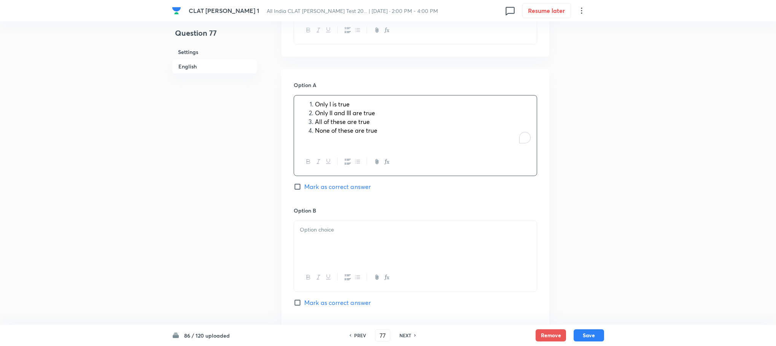
click at [314, 100] on div "Only I is true Only II and III are true All of these are true None of these are…" at bounding box center [415, 121] width 243 height 53
click at [315, 113] on span "Only II and III are true" at bounding box center [345, 113] width 60 height 8
click at [315, 121] on span "All of these are true" at bounding box center [342, 122] width 55 height 8
click at [315, 132] on span "None of these are true" at bounding box center [346, 130] width 62 height 8
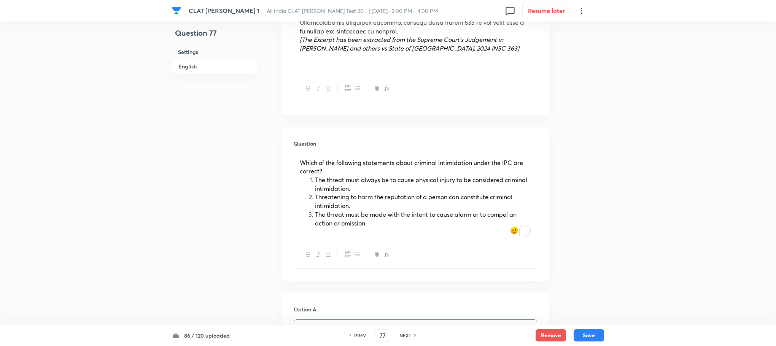
scroll to position [457, 0]
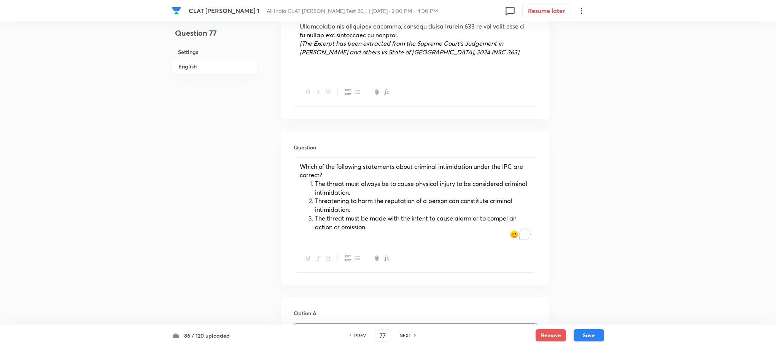
click at [315, 186] on span "The threat must always be to cause physical injury to be considered criminal in…" at bounding box center [421, 188] width 212 height 17
click at [315, 198] on li "Threatening to harm the reputation of a person can constitute criminal intimida…" at bounding box center [423, 205] width 216 height 17
click at [315, 216] on li "The threat must be made with the intent to cause alarm or to compel an action o…" at bounding box center [423, 222] width 216 height 17
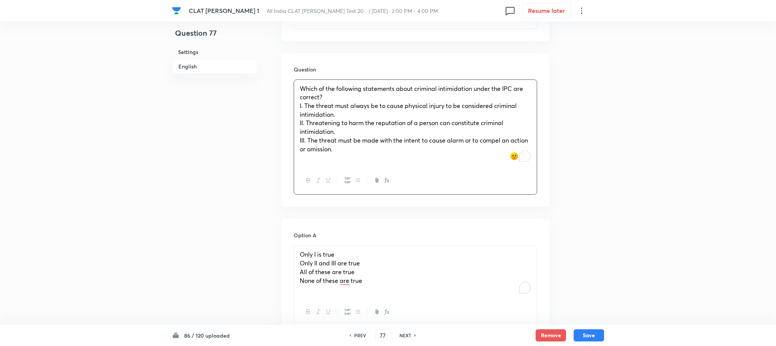
scroll to position [685, 0]
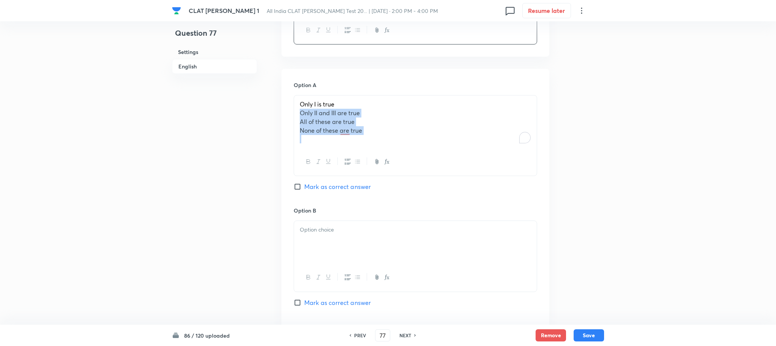
drag, startPoint x: 297, startPoint y: 114, endPoint x: 380, endPoint y: 143, distance: 88.4
click at [380, 143] on div "Only I is true Only II and III are true All of these are true None of these are…" at bounding box center [415, 121] width 243 height 53
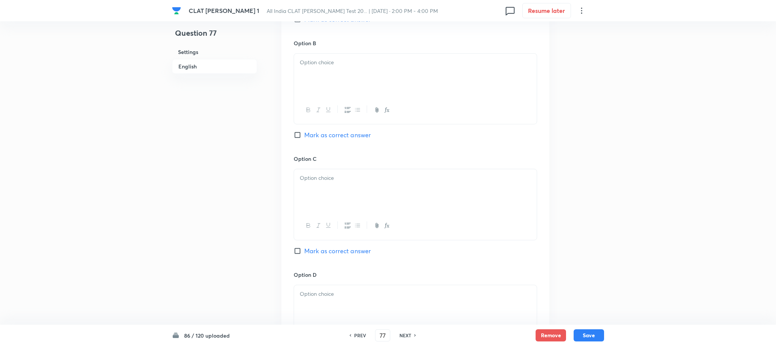
scroll to position [856, 0]
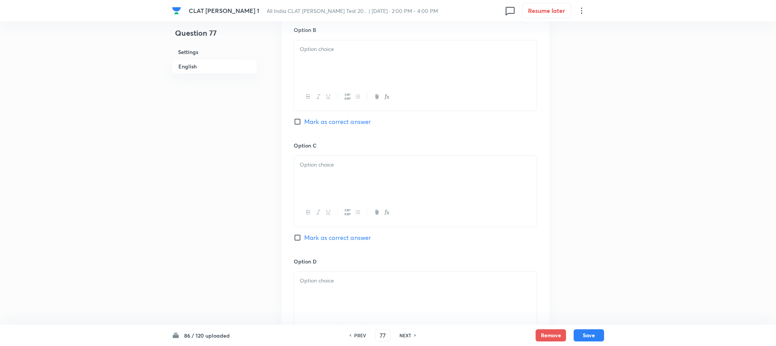
click at [313, 57] on div at bounding box center [415, 61] width 243 height 43
click at [294, 60] on div "Only II and III are true All of these are true None of these are true" at bounding box center [415, 75] width 243 height 71
drag, startPoint x: 298, startPoint y: 60, endPoint x: 357, endPoint y: 148, distance: 105.8
click at [384, 80] on div "Only II and III are true All of these are true None of these are true" at bounding box center [415, 61] width 243 height 43
click at [341, 172] on div "To enrich screen reader interactions, please activate Accessibility in Grammarl…" at bounding box center [415, 177] width 243 height 43
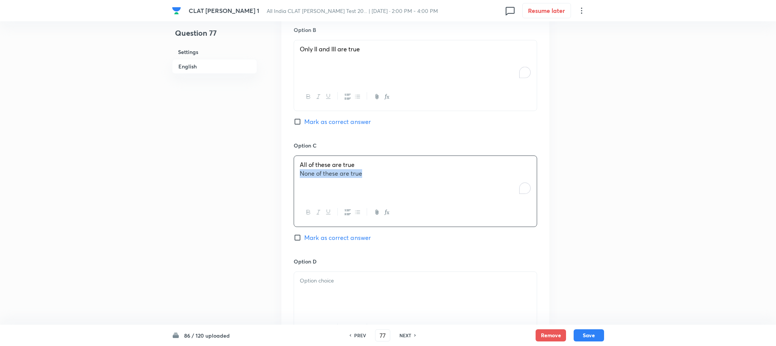
drag, startPoint x: 301, startPoint y: 176, endPoint x: 398, endPoint y: 184, distance: 97.3
click at [398, 184] on div "All of these are true None of these are true" at bounding box center [415, 177] width 243 height 43
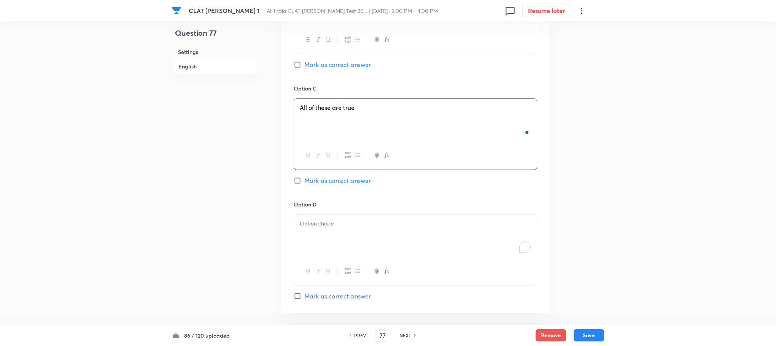
click at [314, 219] on div "To enrich screen reader interactions, please activate Accessibility in Grammarl…" at bounding box center [415, 236] width 243 height 43
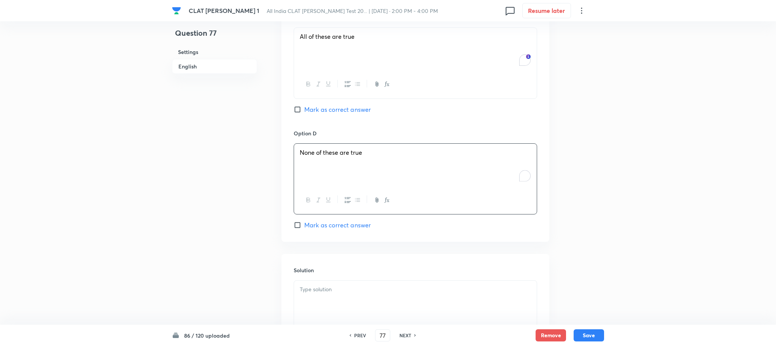
scroll to position [1071, 0]
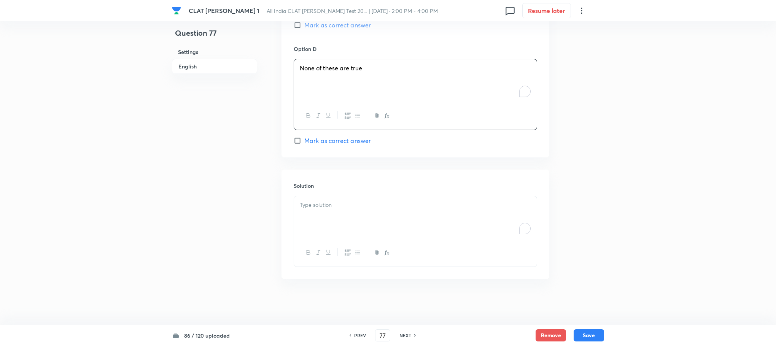
click at [327, 200] on div "To enrich screen reader interactions, please activate Accessibility in Grammarl…" at bounding box center [415, 217] width 243 height 43
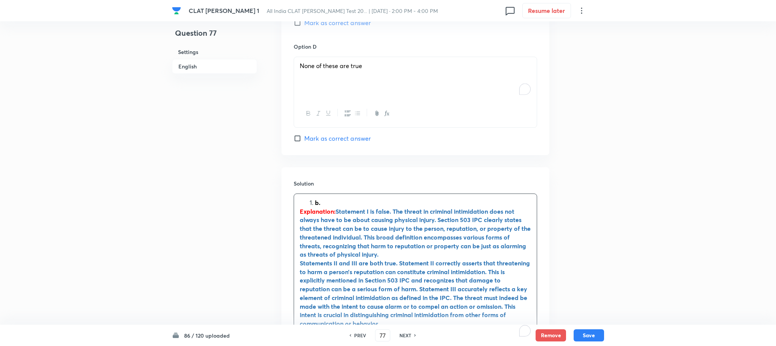
click at [317, 204] on strong "b." at bounding box center [317, 203] width 5 height 8
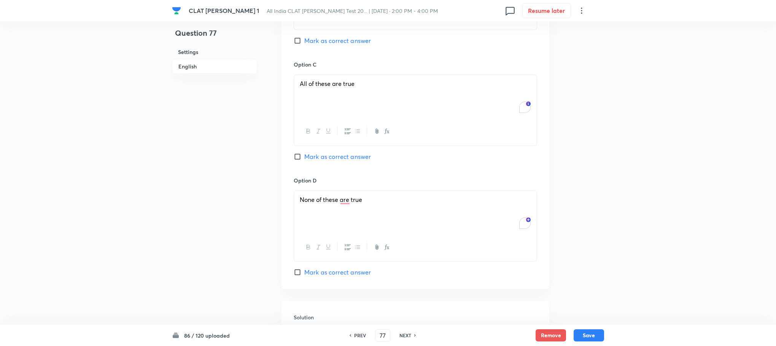
scroll to position [900, 0]
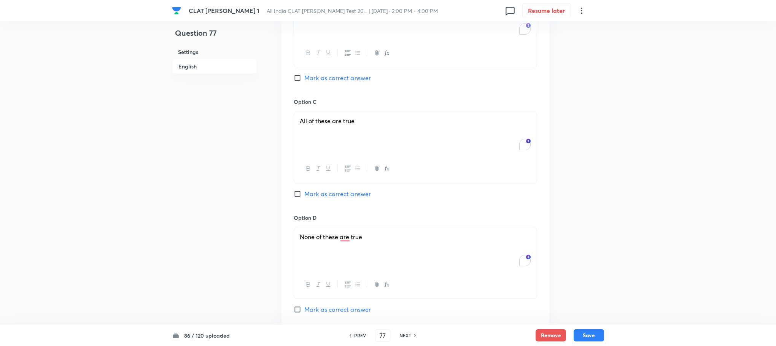
click at [334, 78] on span "Mark as correct answer" at bounding box center [337, 77] width 67 height 9
click at [304, 78] on input "Mark as correct answer" at bounding box center [299, 78] width 11 height 8
checkbox input "true"
click at [588, 339] on button "Save" at bounding box center [589, 335] width 30 height 12
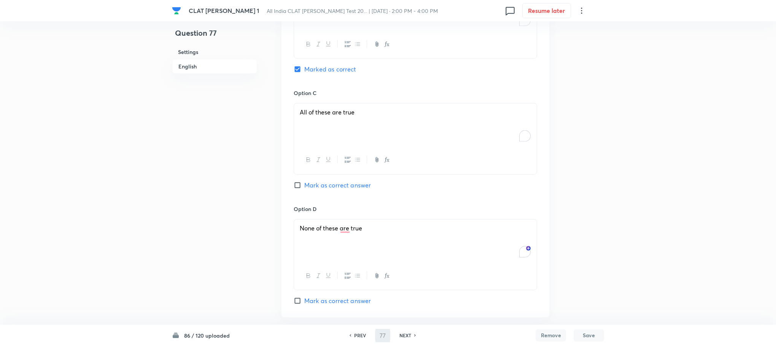
type input "78"
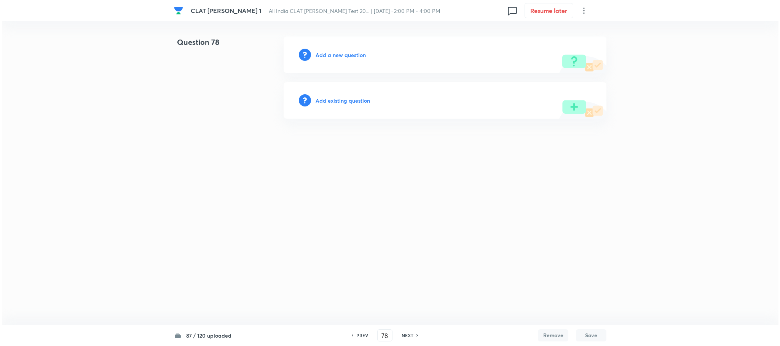
scroll to position [0, 0]
click at [338, 51] on h6 "Add a new question" at bounding box center [340, 55] width 50 height 8
click at [338, 51] on h6 "Choose a question type" at bounding box center [344, 55] width 59 height 8
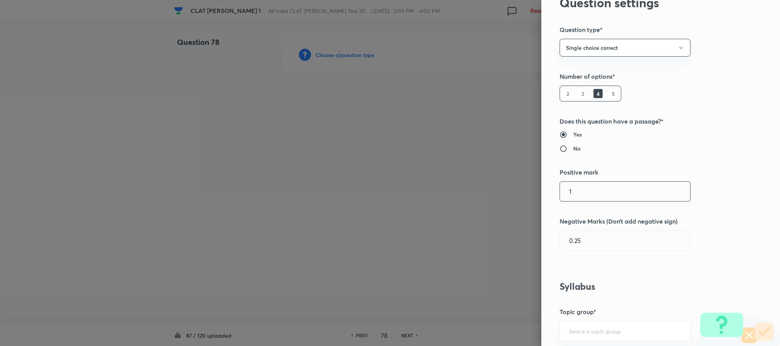
scroll to position [342, 0]
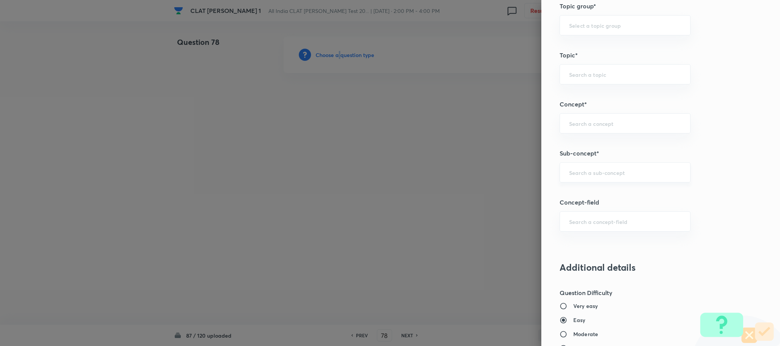
click at [573, 167] on div "​" at bounding box center [624, 172] width 131 height 20
click at [579, 221] on li "General Principles of Criminal Liability" at bounding box center [616, 224] width 130 height 14
type input "General Principles of Criminal Liability"
type input "Criminal Law"
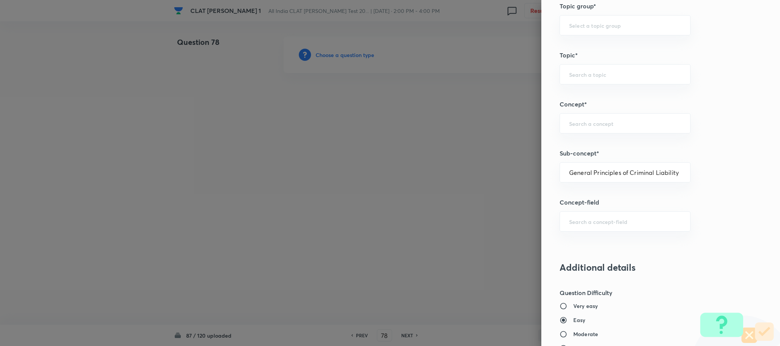
type input "Definition and Meaning of Crime"
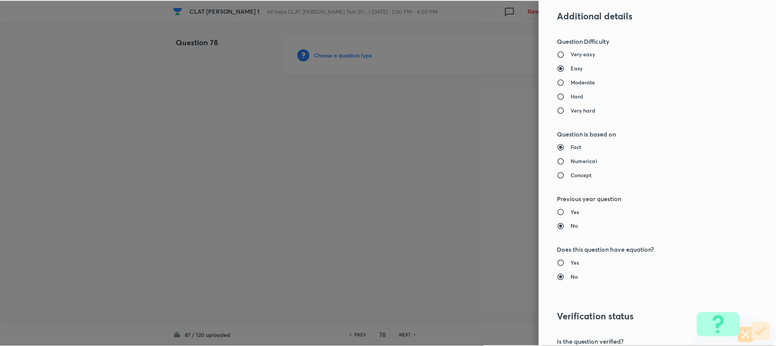
scroll to position [685, 0]
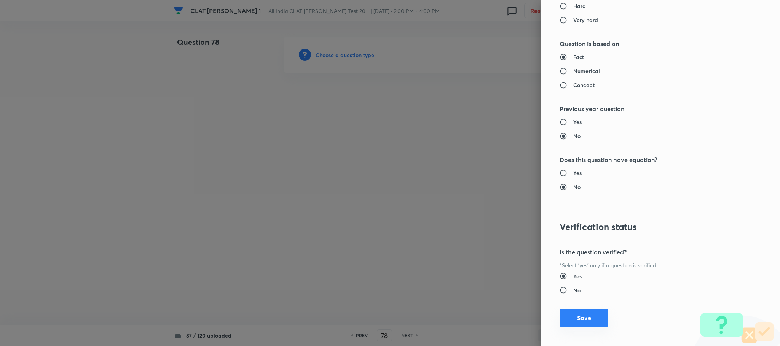
click at [571, 321] on button "Save" at bounding box center [583, 318] width 49 height 18
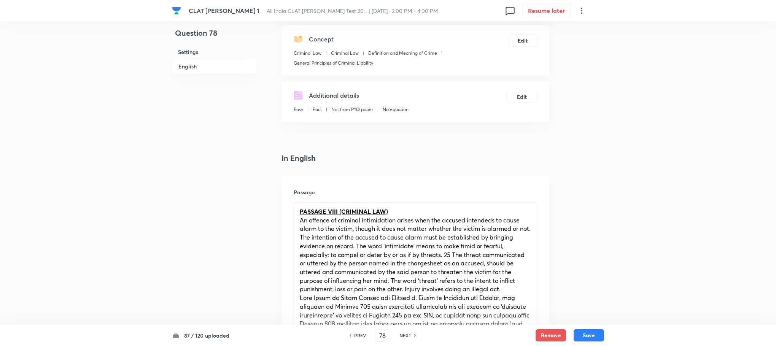
scroll to position [342, 0]
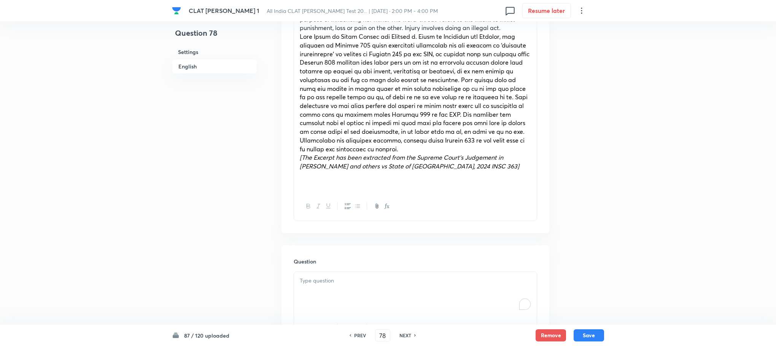
click at [332, 293] on div "To enrich screen reader interactions, please activate Accessibility in Grammarl…" at bounding box center [415, 293] width 243 height 43
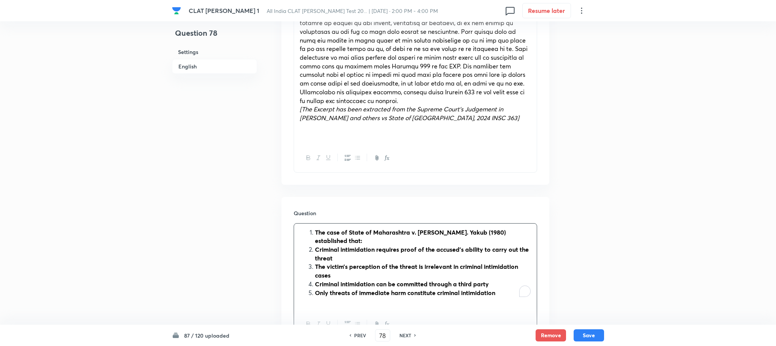
scroll to position [457, 0]
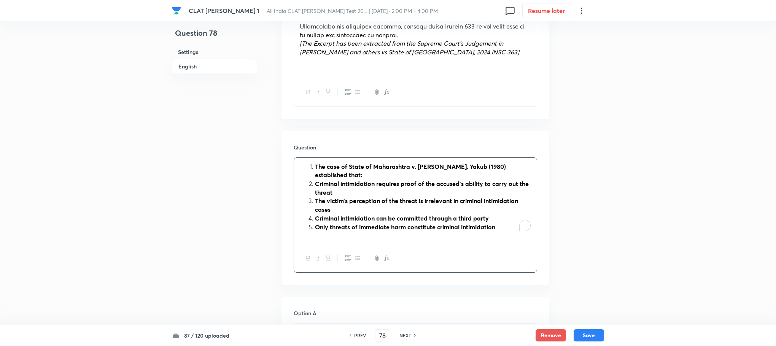
click at [310, 161] on div "The case of State of Maharashtra v. Mohd. Yakub (1980) established that: Crimin…" at bounding box center [415, 201] width 243 height 87
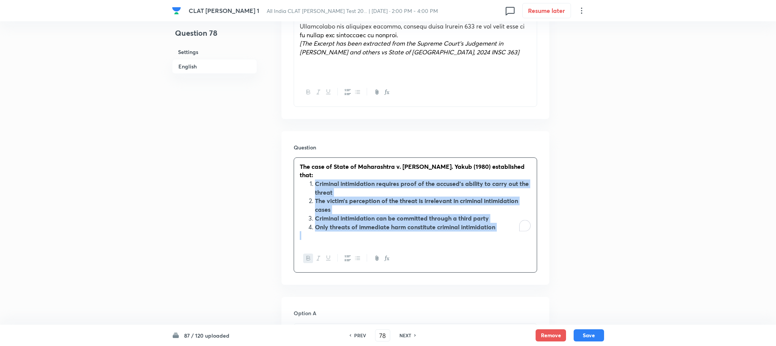
drag, startPoint x: 317, startPoint y: 174, endPoint x: 510, endPoint y: 228, distance: 201.1
click at [510, 228] on div "The case of State of Maharashtra v. Mohd. Yakub (1980) established that: Crimin…" at bounding box center [415, 201] width 243 height 87
click at [346, 256] on icon "button" at bounding box center [348, 259] width 6 height 6
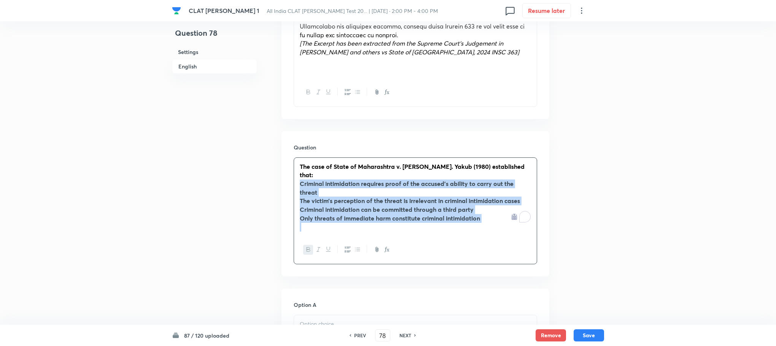
click at [309, 247] on icon "button" at bounding box center [308, 250] width 6 height 6
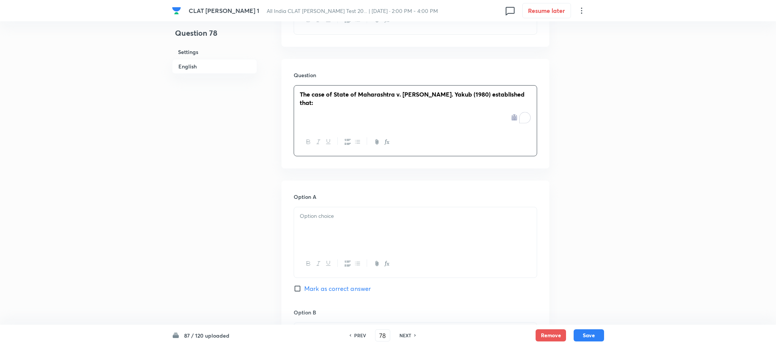
scroll to position [571, 0]
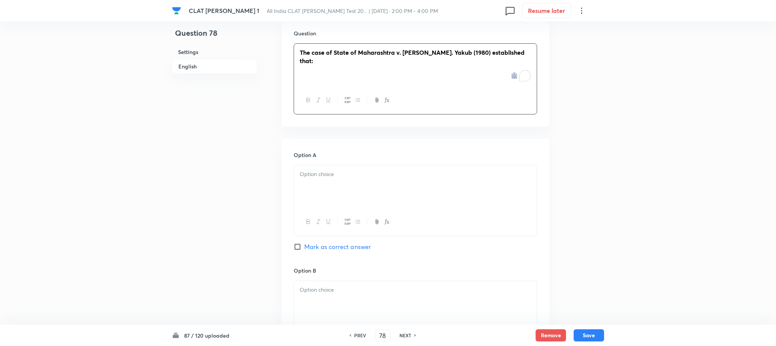
click at [309, 192] on div at bounding box center [415, 186] width 243 height 43
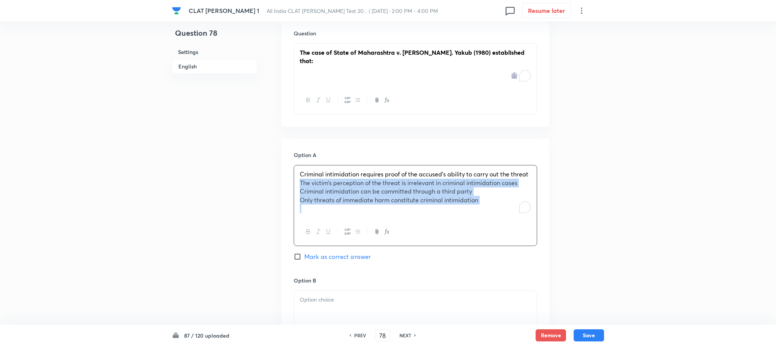
drag, startPoint x: 300, startPoint y: 186, endPoint x: 540, endPoint y: 229, distance: 243.4
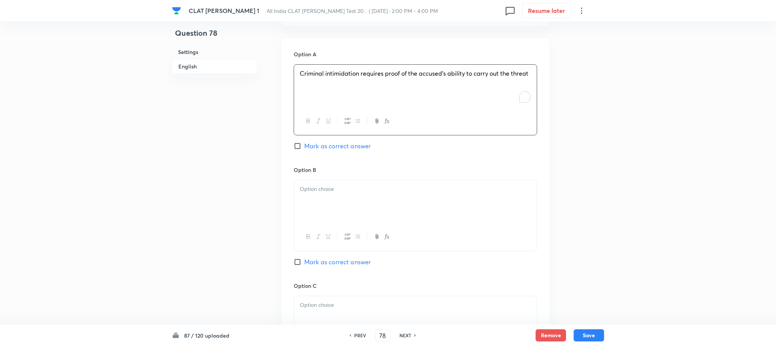
scroll to position [742, 0]
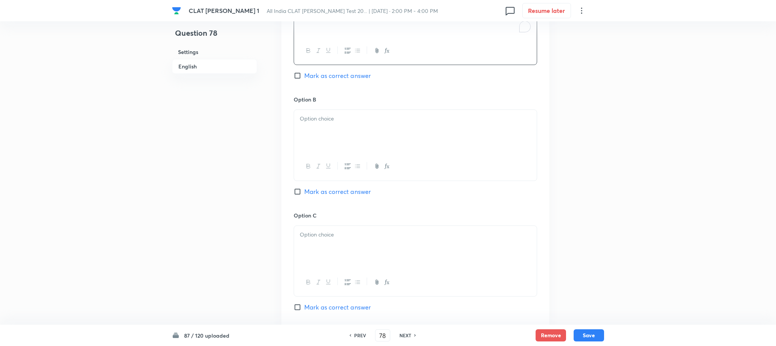
click at [315, 131] on div at bounding box center [415, 131] width 243 height 43
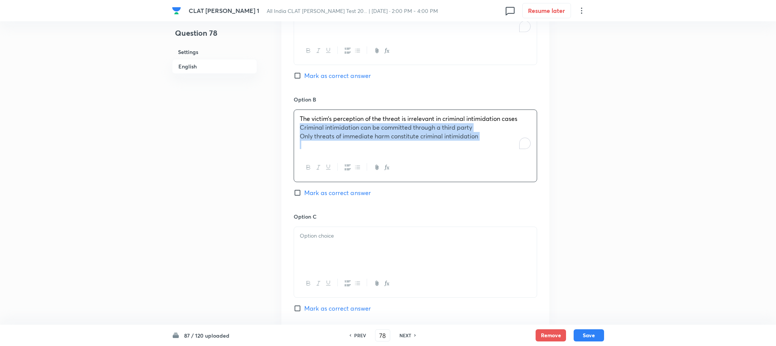
drag, startPoint x: 297, startPoint y: 129, endPoint x: 558, endPoint y: 176, distance: 265.2
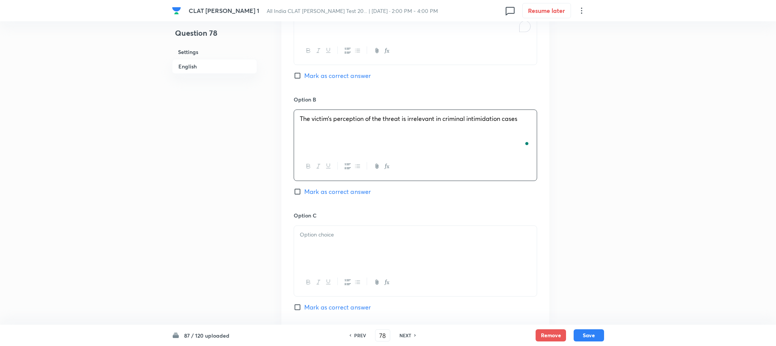
scroll to position [799, 0]
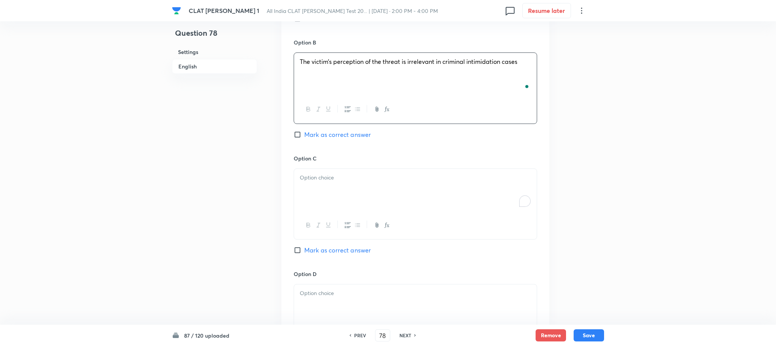
click at [309, 192] on div "To enrich screen reader interactions, please activate Accessibility in Grammarl…" at bounding box center [415, 190] width 243 height 43
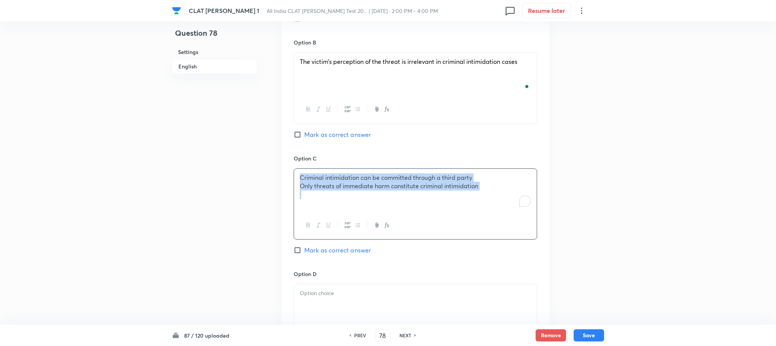
drag, startPoint x: 299, startPoint y: 183, endPoint x: 536, endPoint y: 204, distance: 237.5
click at [536, 204] on div "Criminal intimidation can be committed through a third party Only threats of im…" at bounding box center [415, 190] width 243 height 43
click at [302, 189] on span "Only threats of immediate harm constitute criminal intimidation" at bounding box center [389, 186] width 178 height 8
drag, startPoint x: 299, startPoint y: 189, endPoint x: 544, endPoint y: 225, distance: 247.6
click at [544, 225] on div "Option A Criminal intimidation requires proof of the accused’s ability to carry…" at bounding box center [416, 147] width 268 height 473
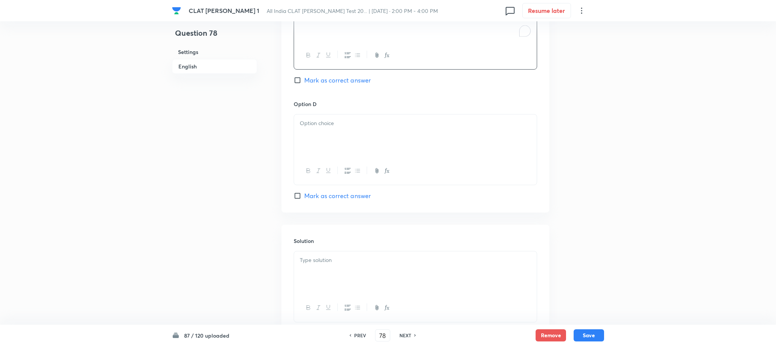
scroll to position [970, 0]
click at [325, 118] on div at bounding box center [415, 134] width 243 height 43
click at [326, 273] on div at bounding box center [415, 271] width 243 height 43
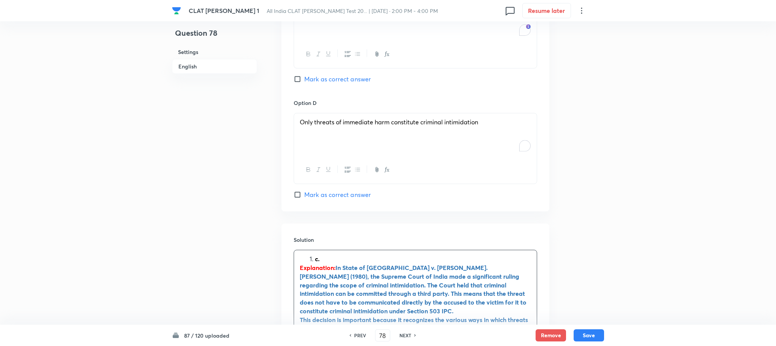
click at [315, 264] on li "c." at bounding box center [423, 259] width 216 height 9
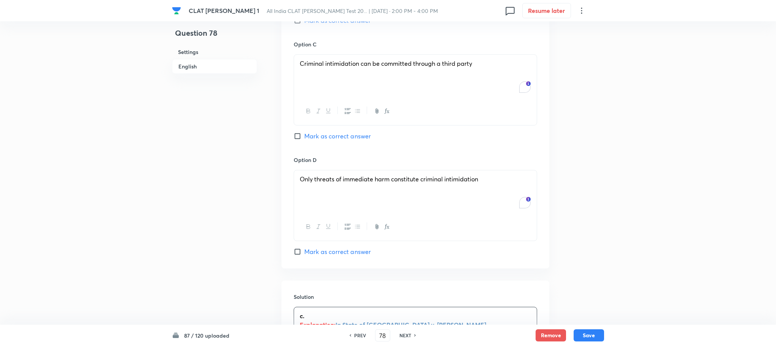
click at [325, 135] on span "Mark as correct answer" at bounding box center [337, 136] width 67 height 9
click at [304, 135] on input "Mark as correct answer" at bounding box center [299, 136] width 11 height 8
checkbox input "true"
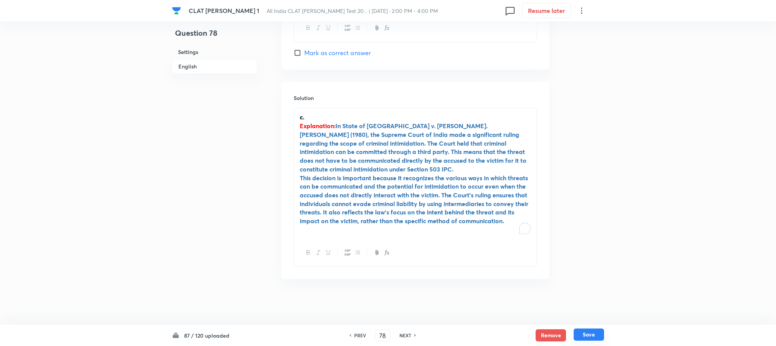
click at [592, 340] on button "Save" at bounding box center [589, 335] width 30 height 12
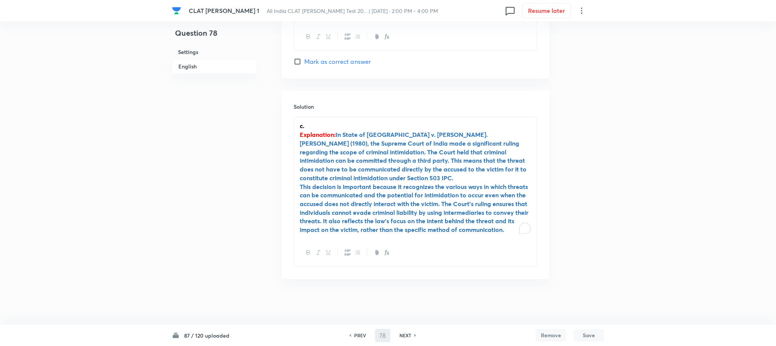
scroll to position [1105, 0]
type input "79"
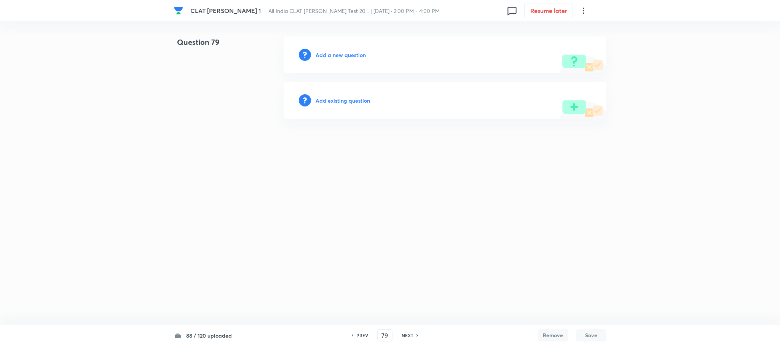
click at [342, 52] on h6 "Add a new question" at bounding box center [340, 55] width 50 height 8
click at [342, 52] on h6 "Choose a question type" at bounding box center [344, 55] width 59 height 8
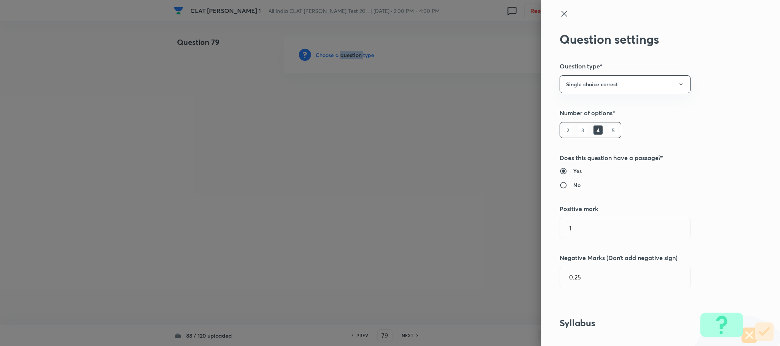
scroll to position [342, 0]
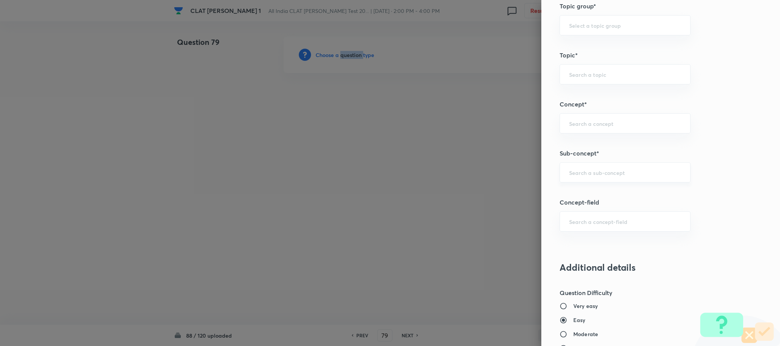
click at [588, 180] on div "​" at bounding box center [624, 172] width 131 height 20
click at [588, 221] on li "General Principles of Criminal Liability" at bounding box center [616, 224] width 130 height 14
type input "General Principles of Criminal Liability"
type input "Criminal Law"
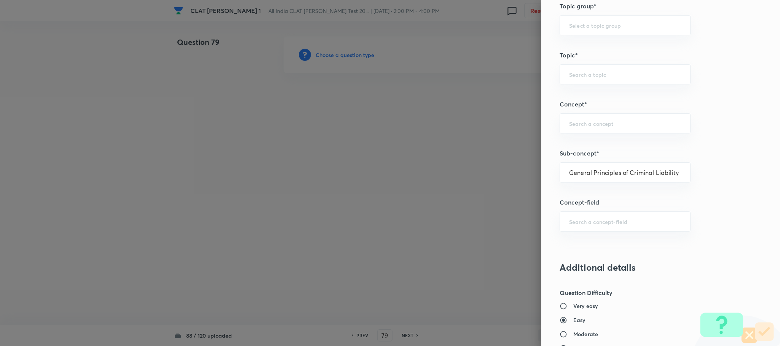
type input "Definition and Meaning of Crime"
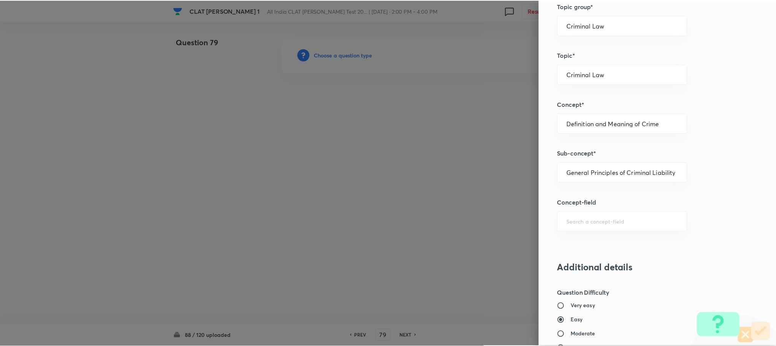
scroll to position [685, 0]
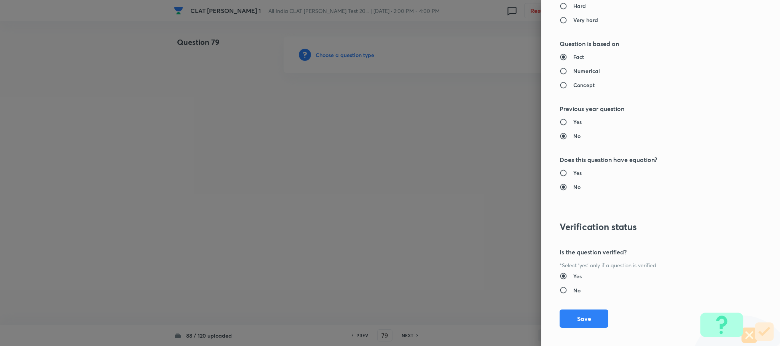
click at [563, 331] on div "Question settings Question type* Single choice correct Number of options* 2 3 4…" at bounding box center [660, 173] width 239 height 346
click at [564, 322] on button "Save" at bounding box center [583, 318] width 49 height 18
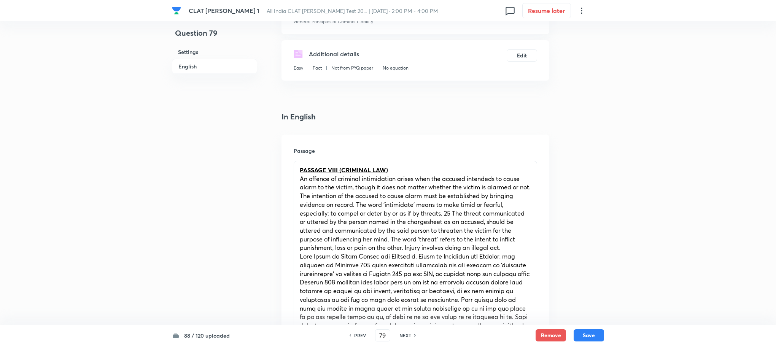
scroll to position [342, 0]
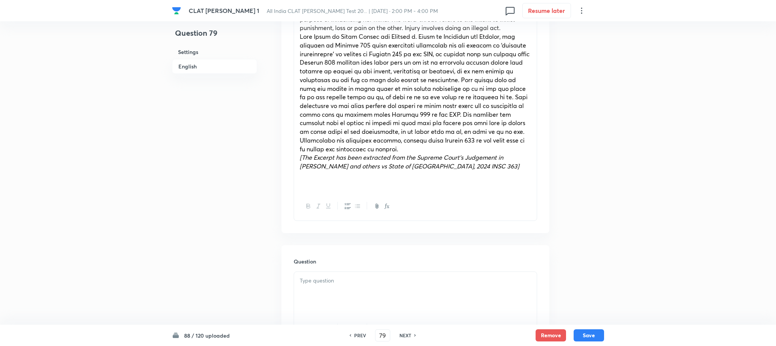
click at [318, 288] on div at bounding box center [415, 293] width 243 height 43
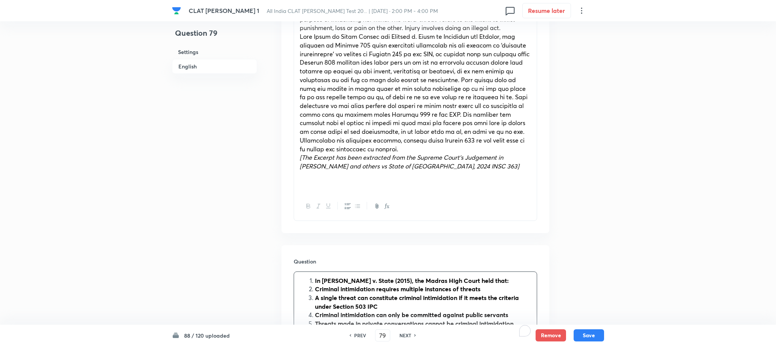
click at [316, 282] on strong "In R. Vijayaraghavan v. State (2015), the Madras High Court held that:" at bounding box center [412, 281] width 194 height 8
click at [315, 290] on li "Criminal intimidation requires multiple instances of threats" at bounding box center [423, 289] width 216 height 9
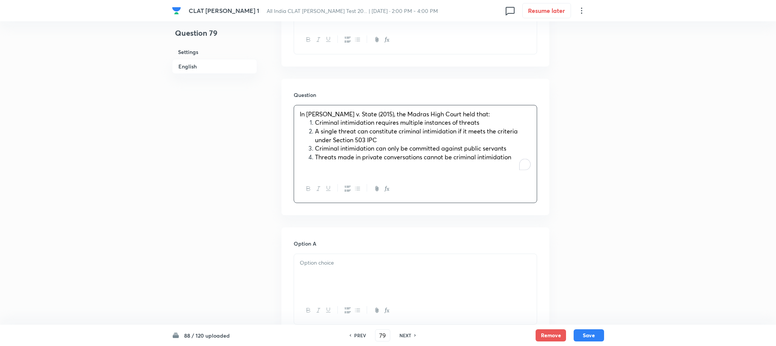
scroll to position [514, 0]
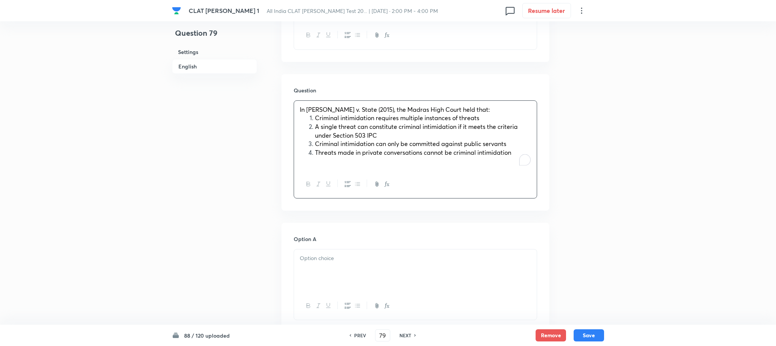
click at [315, 118] on li "Criminal intimidation requires multiple instances of threats" at bounding box center [423, 118] width 216 height 9
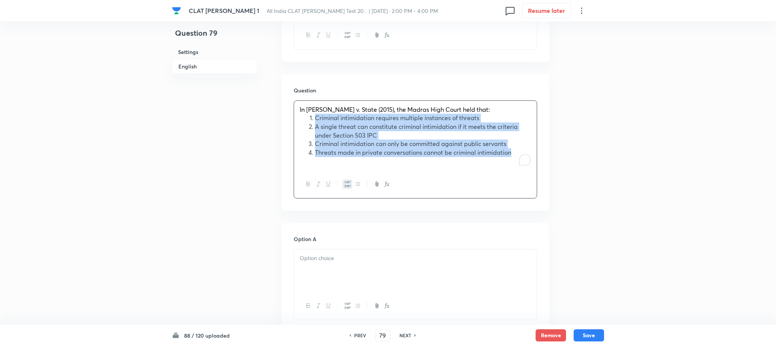
drag, startPoint x: 310, startPoint y: 118, endPoint x: 503, endPoint y: 154, distance: 195.6
click at [503, 154] on ol "Criminal intimidation requires multiple instances of threats A single threat ca…" at bounding box center [415, 135] width 231 height 43
click at [352, 184] on button "button" at bounding box center [357, 185] width 10 height 10
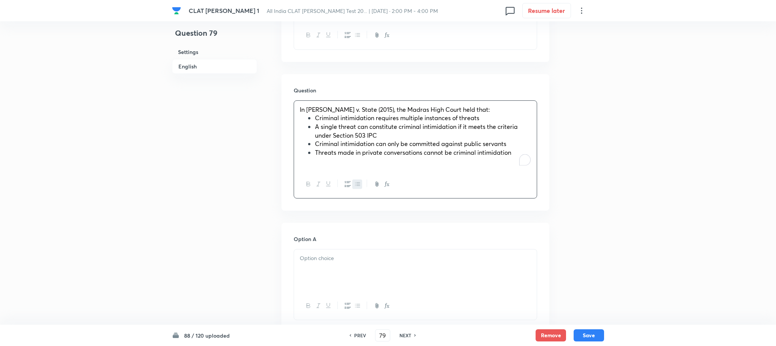
click at [350, 185] on icon "button" at bounding box center [348, 184] width 6 height 6
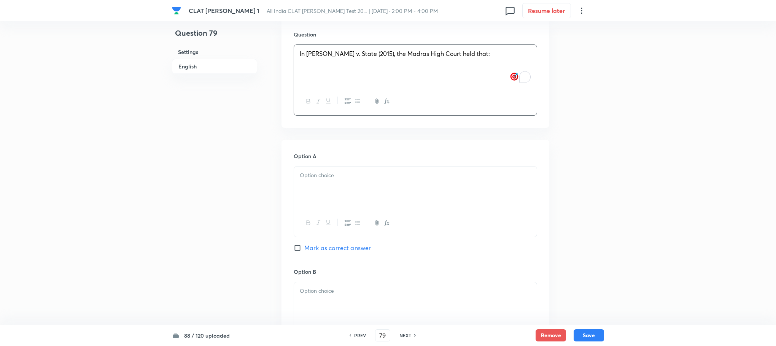
scroll to position [628, 0]
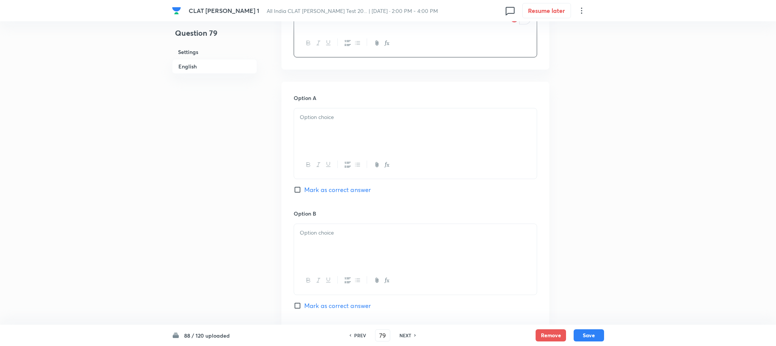
click at [313, 129] on div at bounding box center [415, 129] width 243 height 43
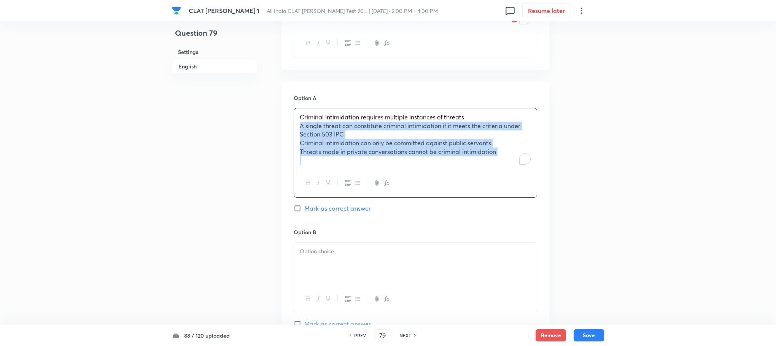
drag, startPoint x: 301, startPoint y: 127, endPoint x: 503, endPoint y: 159, distance: 204.5
click at [503, 159] on div "Criminal intimidation requires multiple instances of threats A single threat ca…" at bounding box center [415, 138] width 243 height 61
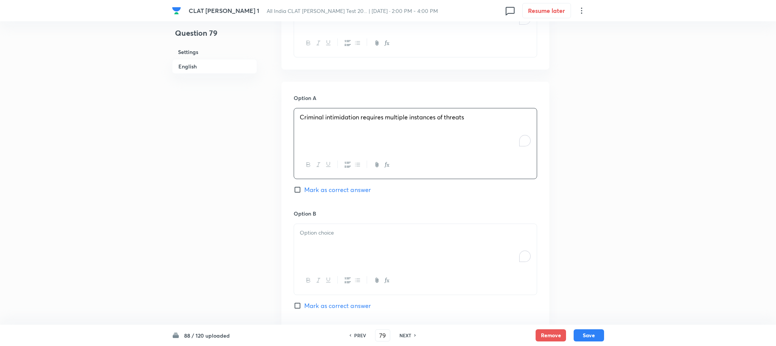
click at [314, 248] on div "To enrich screen reader interactions, please activate Accessibility in Grammarl…" at bounding box center [415, 245] width 243 height 43
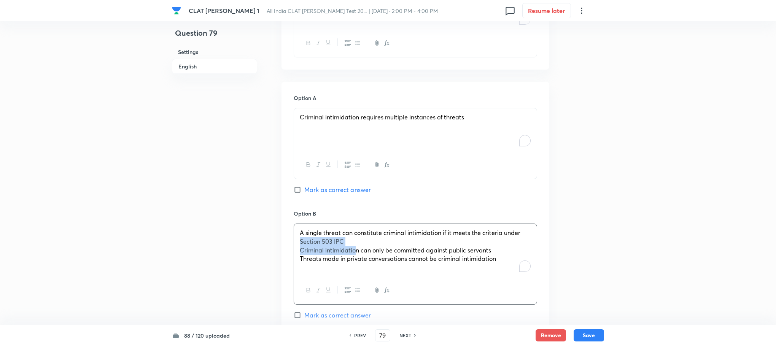
drag, startPoint x: 299, startPoint y: 245, endPoint x: 354, endPoint y: 252, distance: 55.7
click at [354, 252] on div "A single threat can constitute criminal intimidation if it meets the criteria u…" at bounding box center [415, 250] width 243 height 53
click at [298, 252] on div "A single threat can constitute criminal intimidation if it meets the criteria u…" at bounding box center [415, 250] width 243 height 53
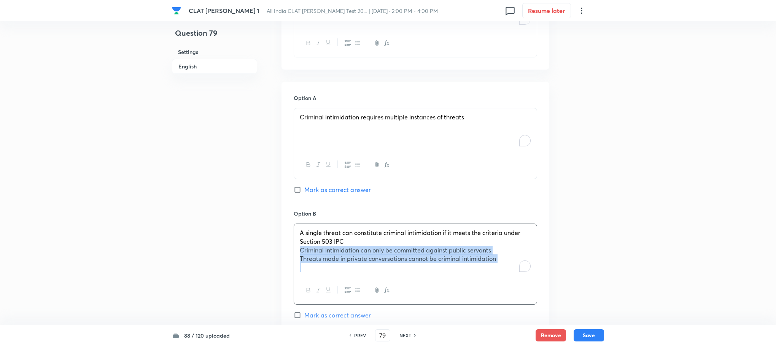
drag, startPoint x: 298, startPoint y: 252, endPoint x: 526, endPoint y: 290, distance: 231.0
click at [526, 290] on div "A single threat can constitute criminal intimidation if it meets the criteria u…" at bounding box center [415, 264] width 243 height 81
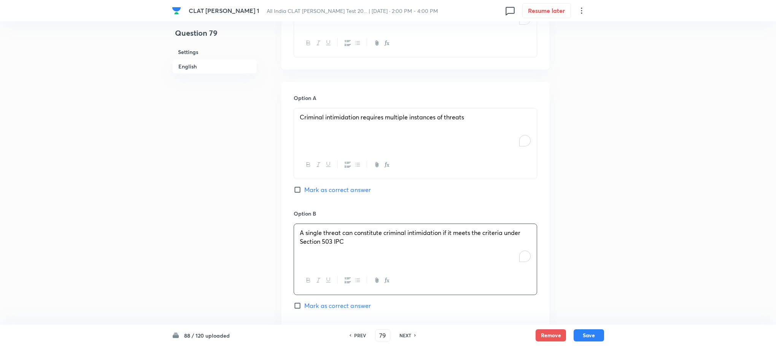
scroll to position [799, 0]
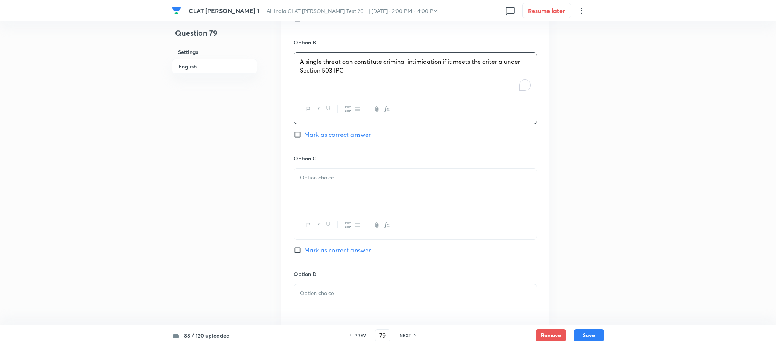
click at [307, 194] on div at bounding box center [415, 190] width 243 height 43
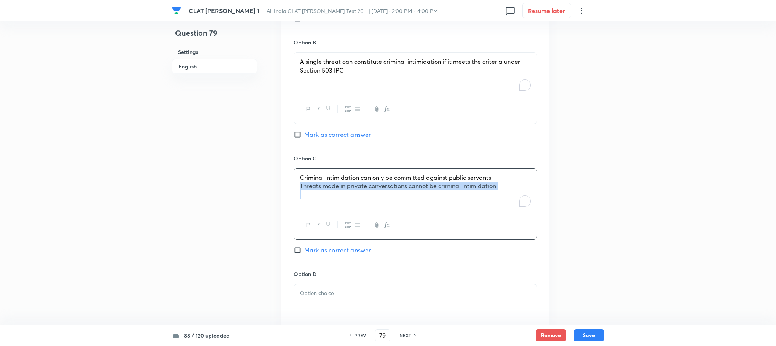
drag, startPoint x: 298, startPoint y: 190, endPoint x: 593, endPoint y: 238, distance: 299.5
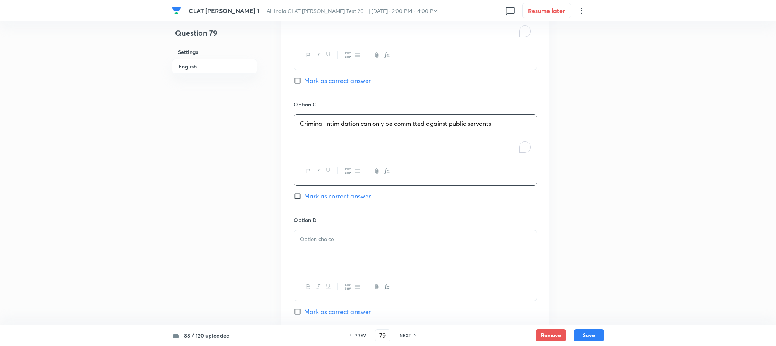
scroll to position [913, 0]
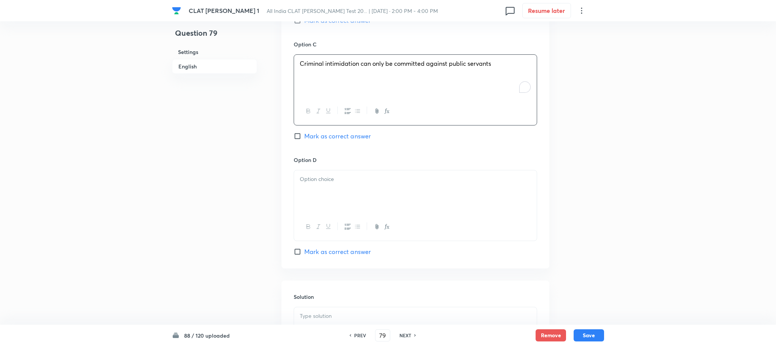
click at [316, 195] on div at bounding box center [415, 191] width 243 height 43
click at [321, 324] on div at bounding box center [415, 328] width 243 height 43
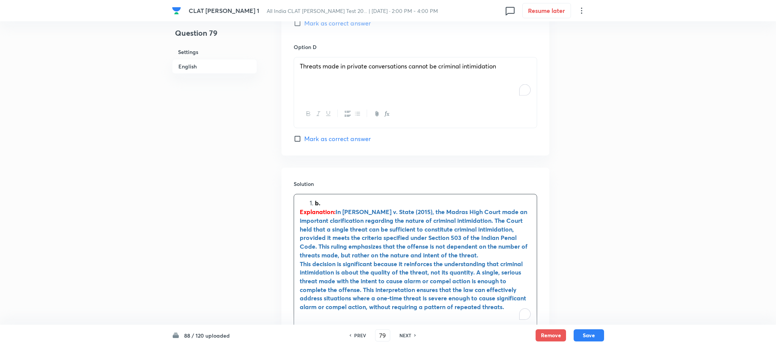
scroll to position [1027, 0]
click at [315, 205] on li "b." at bounding box center [423, 202] width 216 height 9
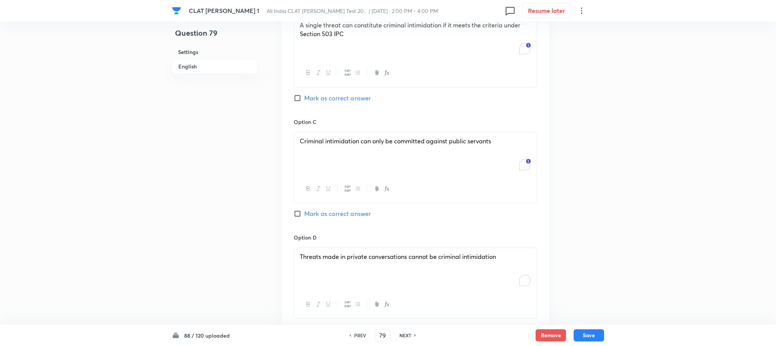
scroll to position [742, 0]
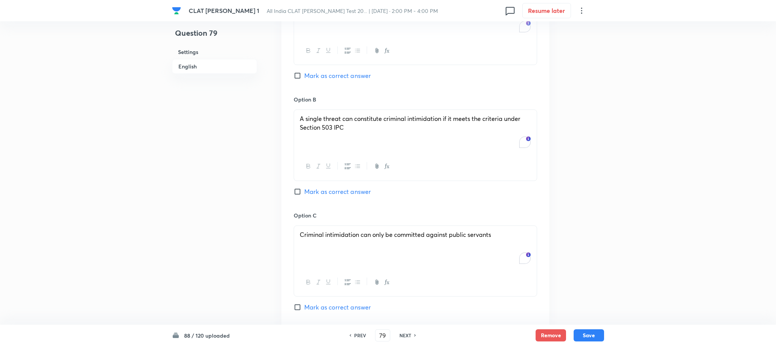
click at [321, 194] on span "Mark as correct answer" at bounding box center [337, 191] width 67 height 9
click at [304, 194] on input "Mark as correct answer" at bounding box center [299, 192] width 11 height 8
checkbox input "true"
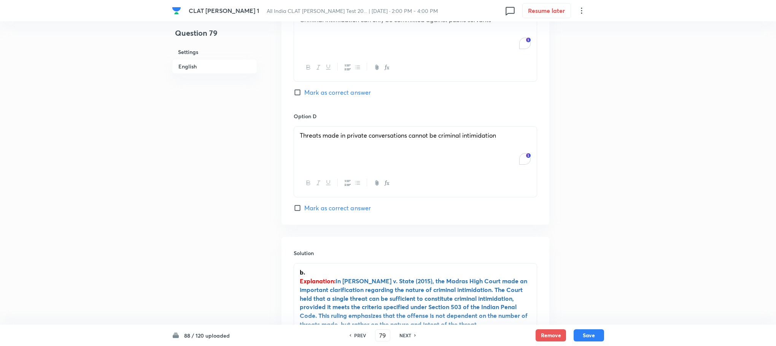
scroll to position [1084, 0]
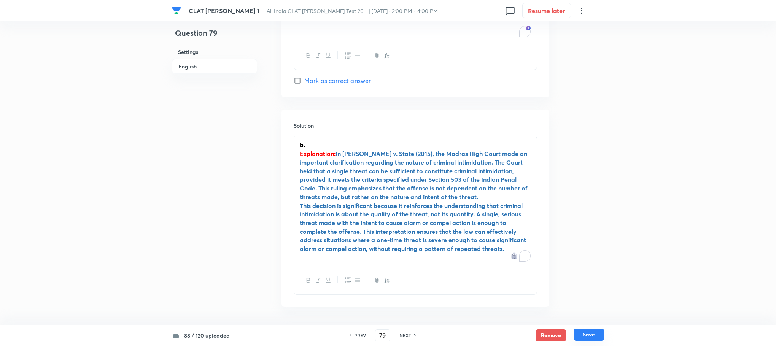
click at [587, 338] on button "Save" at bounding box center [589, 335] width 30 height 12
type input "80"
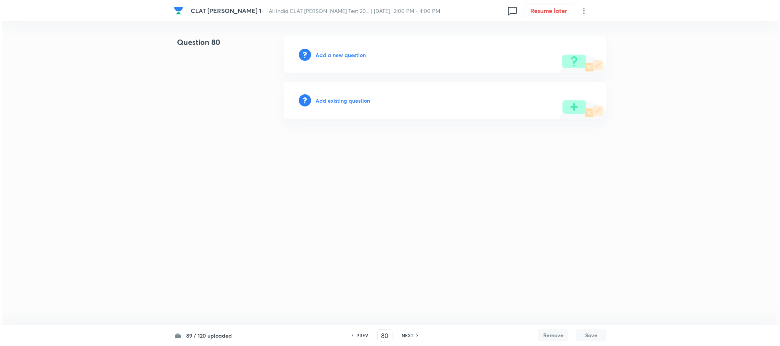
scroll to position [0, 0]
click at [332, 55] on h6 "Add a new question" at bounding box center [340, 55] width 50 height 8
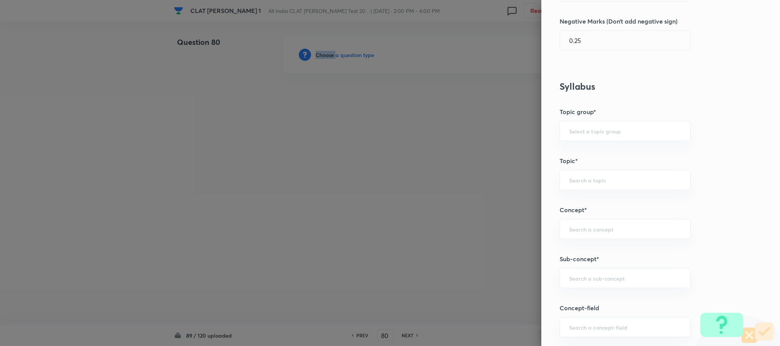
scroll to position [342, 0]
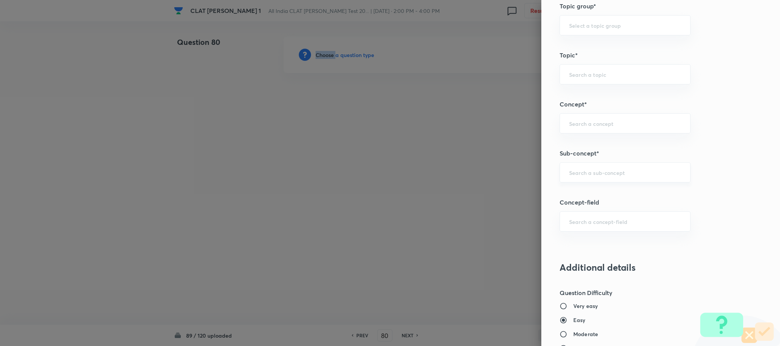
click at [574, 180] on div "​" at bounding box center [624, 172] width 131 height 20
type input "gener"
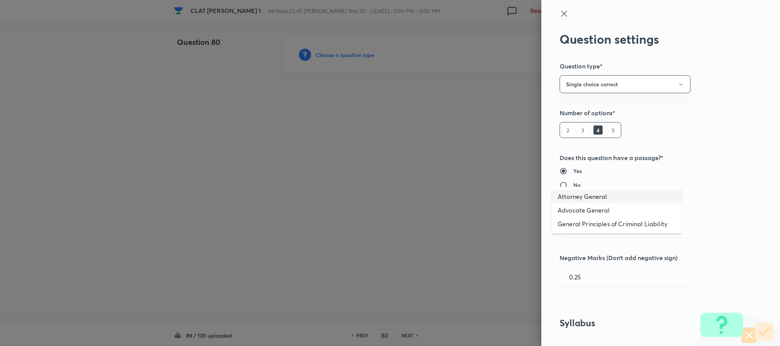
scroll to position [342, 0]
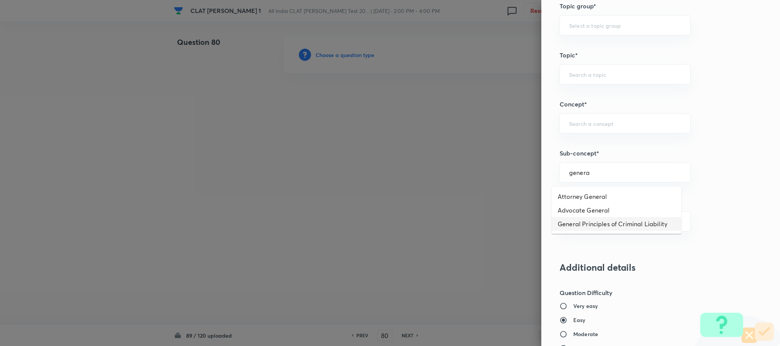
click at [584, 226] on li "General Principles of Criminal Liability" at bounding box center [616, 224] width 130 height 14
type input "General Principles of Criminal Liability"
type input "Criminal Law"
type input "Definition and Meaning of Crime"
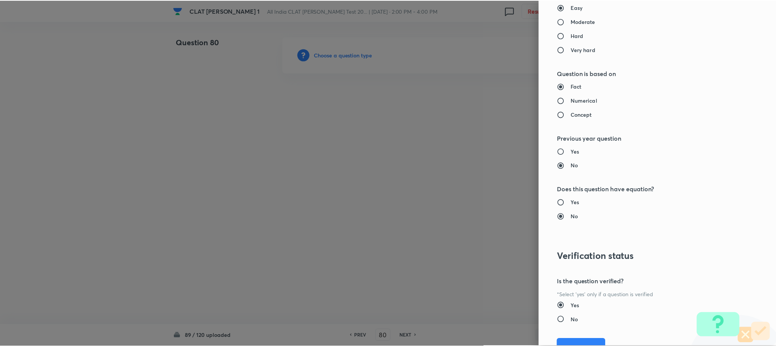
scroll to position [693, 0]
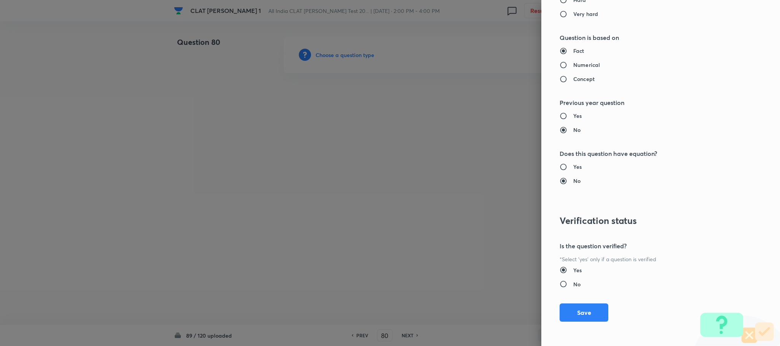
click at [570, 303] on div "Question settings Question type* Single choice correct Number of options* 2 3 4…" at bounding box center [660, 173] width 239 height 346
click at [570, 306] on button "Save" at bounding box center [583, 312] width 49 height 18
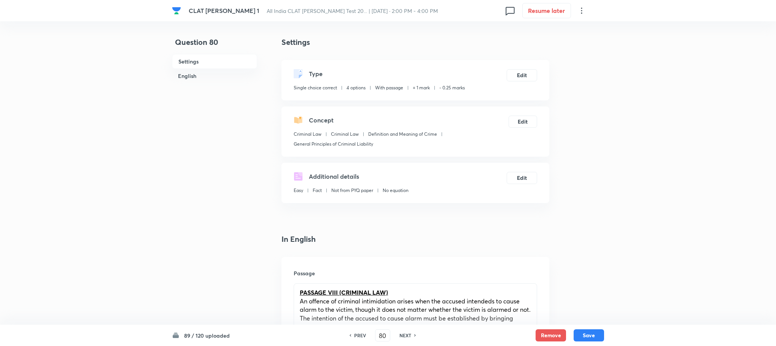
scroll to position [399, 0]
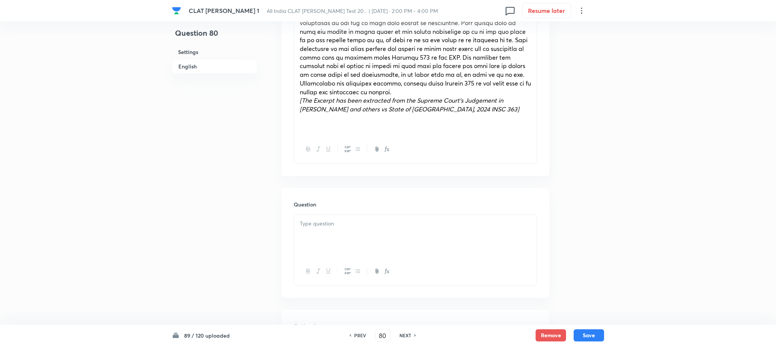
click at [323, 232] on div at bounding box center [415, 236] width 243 height 43
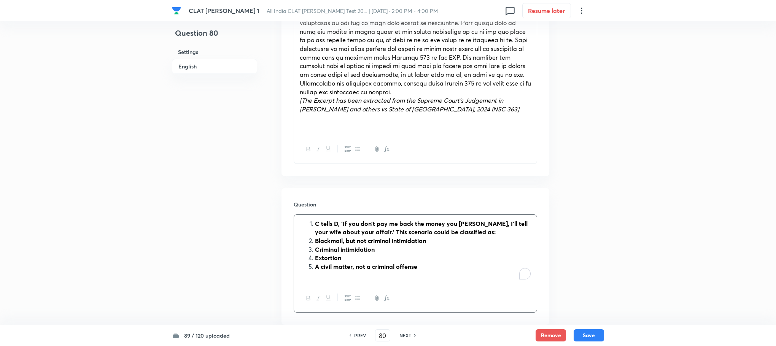
click at [315, 221] on li "C tells D, ‘If you don’t pay me back the money you [PERSON_NAME], I’ll tell you…" at bounding box center [423, 228] width 216 height 17
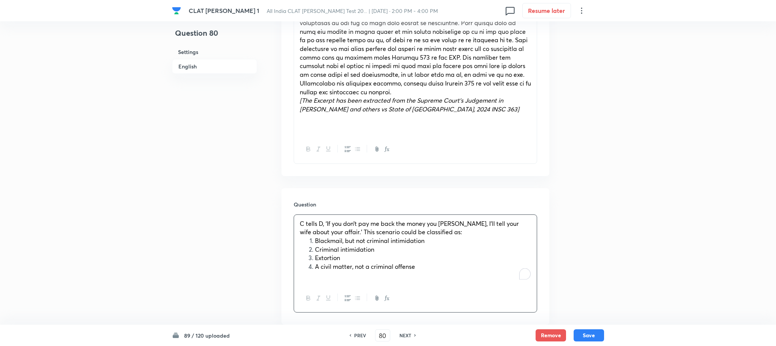
click at [318, 242] on span "Blackmail, but not criminal intimidation" at bounding box center [370, 241] width 110 height 8
click at [315, 243] on span "Blackmail, but not criminal intimidation" at bounding box center [370, 241] width 110 height 8
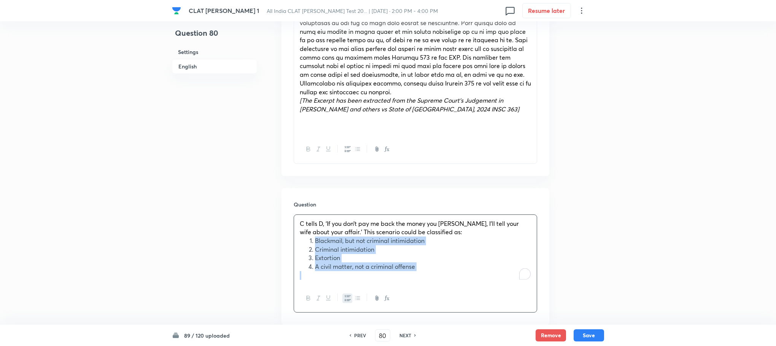
drag, startPoint x: 315, startPoint y: 243, endPoint x: 449, endPoint y: 274, distance: 136.8
click at [449, 274] on div "C tells D, ‘If you don’t pay me back the money you [PERSON_NAME], I’ll tell you…" at bounding box center [415, 250] width 243 height 70
click at [351, 297] on button "button" at bounding box center [347, 299] width 10 height 10
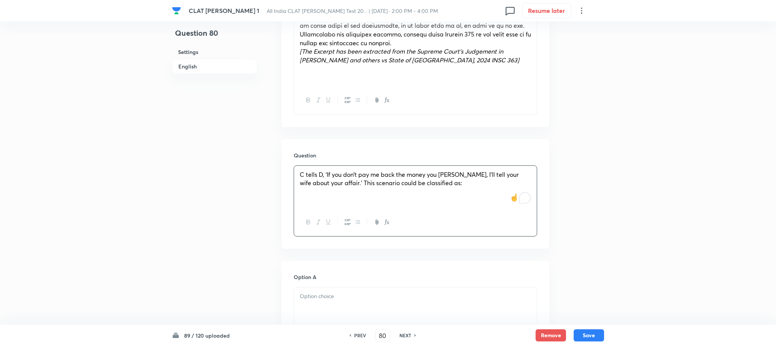
scroll to position [571, 0]
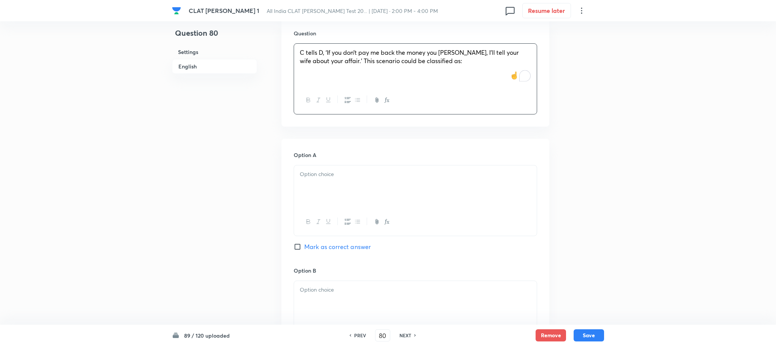
click at [304, 209] on div at bounding box center [415, 222] width 243 height 28
click at [302, 191] on div at bounding box center [415, 186] width 243 height 43
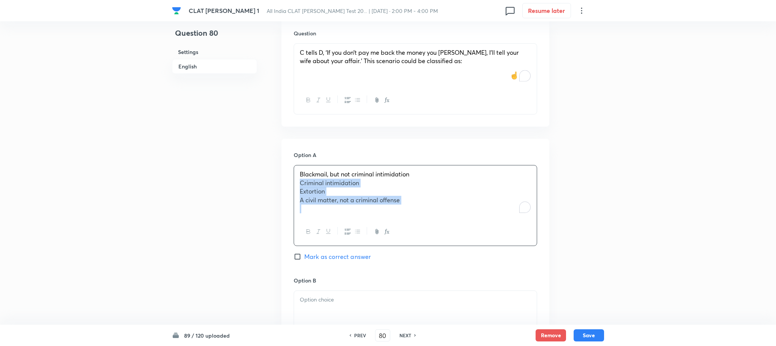
drag, startPoint x: 297, startPoint y: 181, endPoint x: 520, endPoint y: 226, distance: 227.1
click at [520, 226] on div "Blackmail, but not criminal intimidation Criminal intimidation Extortion A civi…" at bounding box center [415, 205] width 243 height 81
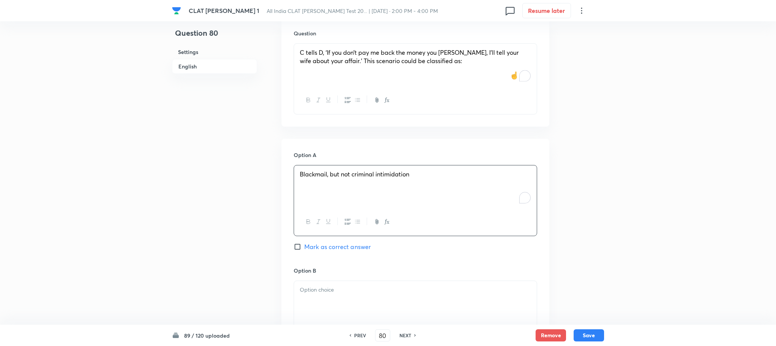
scroll to position [685, 0]
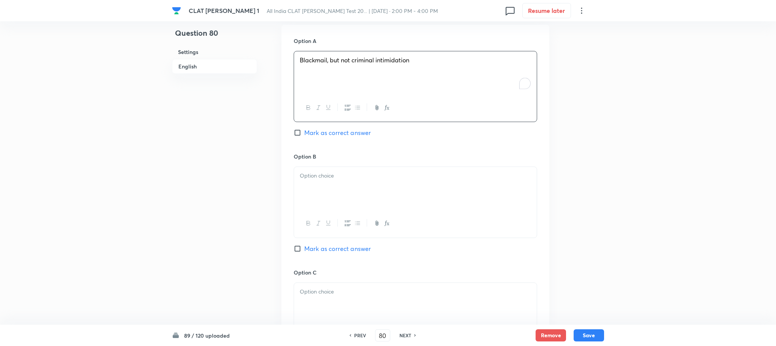
drag, startPoint x: 312, startPoint y: 165, endPoint x: 312, endPoint y: 177, distance: 11.4
click at [312, 167] on div "Option B [PERSON_NAME] as correct answer" at bounding box center [415, 211] width 243 height 116
click at [313, 180] on p at bounding box center [415, 176] width 231 height 9
drag, startPoint x: 298, startPoint y: 186, endPoint x: 466, endPoint y: 204, distance: 168.3
click at [466, 204] on div "Criminal intimidation Extortion A civil matter, not a criminal offense" at bounding box center [415, 189] width 243 height 44
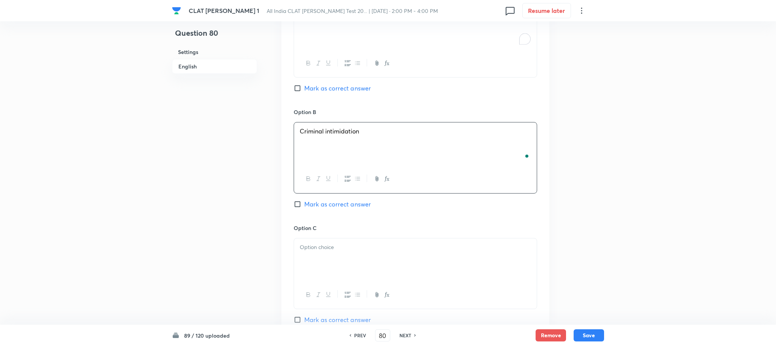
scroll to position [799, 0]
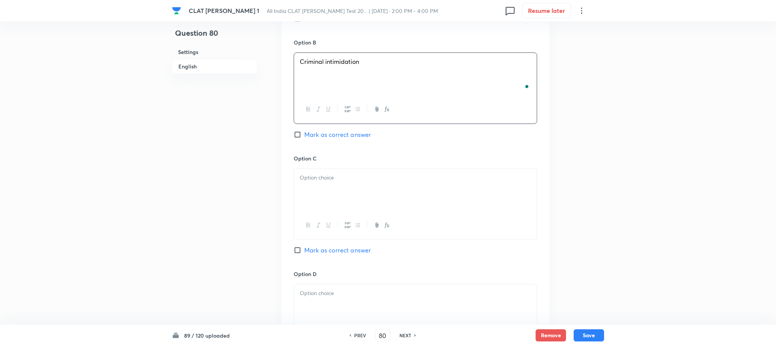
click at [319, 188] on div at bounding box center [415, 190] width 243 height 43
drag, startPoint x: 298, startPoint y: 188, endPoint x: 461, endPoint y: 208, distance: 164.0
click at [461, 208] on div "Extortion A civil matter, not a criminal offense" at bounding box center [415, 190] width 243 height 43
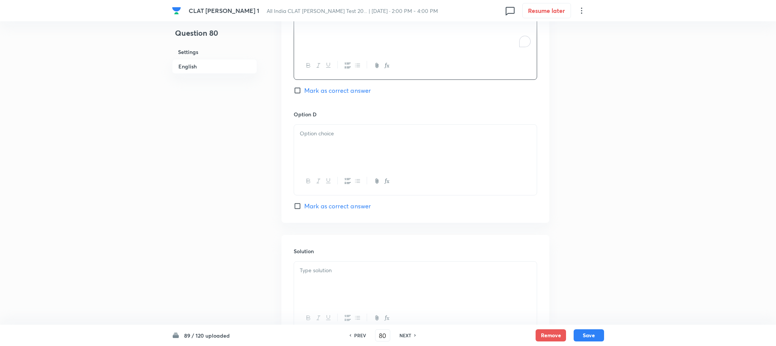
scroll to position [970, 0]
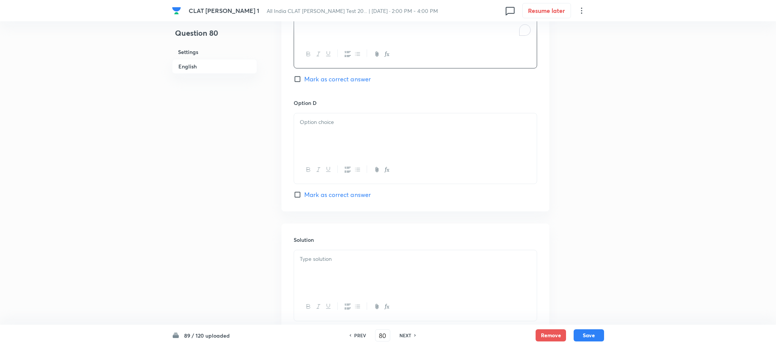
drag, startPoint x: 322, startPoint y: 173, endPoint x: 313, endPoint y: 143, distance: 31.8
click at [321, 173] on button "button" at bounding box center [318, 170] width 10 height 10
click at [313, 143] on div "﻿" at bounding box center [415, 134] width 243 height 43
click at [333, 288] on div at bounding box center [415, 271] width 243 height 43
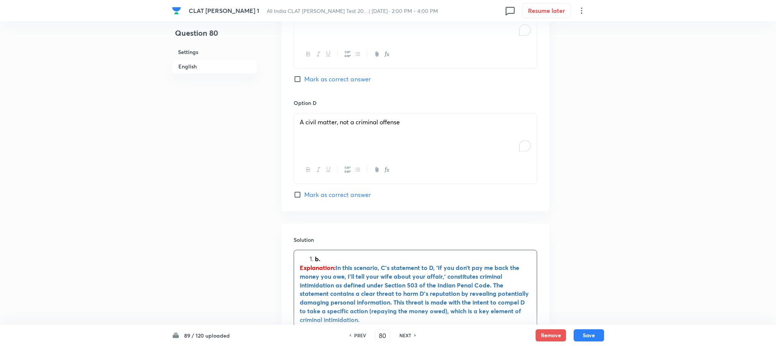
click at [315, 263] on li "b." at bounding box center [423, 259] width 216 height 9
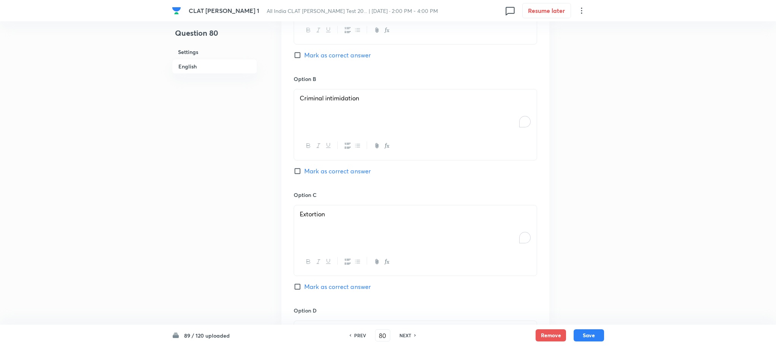
scroll to position [742, 0]
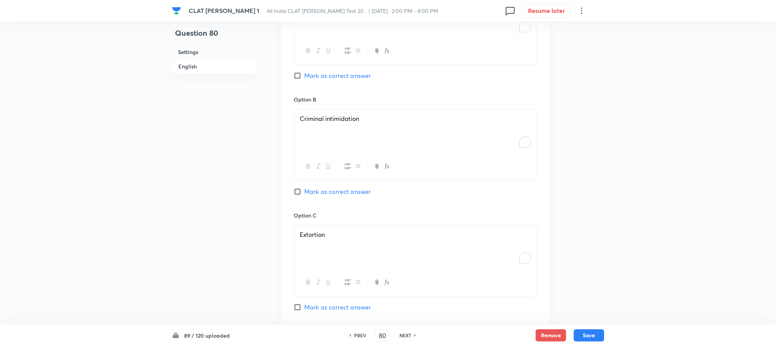
click at [350, 192] on span "Mark as correct answer" at bounding box center [337, 191] width 67 height 9
click at [304, 192] on input "Mark as correct answer" at bounding box center [299, 192] width 11 height 8
checkbox input "true"
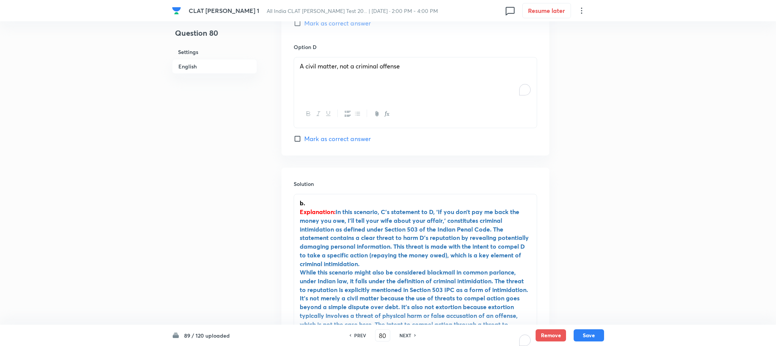
scroll to position [1027, 0]
click at [587, 331] on button "Save" at bounding box center [589, 335] width 30 height 12
type input "81"
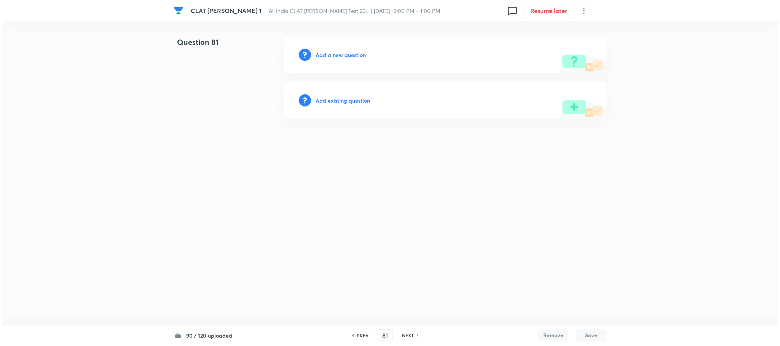
scroll to position [0, 0]
